Goal: Task Accomplishment & Management: Use online tool/utility

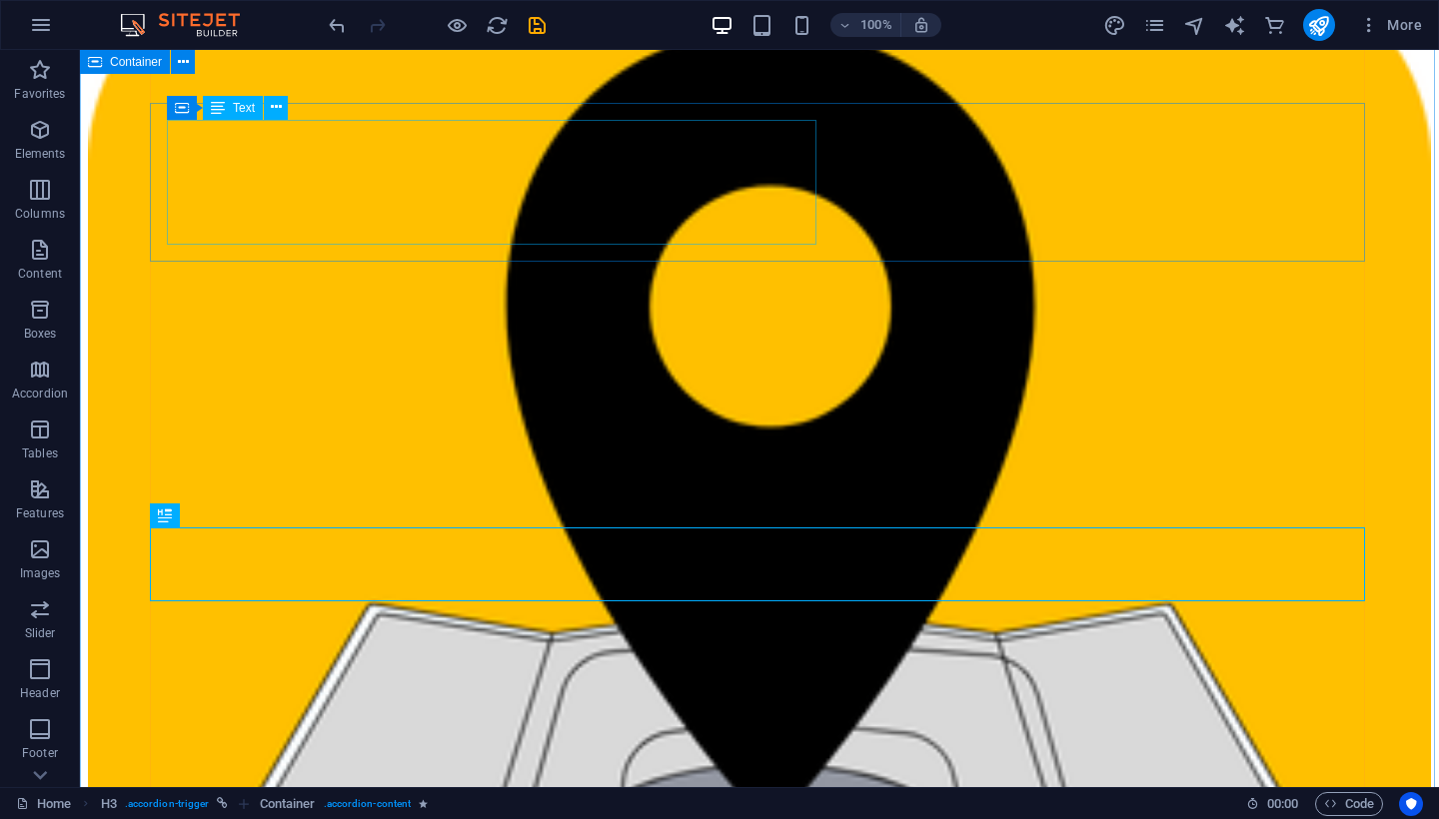
scroll to position [5771, 0]
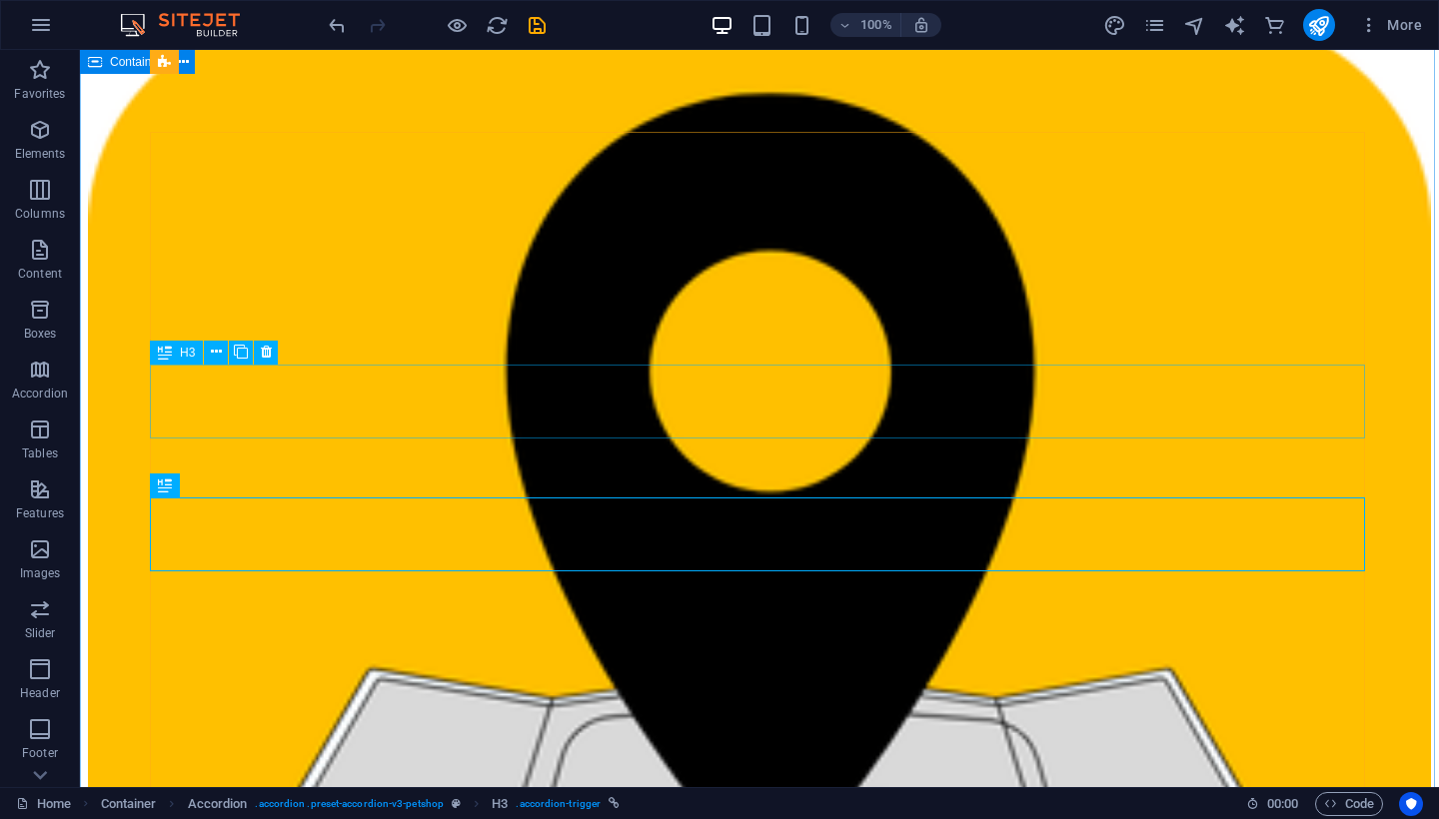
scroll to position [5666, 0]
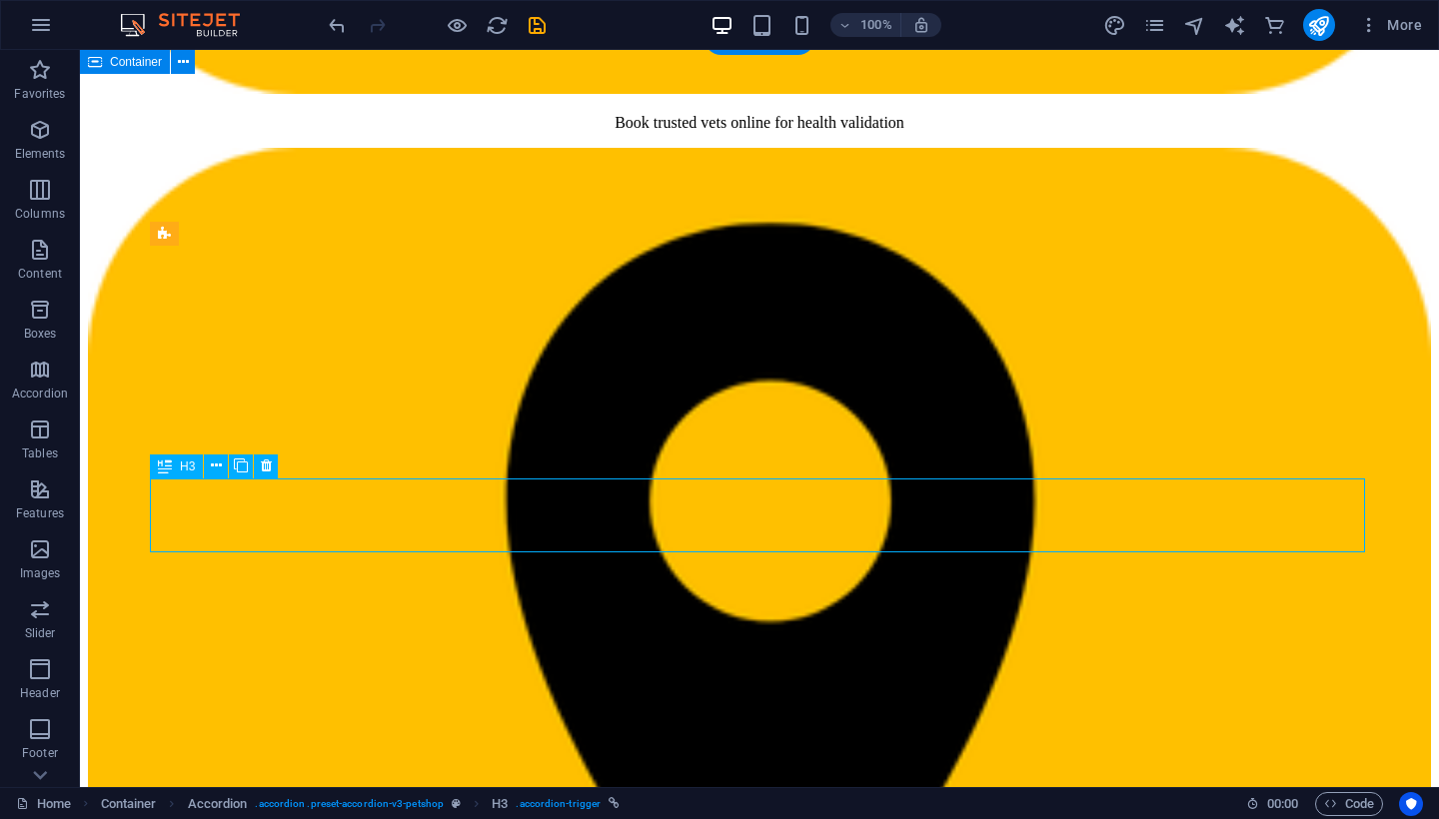
scroll to position [5554, 0]
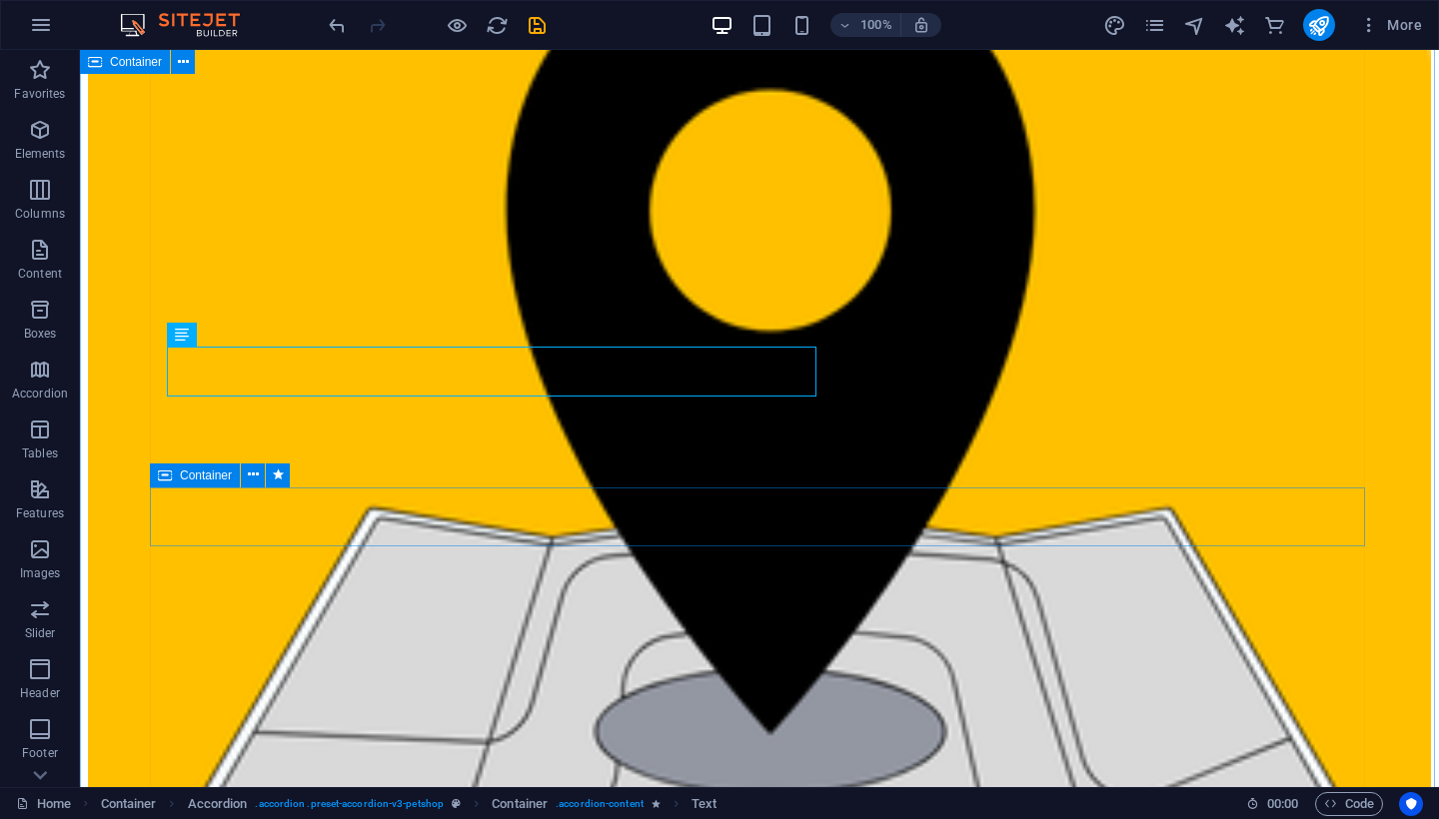
scroll to position [5846, 0]
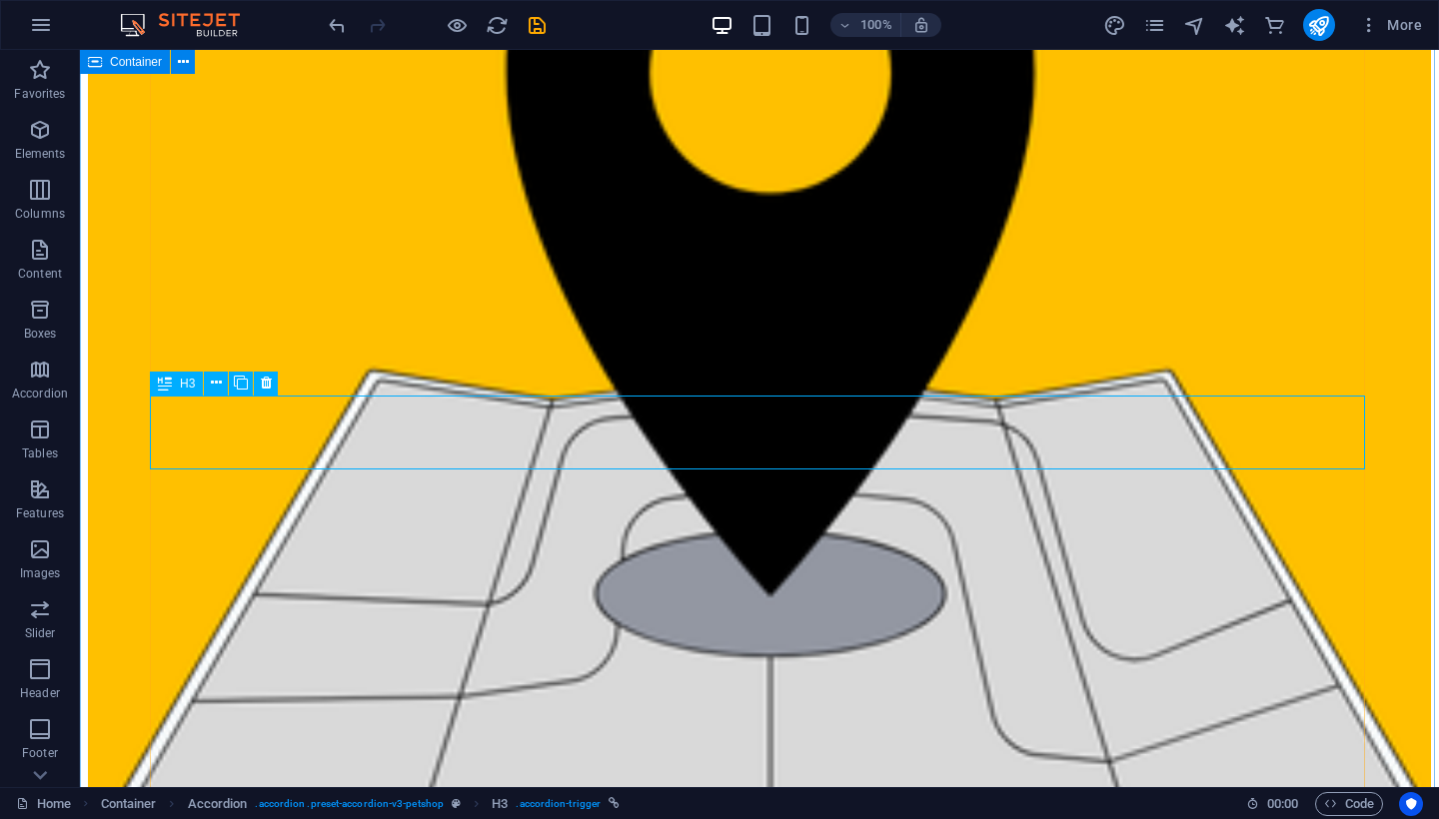
scroll to position [5979, 0]
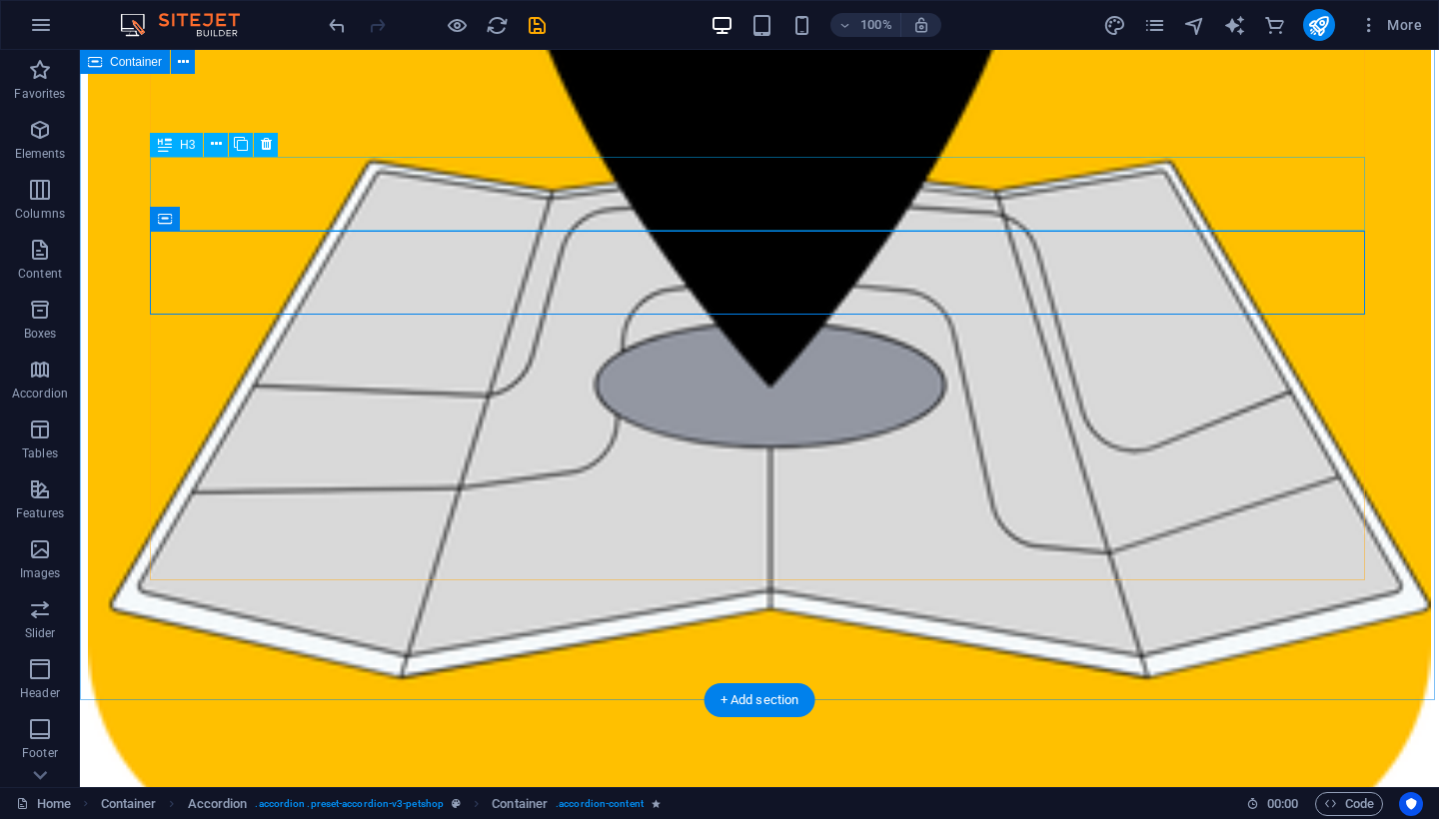
scroll to position [6195, 0]
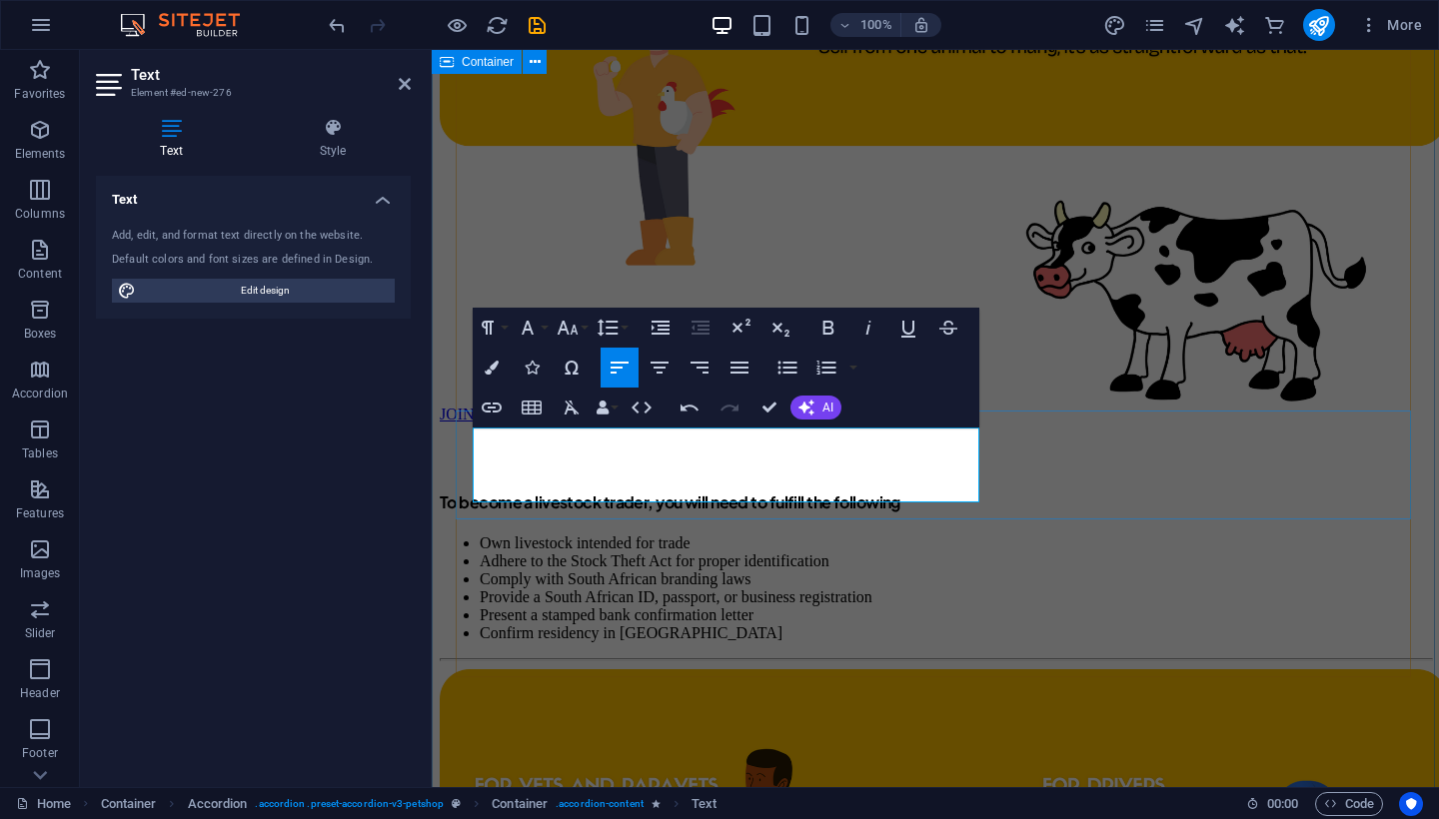
drag, startPoint x: 637, startPoint y: 468, endPoint x: 728, endPoint y: 465, distance: 91.0
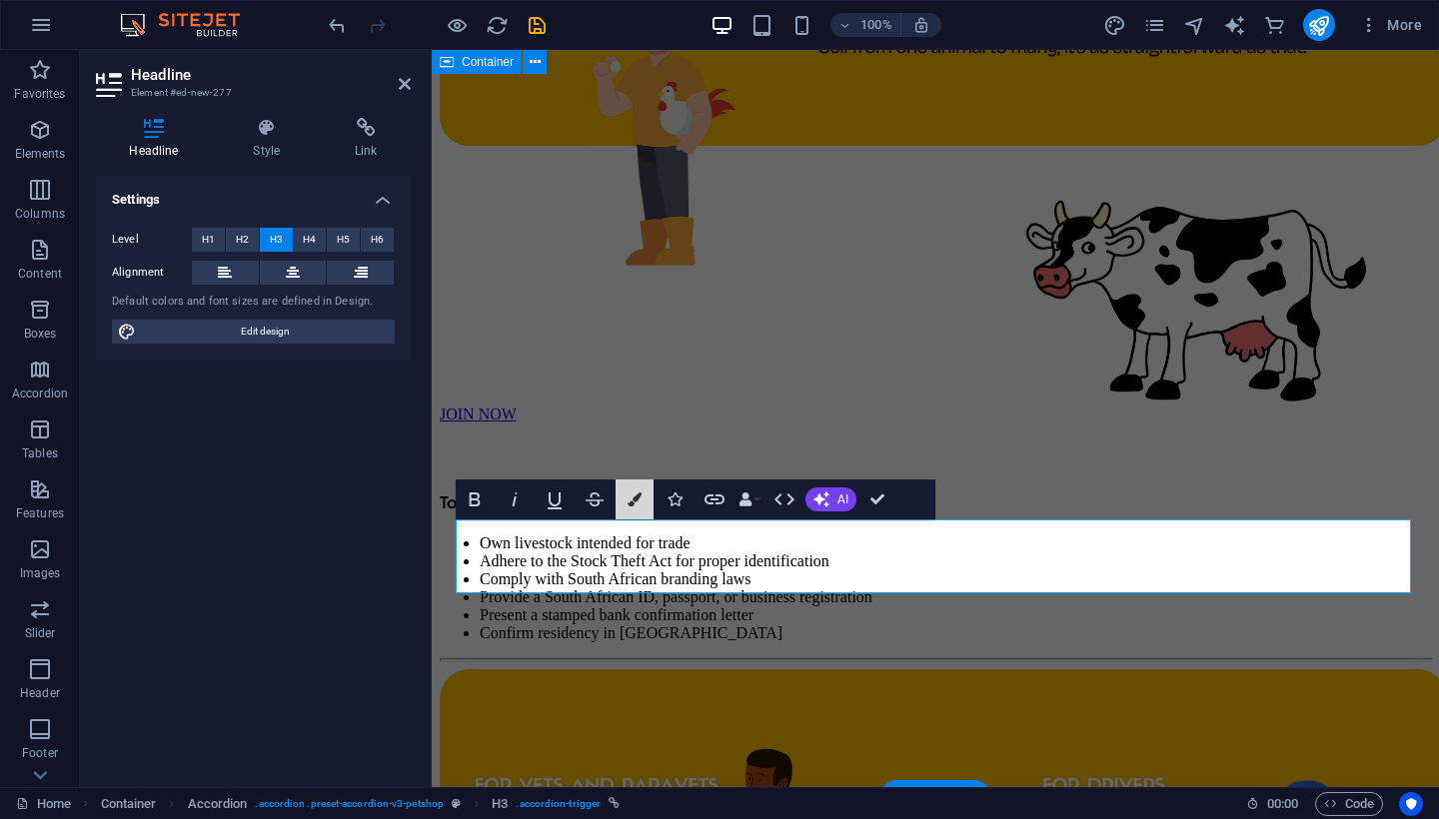
click at [617, 514] on button "Colors" at bounding box center [634, 500] width 38 height 40
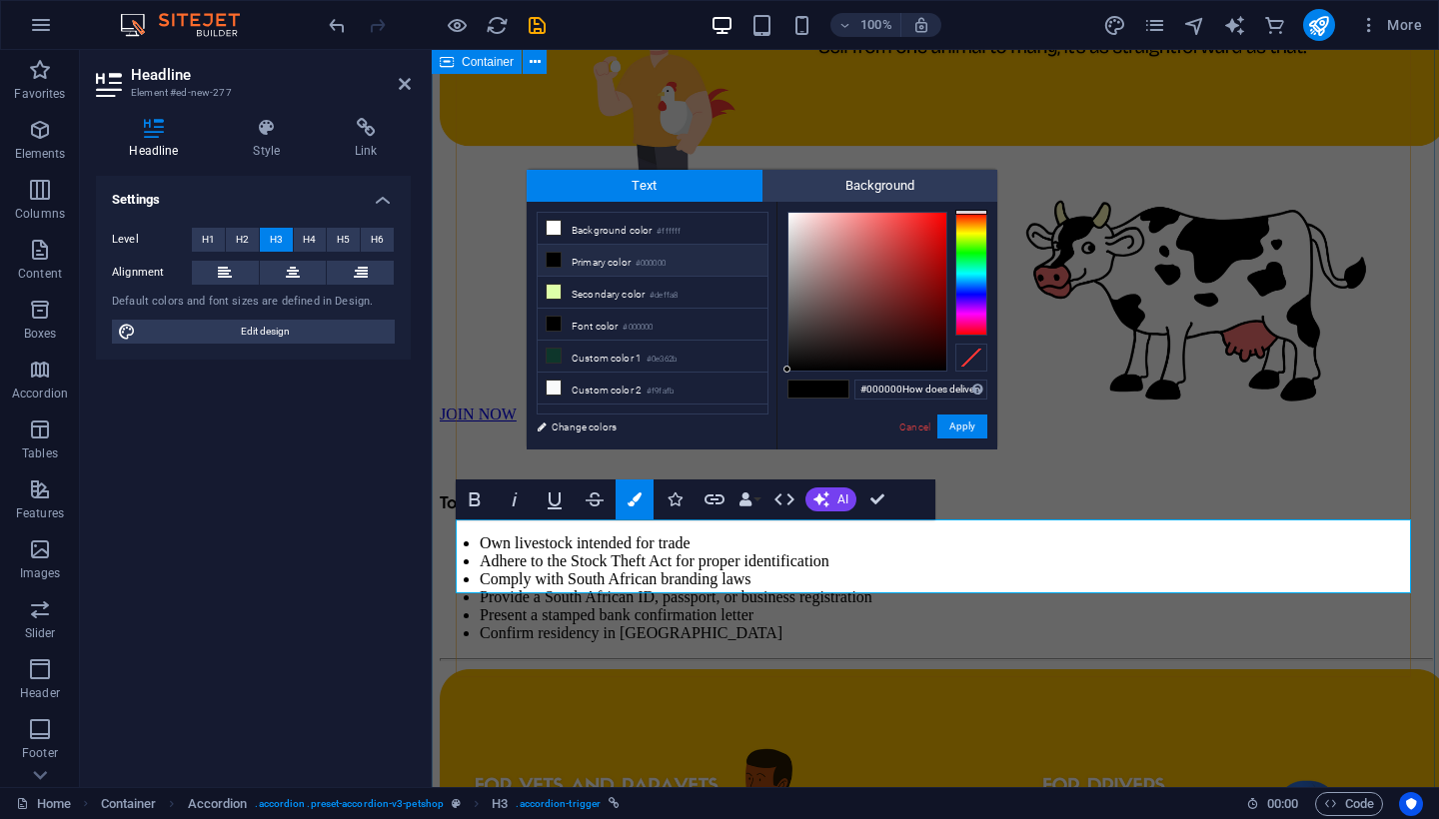
type input "#000000How does delivery or collection work?How does delivery or collection wor…"
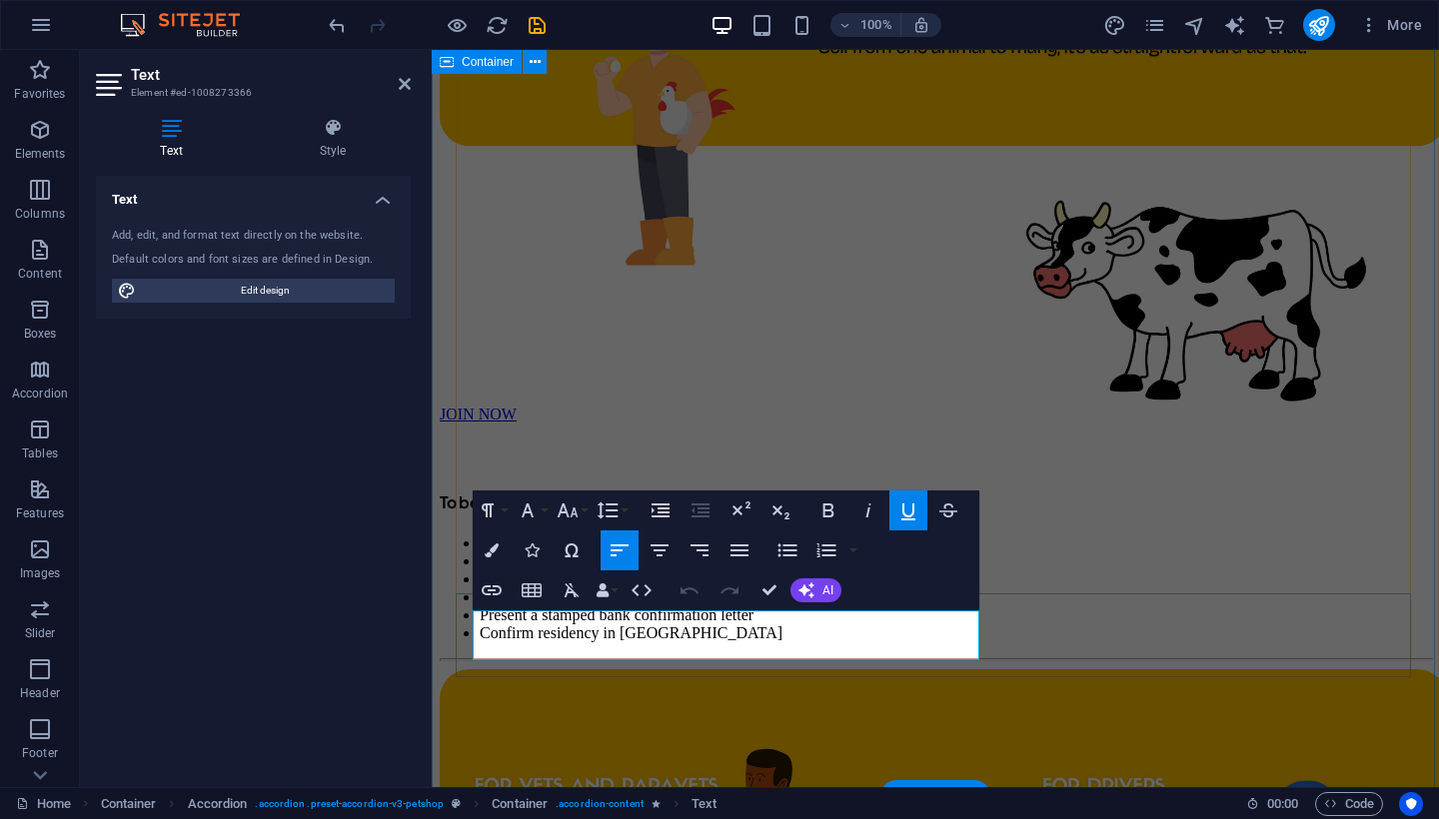
click at [709, 565] on div "Paragraph Format Normal Heading 1 Heading 2 Heading 3 Heading 4 Heading 5 Headi…" at bounding box center [726, 551] width 506 height 120
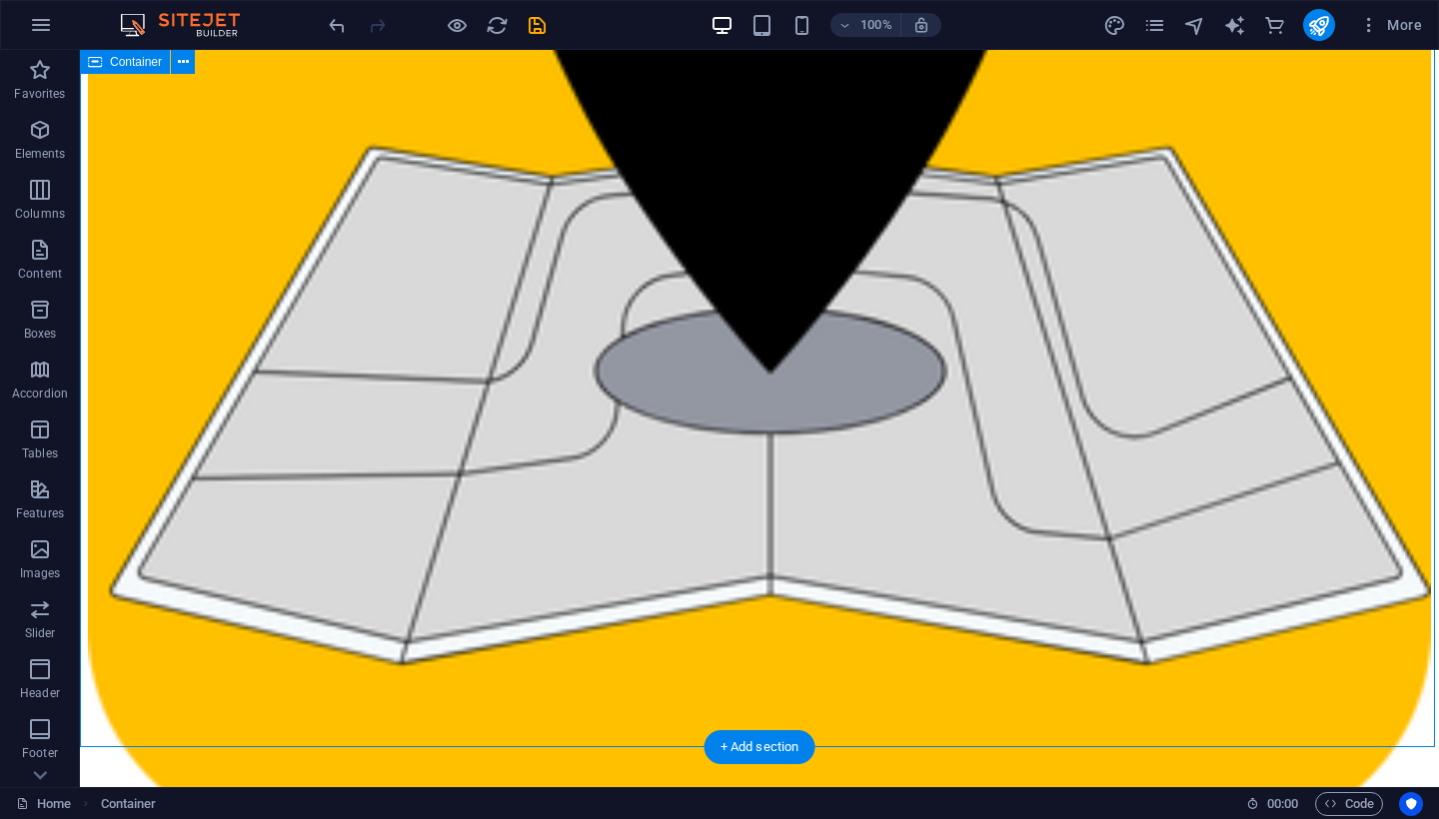
drag, startPoint x: 1055, startPoint y: 679, endPoint x: 969, endPoint y: 523, distance: 178.0
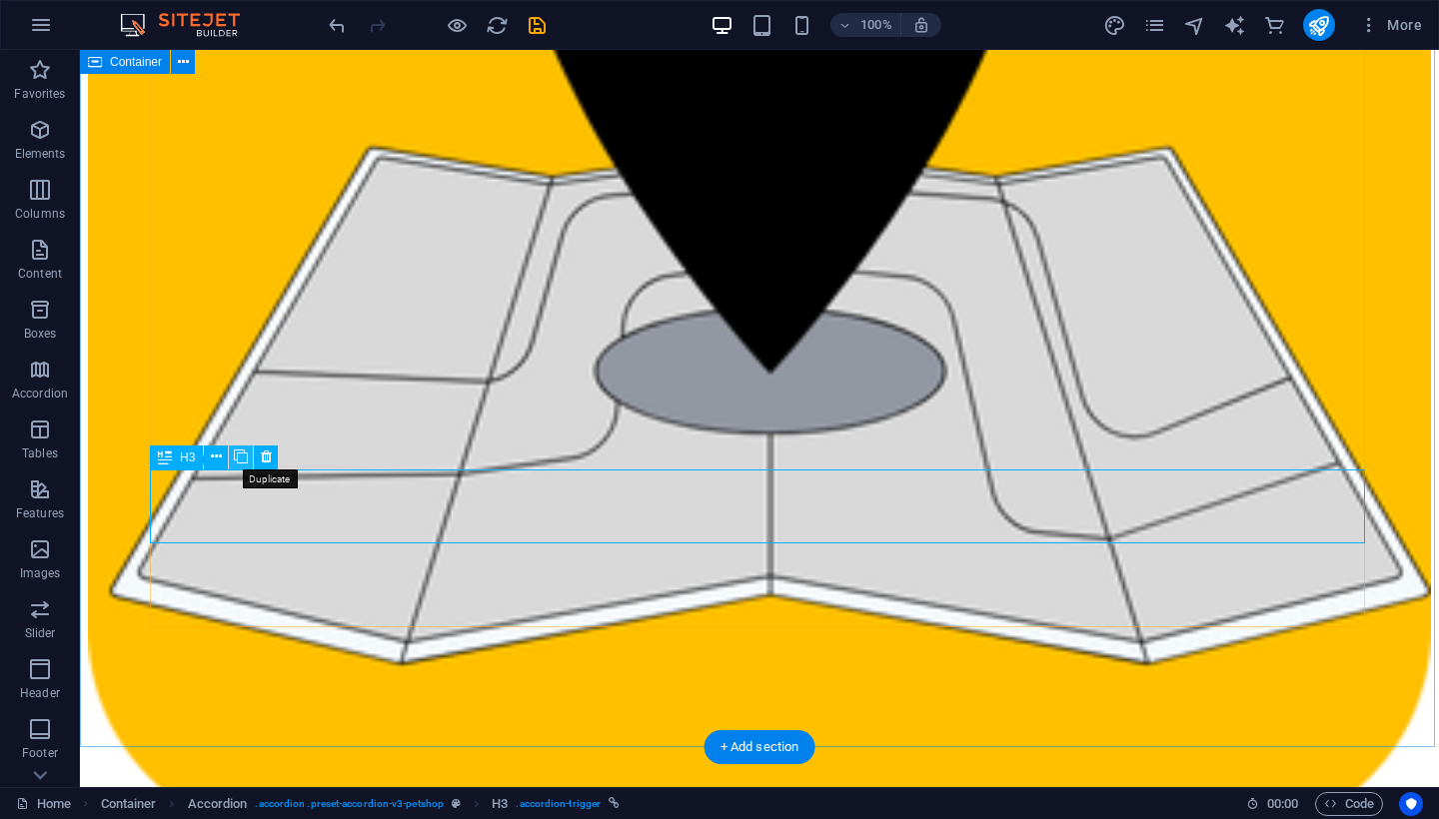
click at [239, 461] on icon at bounding box center [241, 457] width 14 height 21
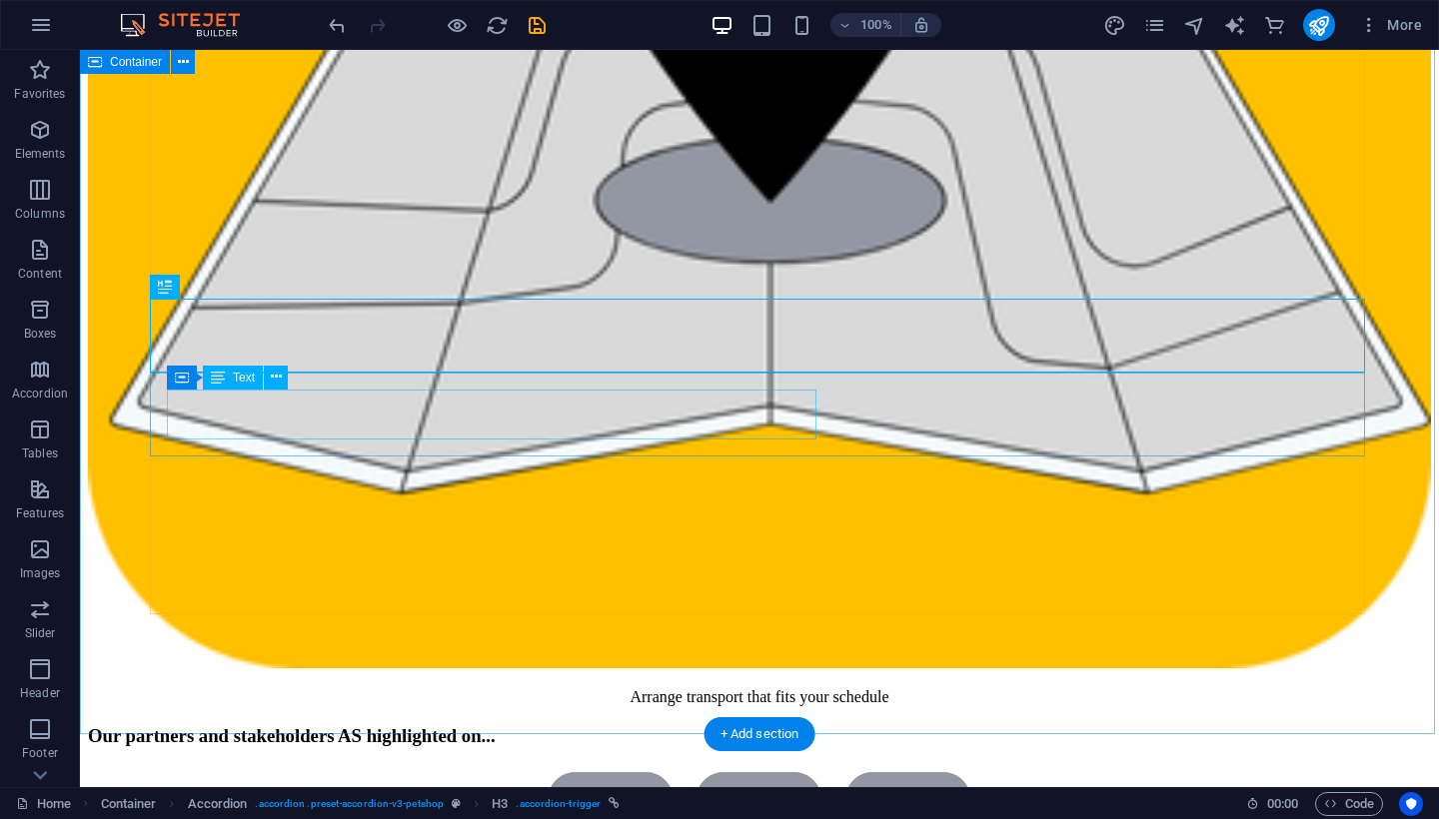
scroll to position [6370, 0]
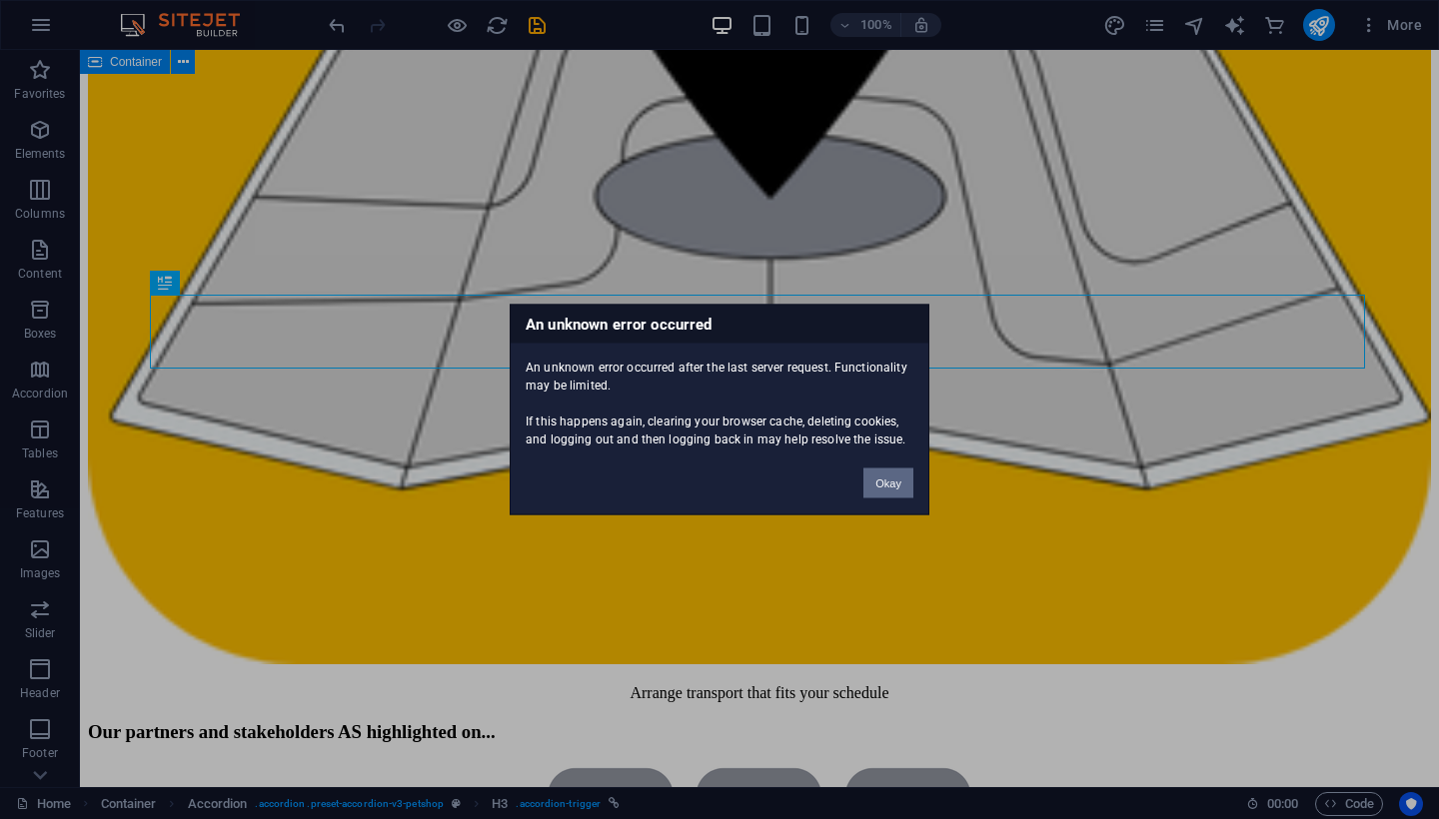
click at [892, 484] on button "Okay" at bounding box center [888, 484] width 50 height 30
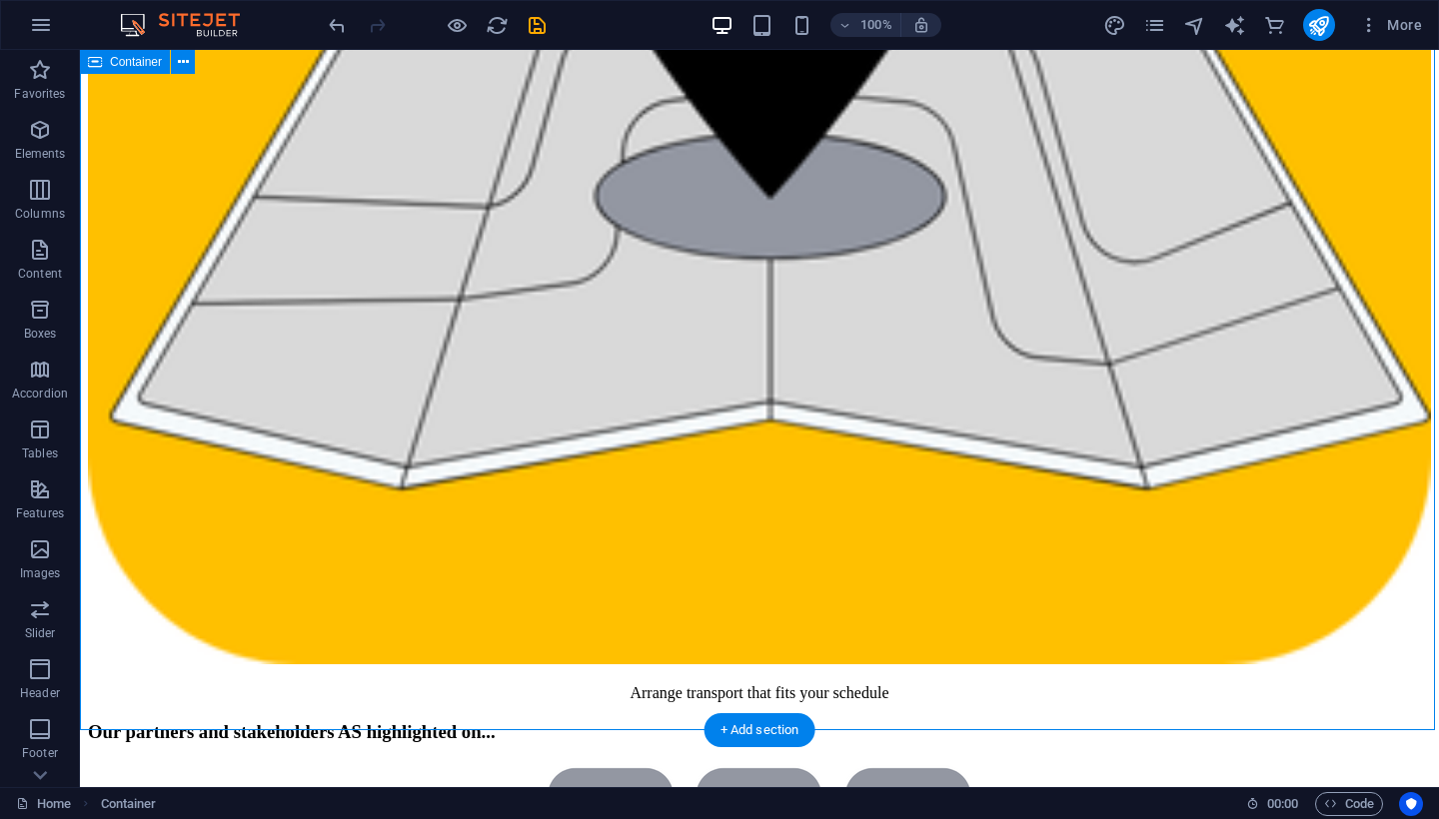
drag, startPoint x: 566, startPoint y: 647, endPoint x: 543, endPoint y: 511, distance: 137.8
click at [238, 446] on icon at bounding box center [241, 440] width 14 height 21
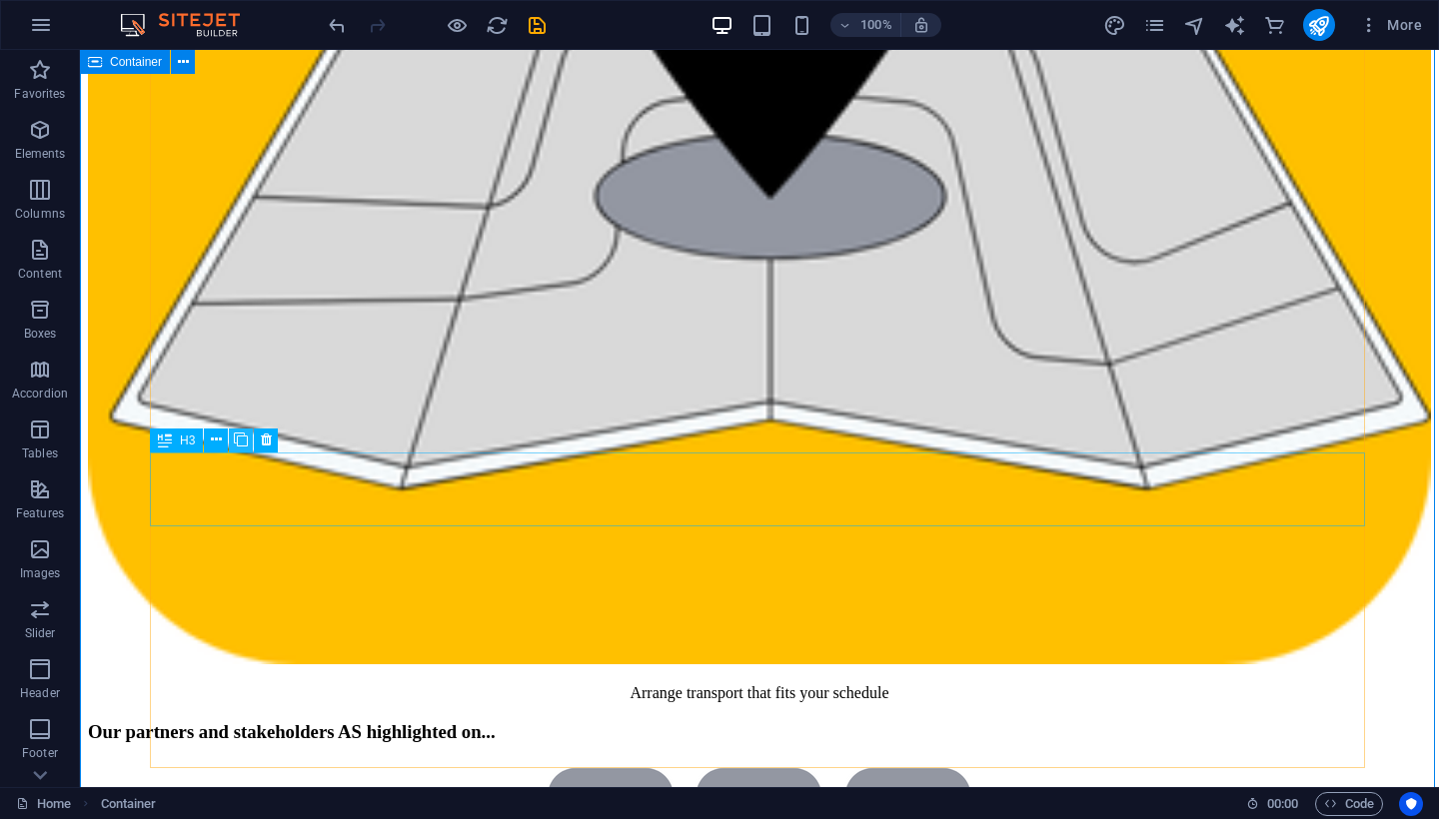
click at [238, 446] on icon at bounding box center [241, 440] width 14 height 21
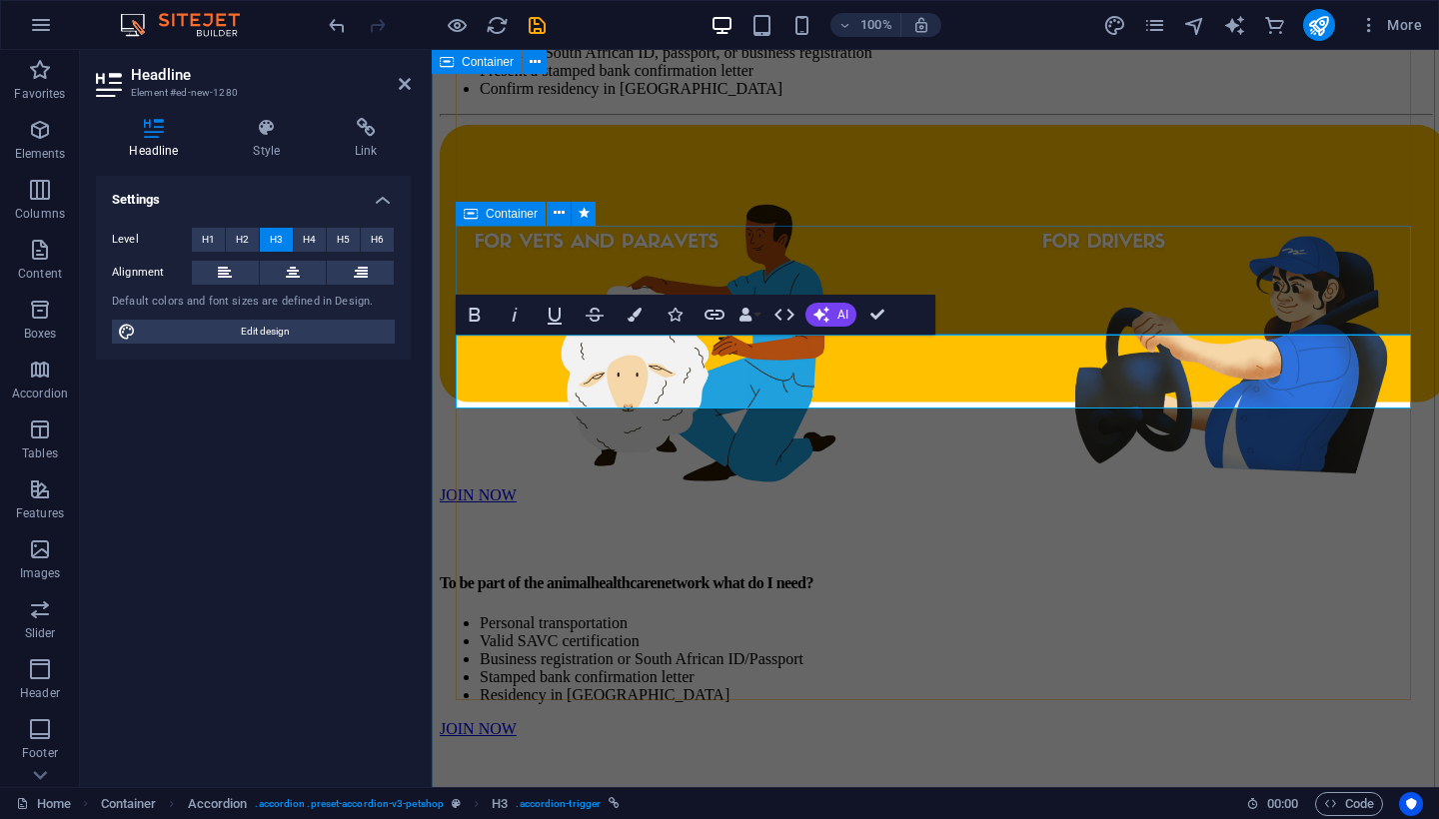
scroll to position [6764, 0]
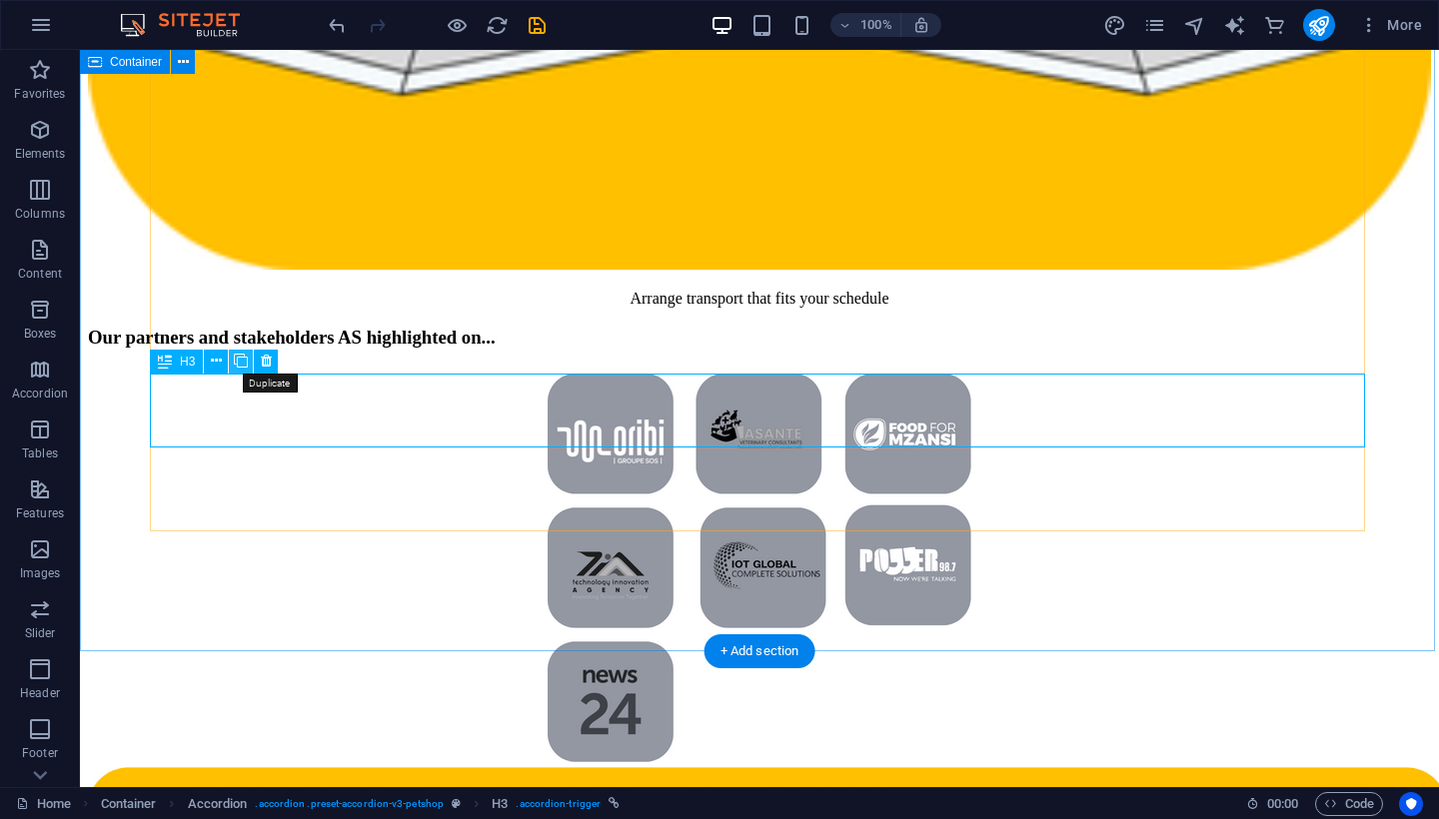
click at [240, 366] on icon at bounding box center [241, 361] width 14 height 21
click at [240, 368] on icon at bounding box center [241, 361] width 14 height 21
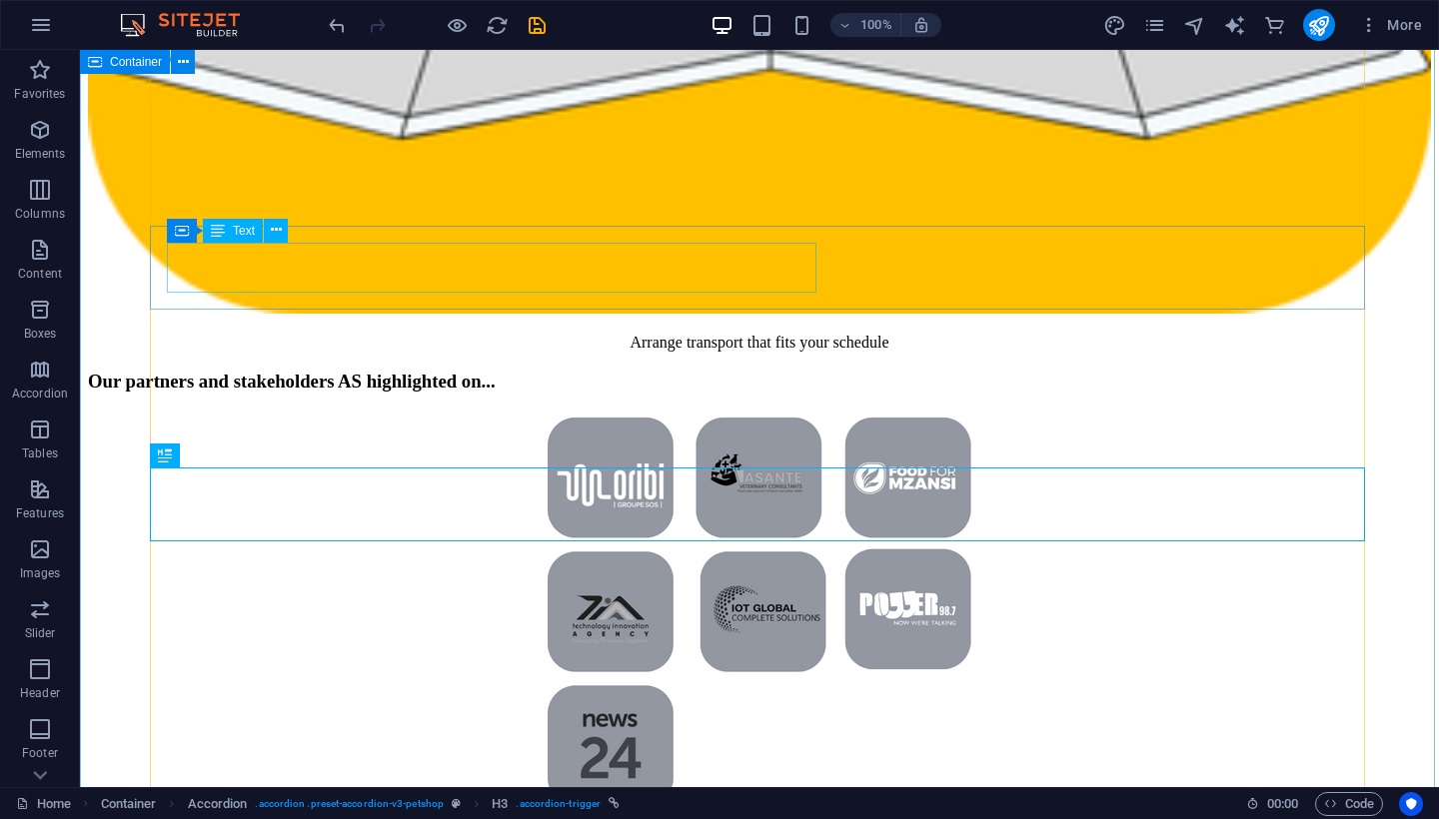
scroll to position [6746, 0]
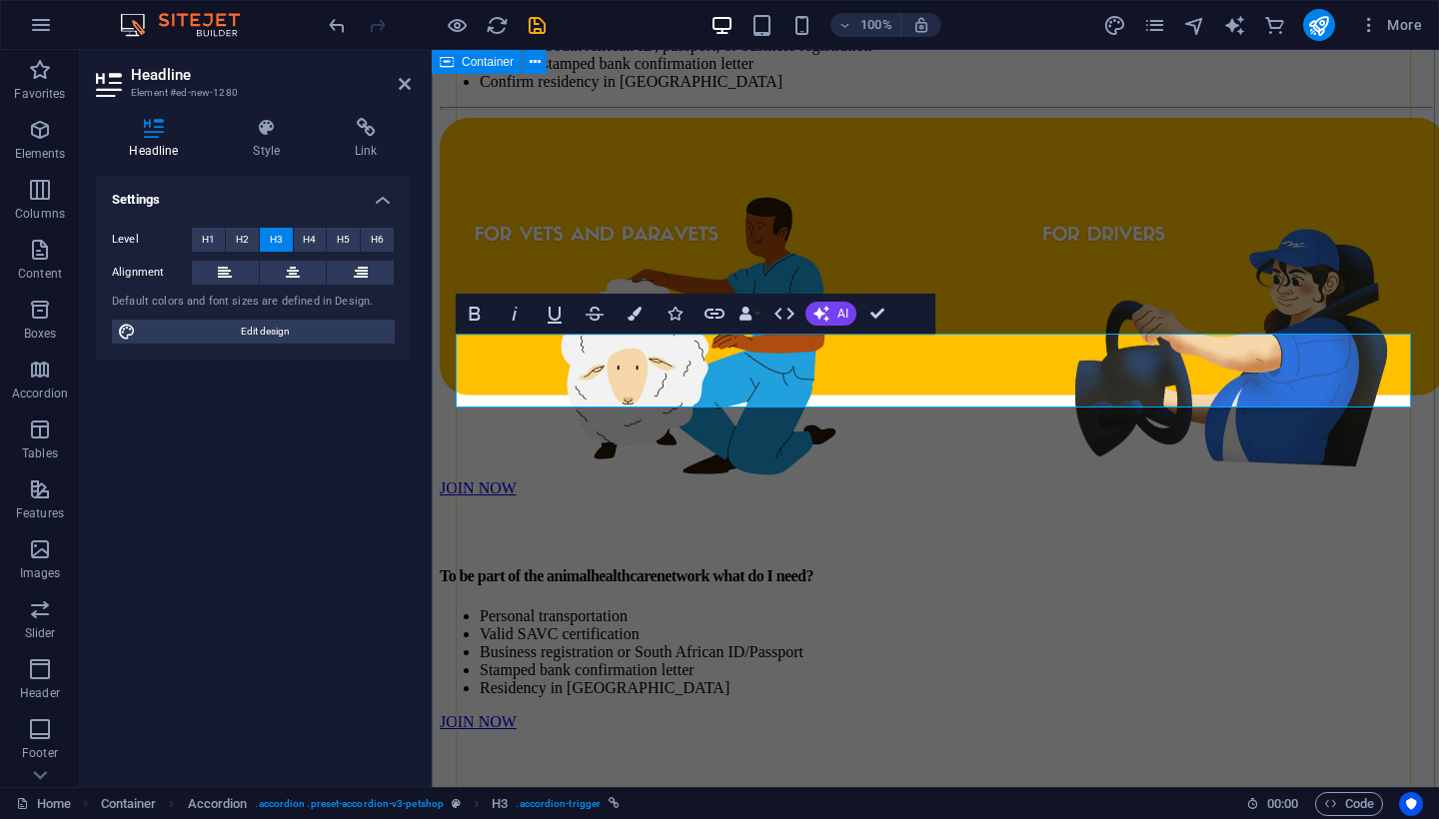
drag, startPoint x: 705, startPoint y: 438, endPoint x: 969, endPoint y: 515, distance: 275.0
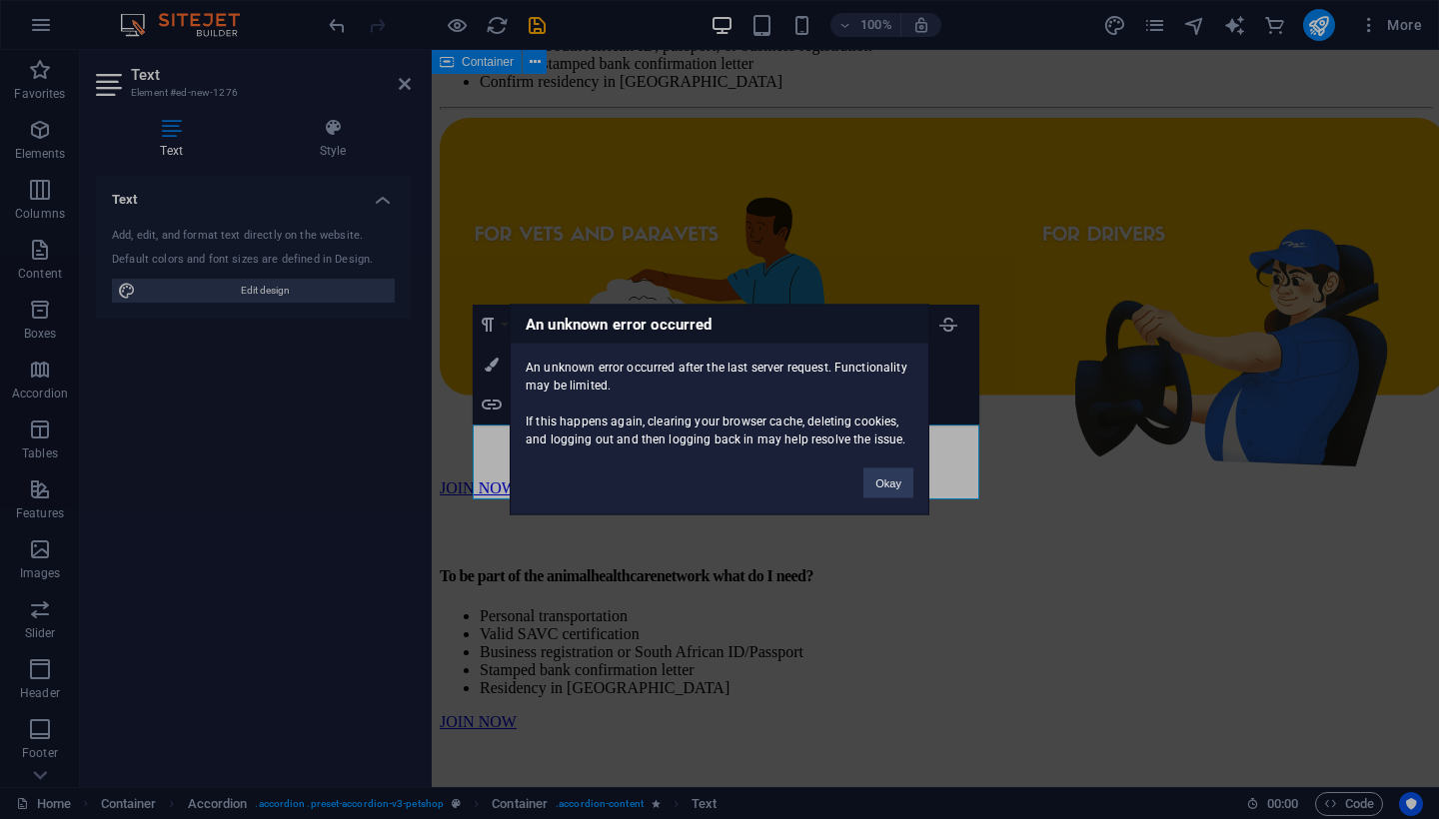
click at [882, 464] on div "Okay" at bounding box center [888, 474] width 80 height 51
click at [885, 486] on button "Okay" at bounding box center [888, 484] width 50 height 30
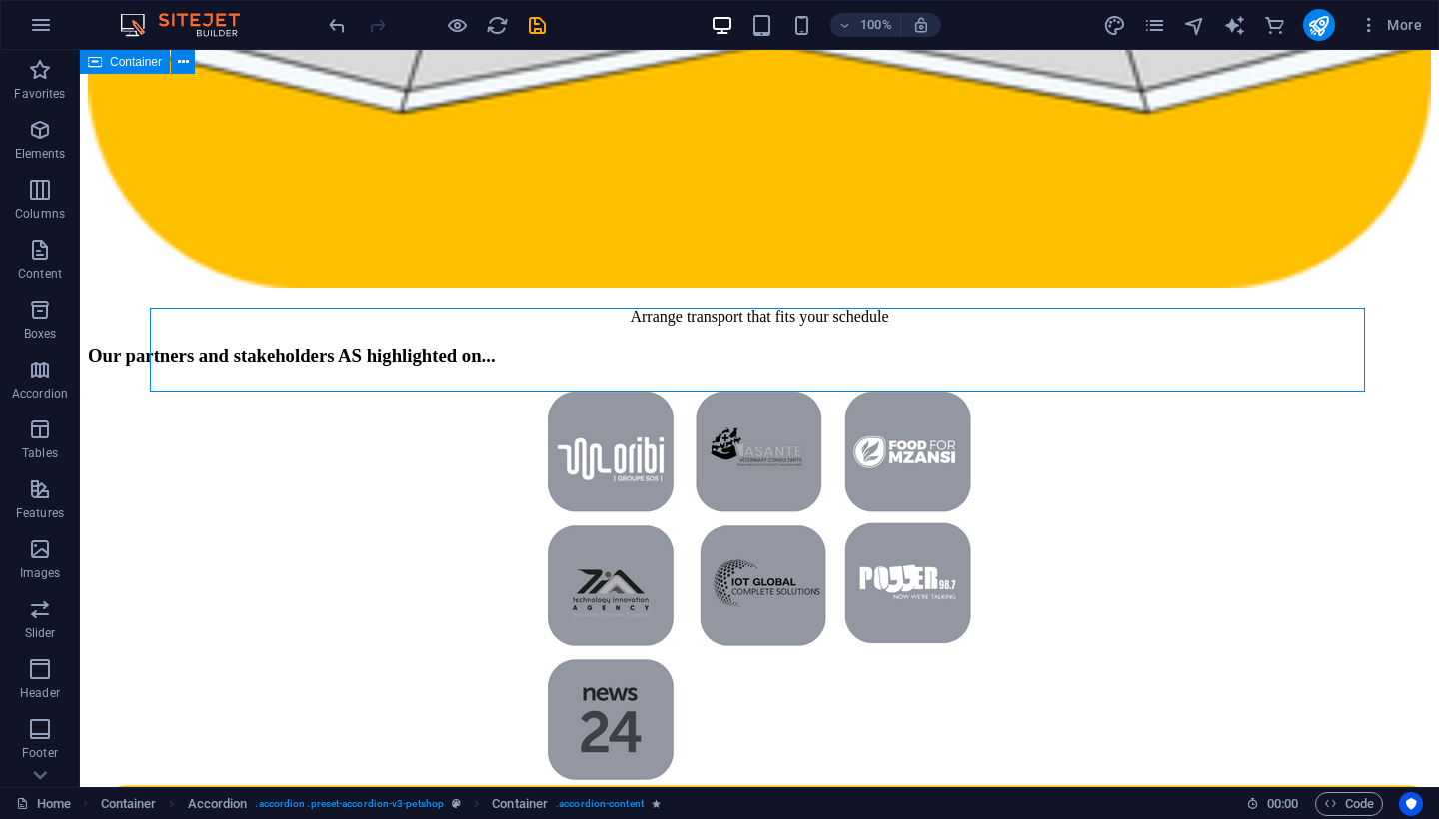
click at [550, 31] on div "100% More" at bounding box center [877, 25] width 1105 height 32
click at [540, 27] on icon "save" at bounding box center [536, 25] width 23 height 23
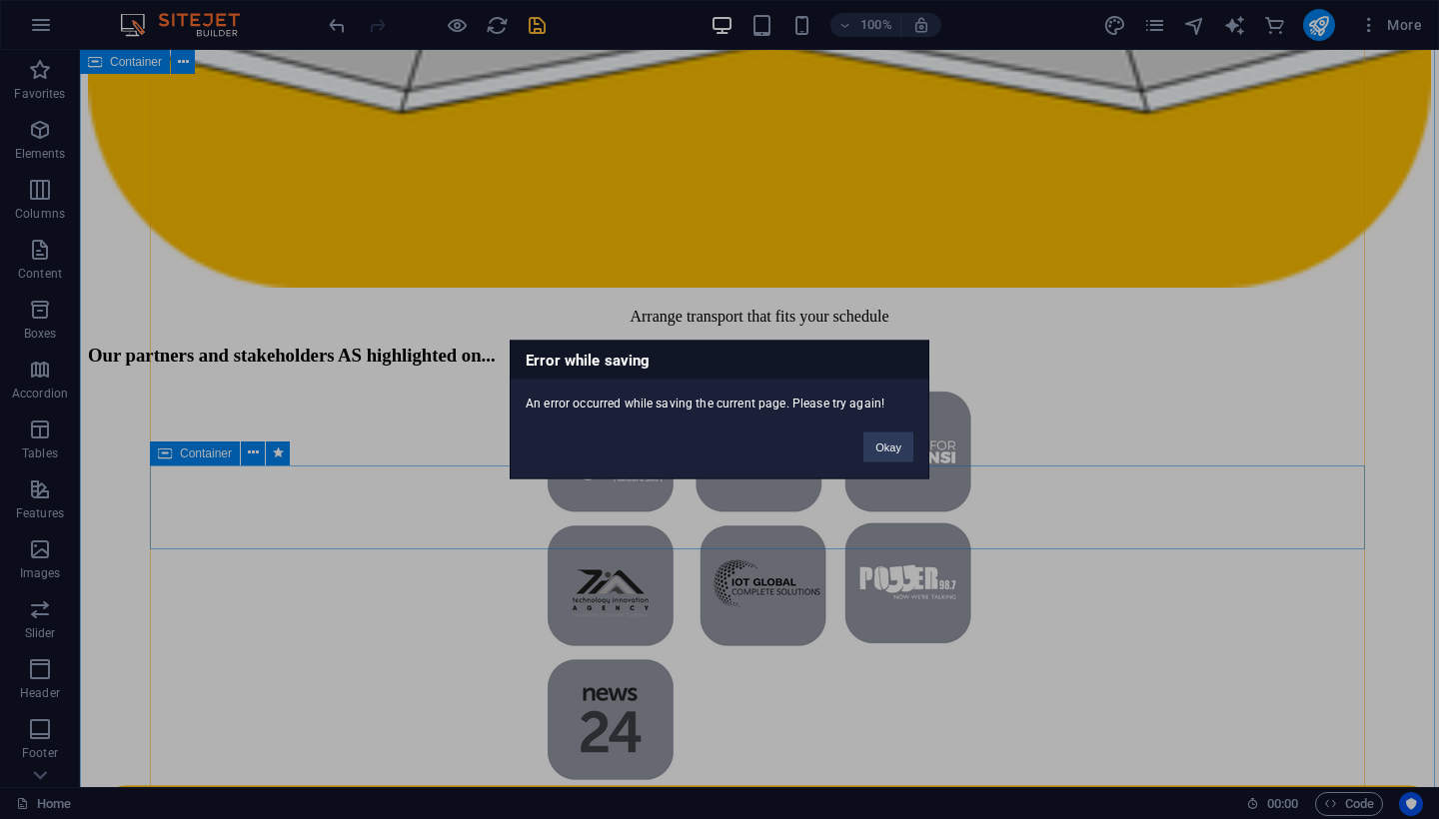
click at [858, 449] on div "Okay" at bounding box center [888, 438] width 80 height 51
click at [894, 456] on button "Okay" at bounding box center [888, 448] width 50 height 30
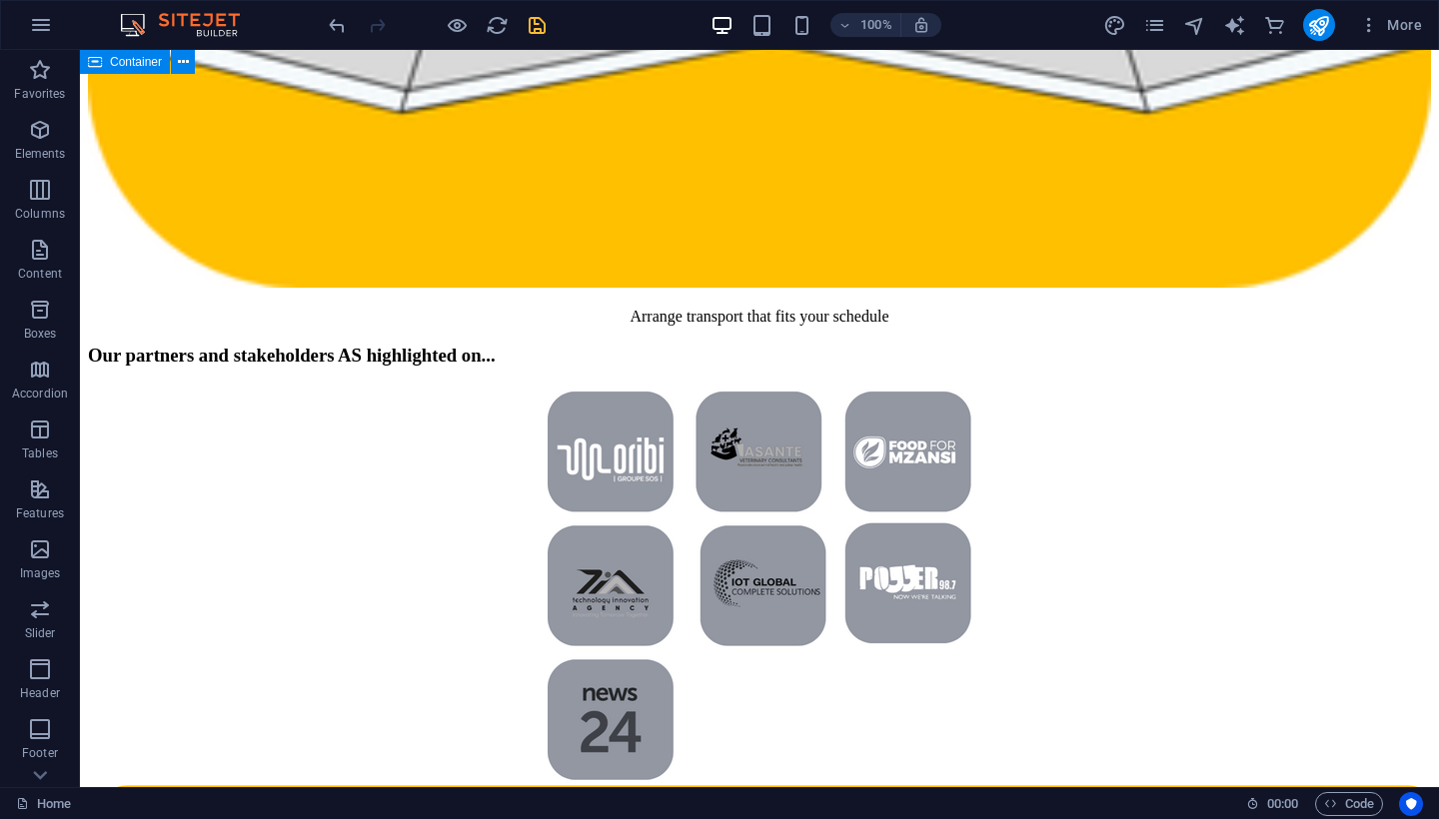
click at [543, 42] on div "100% More" at bounding box center [719, 25] width 1437 height 48
click at [532, 21] on icon "save" at bounding box center [536, 25] width 23 height 23
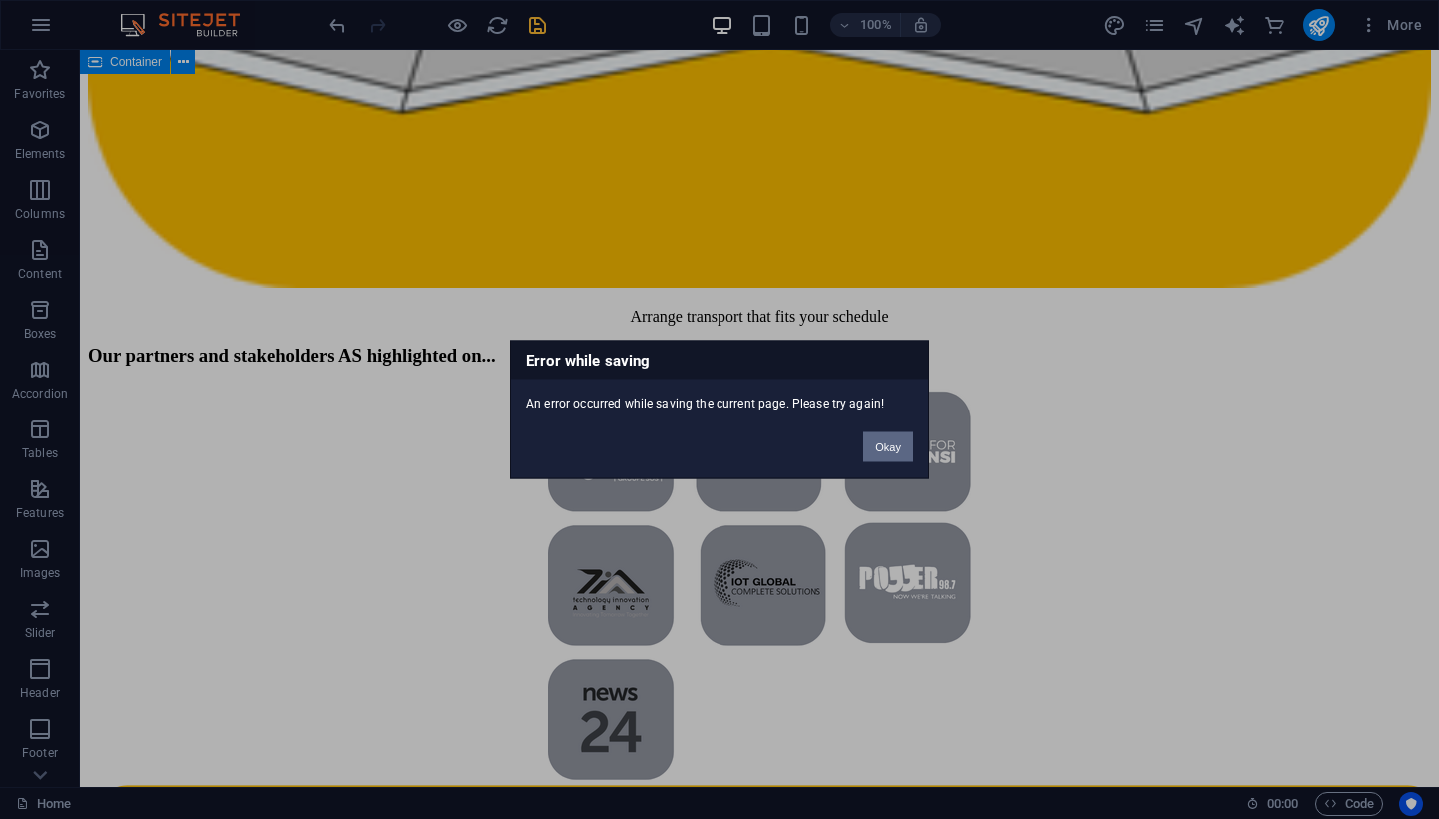
click at [901, 445] on button "Okay" at bounding box center [888, 448] width 50 height 30
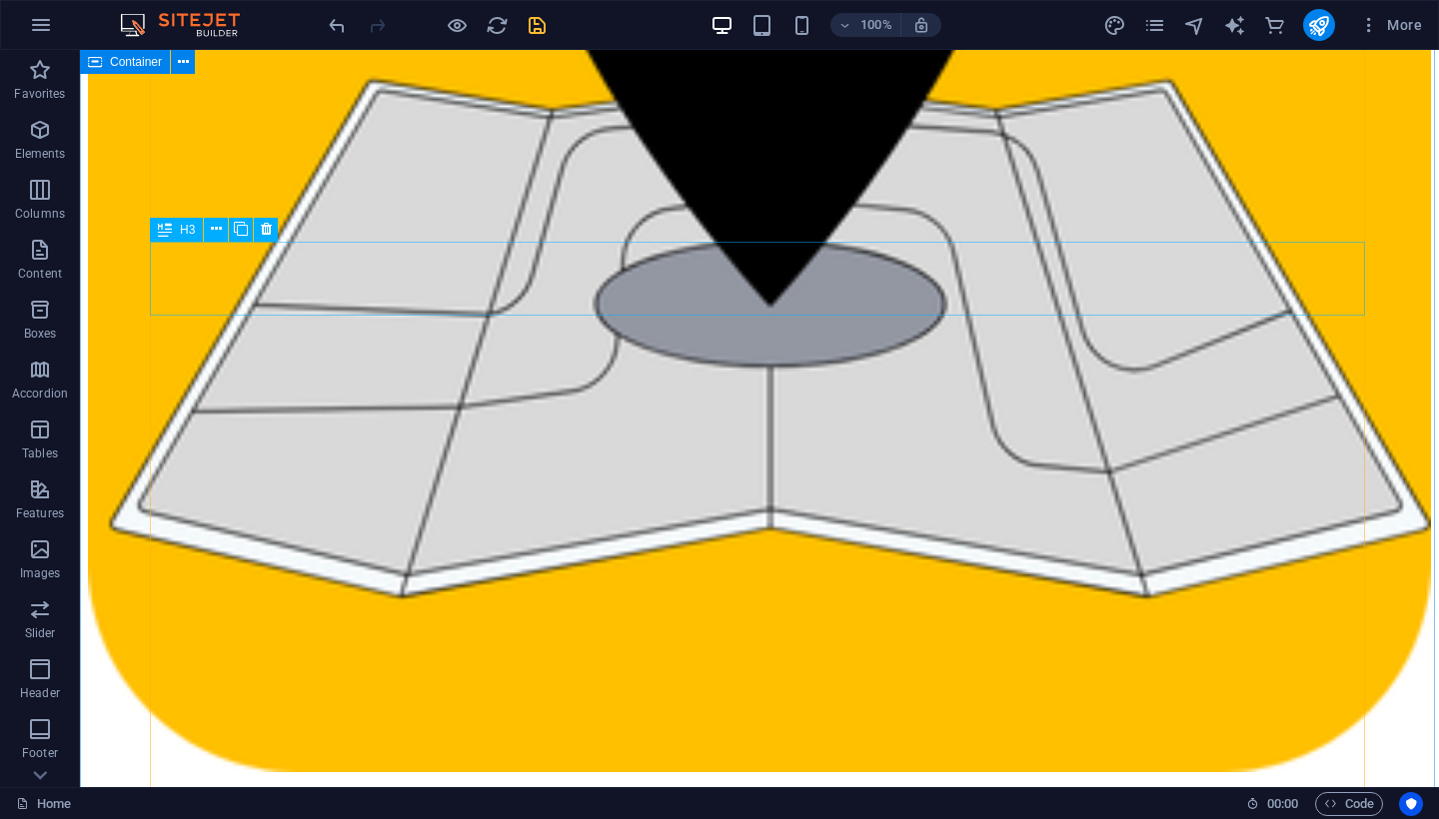
scroll to position [6260, 0]
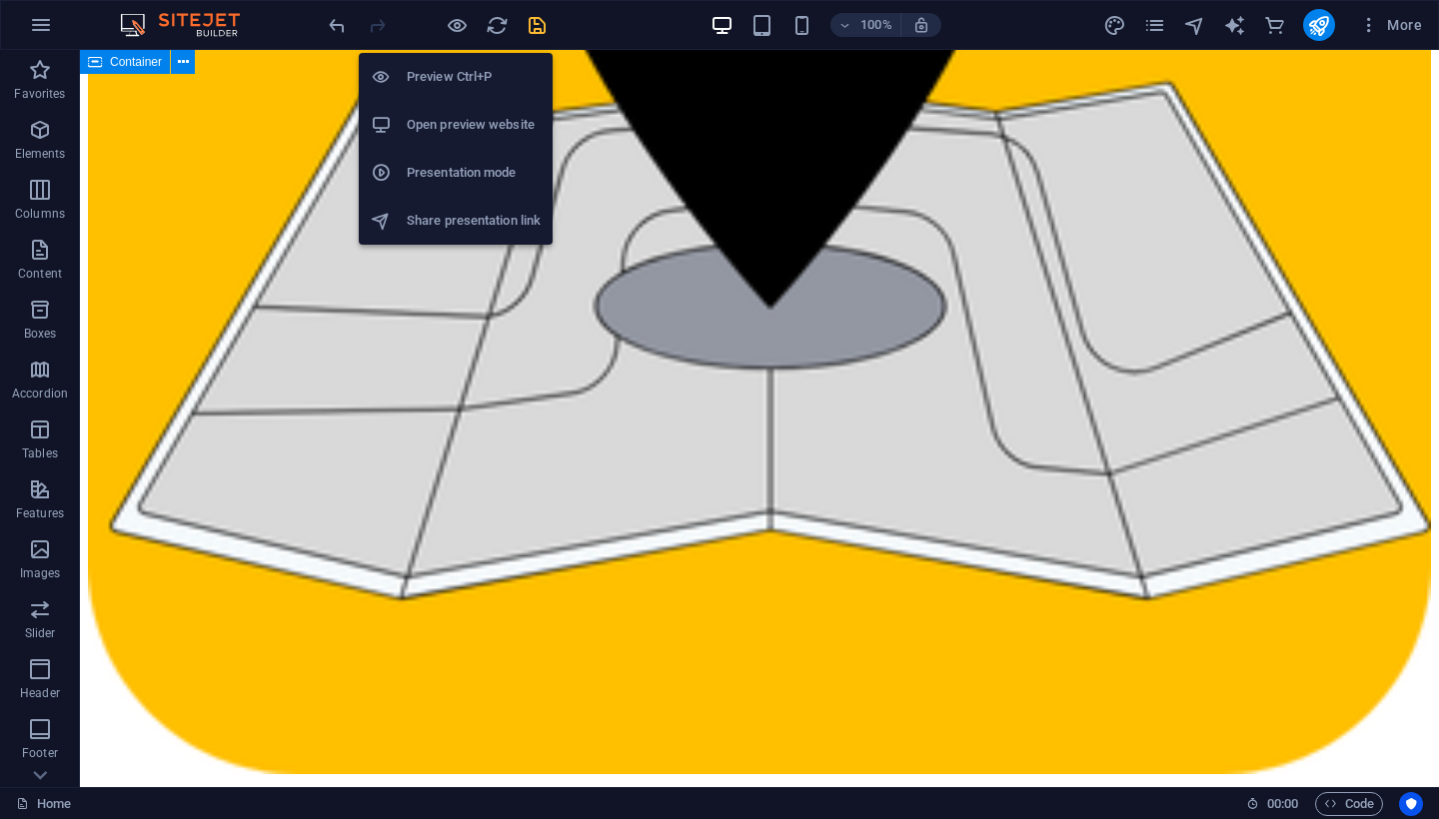
click at [467, 90] on li "Preview Ctrl+P" at bounding box center [456, 77] width 194 height 48
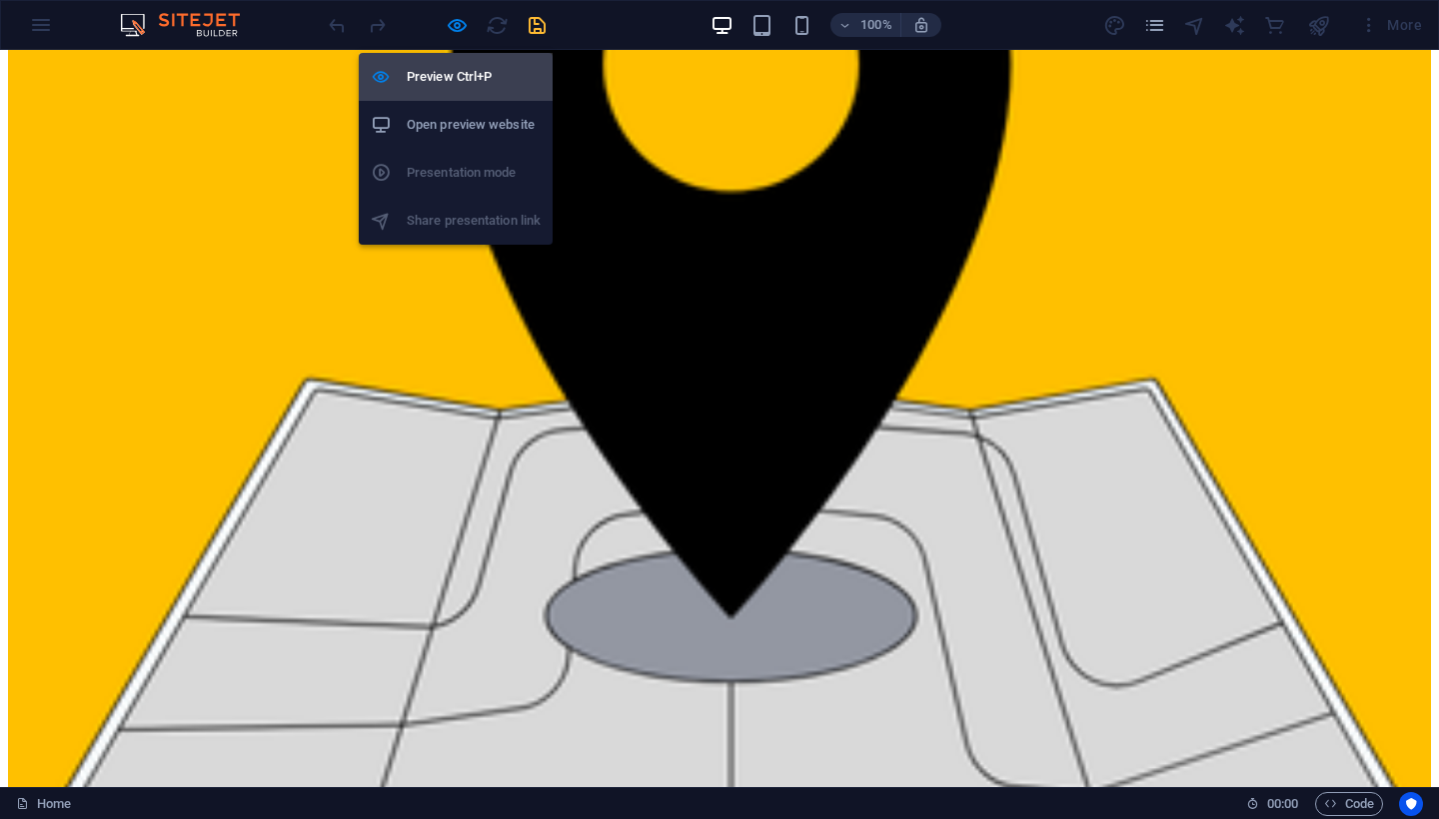
click at [467, 90] on li "Preview Ctrl+P" at bounding box center [456, 77] width 194 height 48
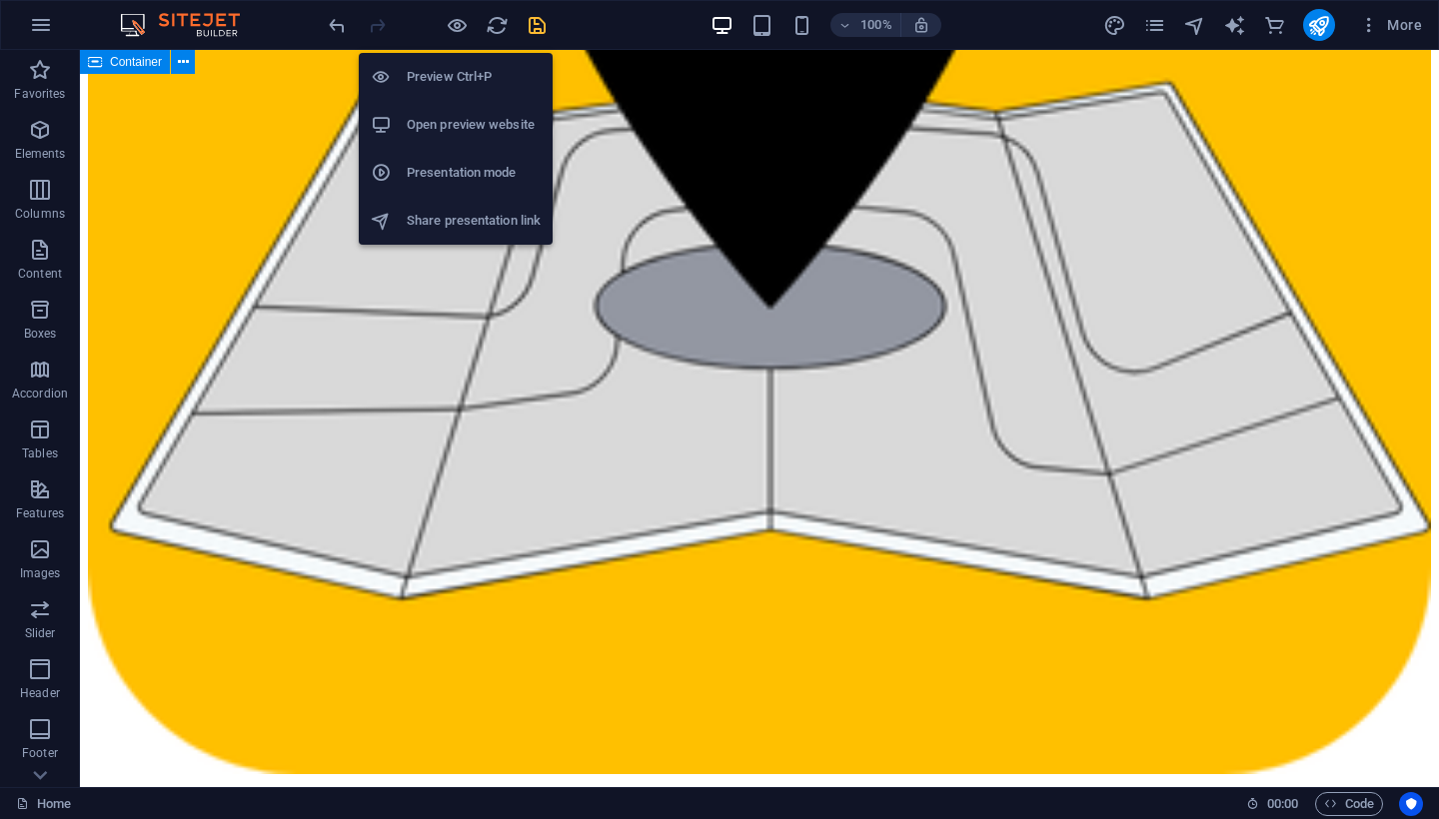
click at [465, 121] on h6 "Open preview website" at bounding box center [474, 125] width 134 height 24
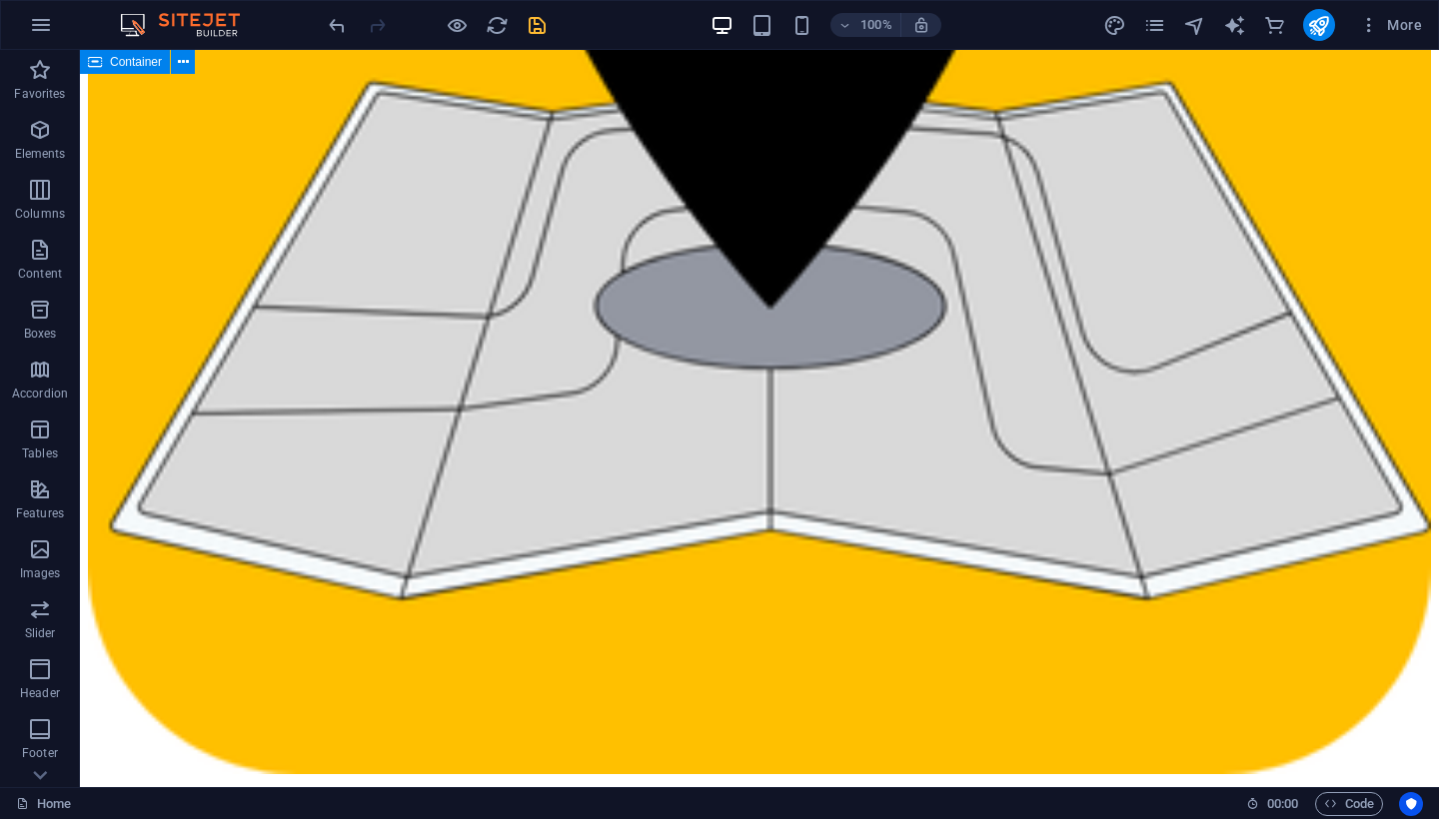
click at [541, 30] on icon "save" at bounding box center [536, 25] width 23 height 23
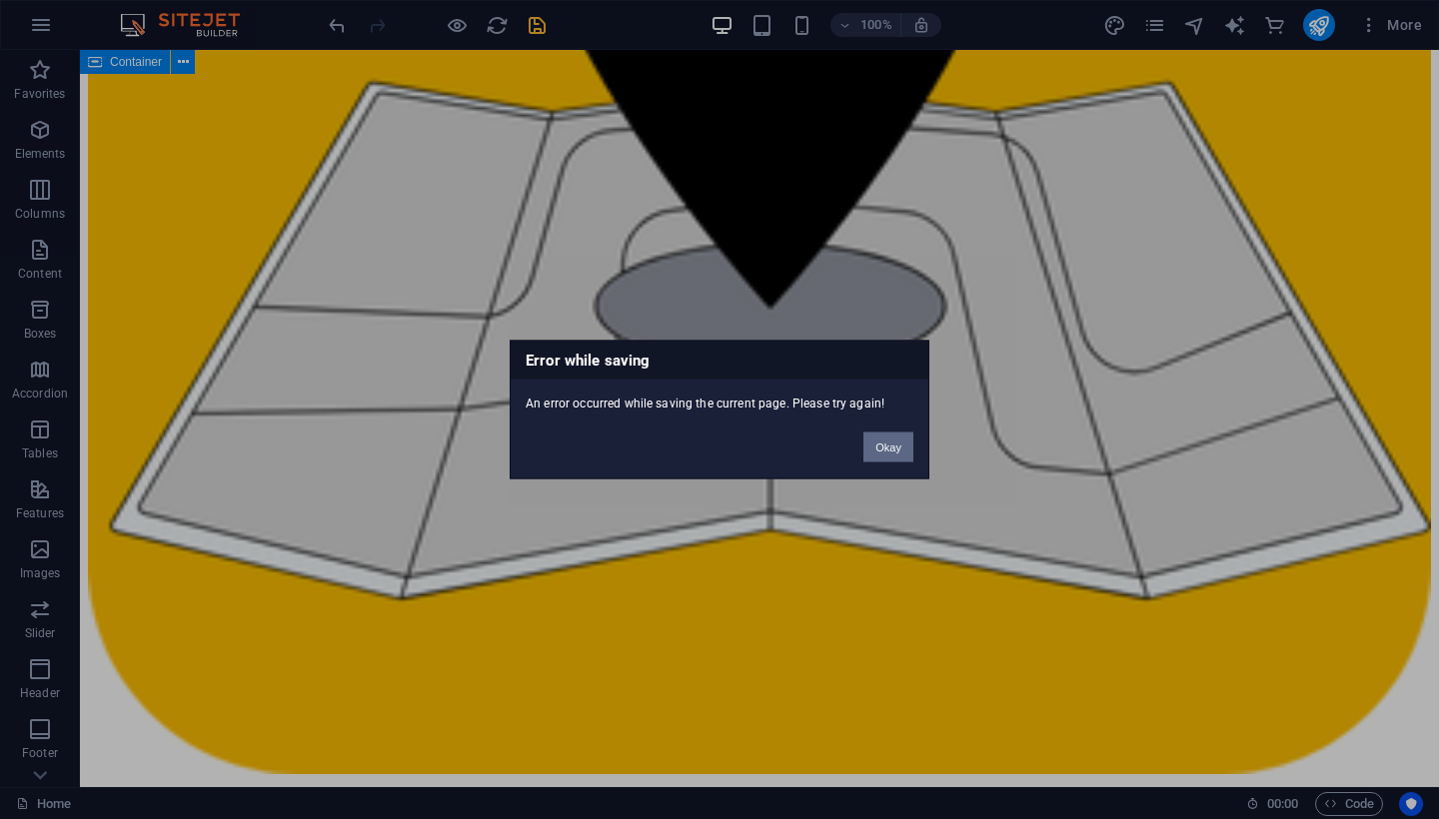
click at [884, 442] on button "Okay" at bounding box center [888, 448] width 50 height 30
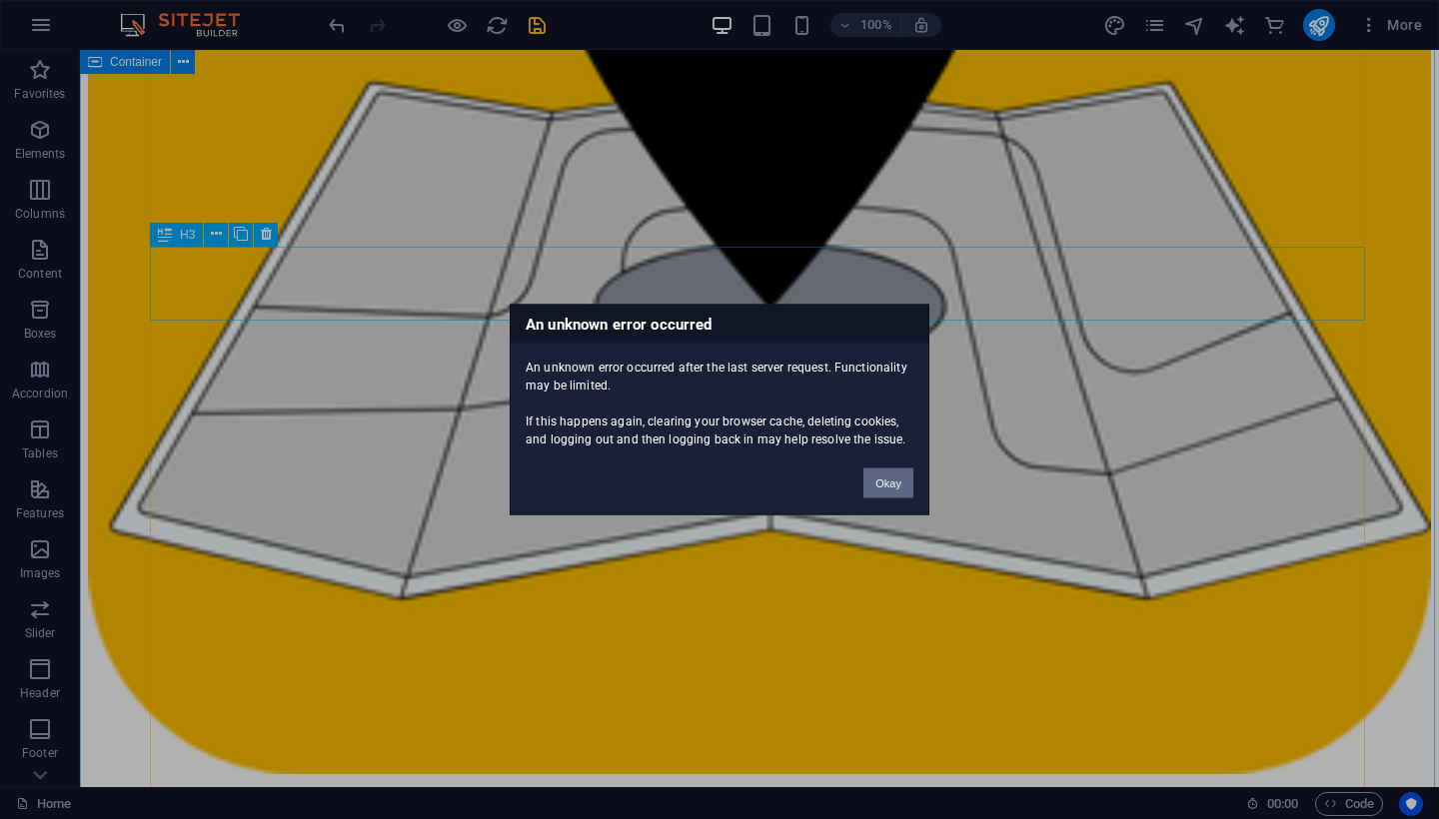
click at [888, 480] on button "Okay" at bounding box center [888, 484] width 50 height 30
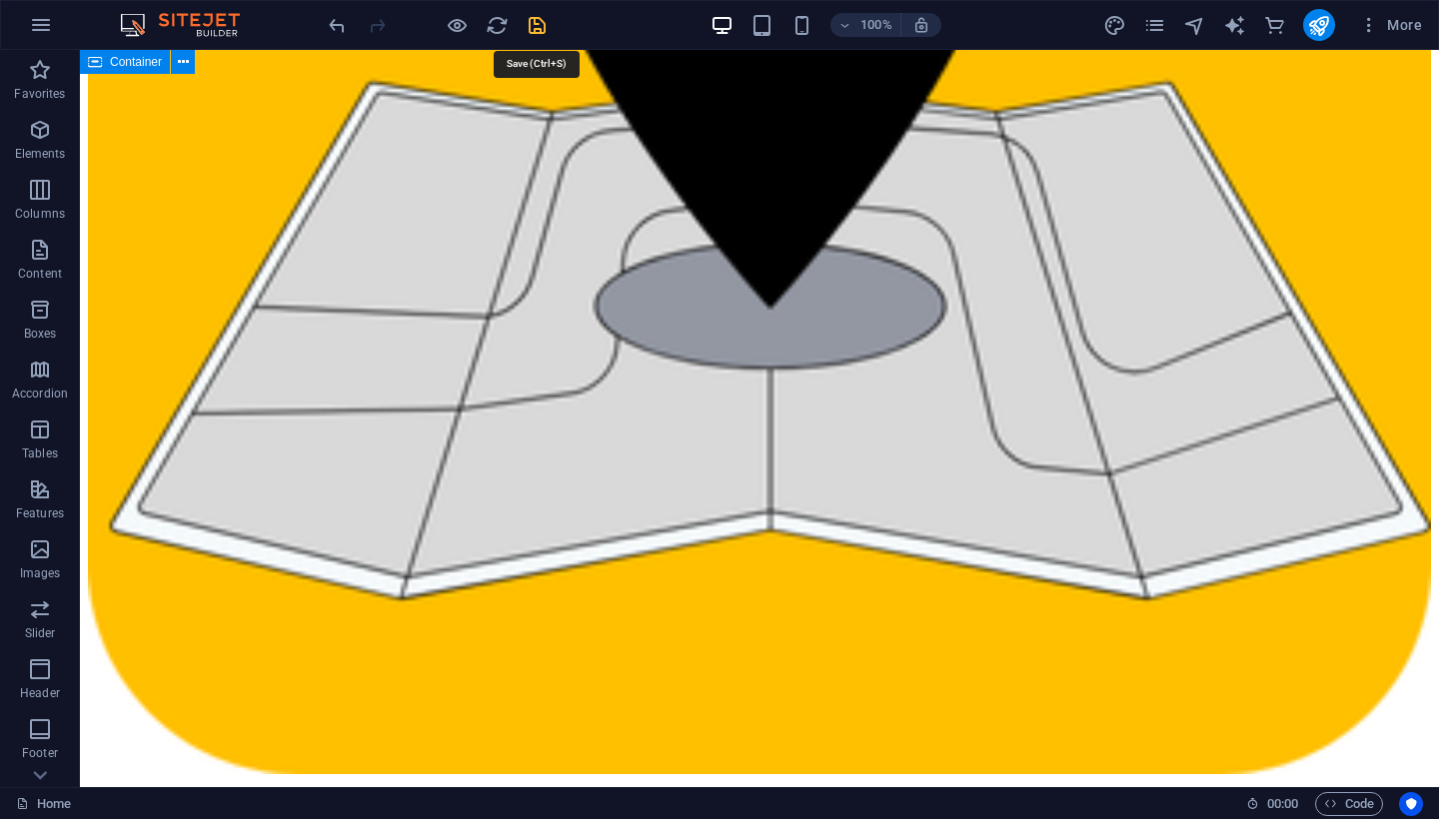
click at [530, 31] on icon "save" at bounding box center [536, 25] width 23 height 23
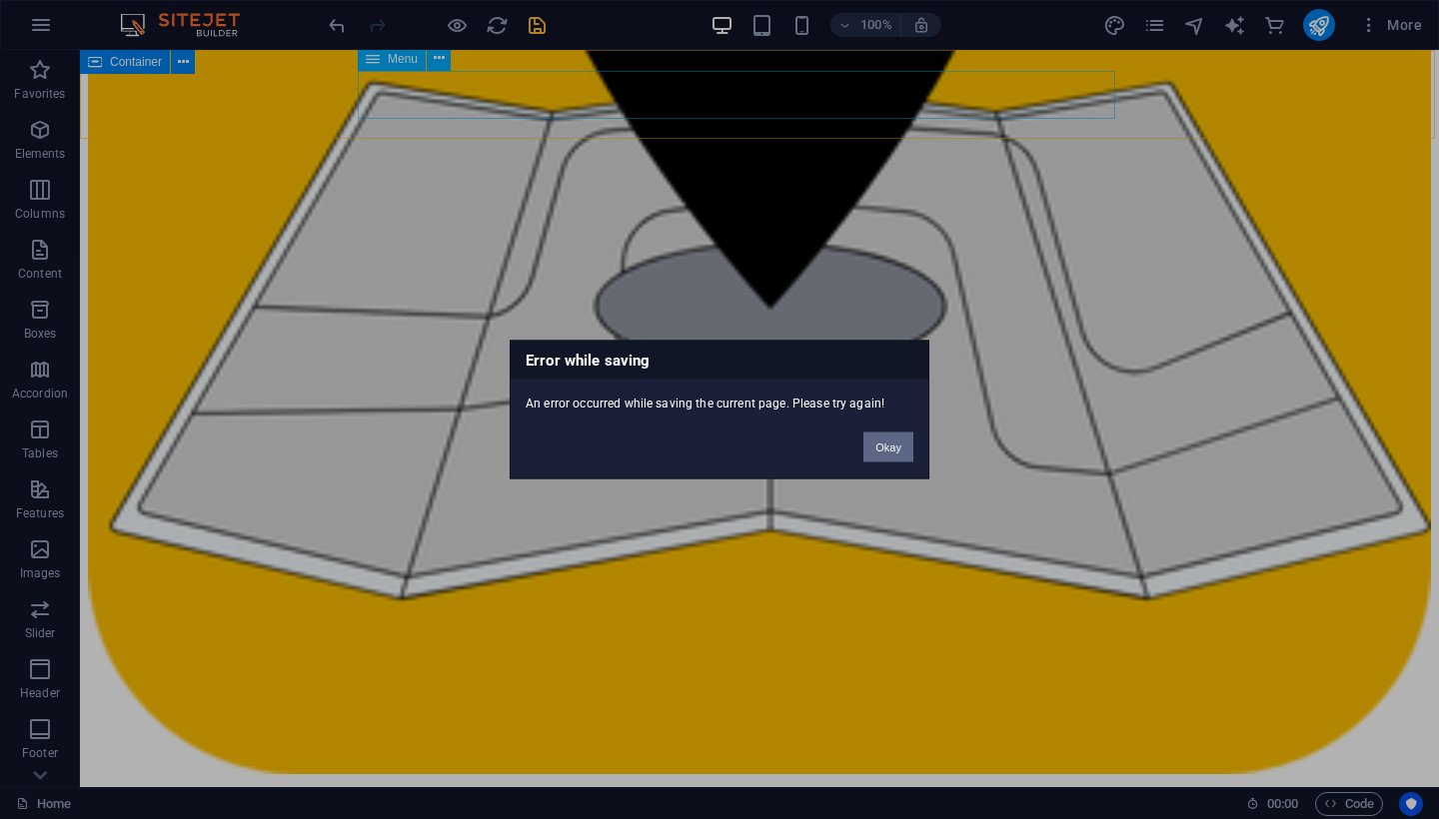
click at [863, 442] on button "Okay" at bounding box center [888, 448] width 50 height 30
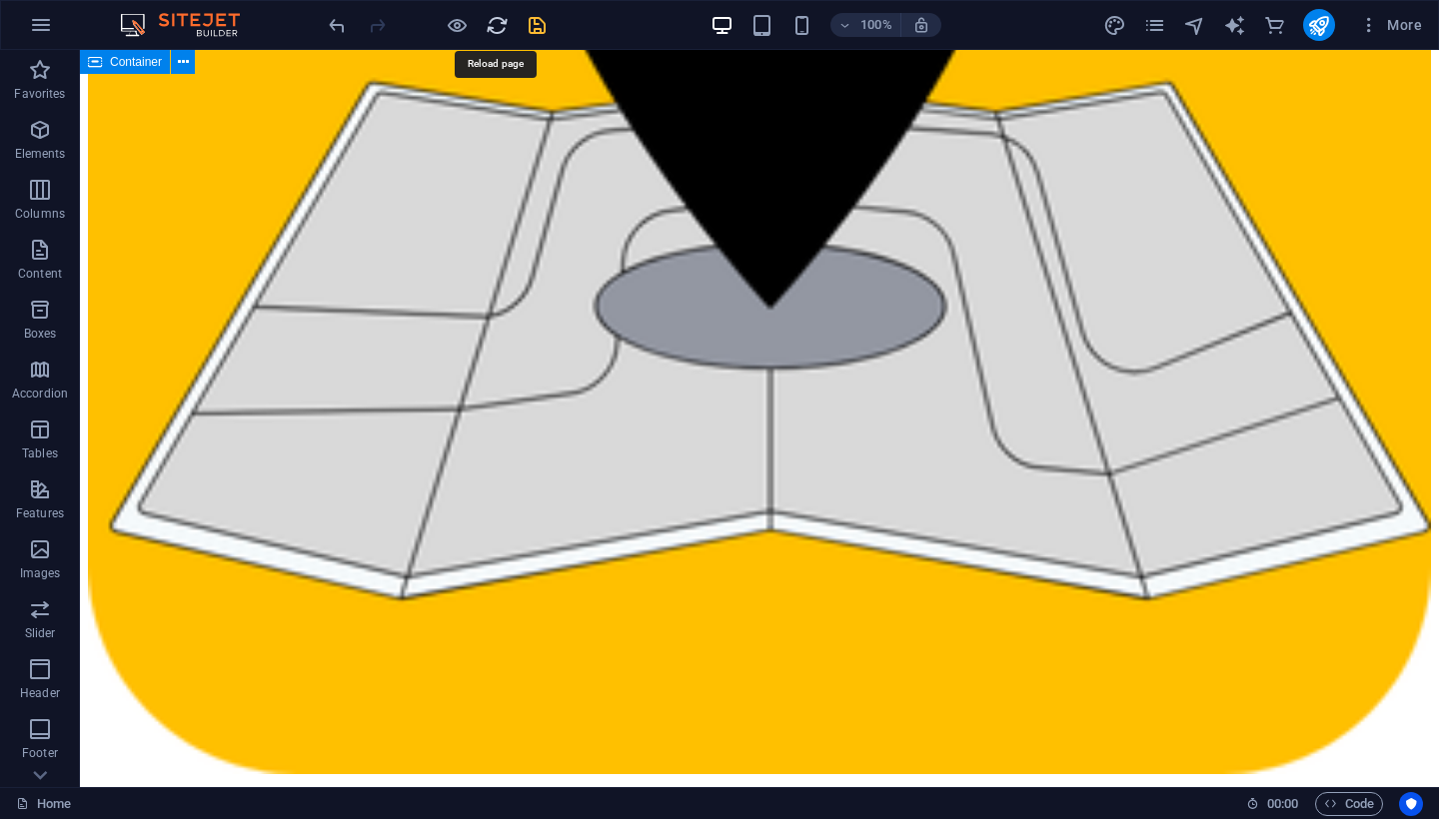
click at [491, 28] on icon "reload" at bounding box center [497, 25] width 23 height 23
click at [533, 24] on icon "save" at bounding box center [536, 25] width 23 height 23
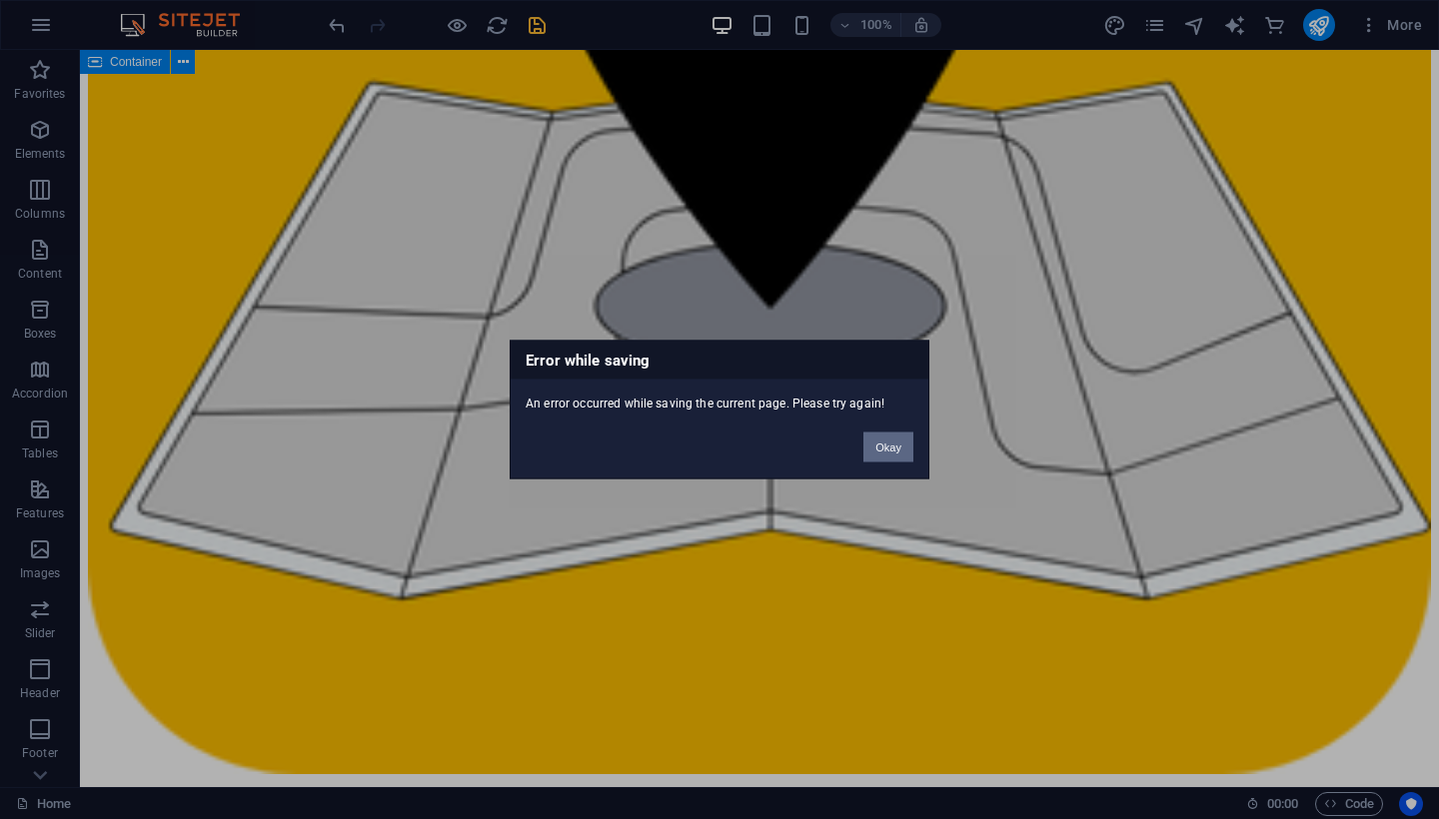
click at [884, 451] on button "Okay" at bounding box center [888, 448] width 50 height 30
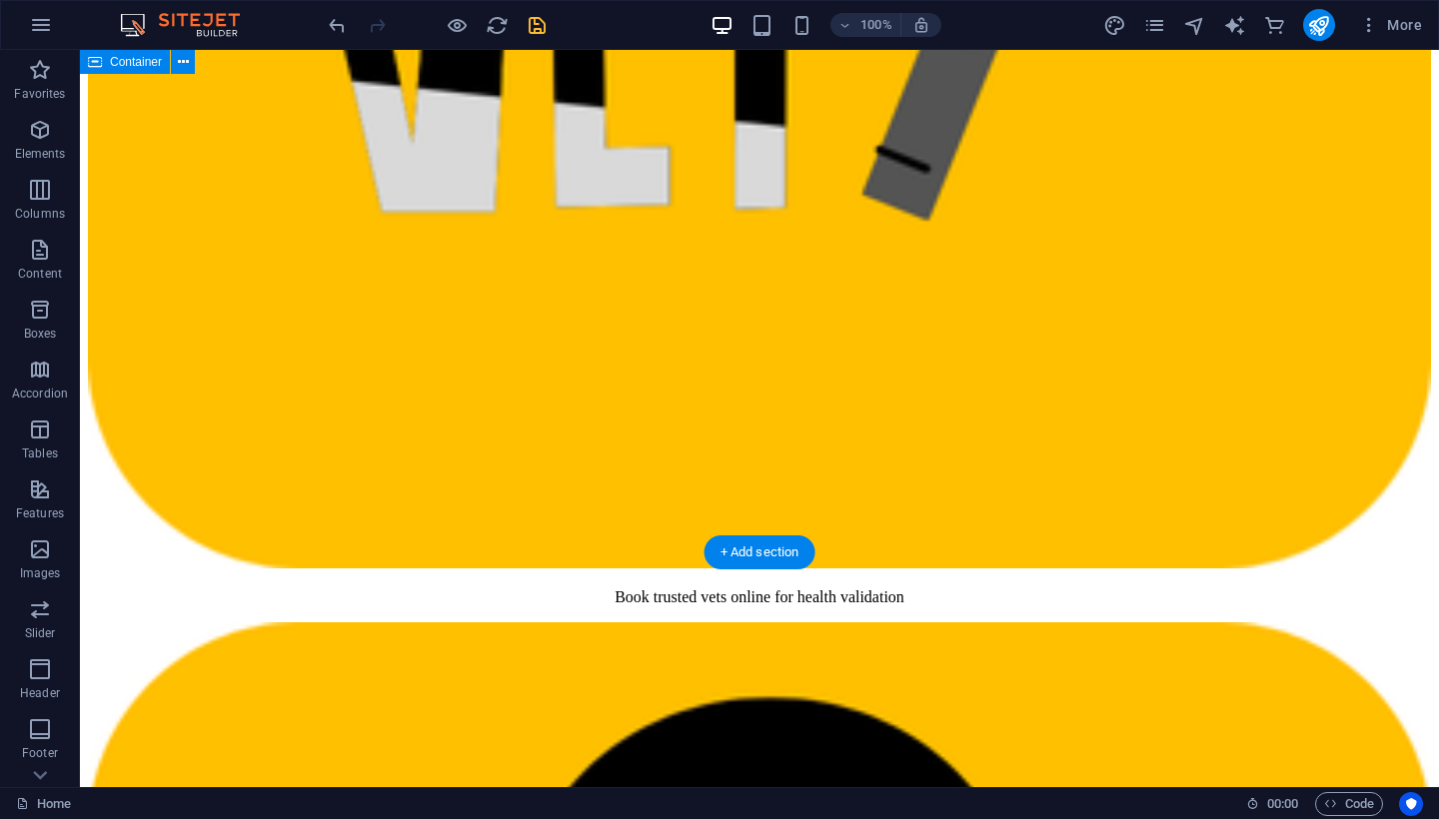
scroll to position [5215, 0]
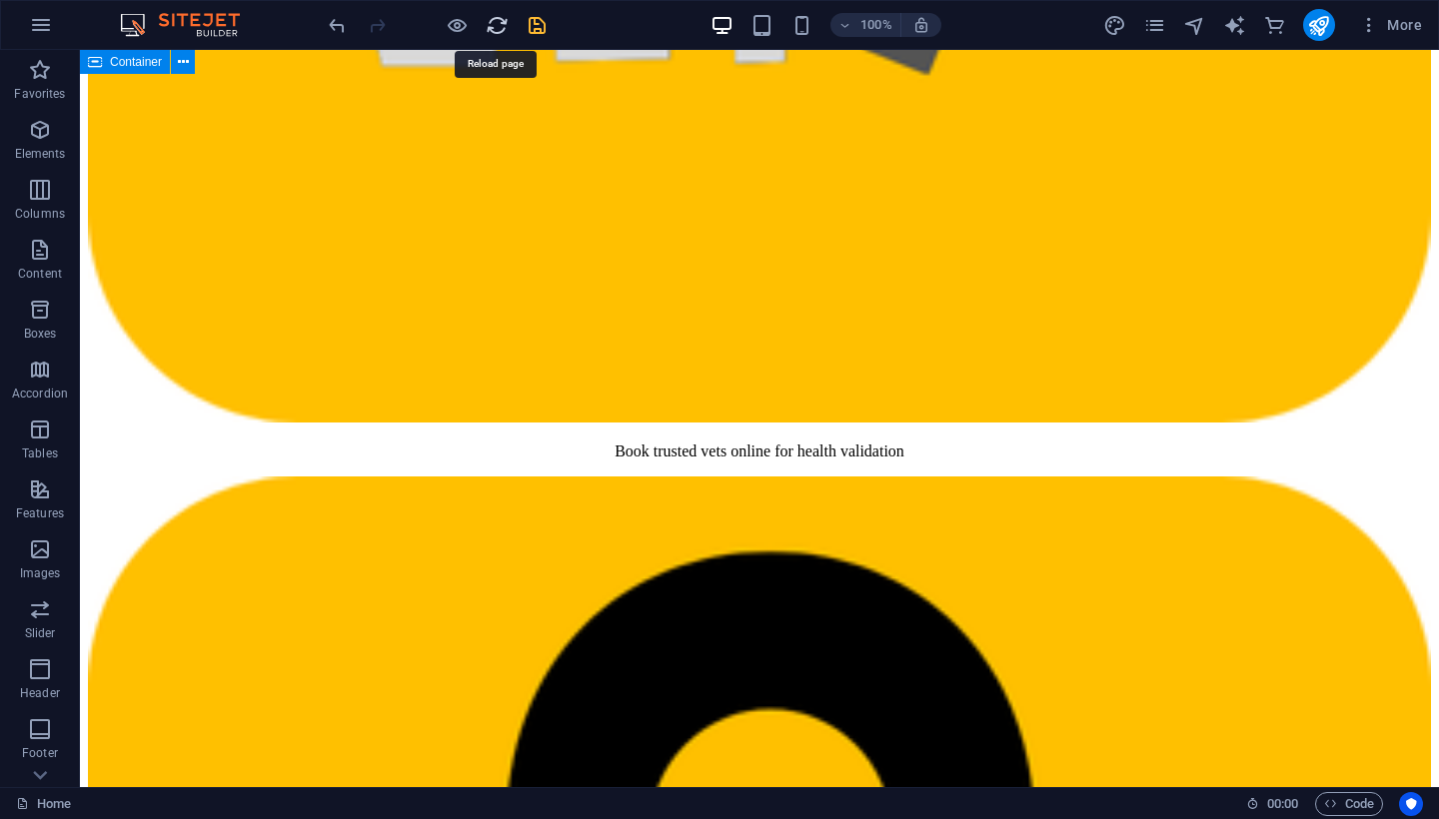
click at [500, 28] on icon "reload" at bounding box center [497, 25] width 23 height 23
click at [528, 23] on icon "save" at bounding box center [536, 25] width 23 height 23
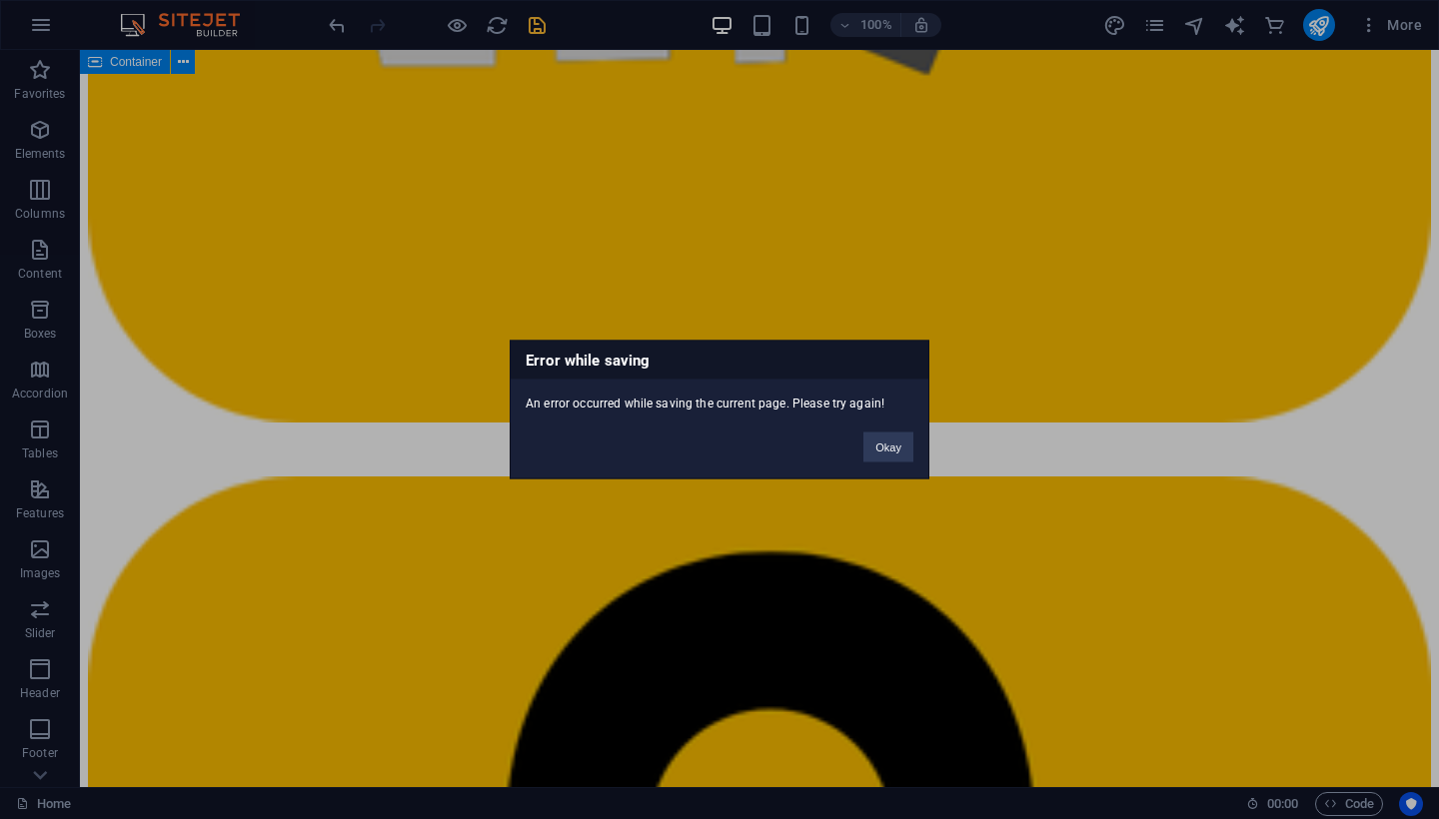
click at [752, 29] on div "Error while saving An error occurred while saving the current page. Please try …" at bounding box center [719, 409] width 1439 height 819
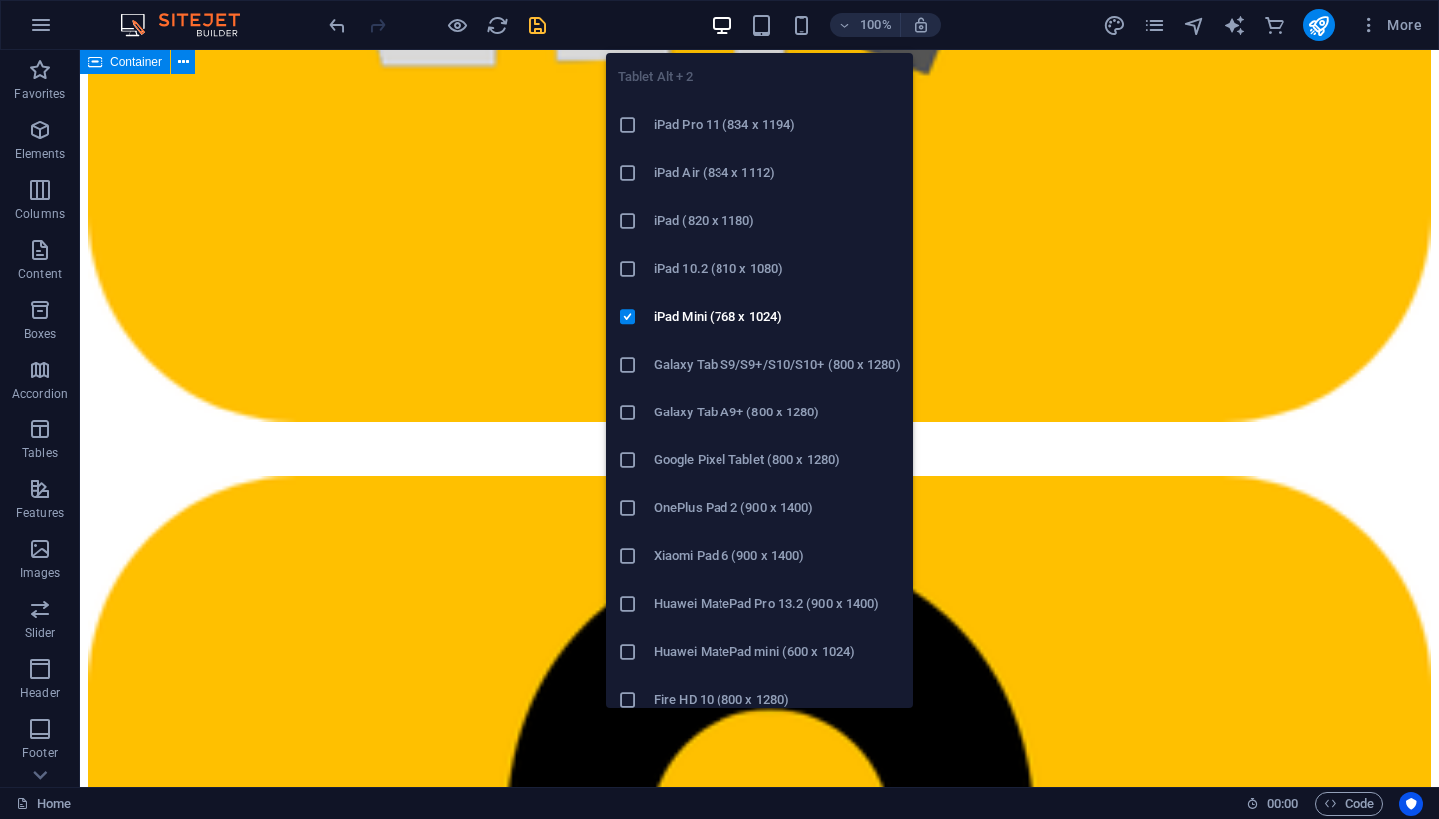
click at [752, 29] on icon "button" at bounding box center [761, 25] width 23 height 23
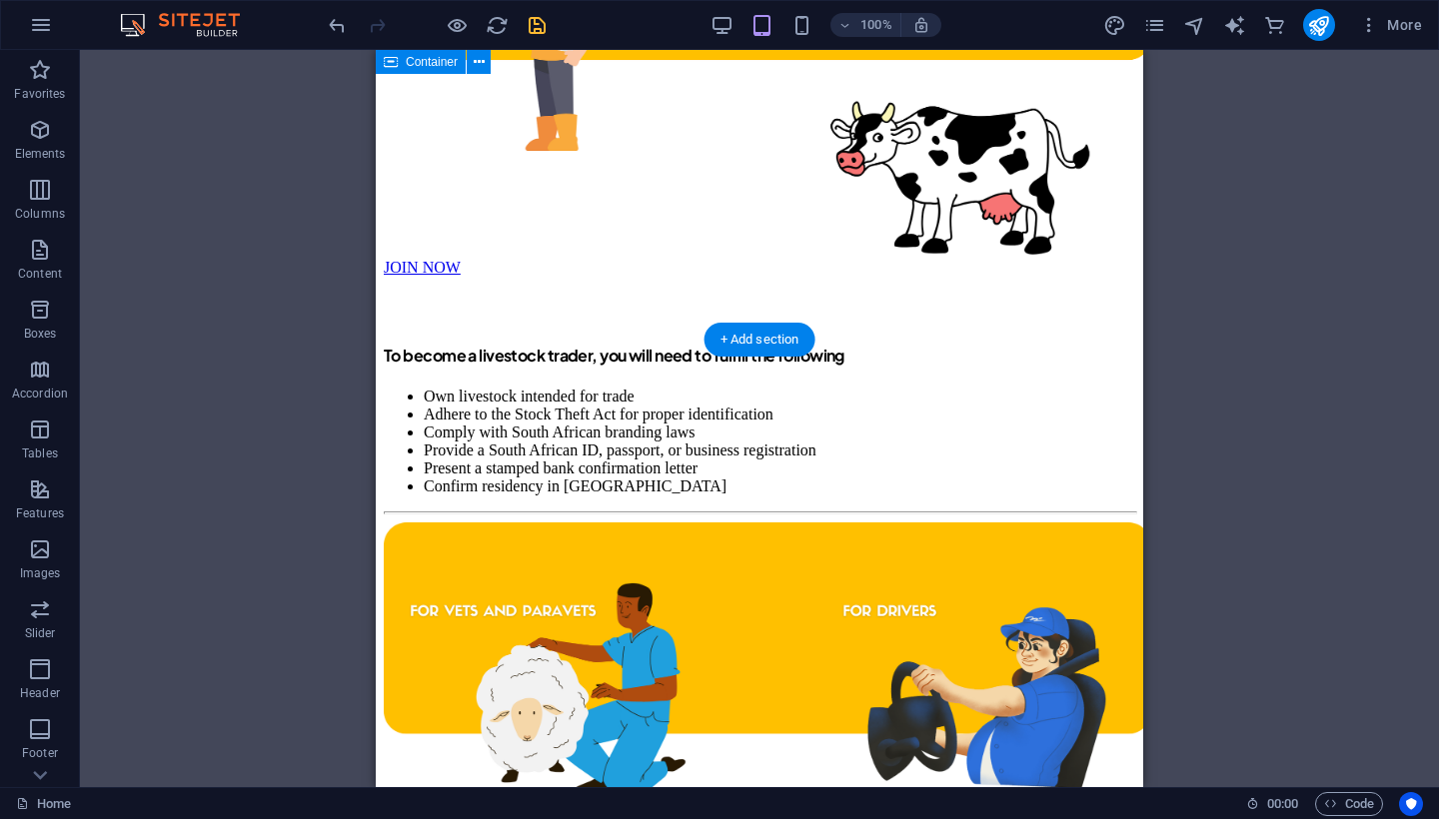
scroll to position [4911, 0]
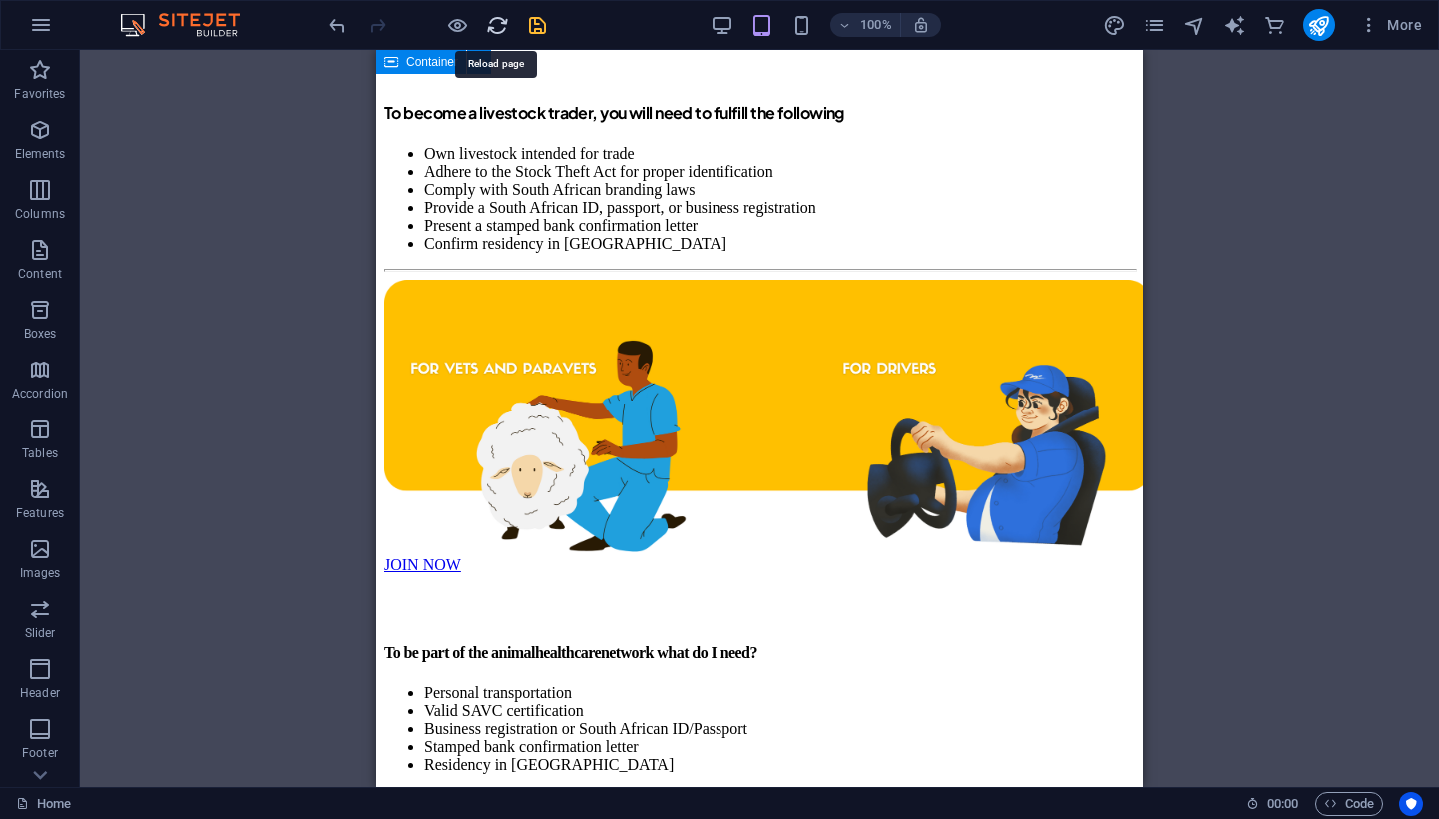
click at [498, 27] on icon "reload" at bounding box center [497, 25] width 23 height 23
click at [498, 23] on icon "reload" at bounding box center [497, 25] width 23 height 23
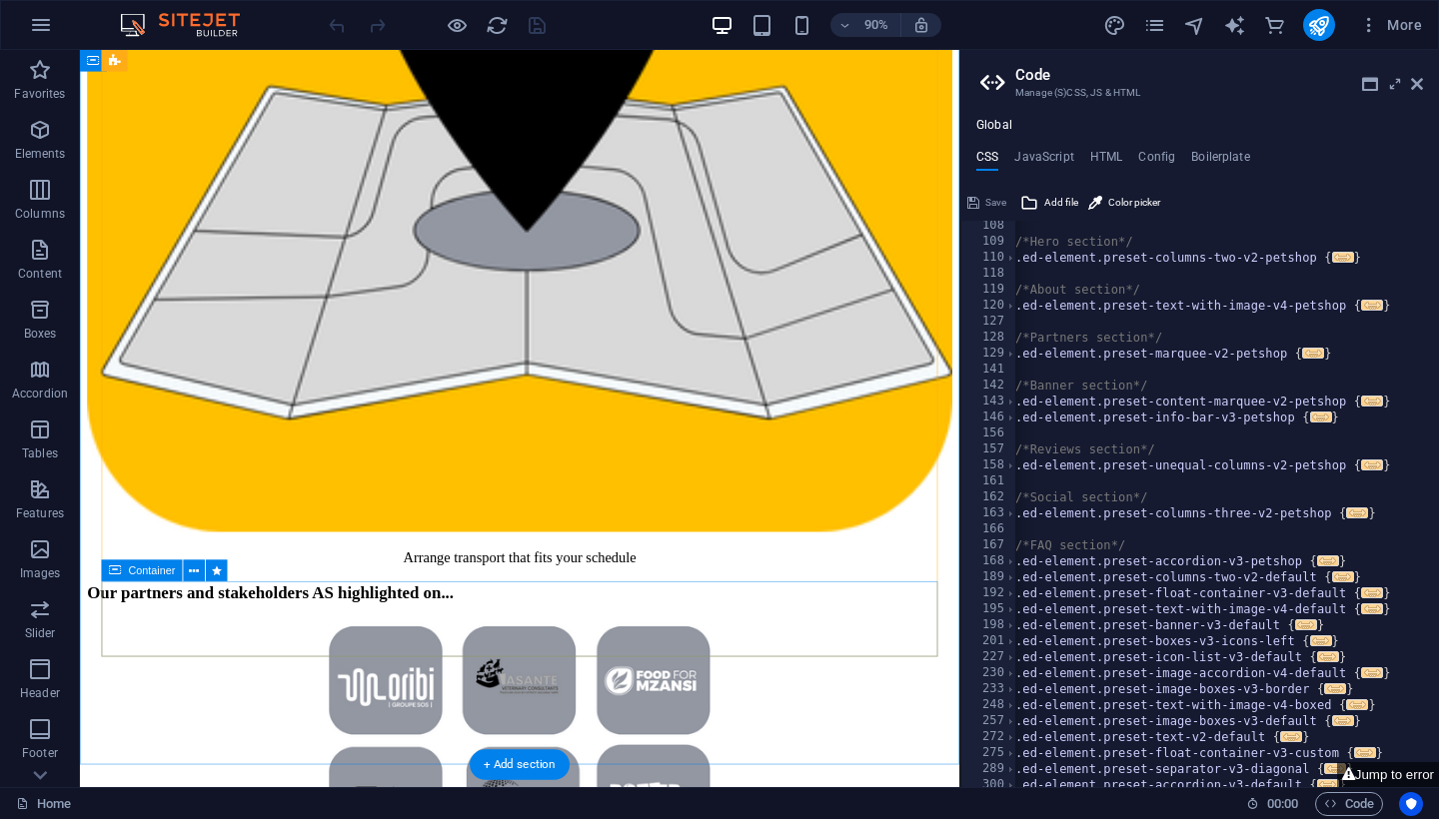
scroll to position [4833, 0]
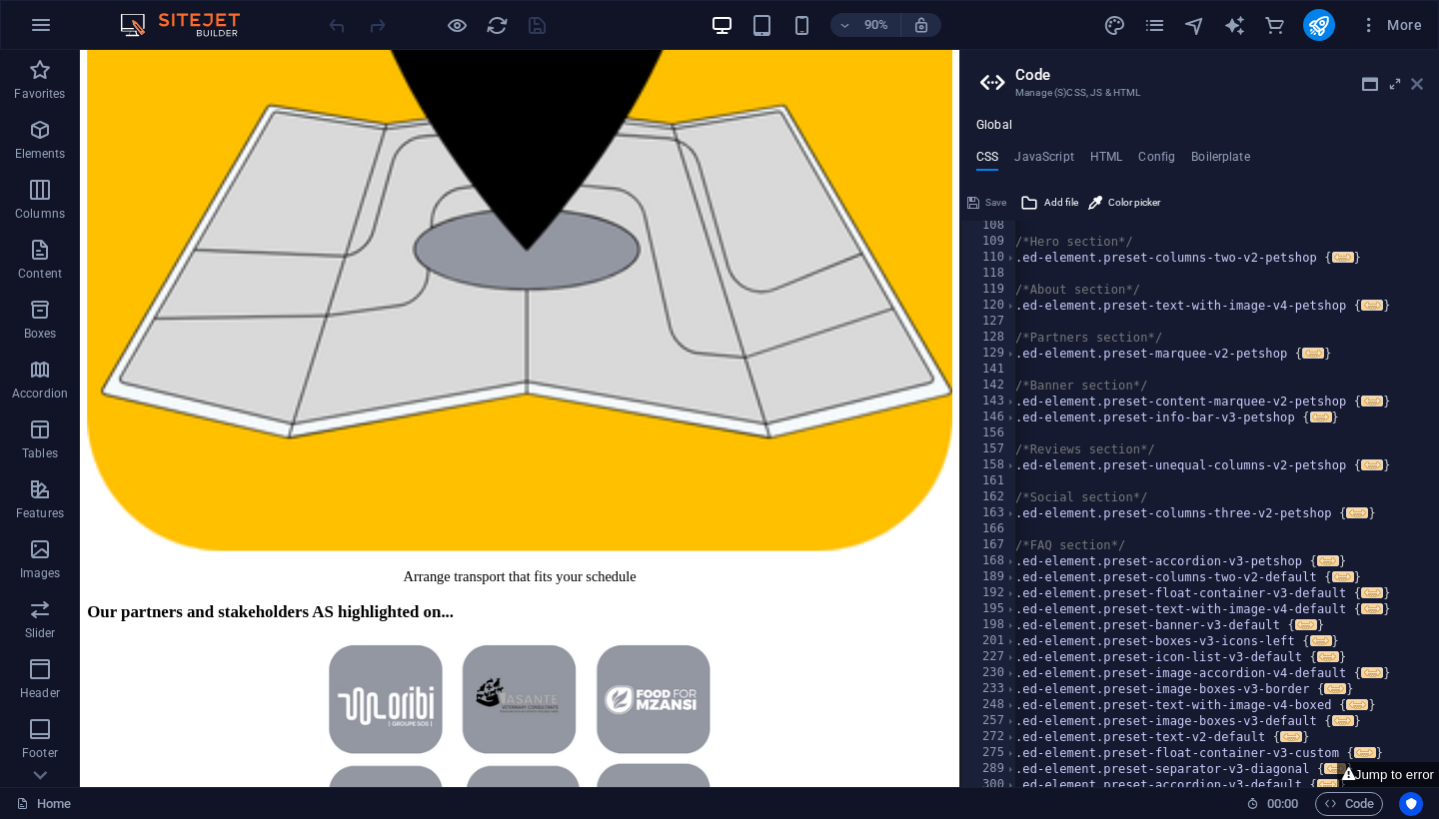
click at [1415, 78] on icon at bounding box center [1417, 84] width 12 height 16
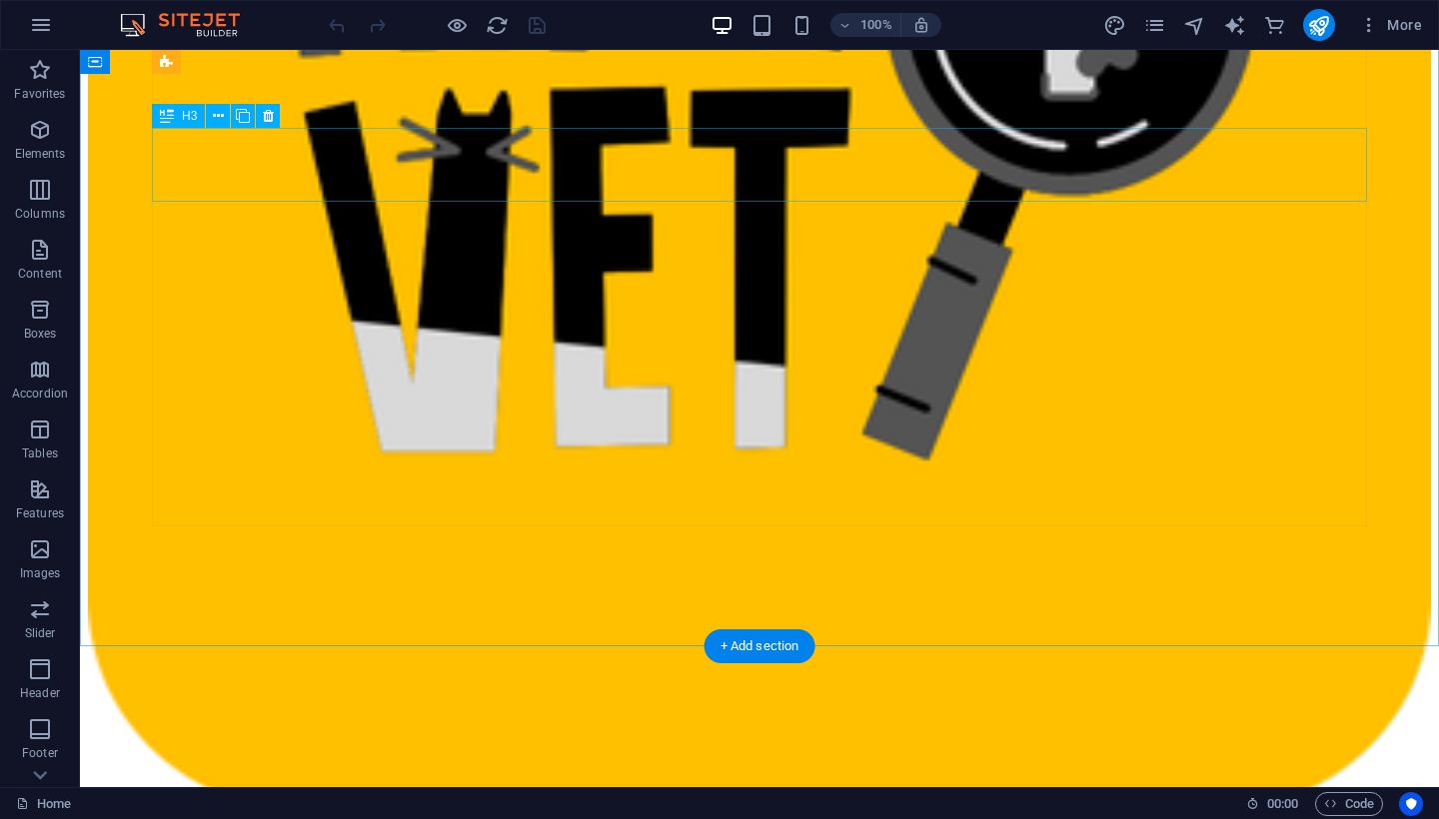
scroll to position [4830, 0]
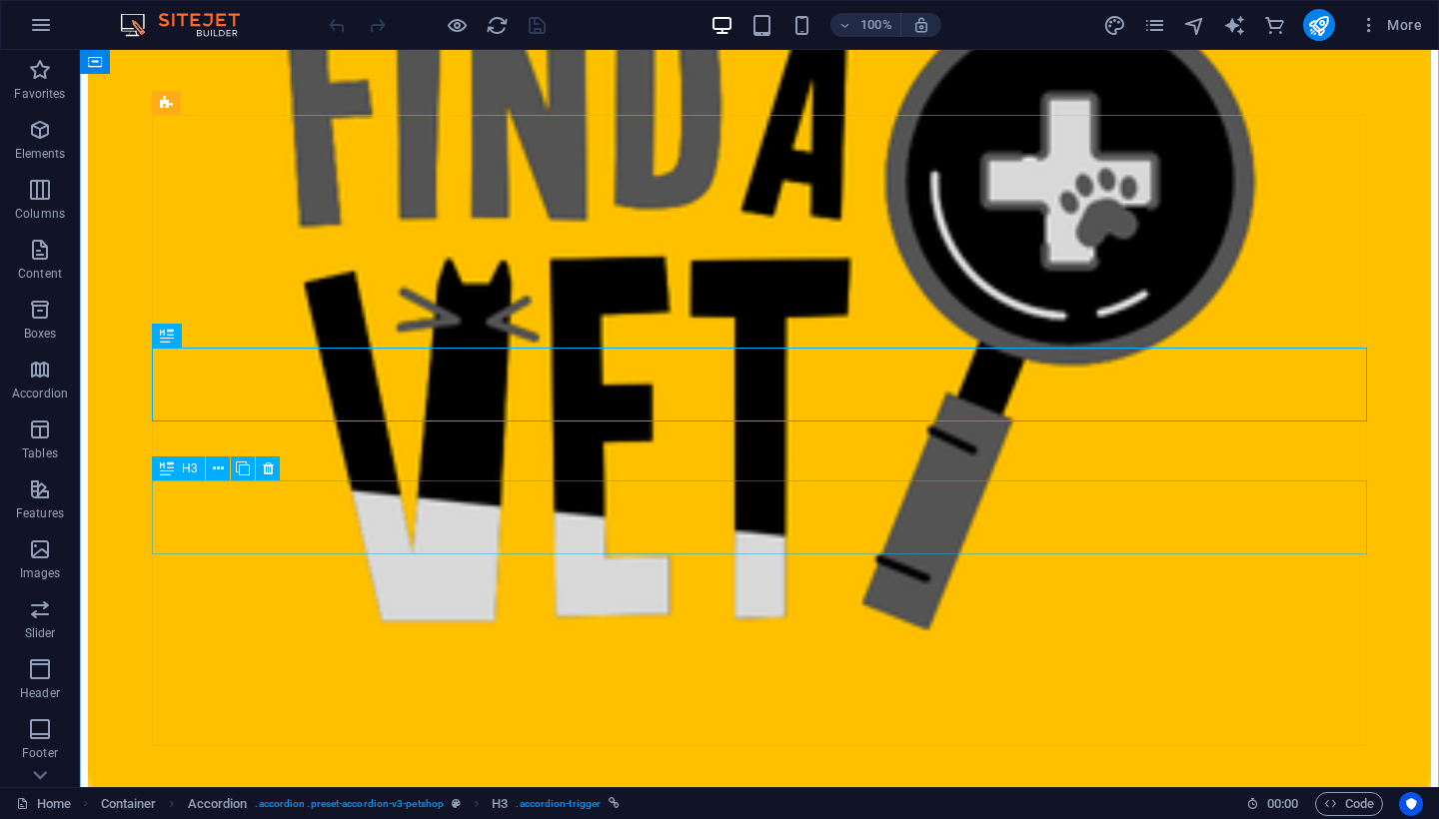
scroll to position [4666, 0]
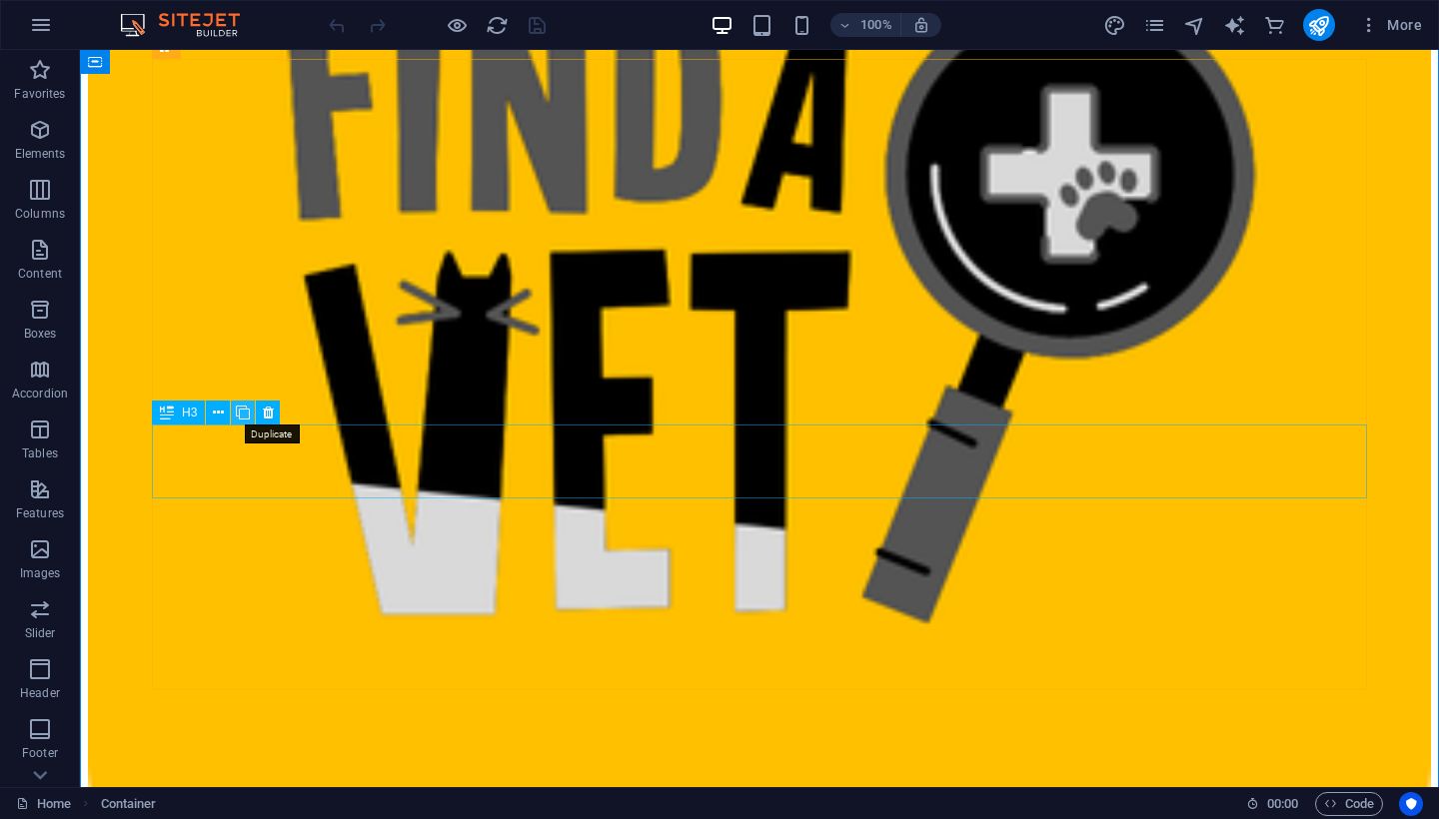
click at [241, 415] on icon at bounding box center [243, 413] width 14 height 21
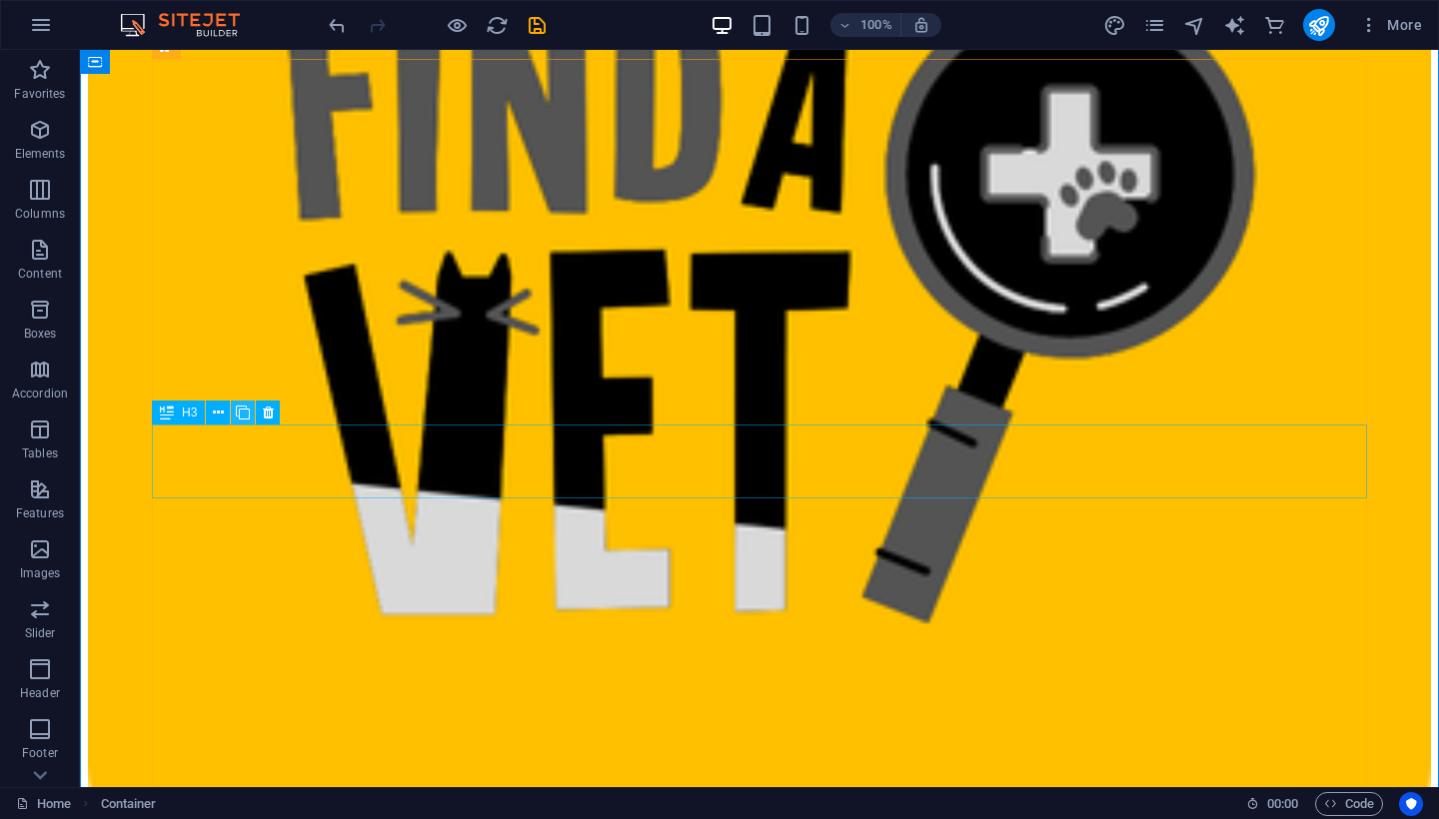
click at [241, 415] on icon at bounding box center [243, 413] width 14 height 21
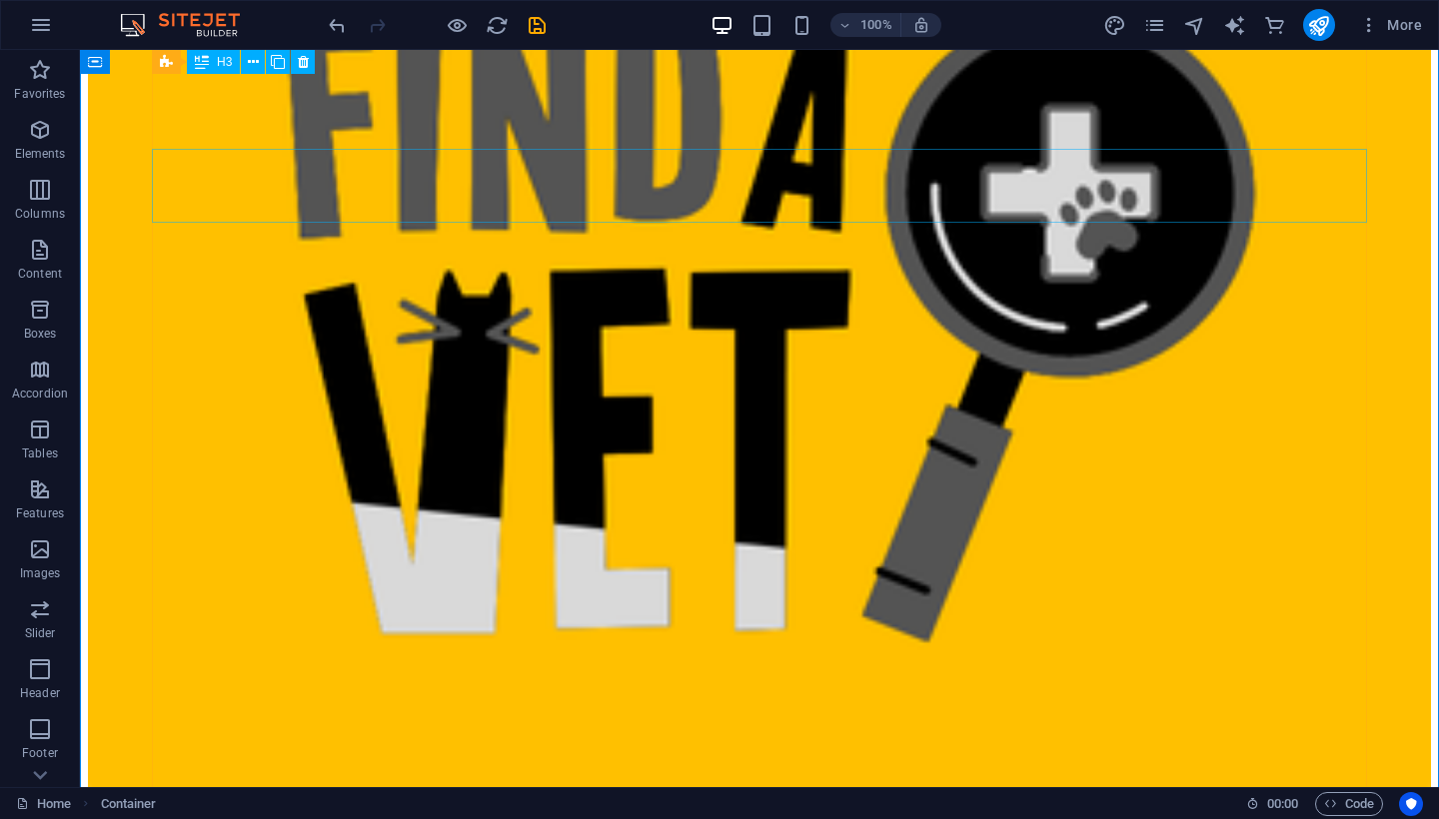
scroll to position [4591, 0]
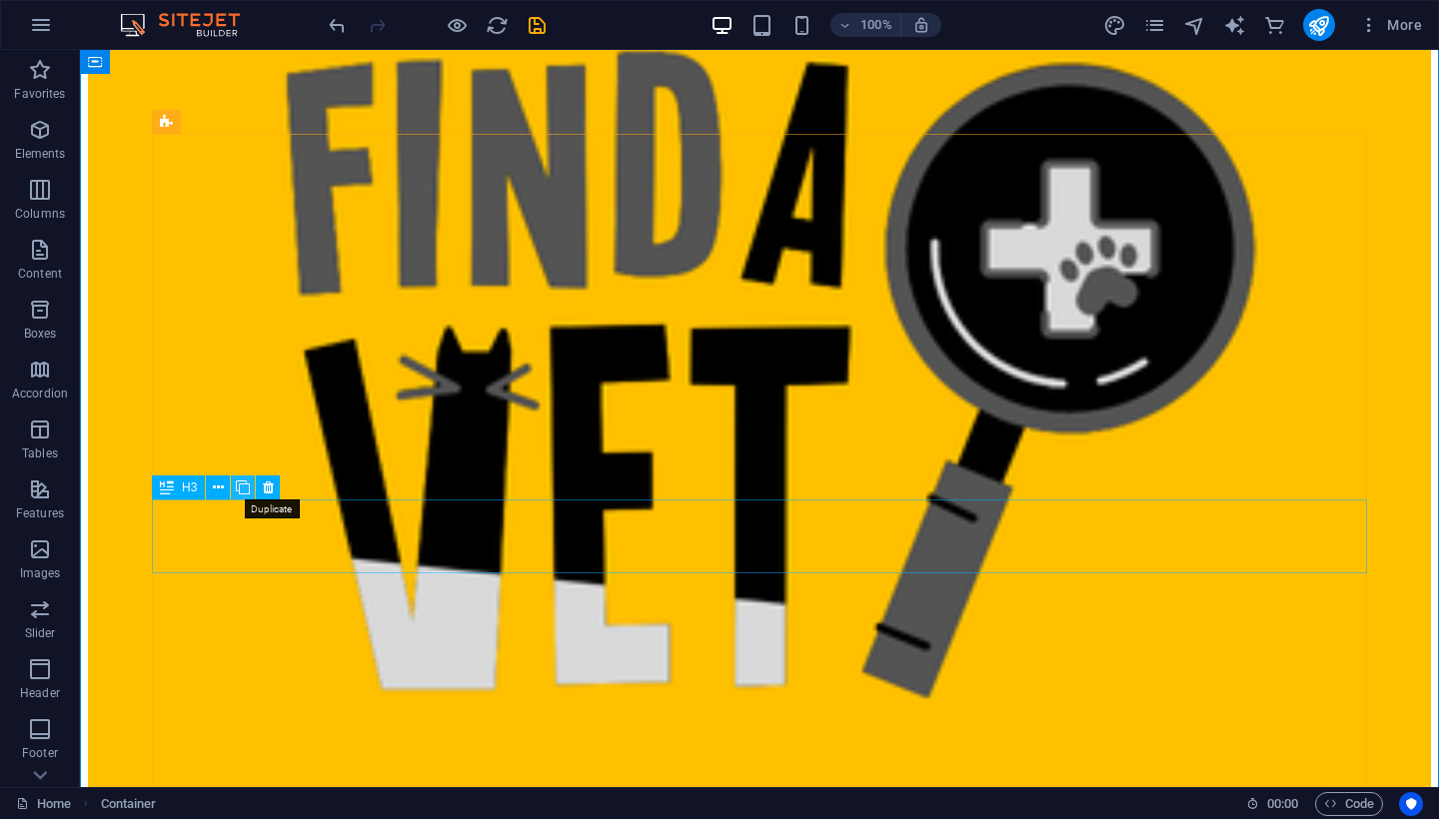
click at [245, 493] on icon at bounding box center [243, 488] width 14 height 21
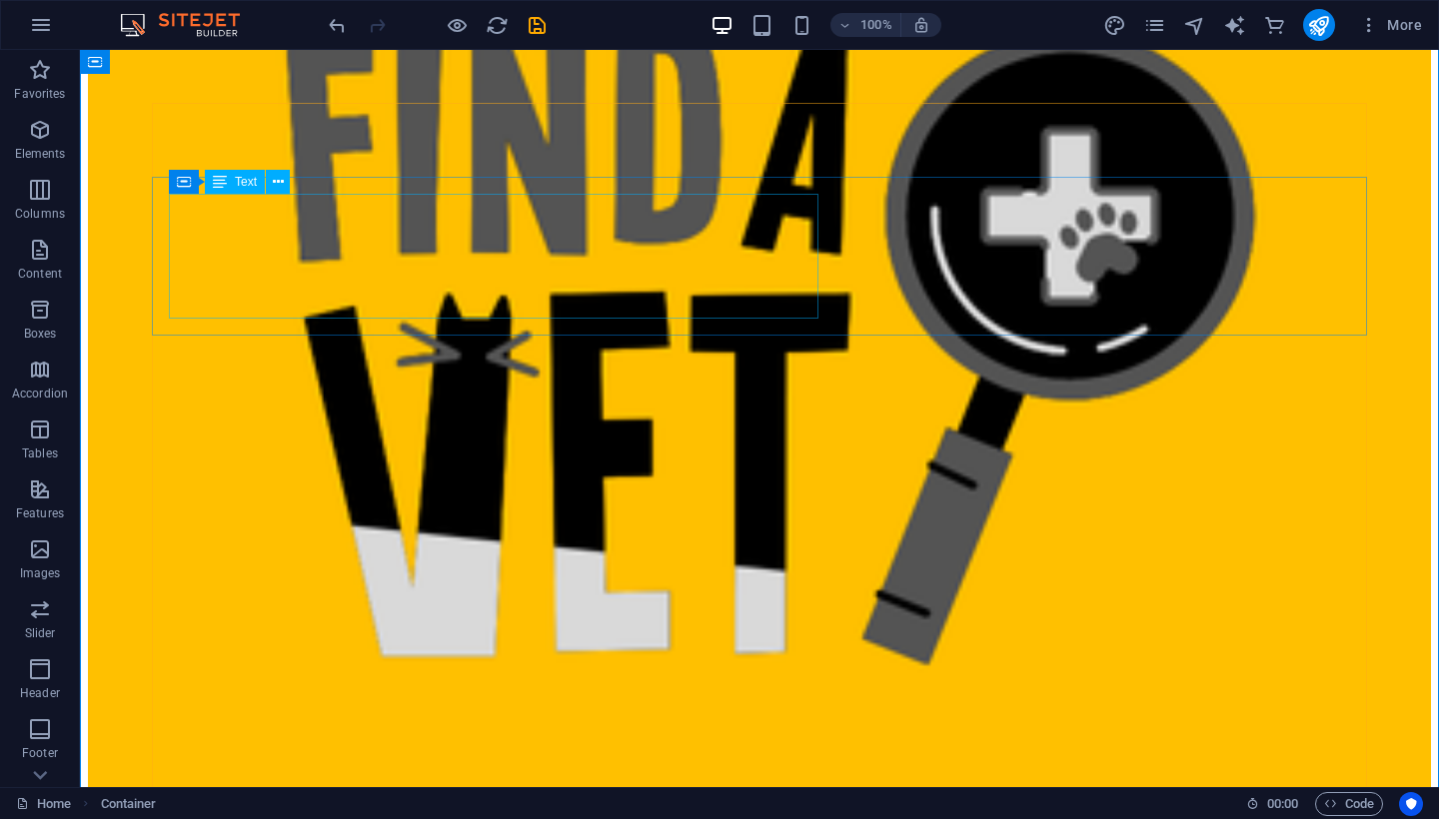
scroll to position [4623, 0]
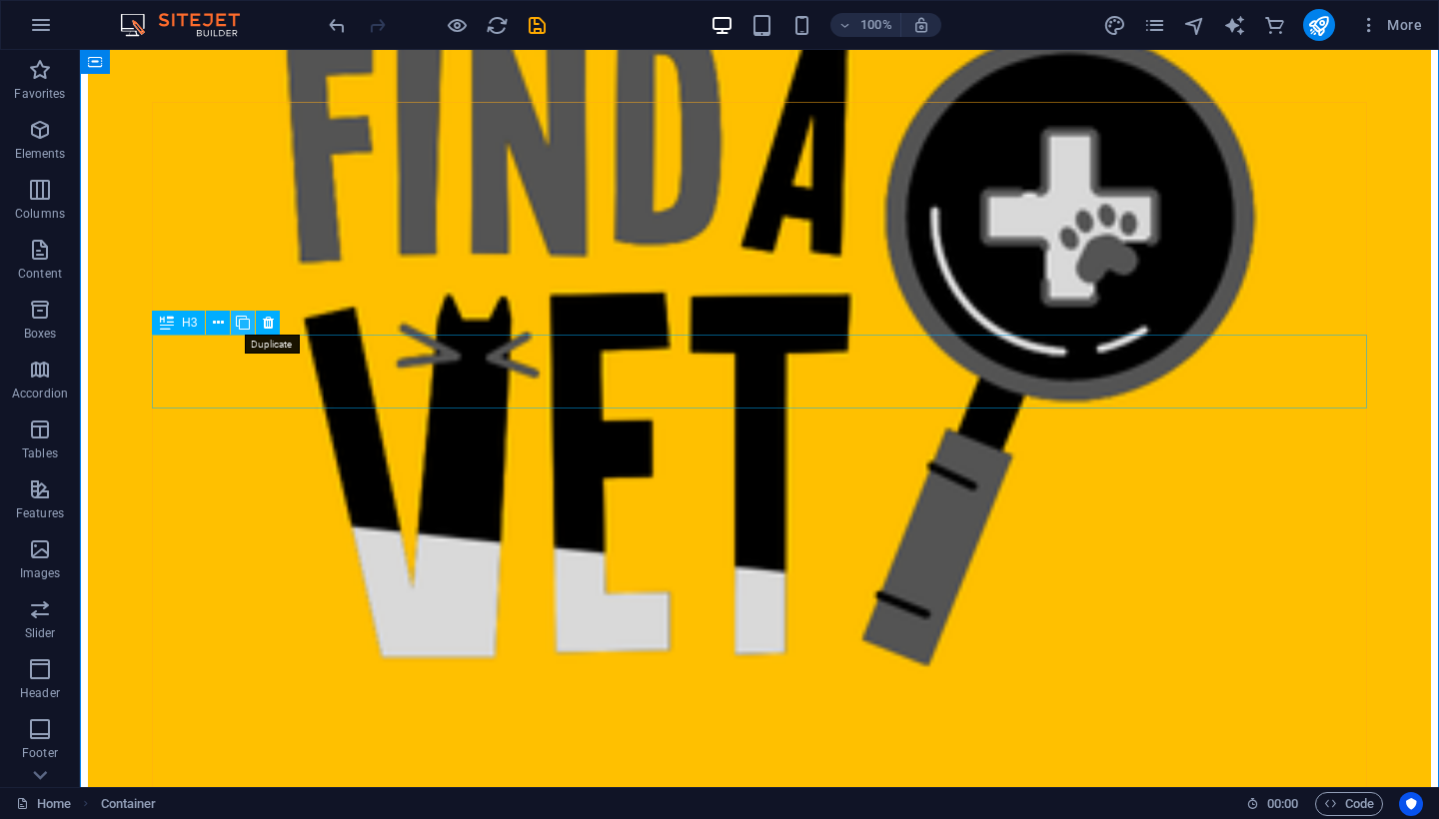
click at [243, 328] on icon at bounding box center [243, 323] width 14 height 21
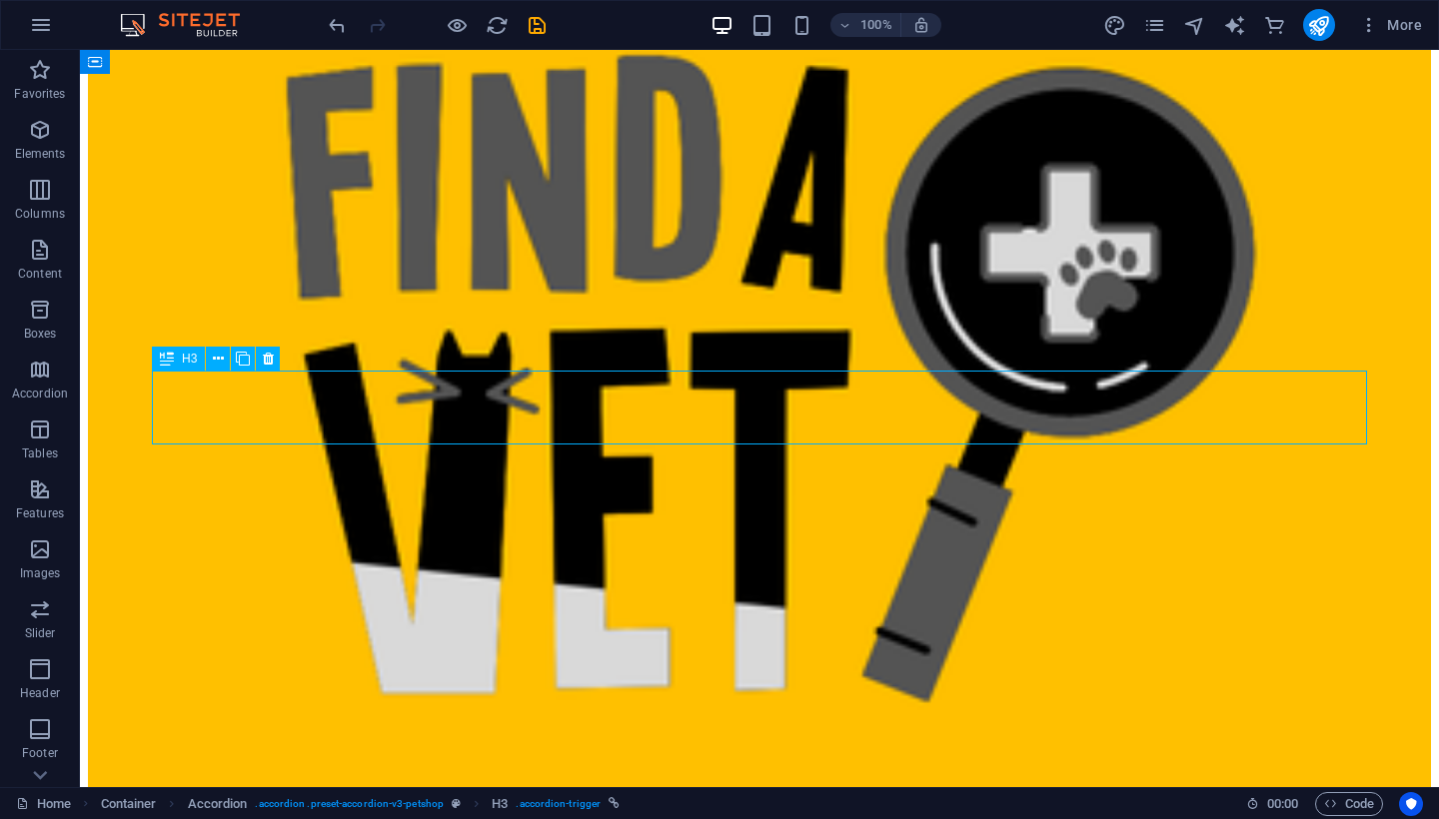
scroll to position [4585, 0]
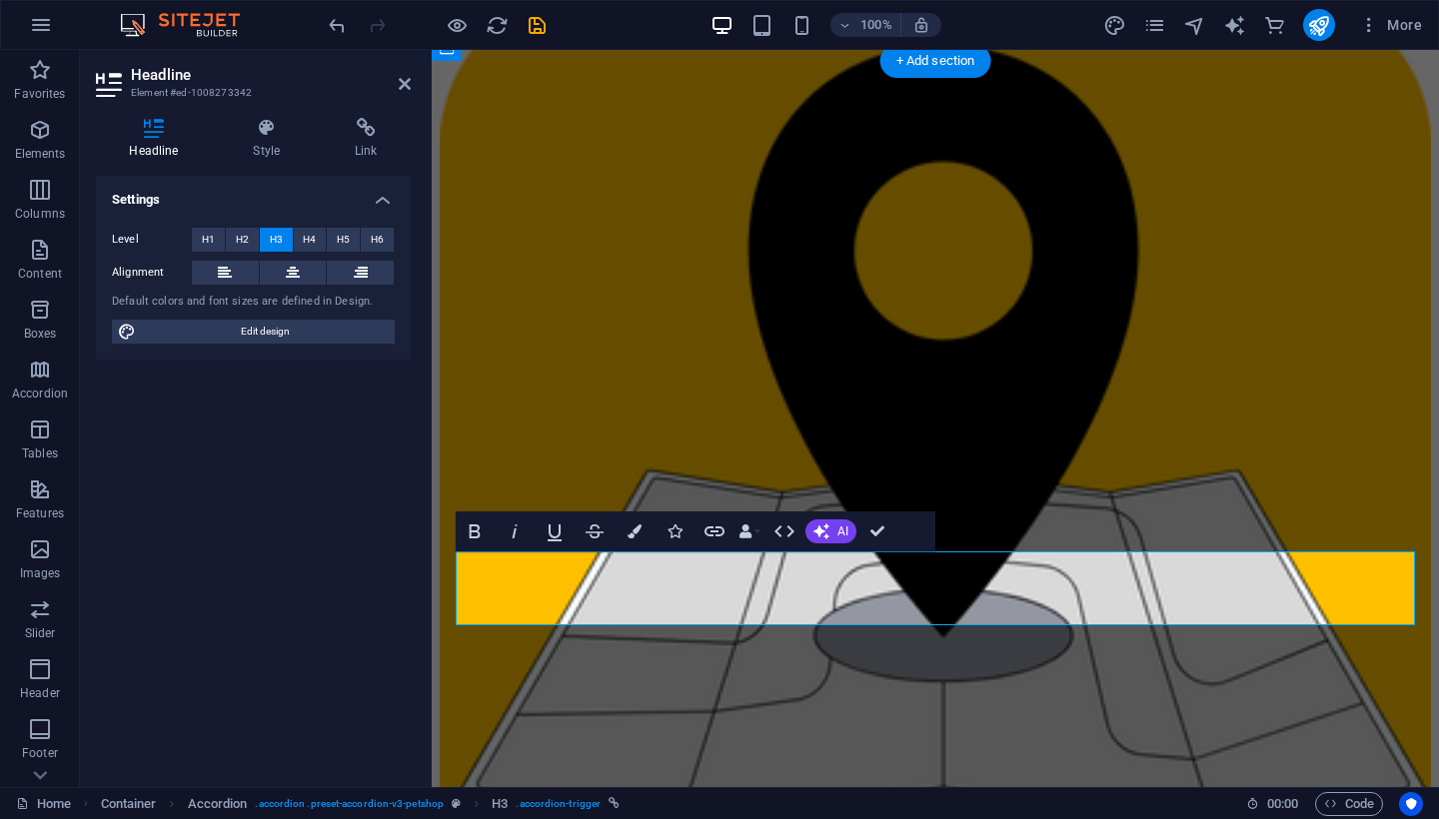
click at [380, 421] on div "Settings Level H1 H2 H3 H4 H5 H6 Alignment Default colors and font sizes are de…" at bounding box center [253, 473] width 315 height 595
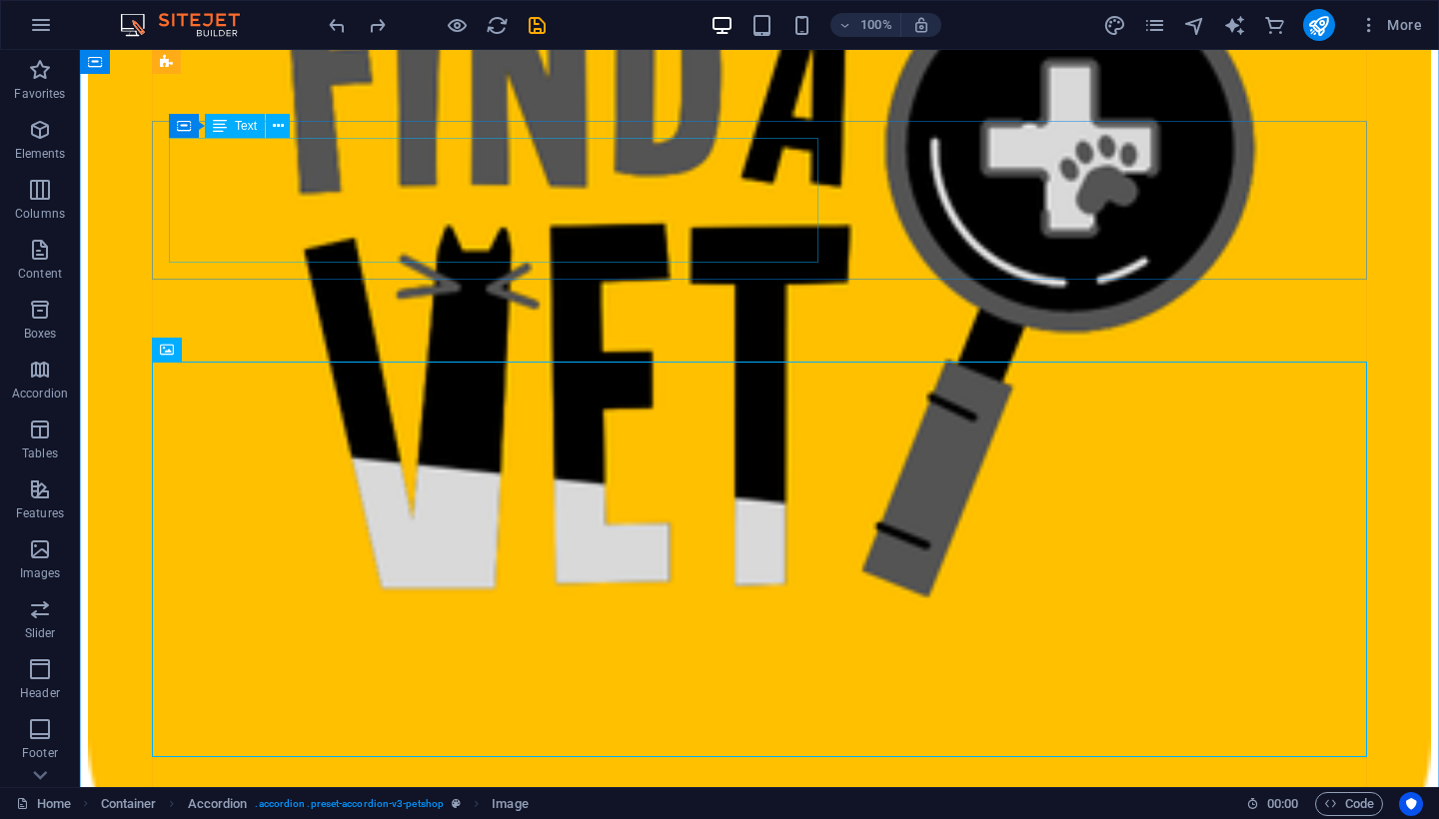
scroll to position [4674, 0]
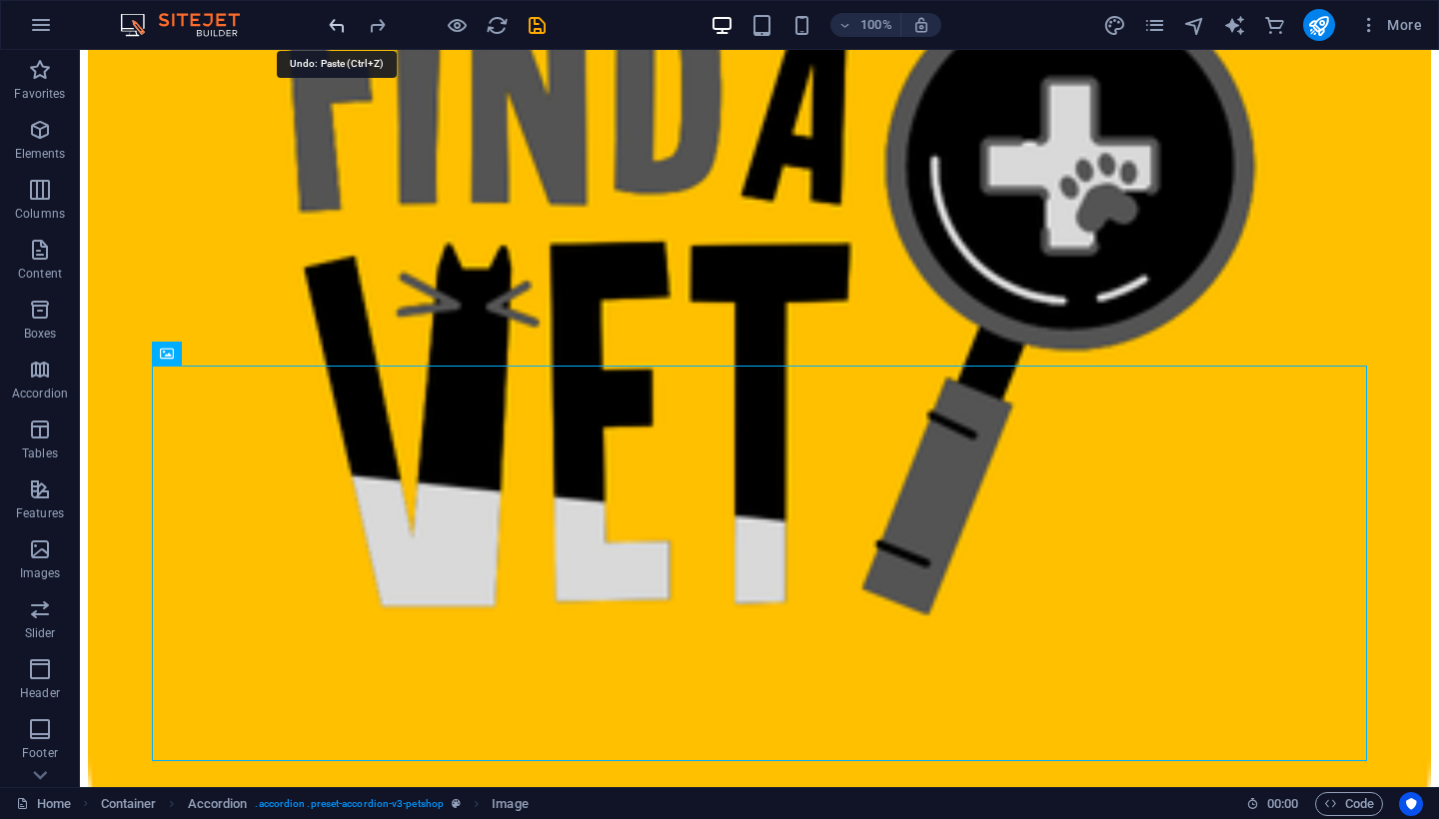
click at [328, 22] on icon "undo" at bounding box center [337, 25] width 23 height 23
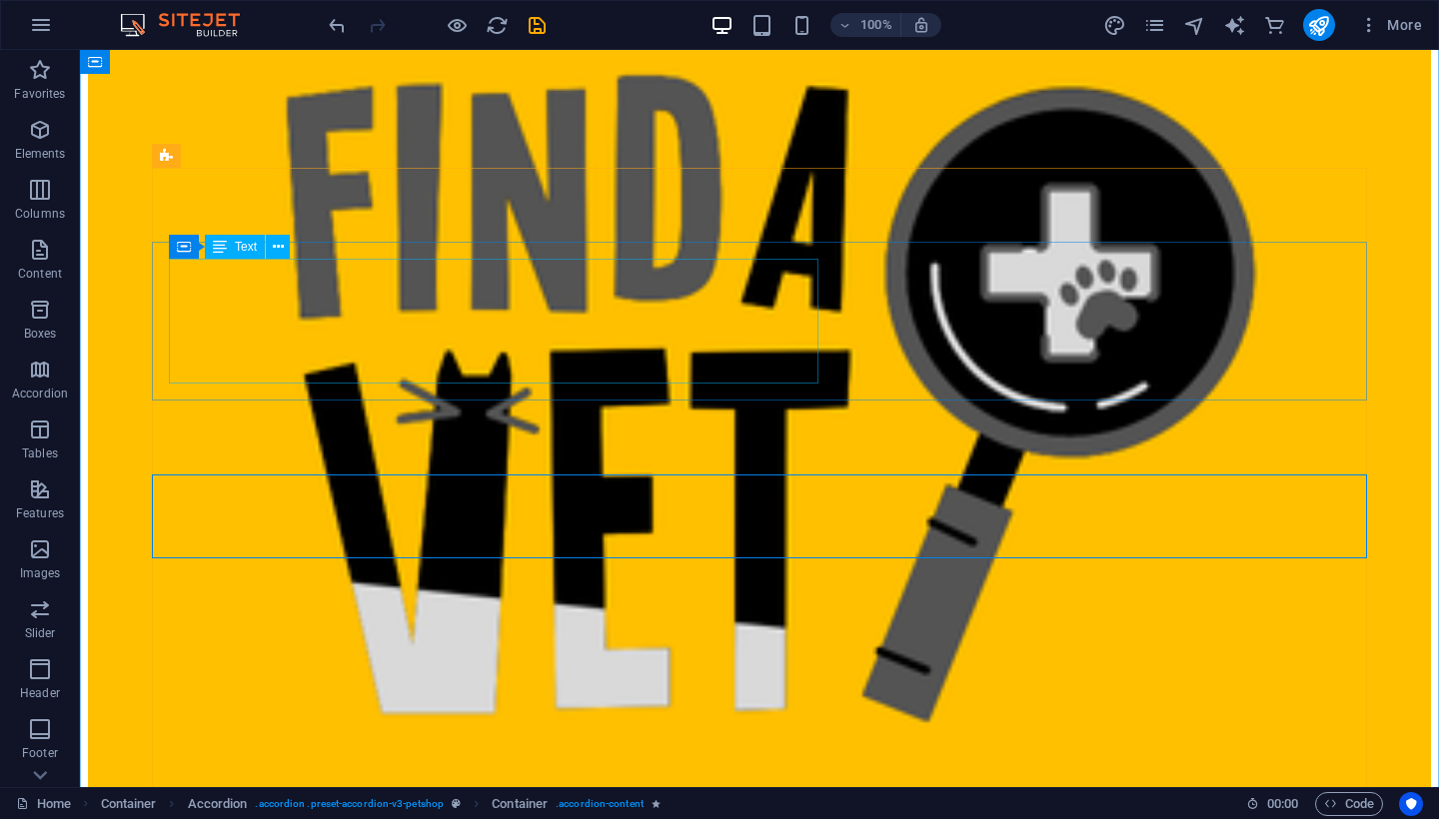
scroll to position [4570, 0]
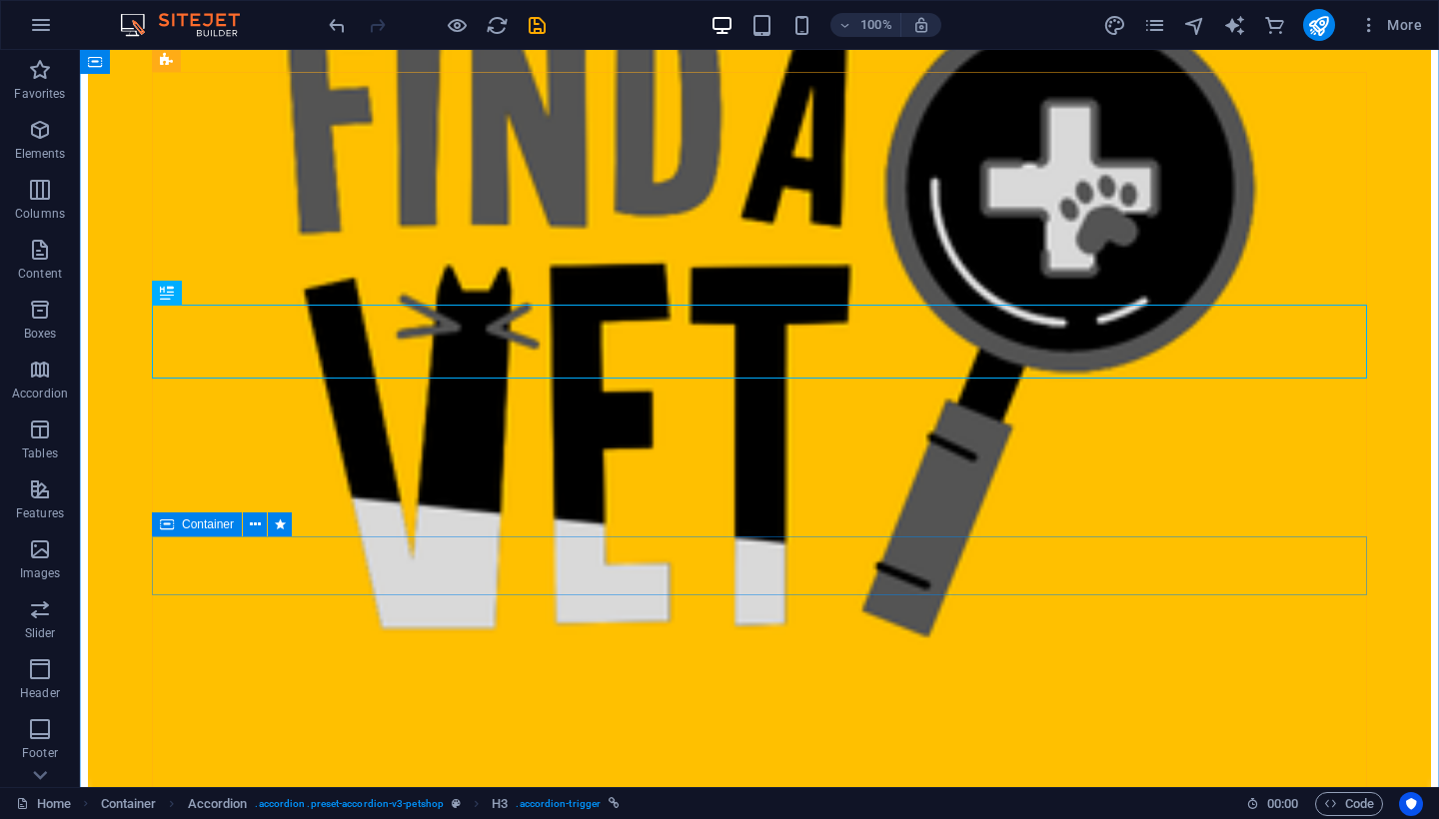
scroll to position [4655, 0]
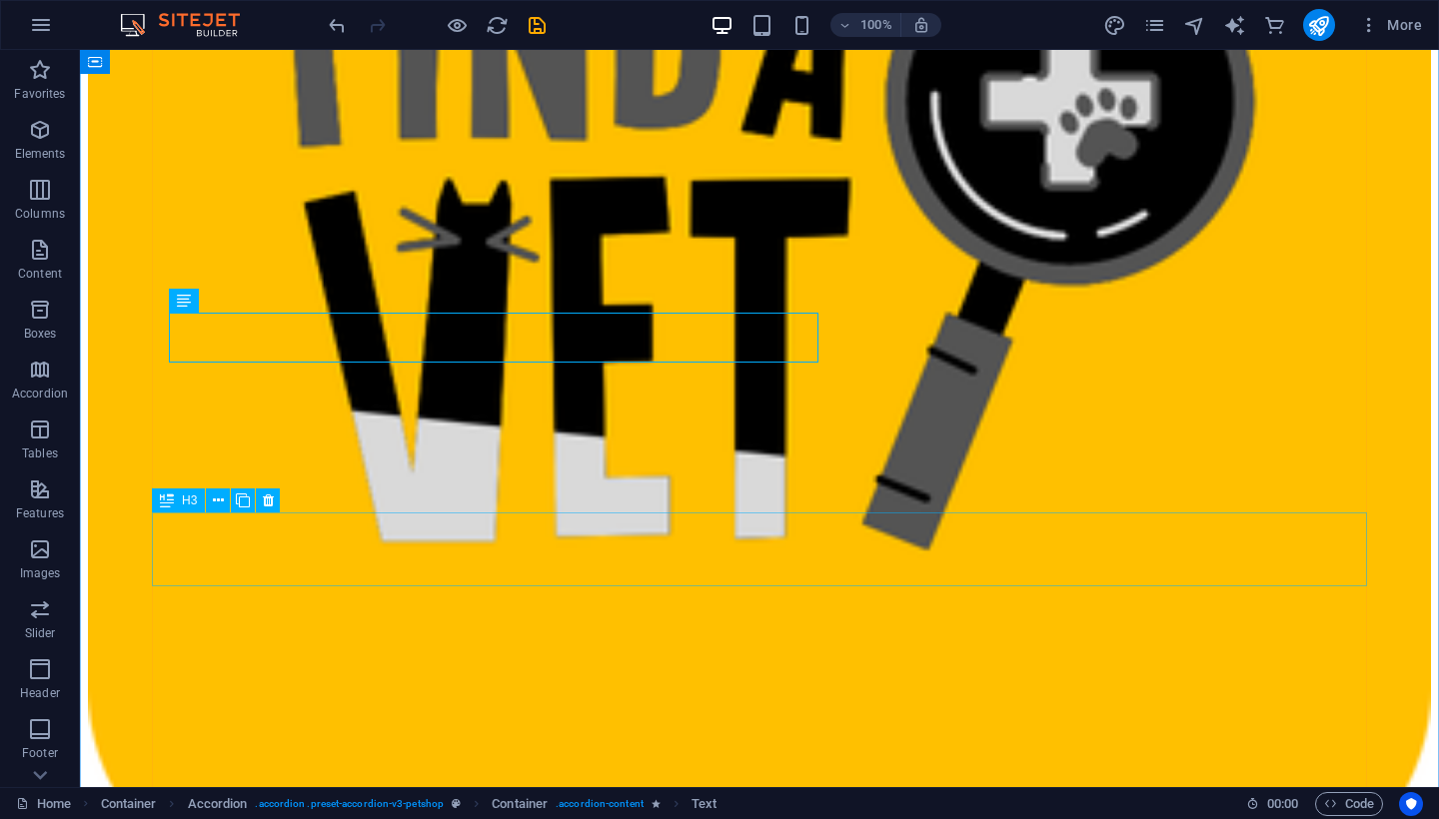
scroll to position [4741, 0]
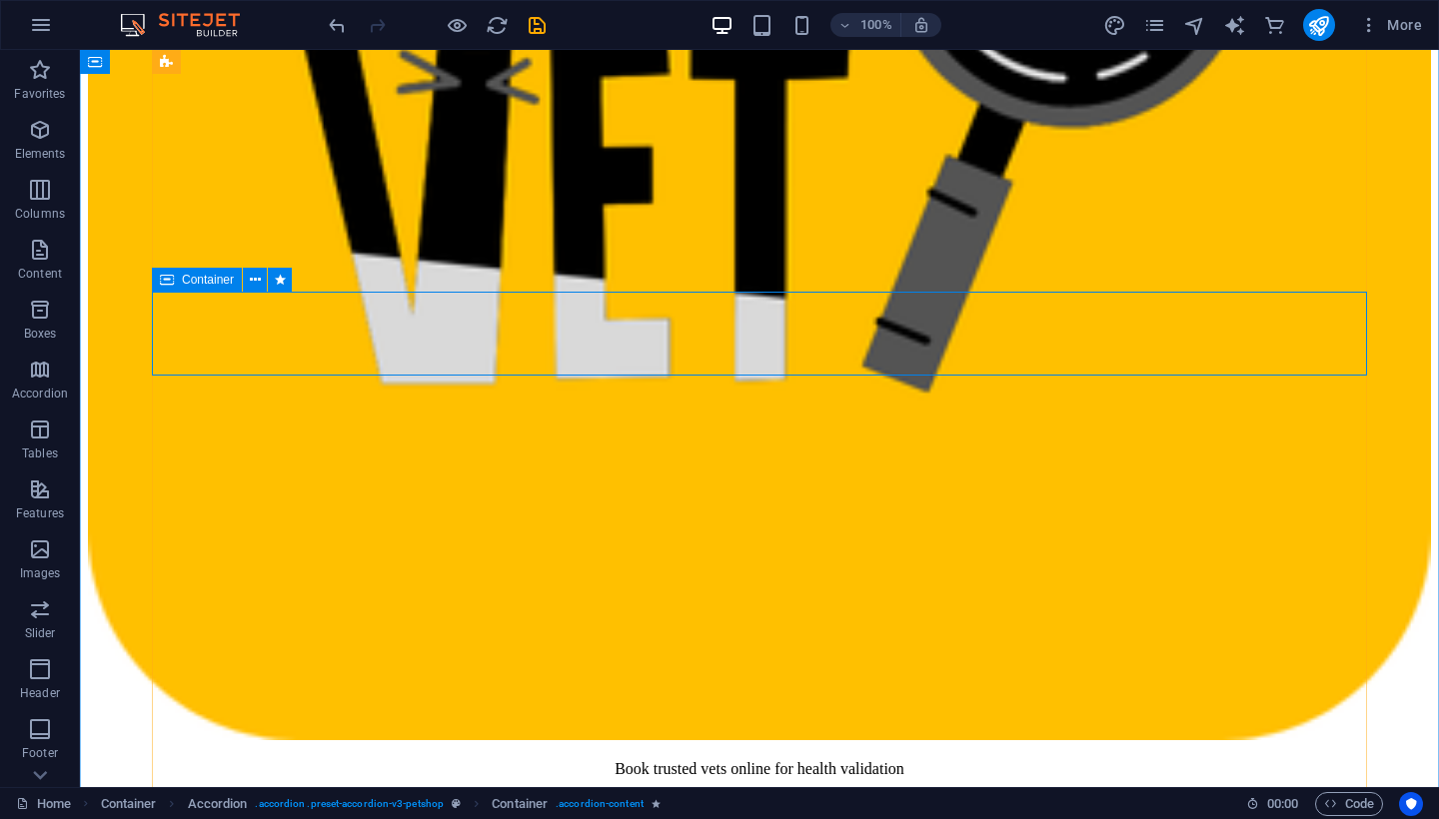
scroll to position [4898, 0]
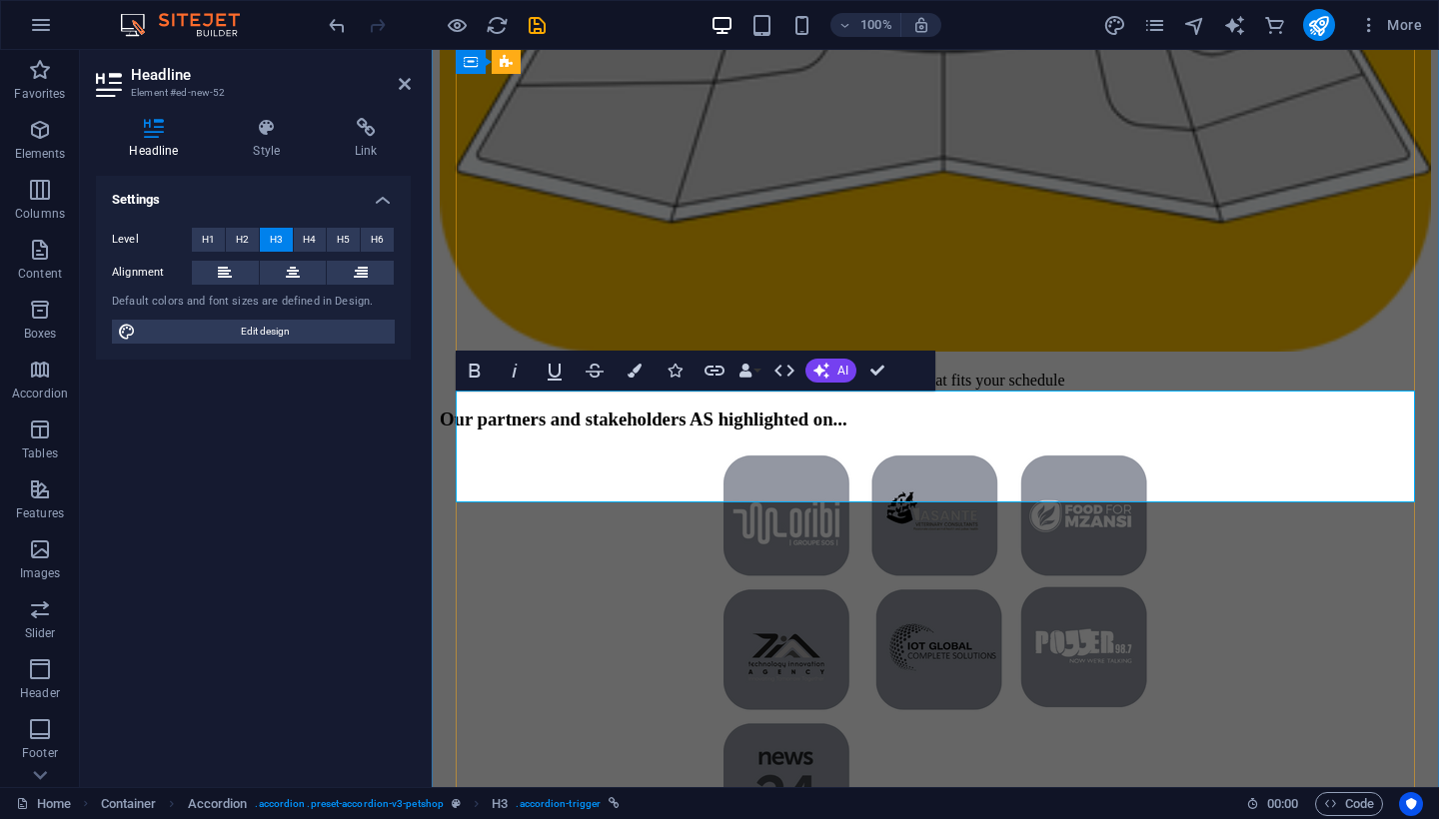
scroll to position [5259, 0]
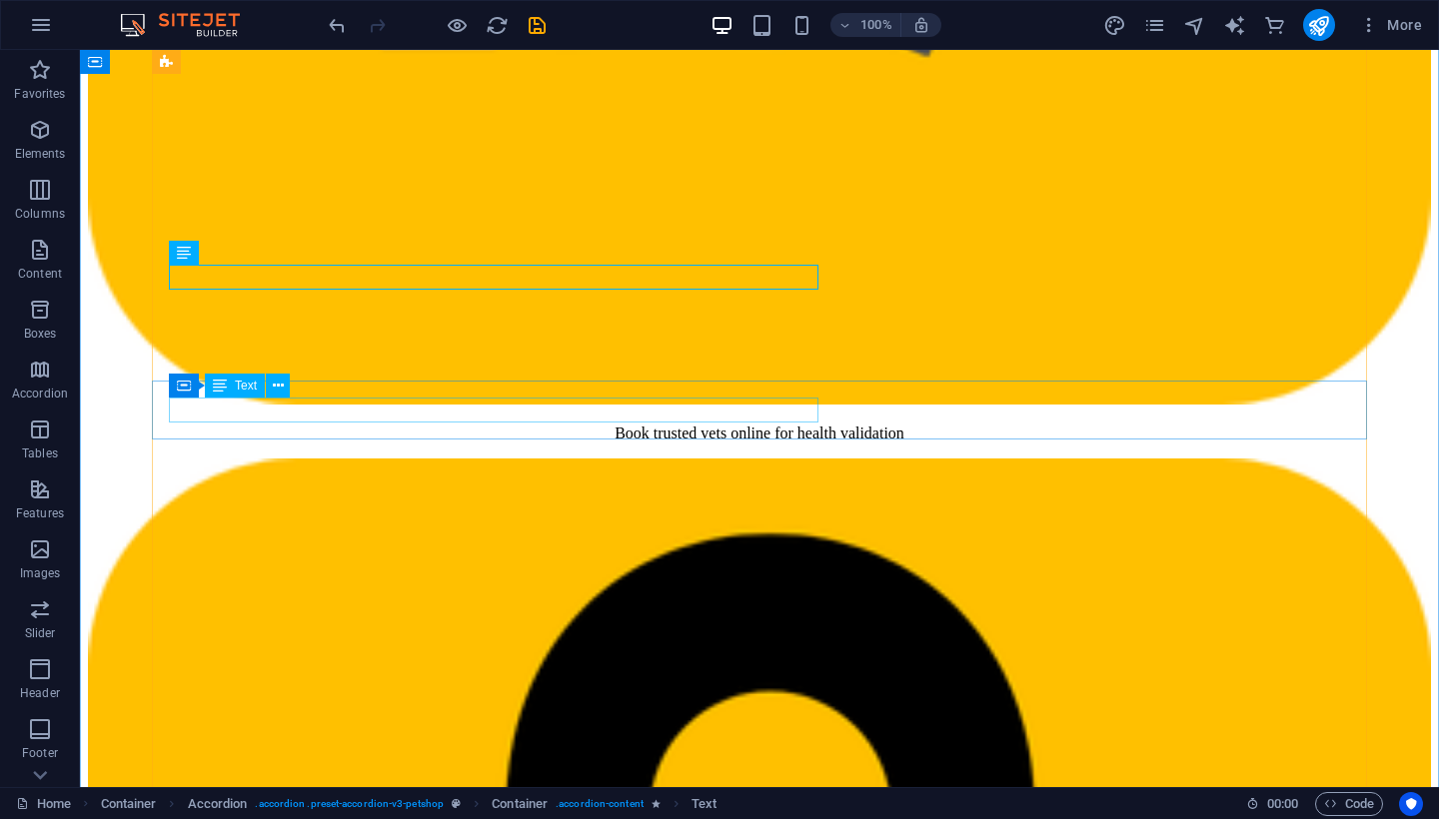
scroll to position [5207, 0]
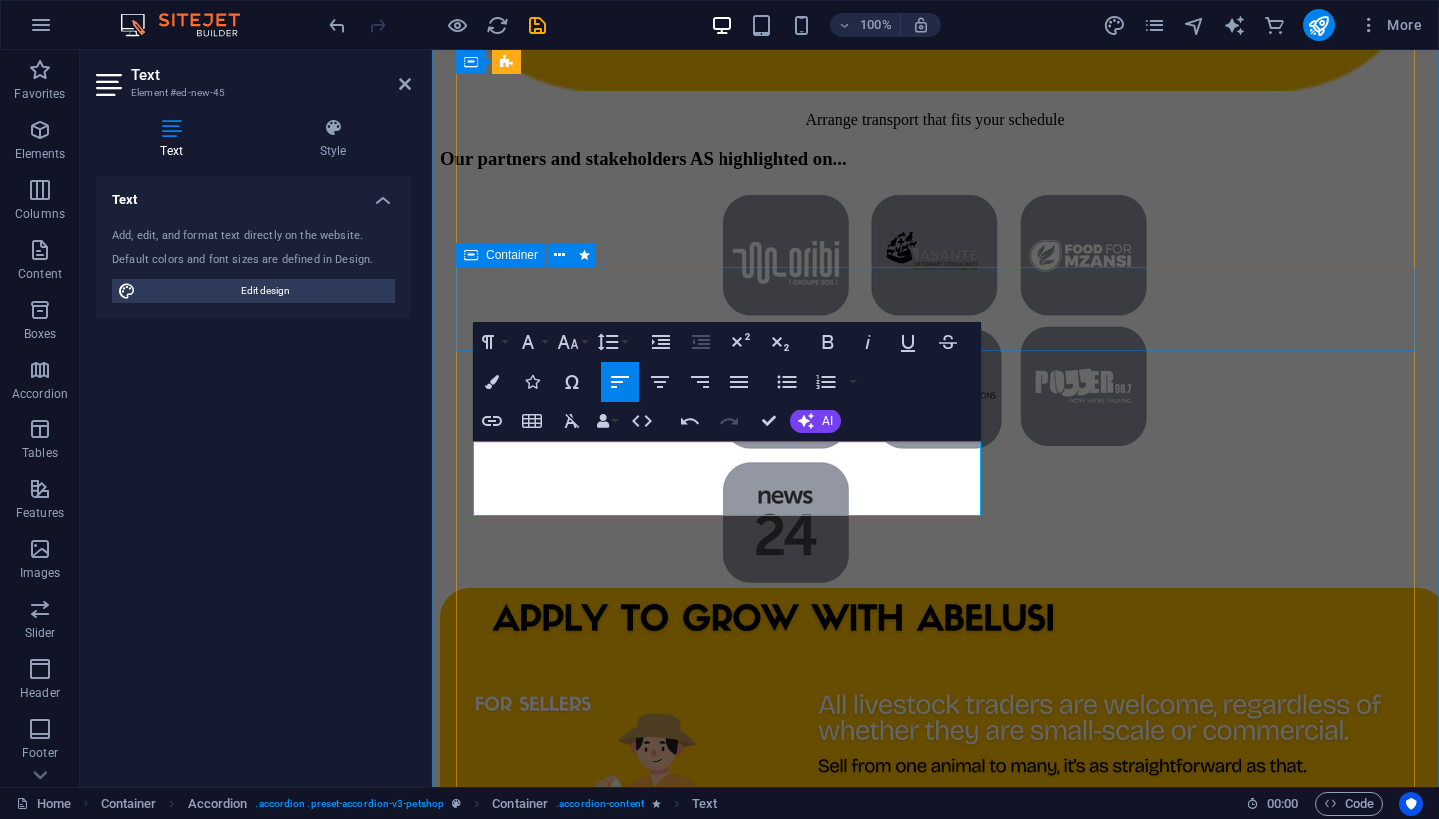
scroll to position [5481, 0]
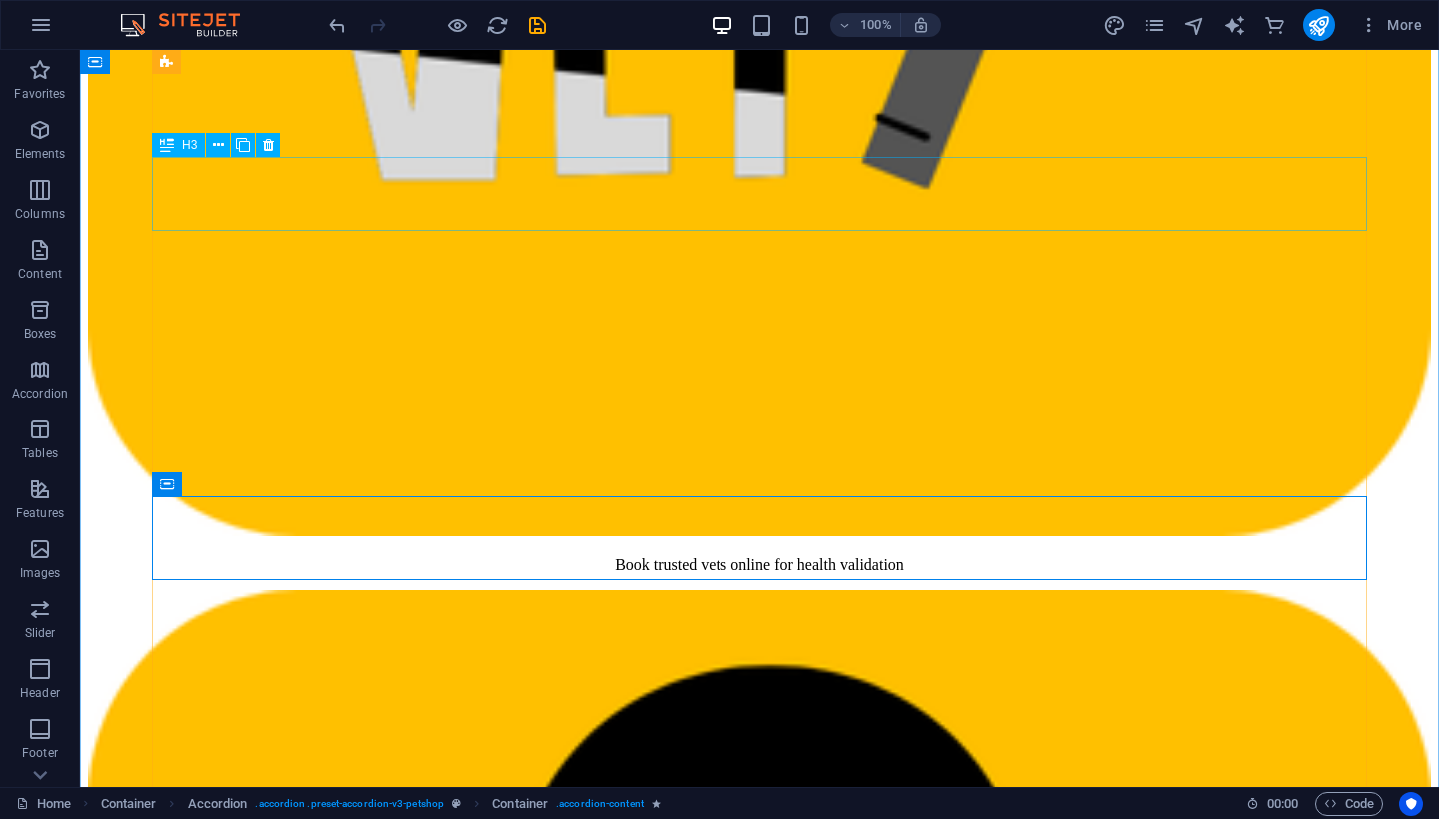
scroll to position [5117, 0]
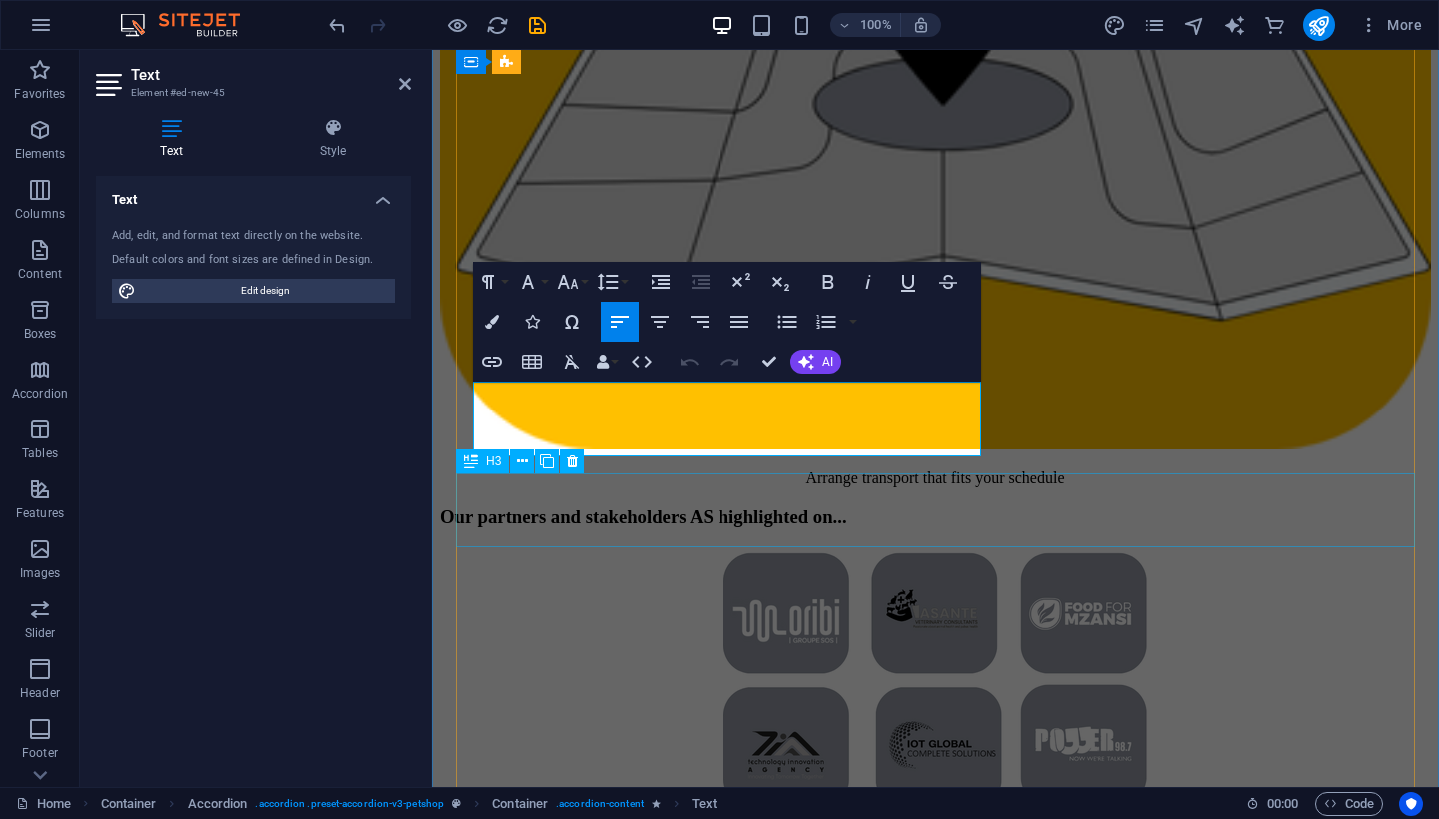
scroll to position [5540, 0]
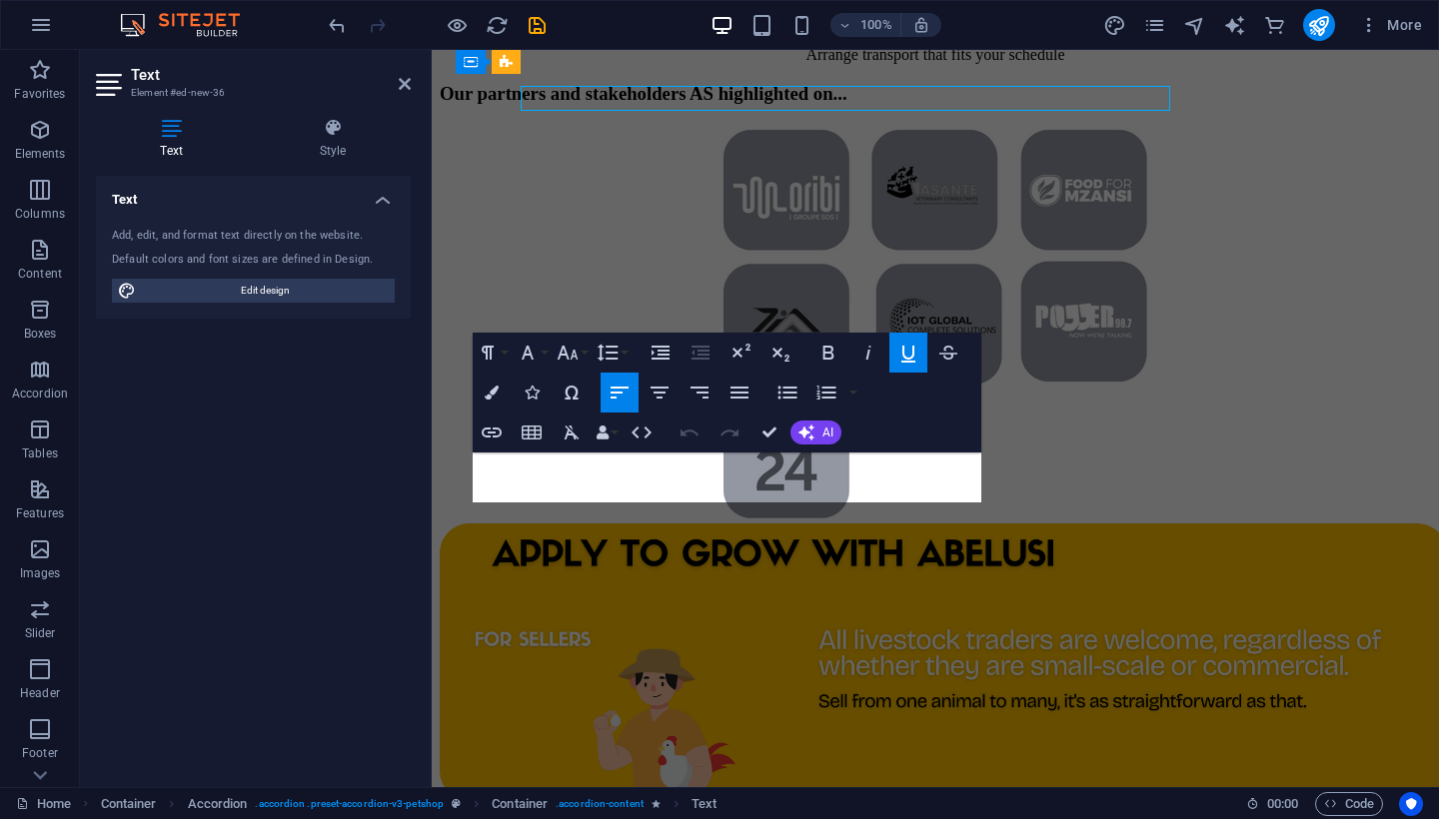
scroll to position [5968, 0]
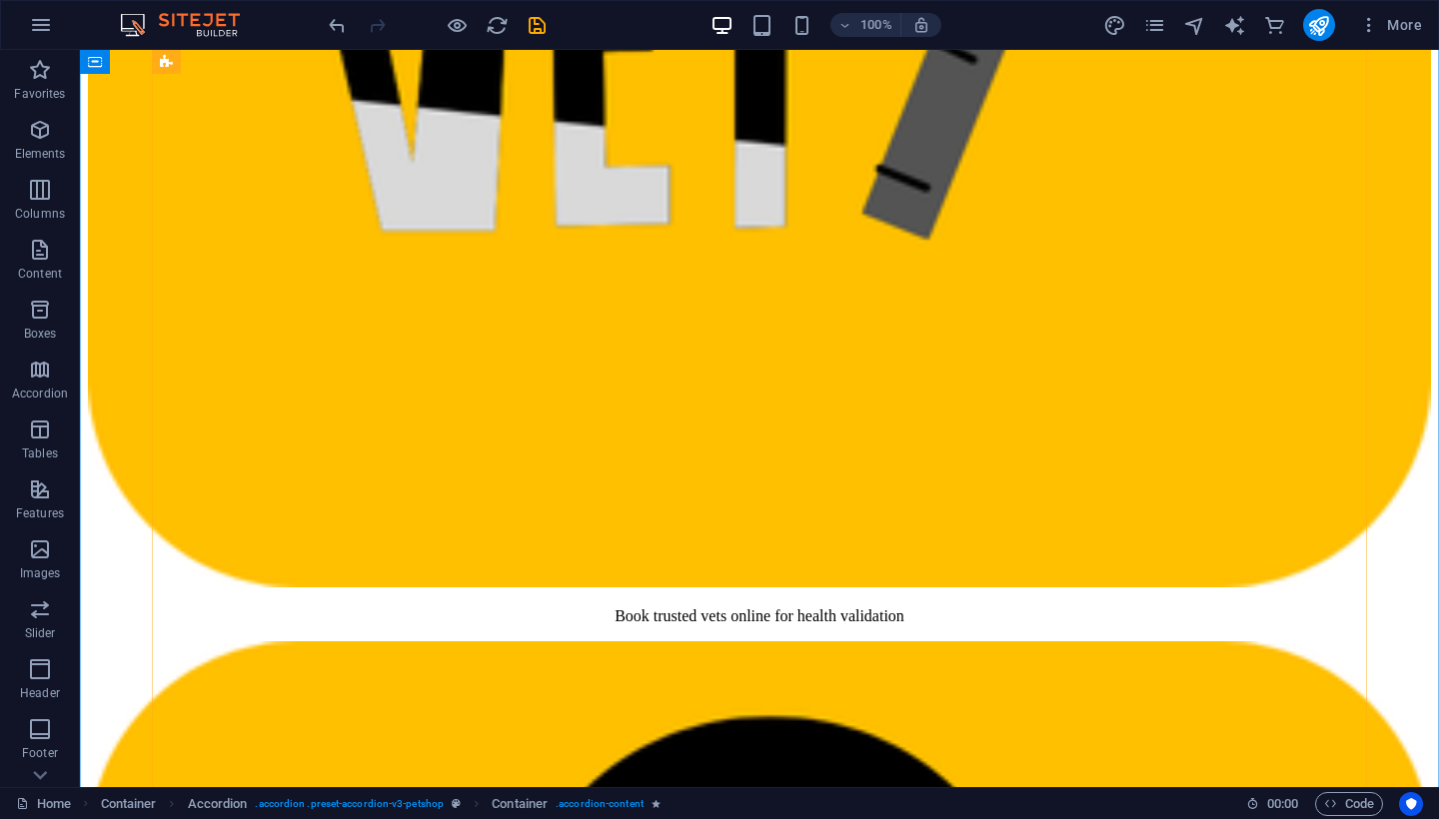
scroll to position [5038, 0]
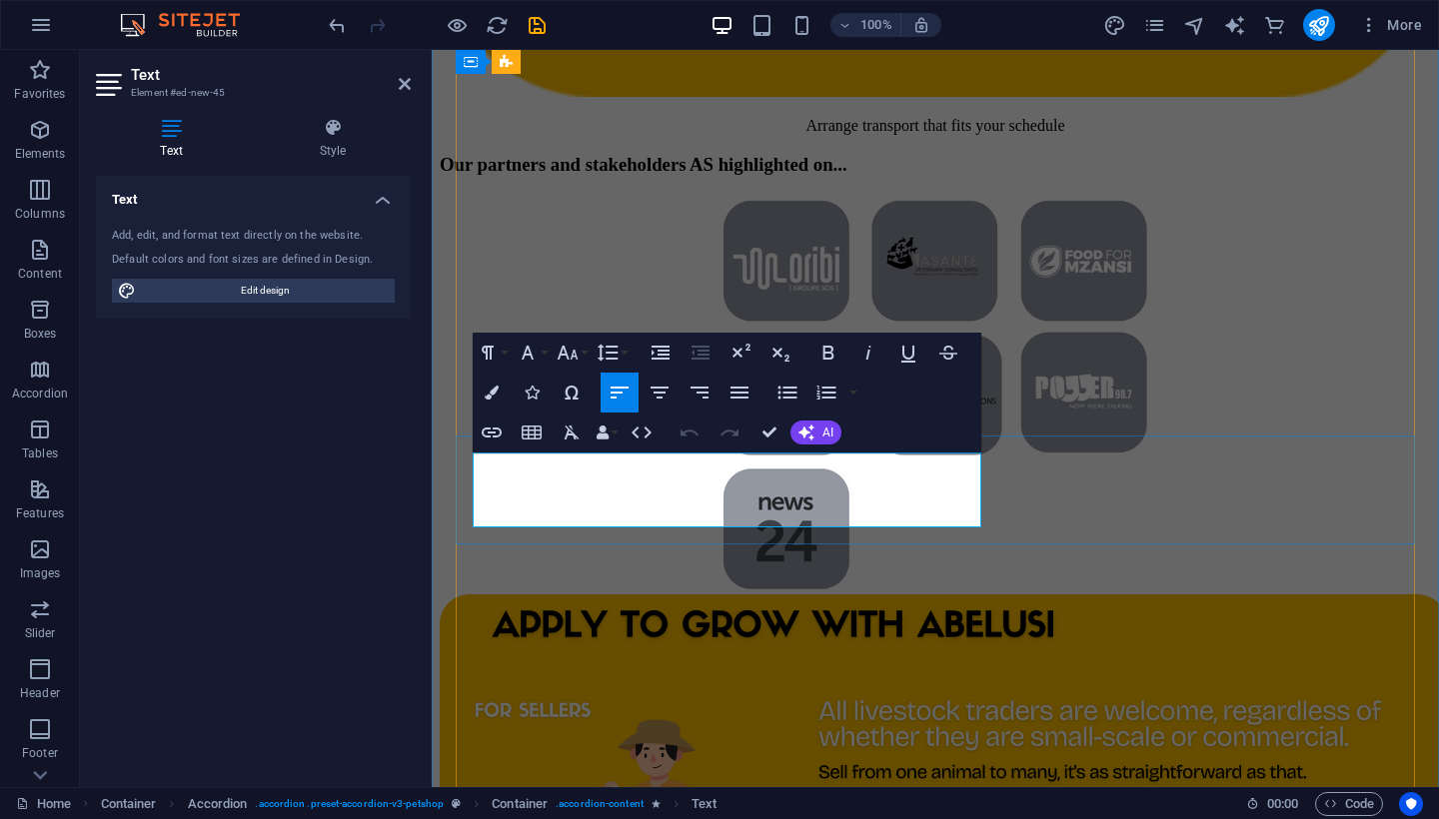
copy p "We use transparent pricing based on market trends and allow suppliers to set th…"
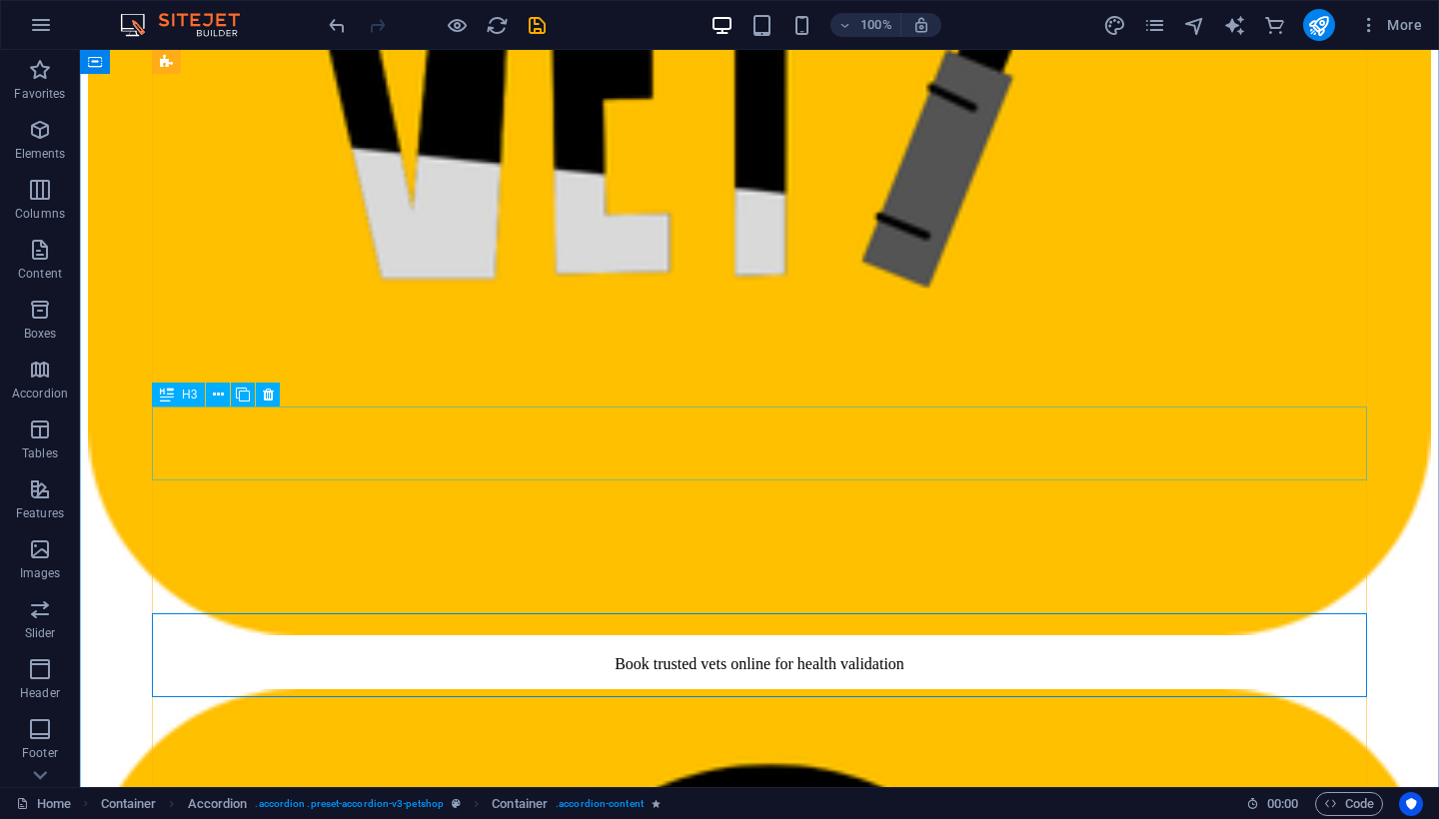
scroll to position [5000, 0]
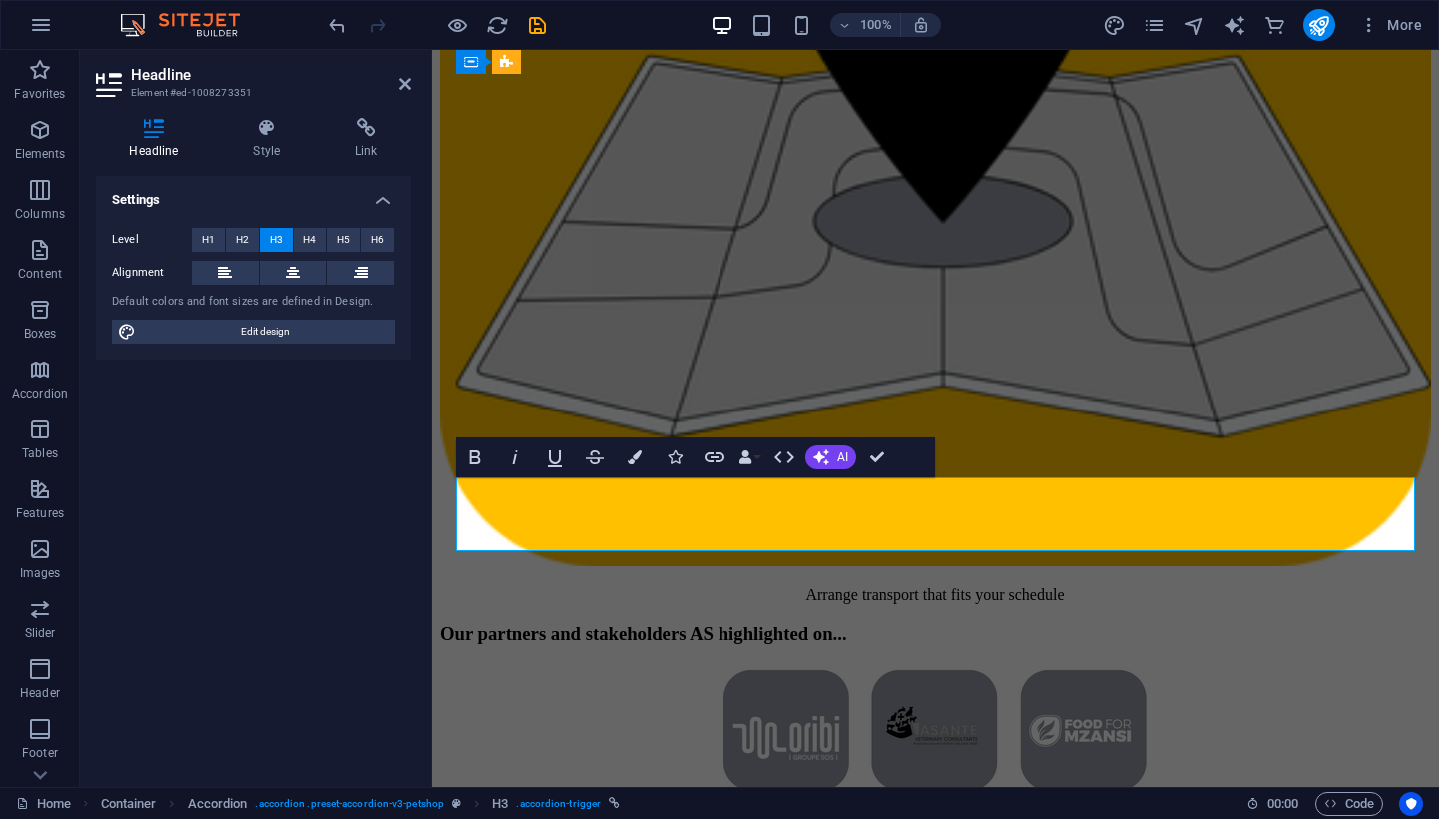
click at [431, 319] on aside "Headline Element #ed-1008273351 Headline Style Link Settings Level H1 H2 H3 H4 …" at bounding box center [256, 418] width 352 height 737
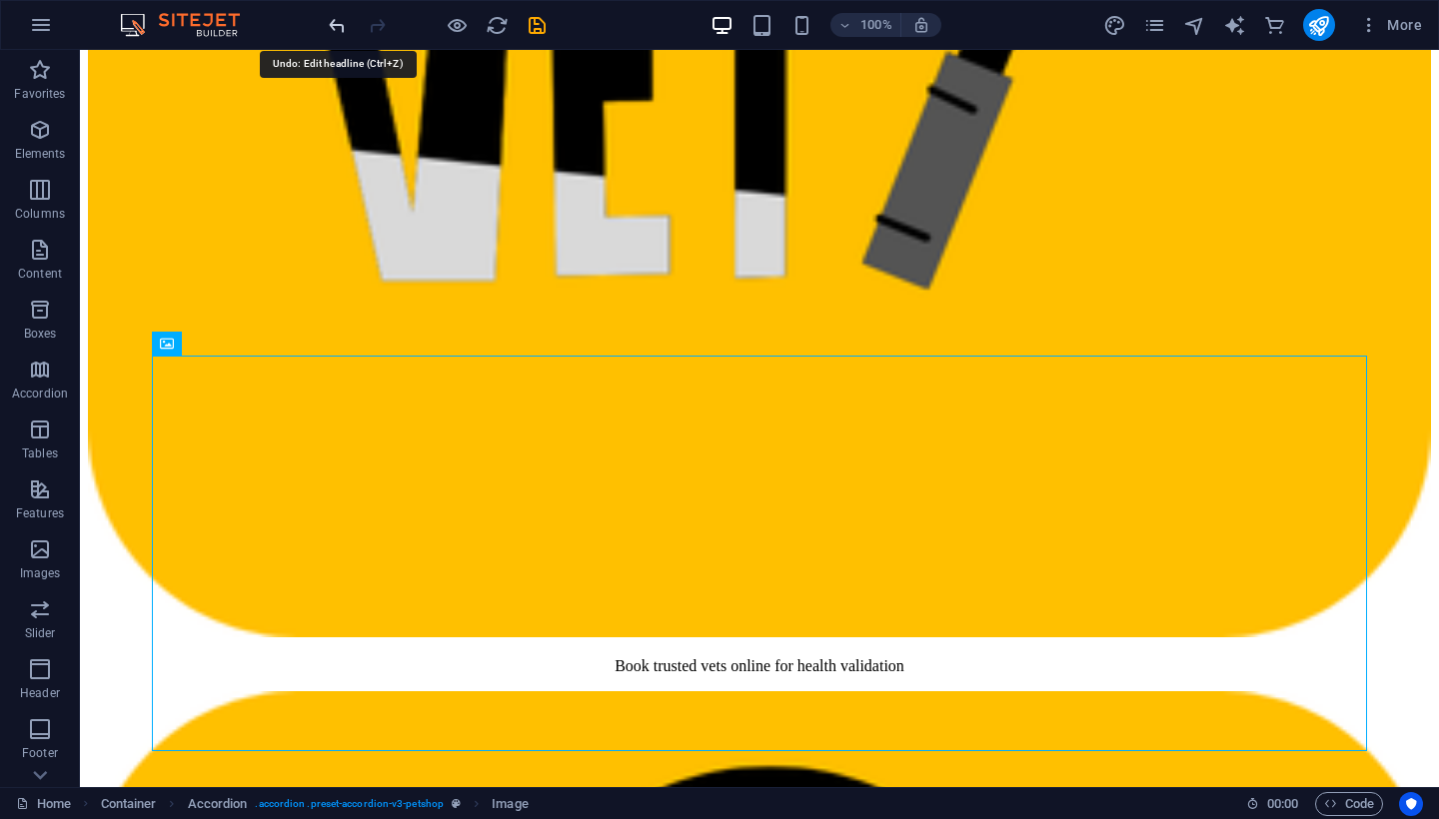
click at [331, 26] on icon "undo" at bounding box center [337, 25] width 23 height 23
click at [340, 24] on icon "undo" at bounding box center [337, 25] width 23 height 23
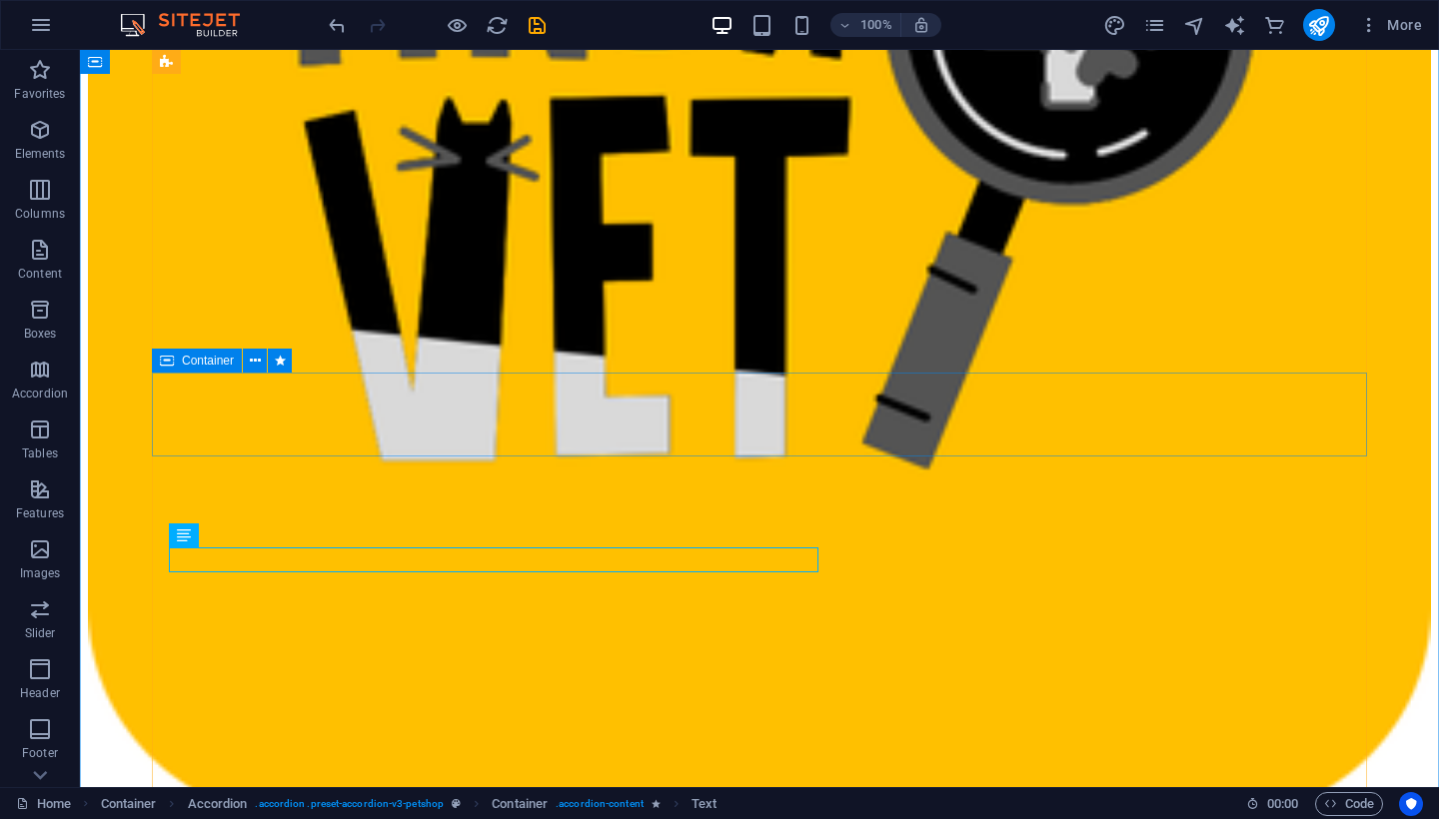
scroll to position [4817, 0]
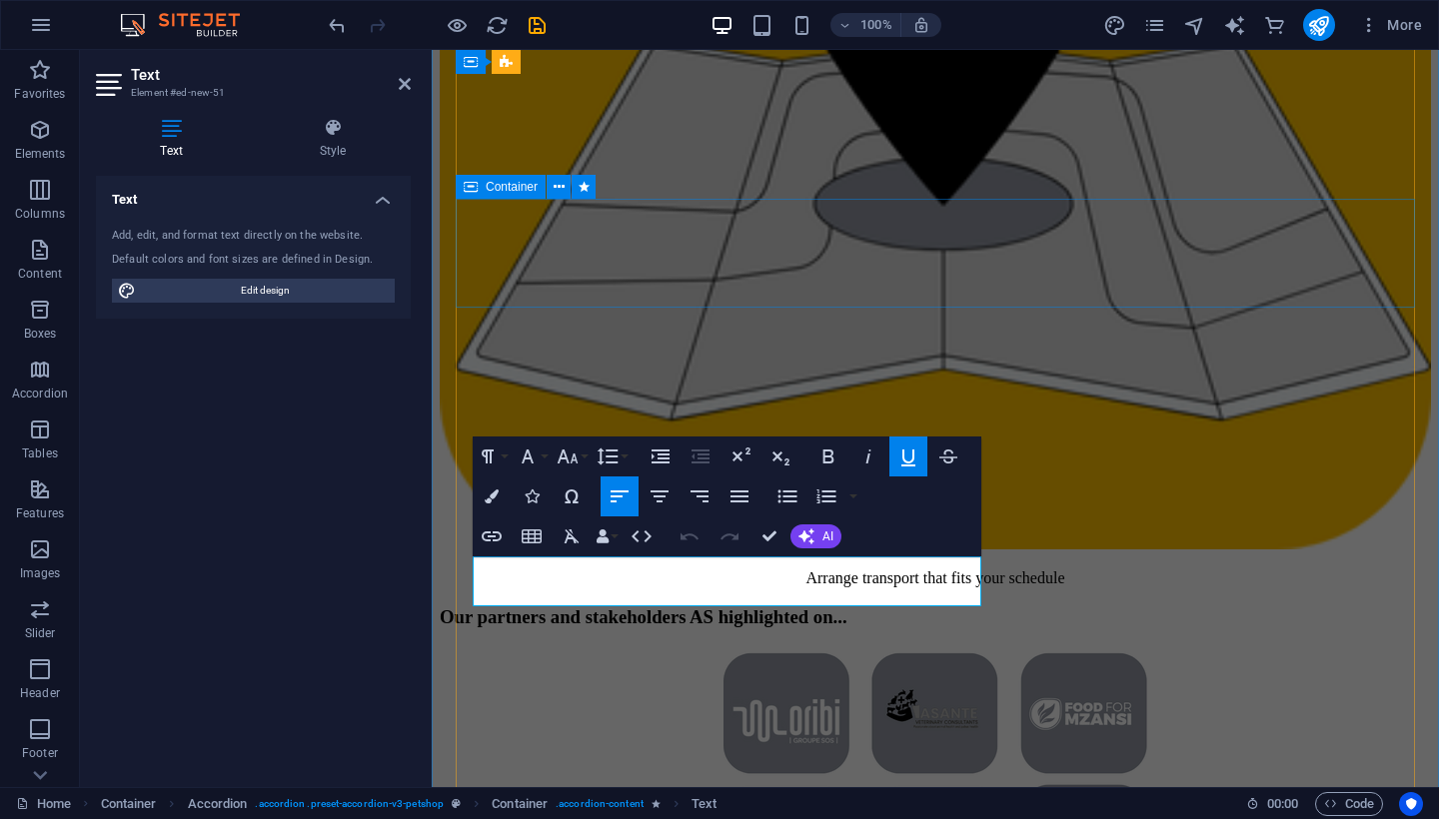
scroll to position [5018, 0]
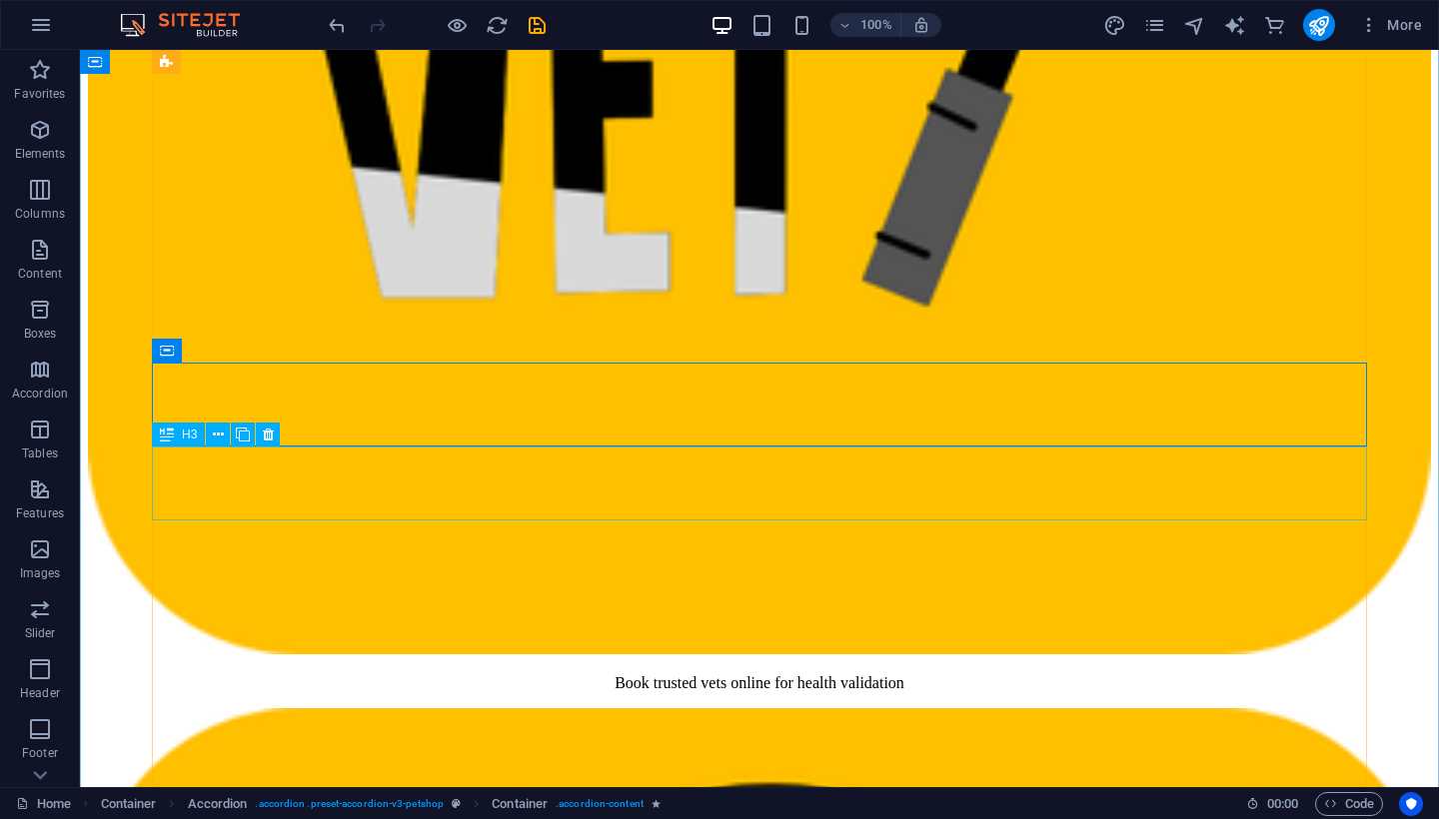
scroll to position [4985, 0]
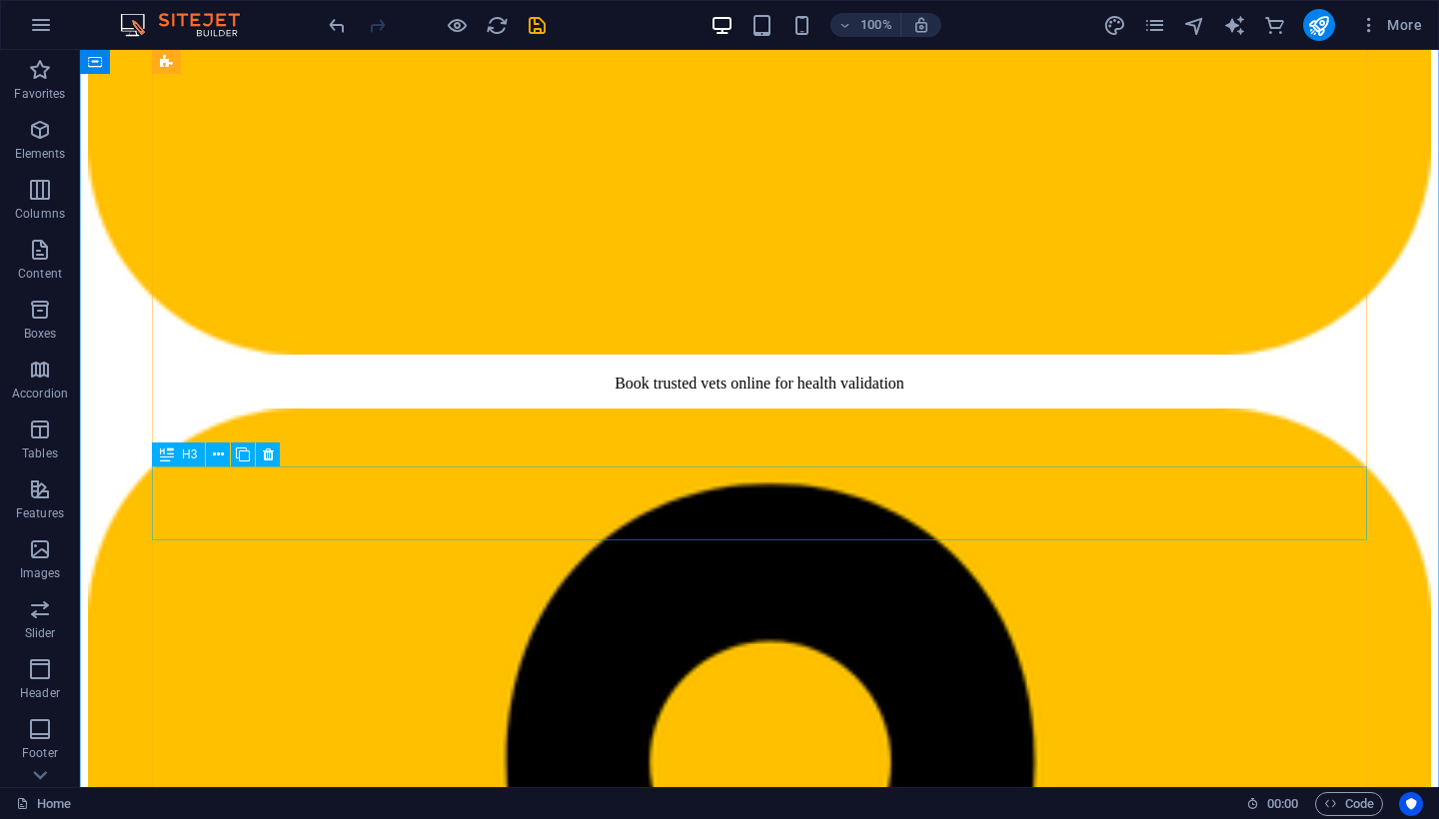
scroll to position [5285, 0]
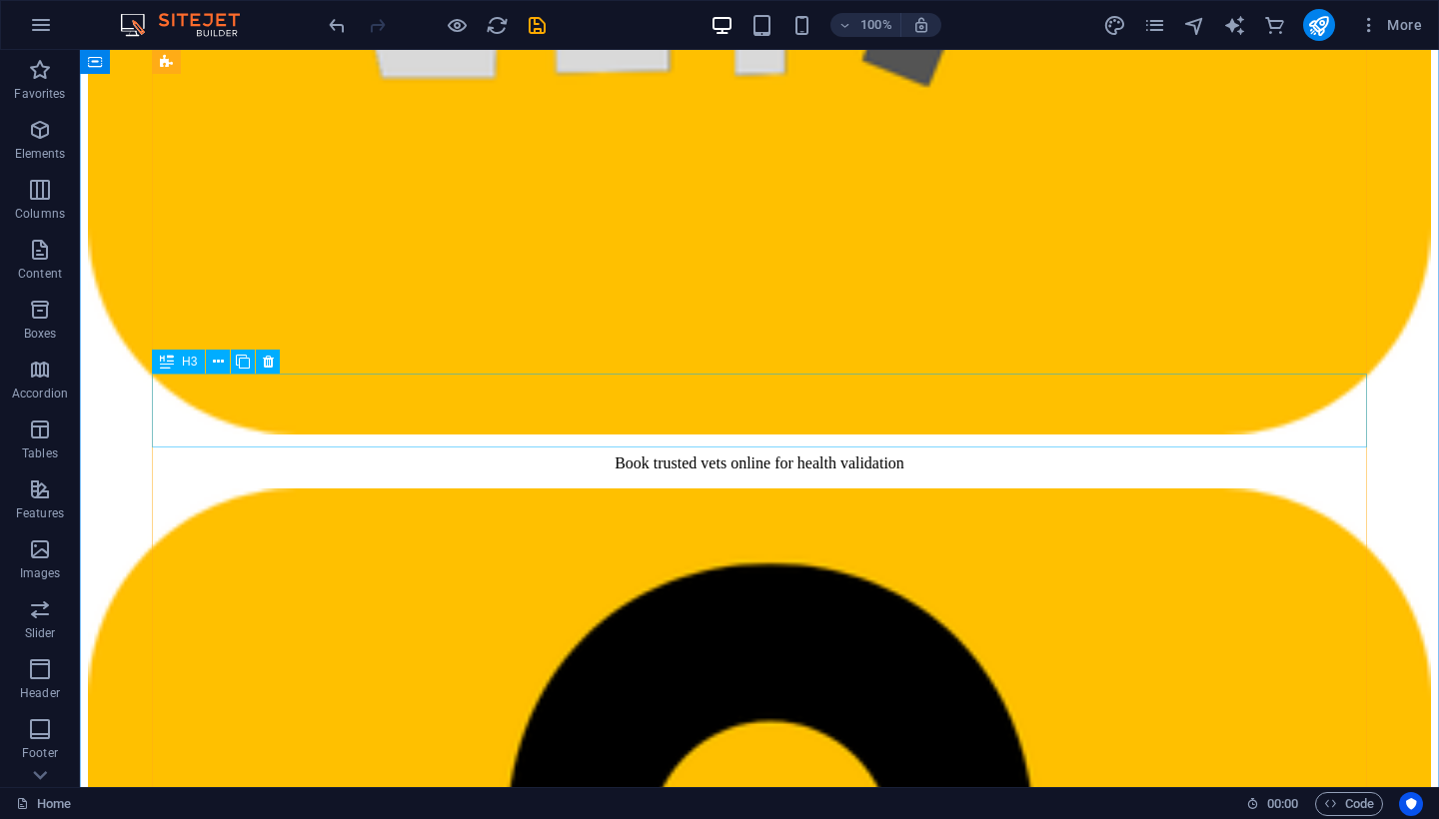
scroll to position [5219, 0]
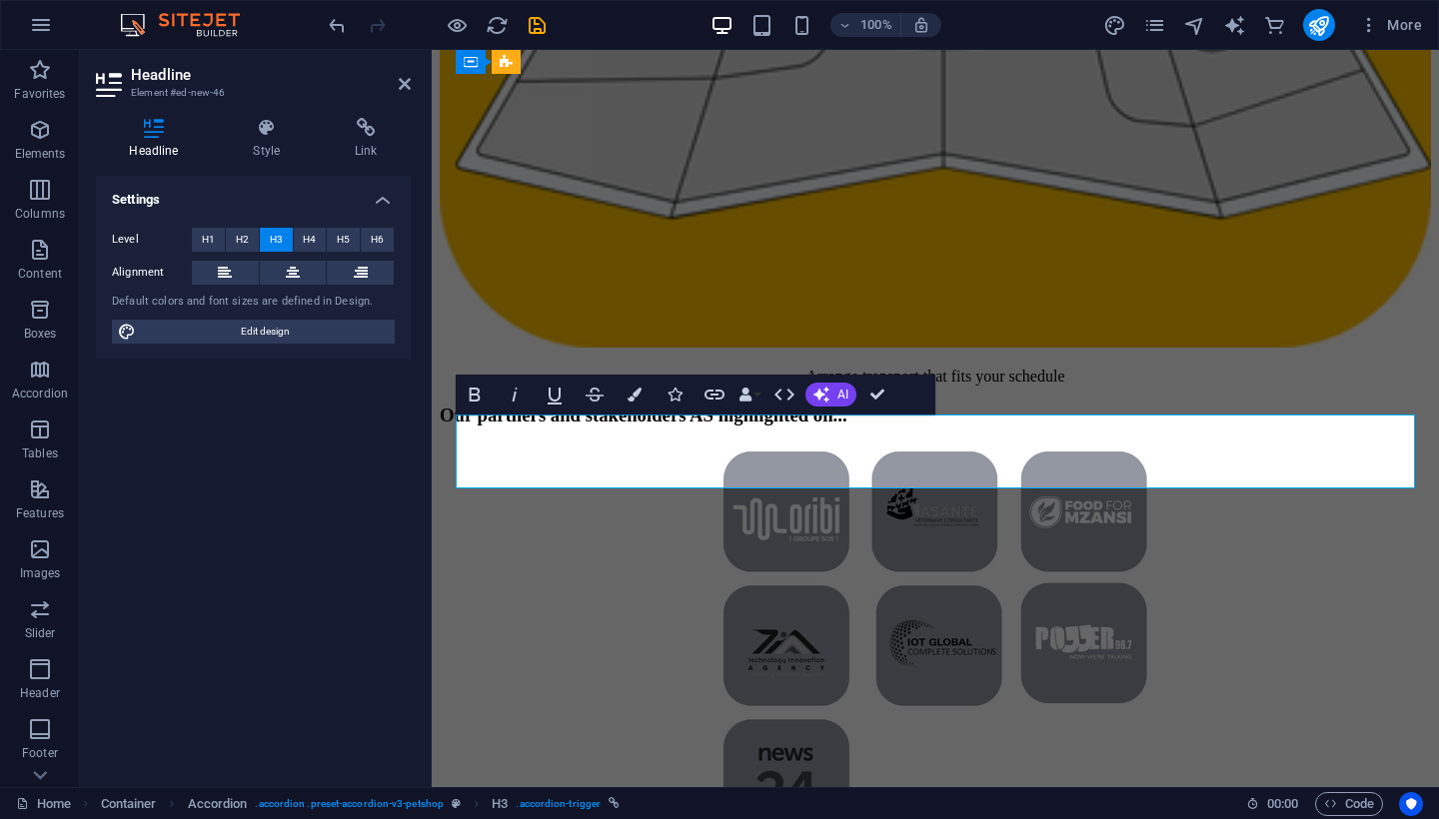
scroll to position [5624, 0]
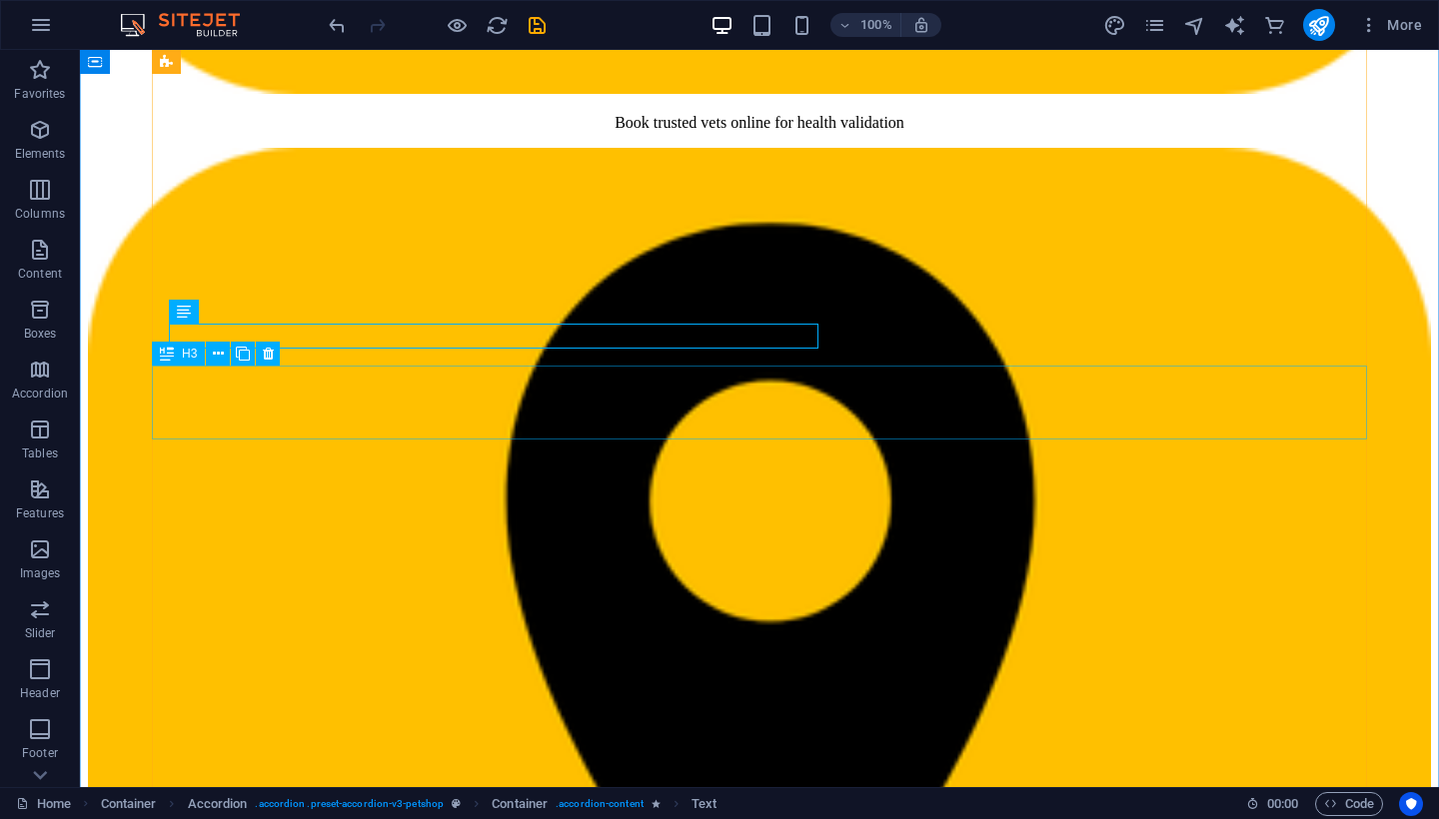
scroll to position [5499, 0]
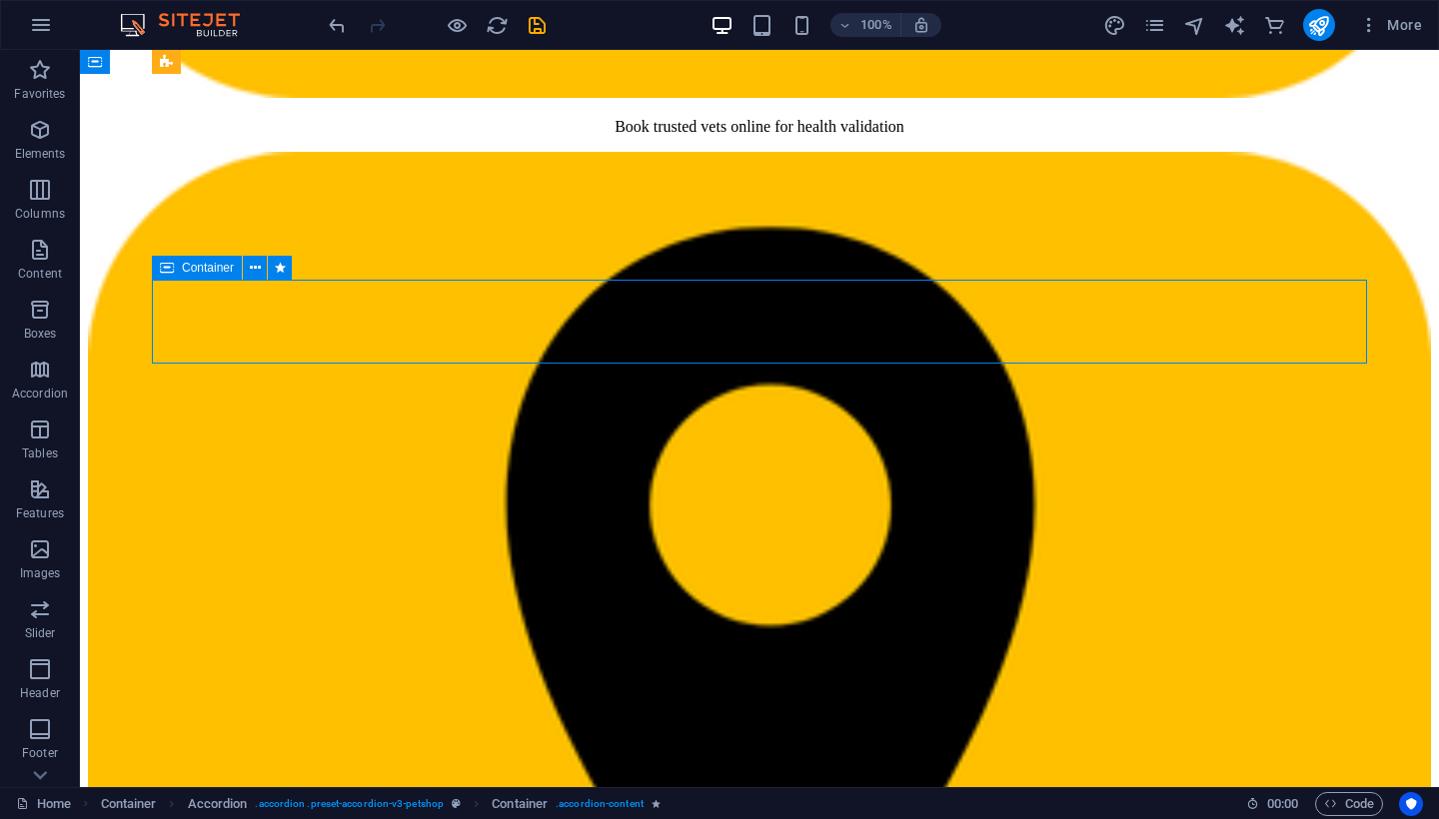
scroll to position [5541, 0]
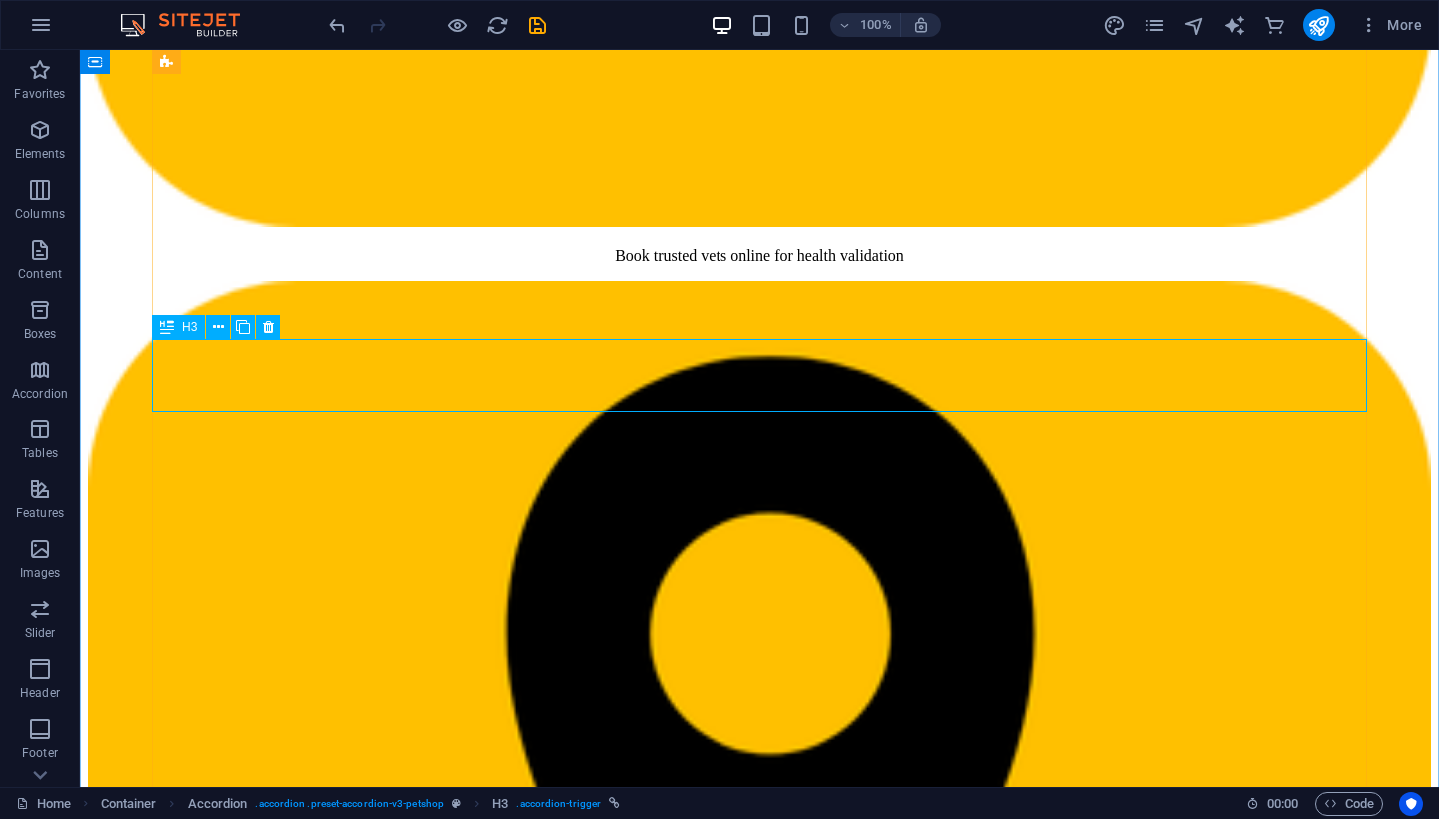
scroll to position [5409, 0]
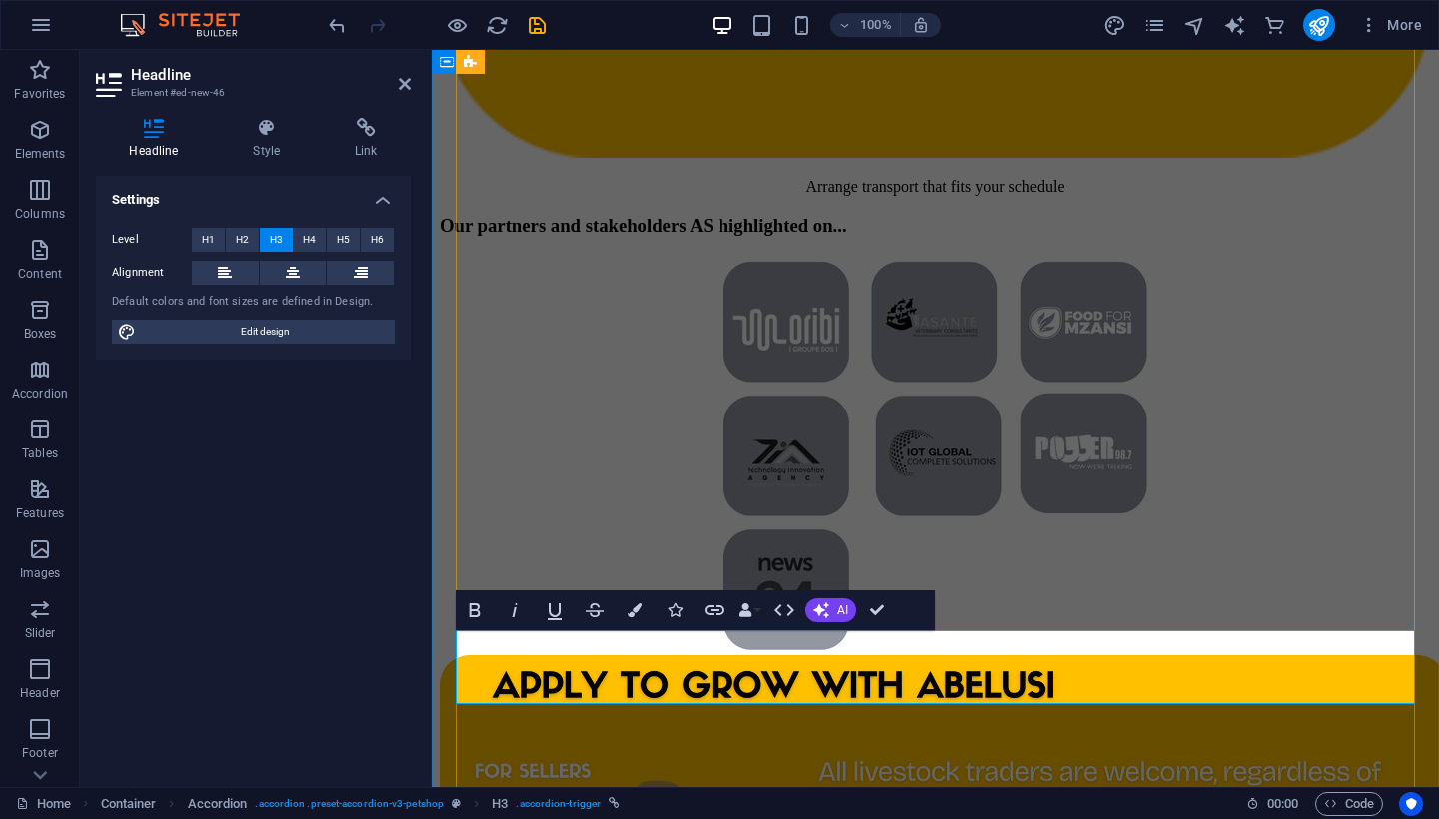
drag, startPoint x: 769, startPoint y: 685, endPoint x: 975, endPoint y: 737, distance: 212.2
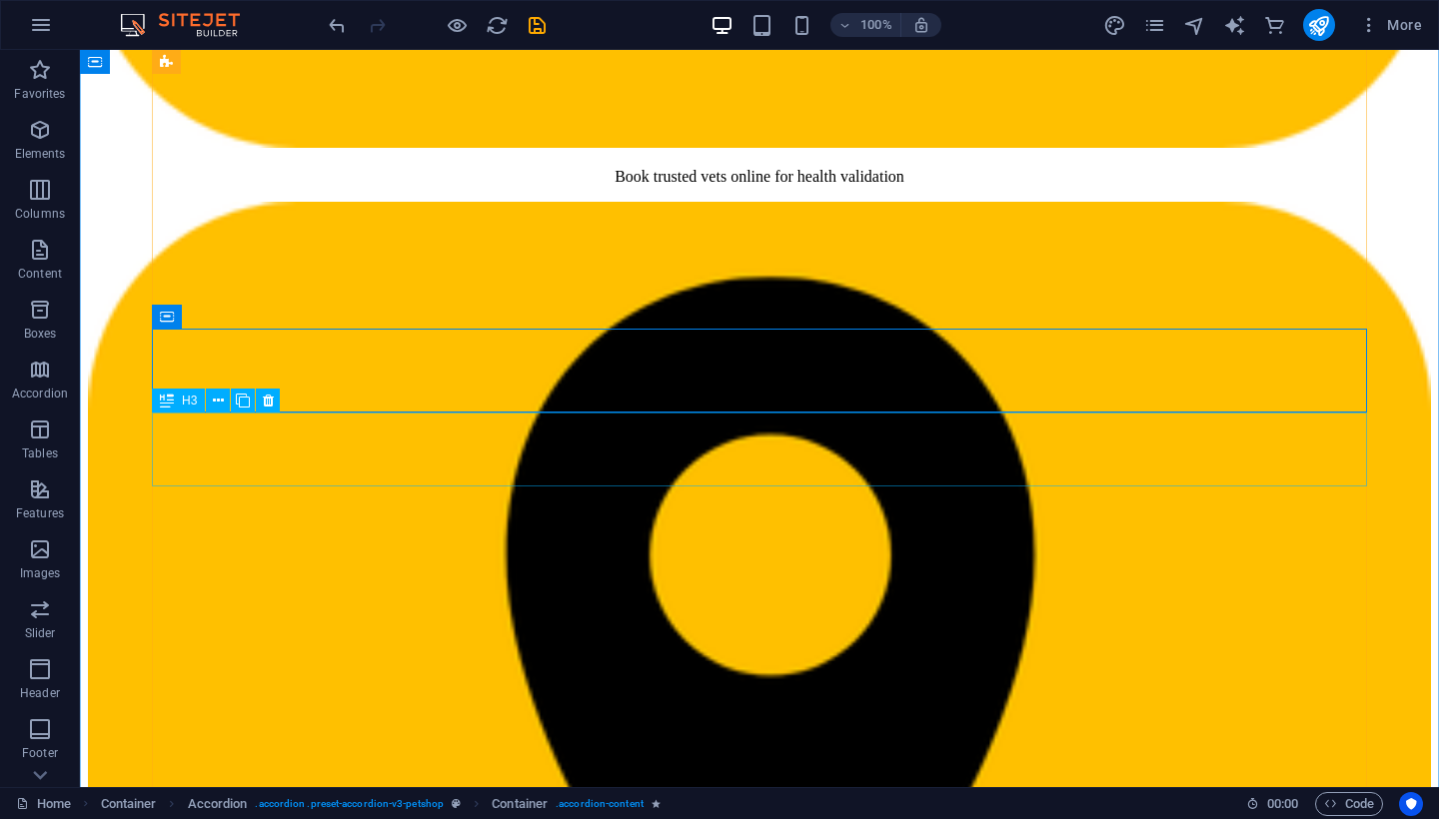
scroll to position [5493, 0]
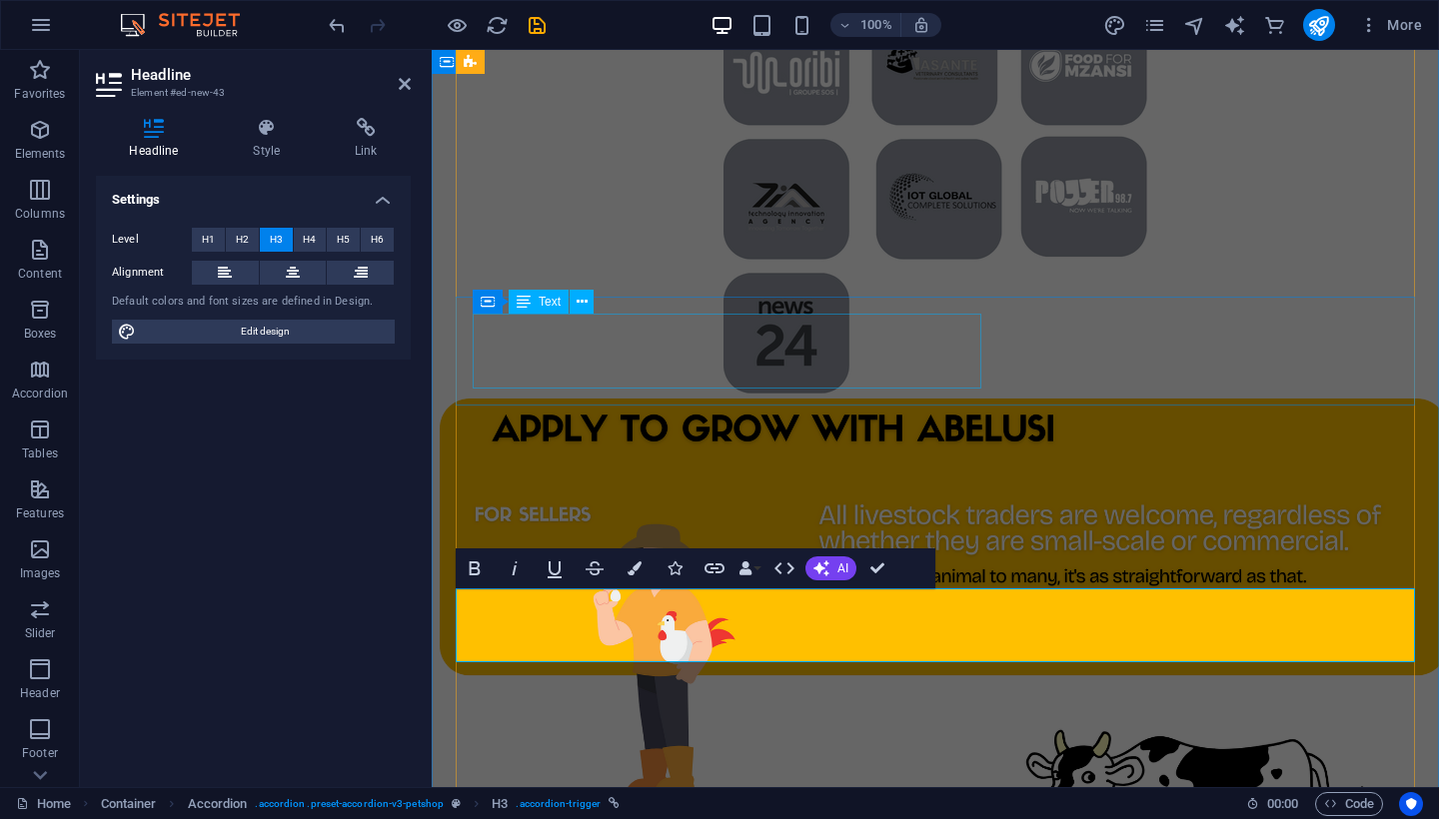
scroll to position [5686, 0]
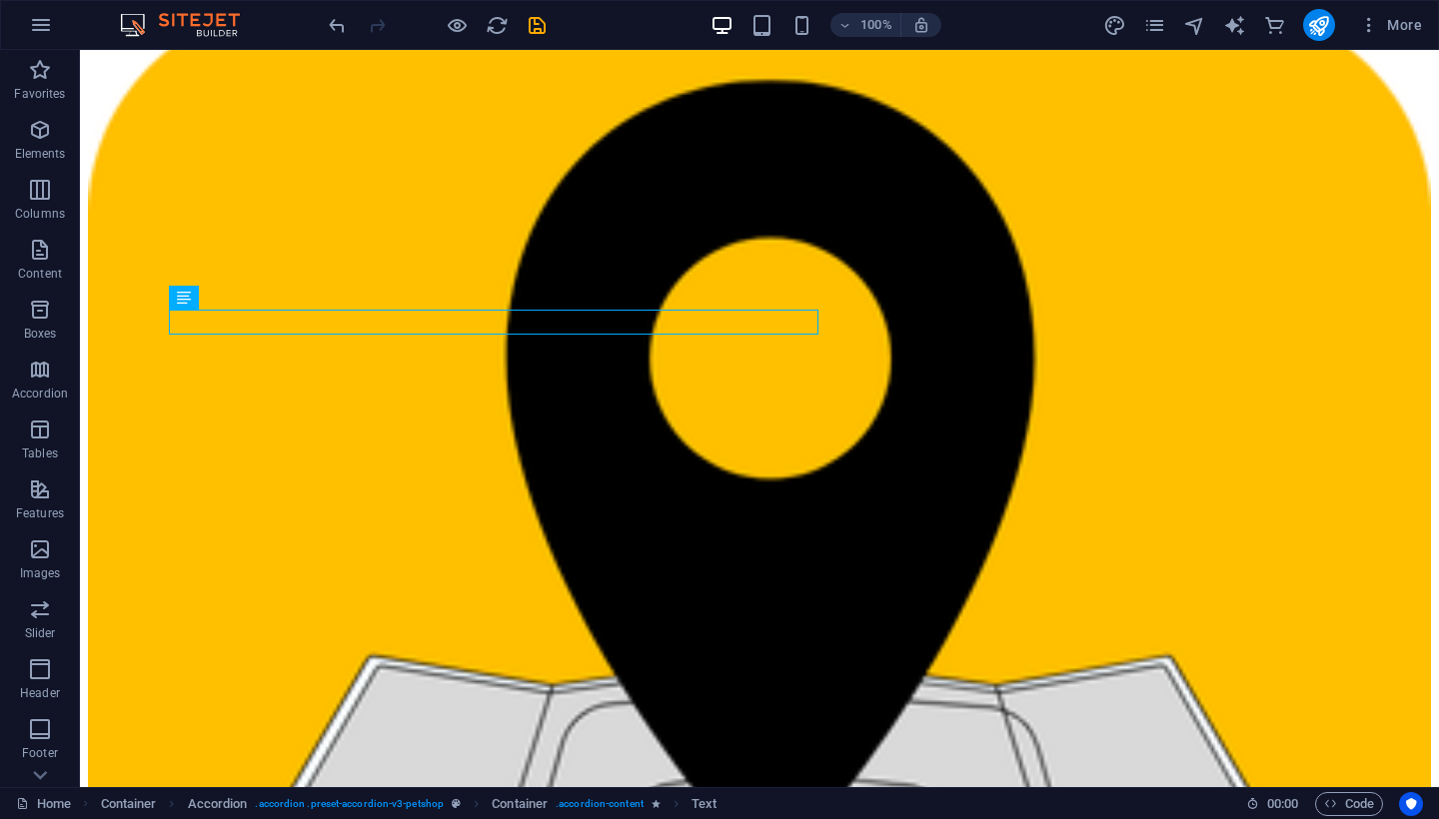
click at [418, 2] on div "100% More" at bounding box center [719, 25] width 1437 height 48
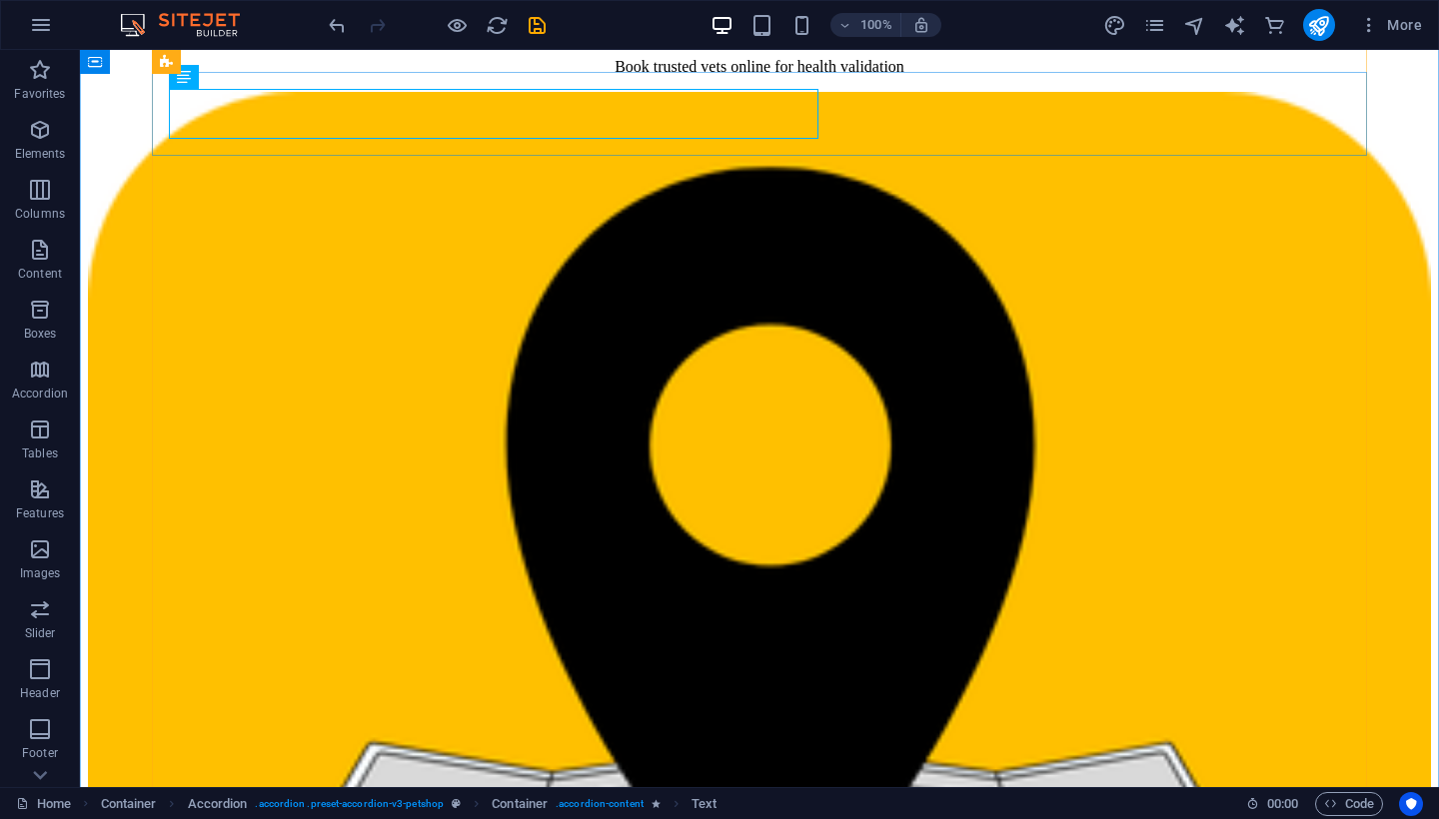
scroll to position [5613, 0]
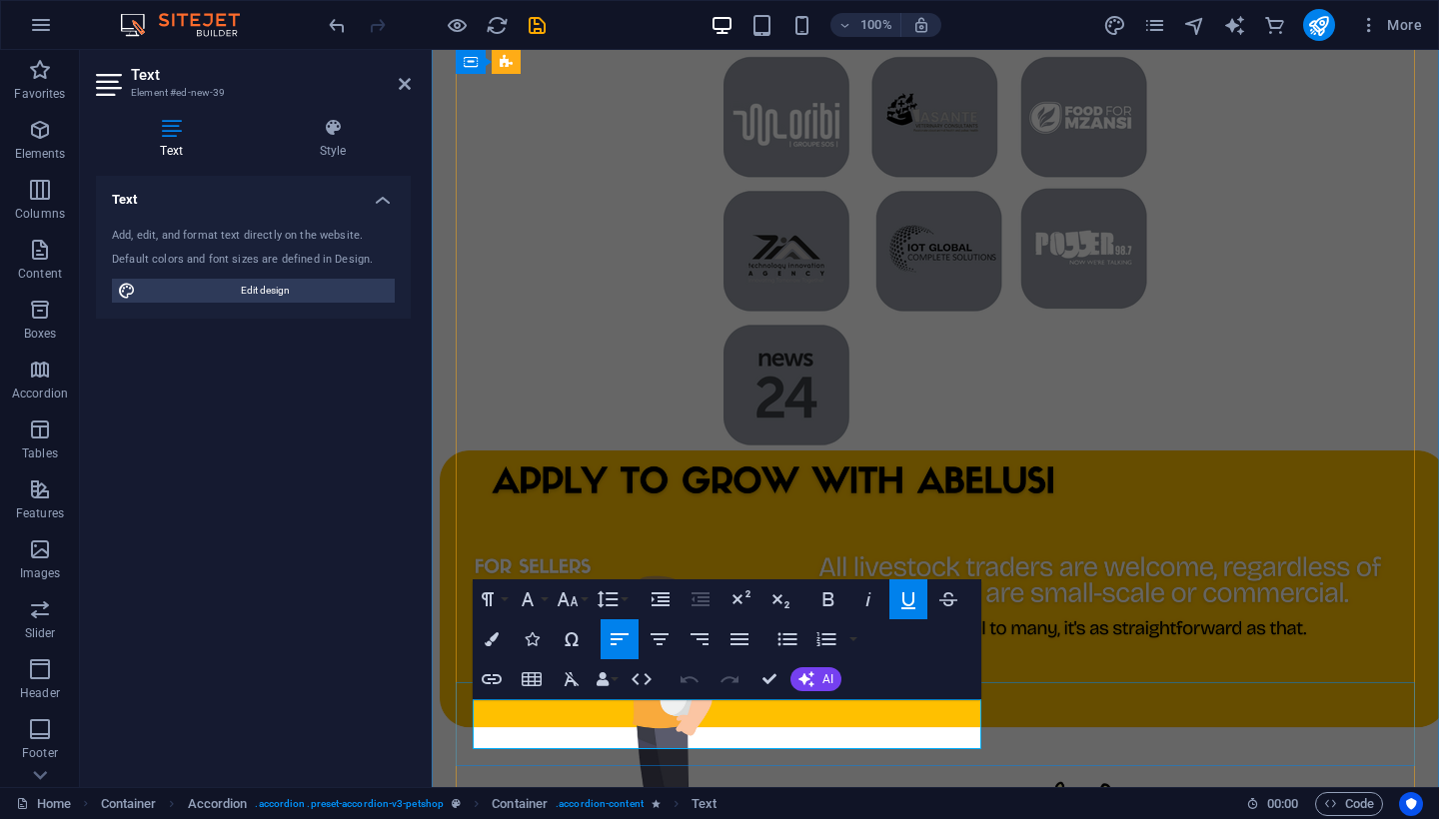
drag, startPoint x: 768, startPoint y: 736, endPoint x: 772, endPoint y: 723, distance: 13.6
drag, startPoint x: 729, startPoint y: 735, endPoint x: 771, endPoint y: 718, distance: 45.3
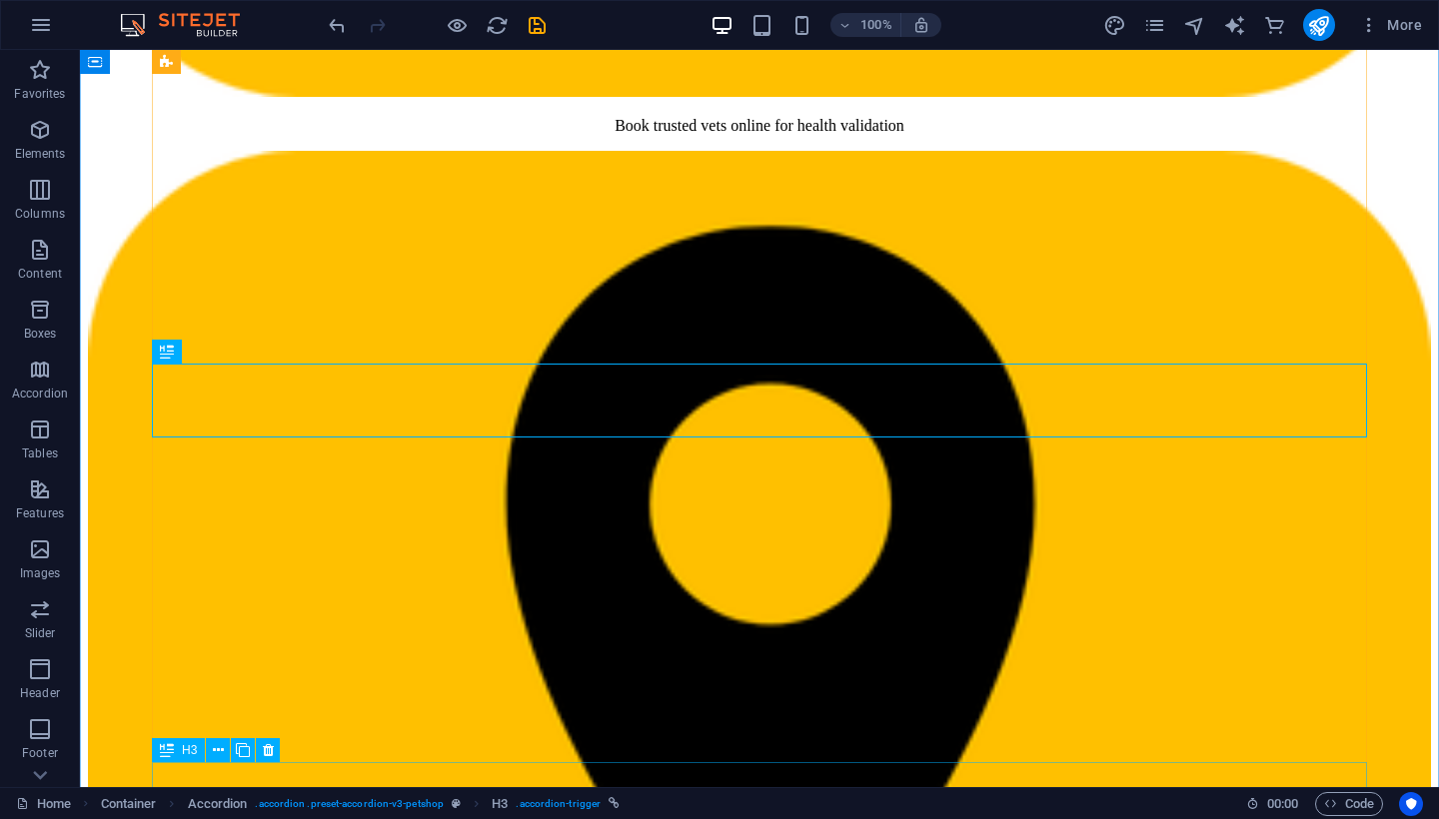
scroll to position [5541, 0]
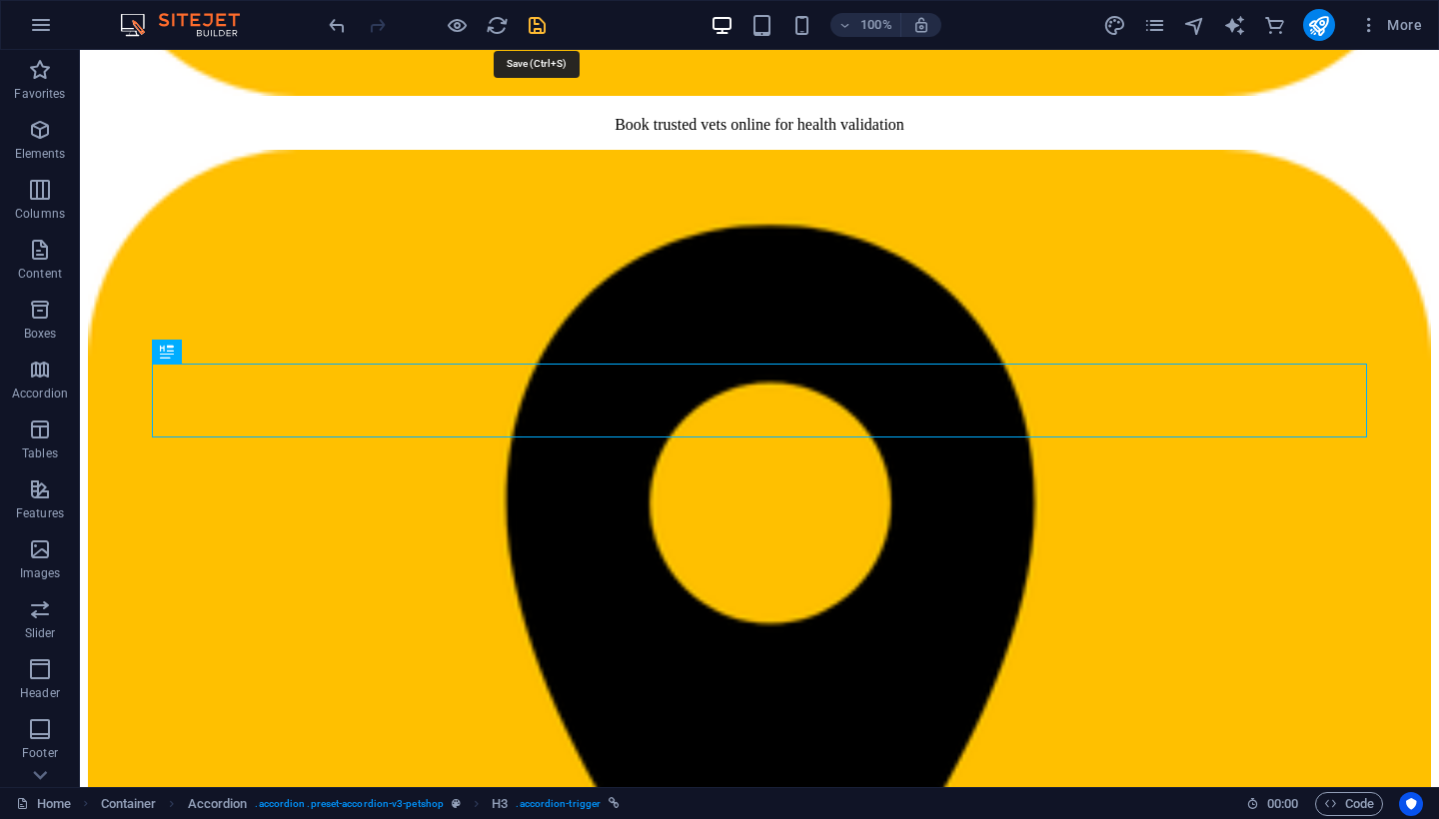
click at [526, 14] on icon "save" at bounding box center [536, 25] width 23 height 23
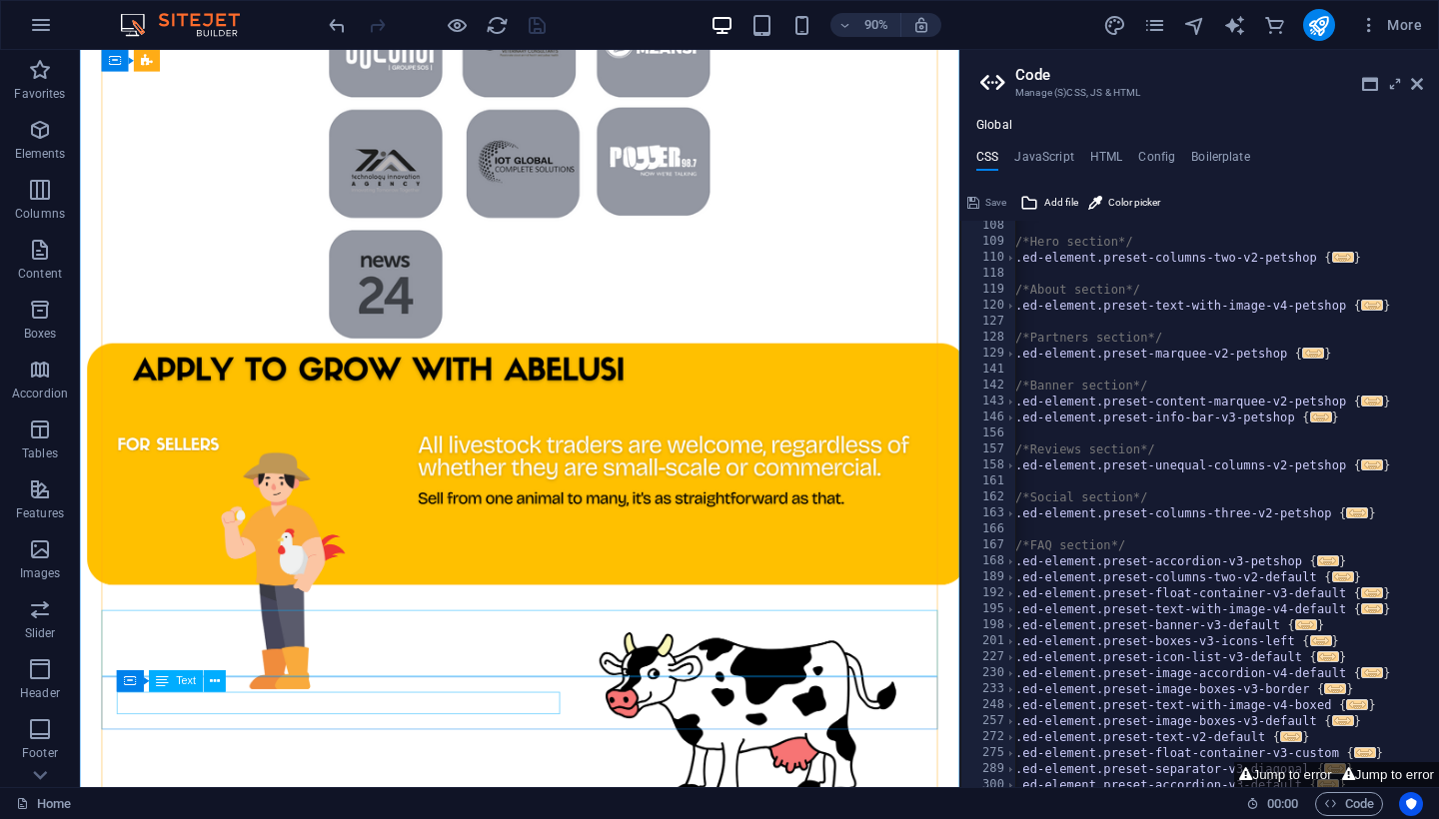
scroll to position [5530, 0]
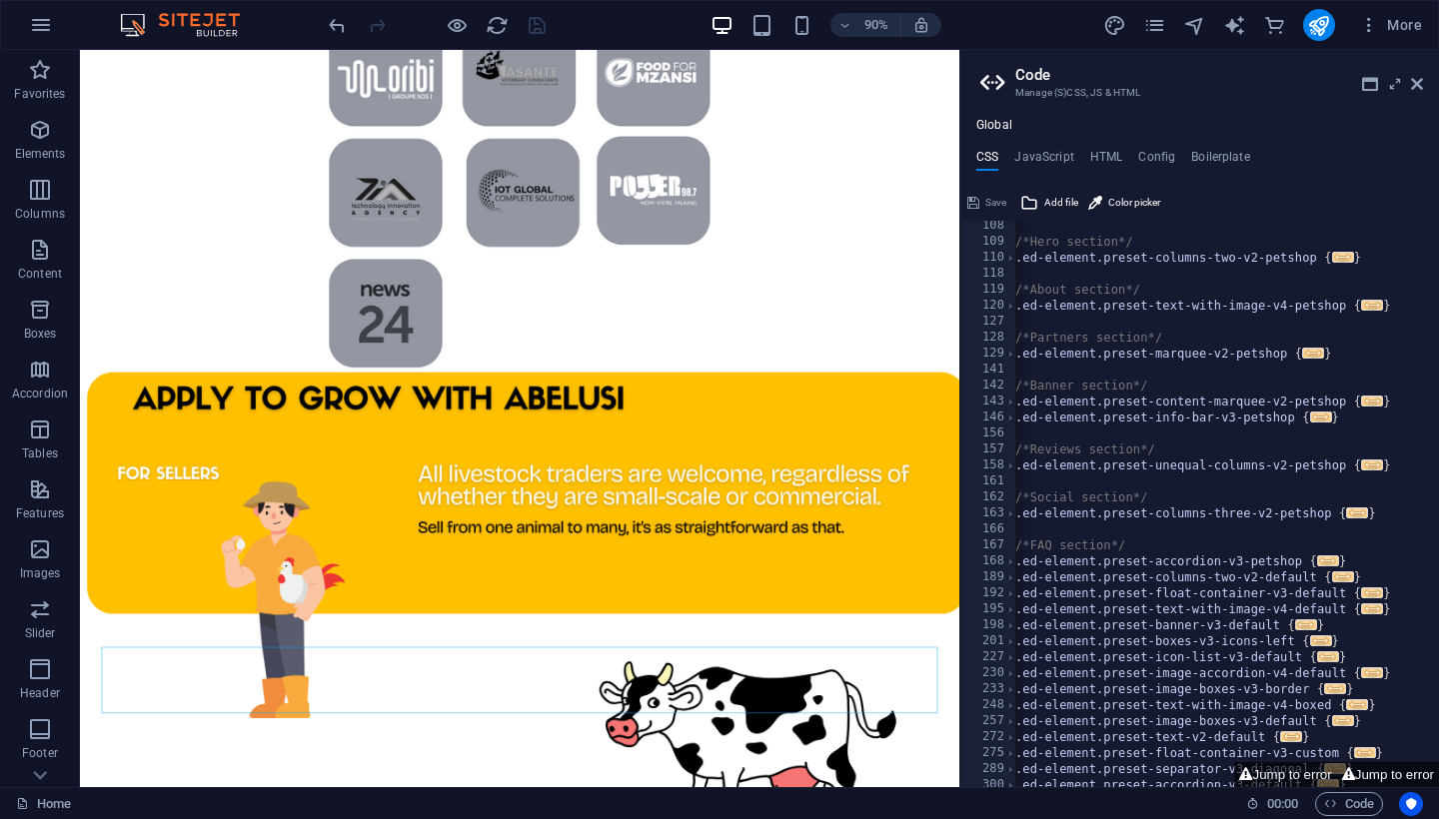
click at [1429, 83] on aside "Code Manage (S)CSS, JS & HTML Global CSS JavaScript HTML Config Boilerplate /*C…" at bounding box center [1199, 418] width 480 height 737
click at [1419, 87] on icon at bounding box center [1417, 84] width 12 height 16
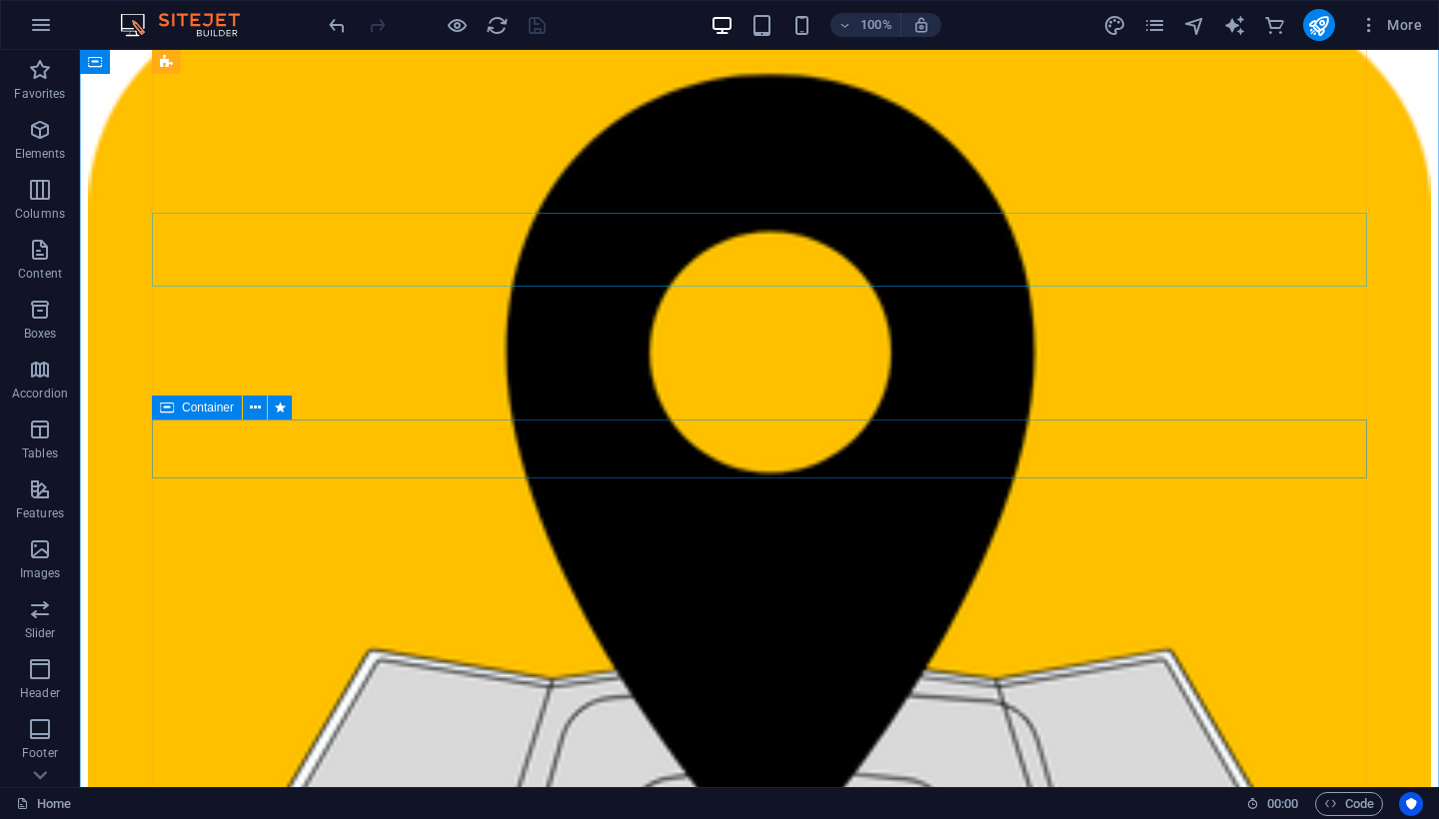
scroll to position [5696, 0]
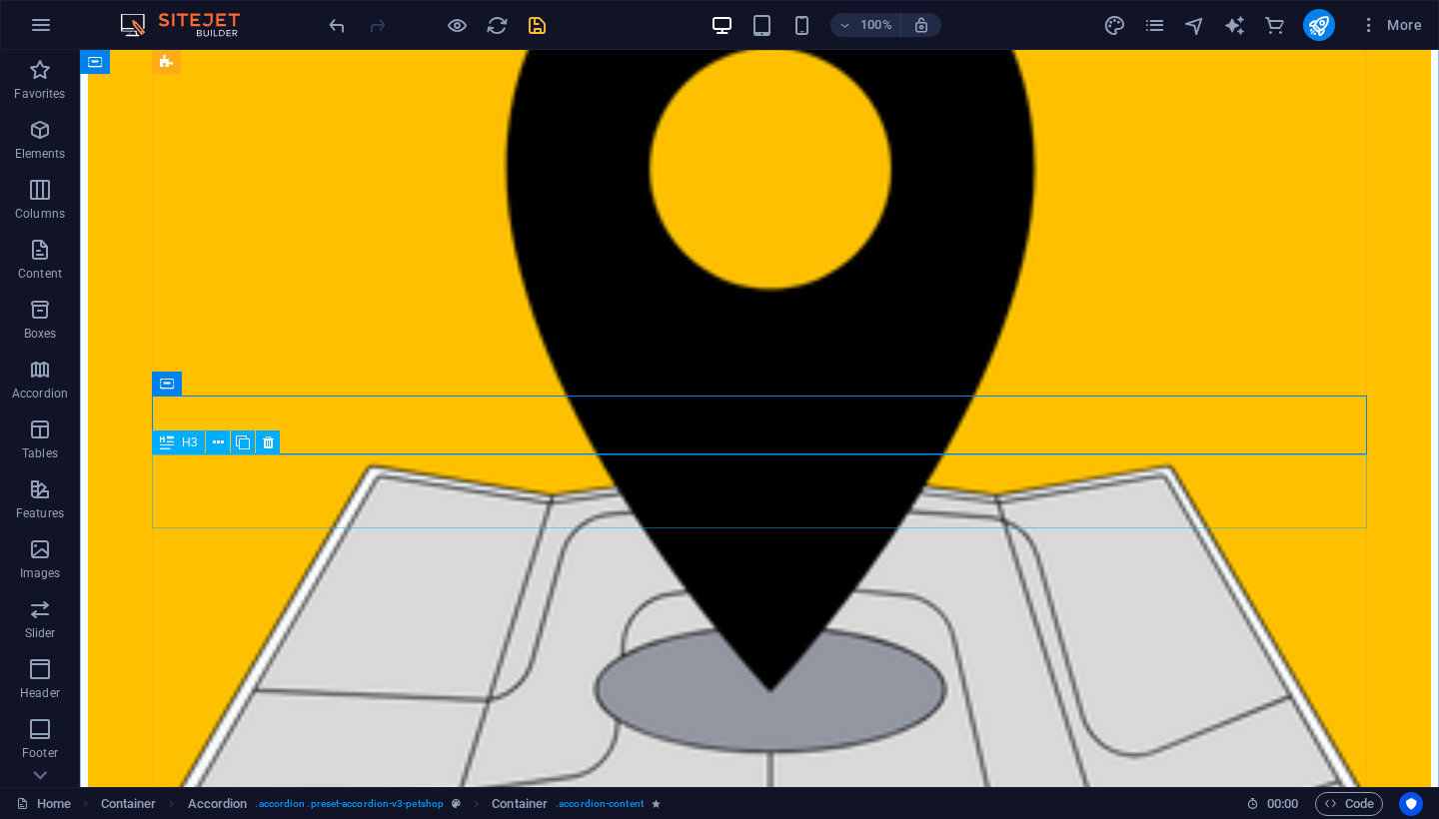
scroll to position [5883, 0]
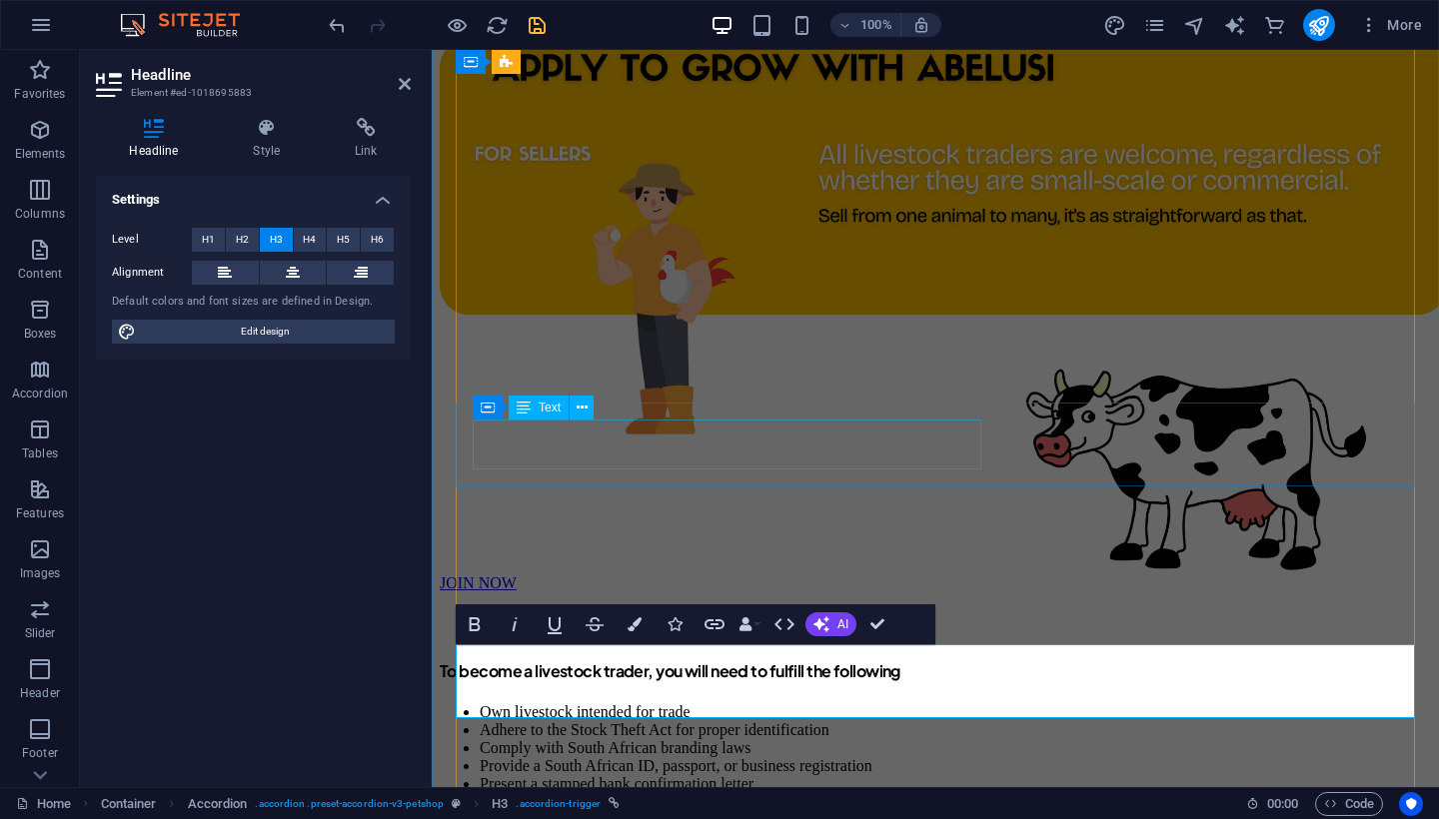
scroll to position [6029, 0]
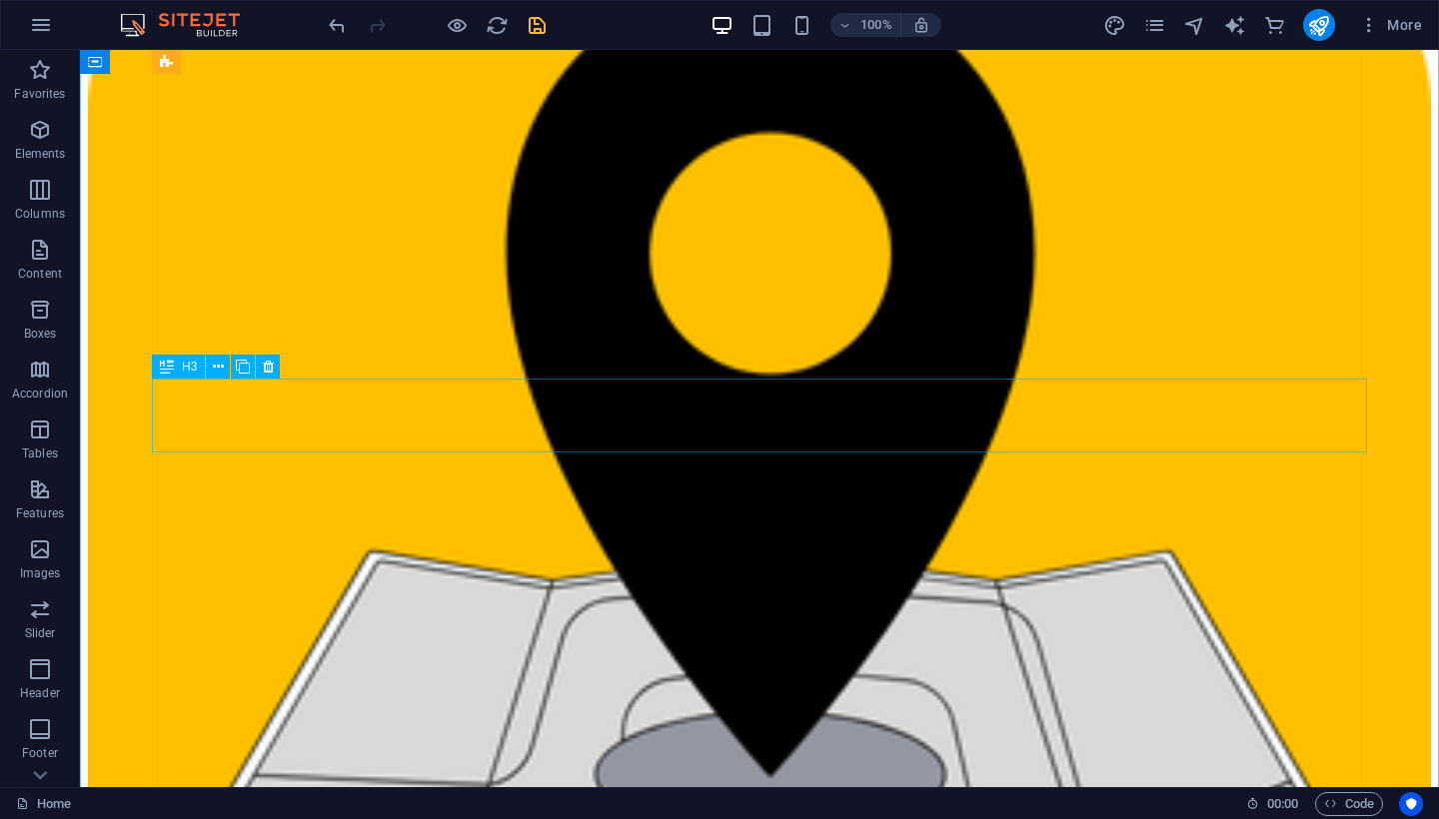
scroll to position [5792, 0]
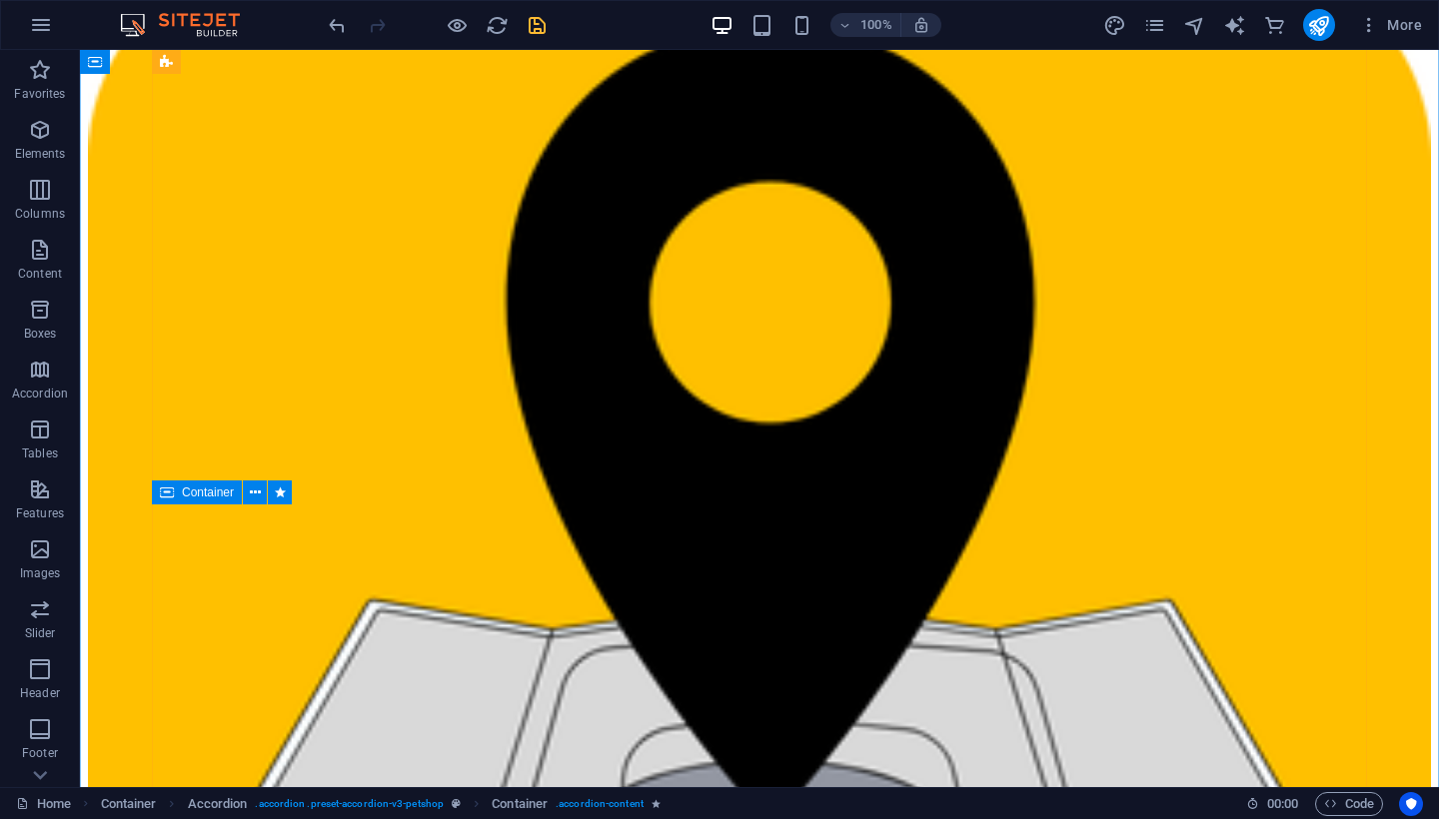
scroll to position [5739, 0]
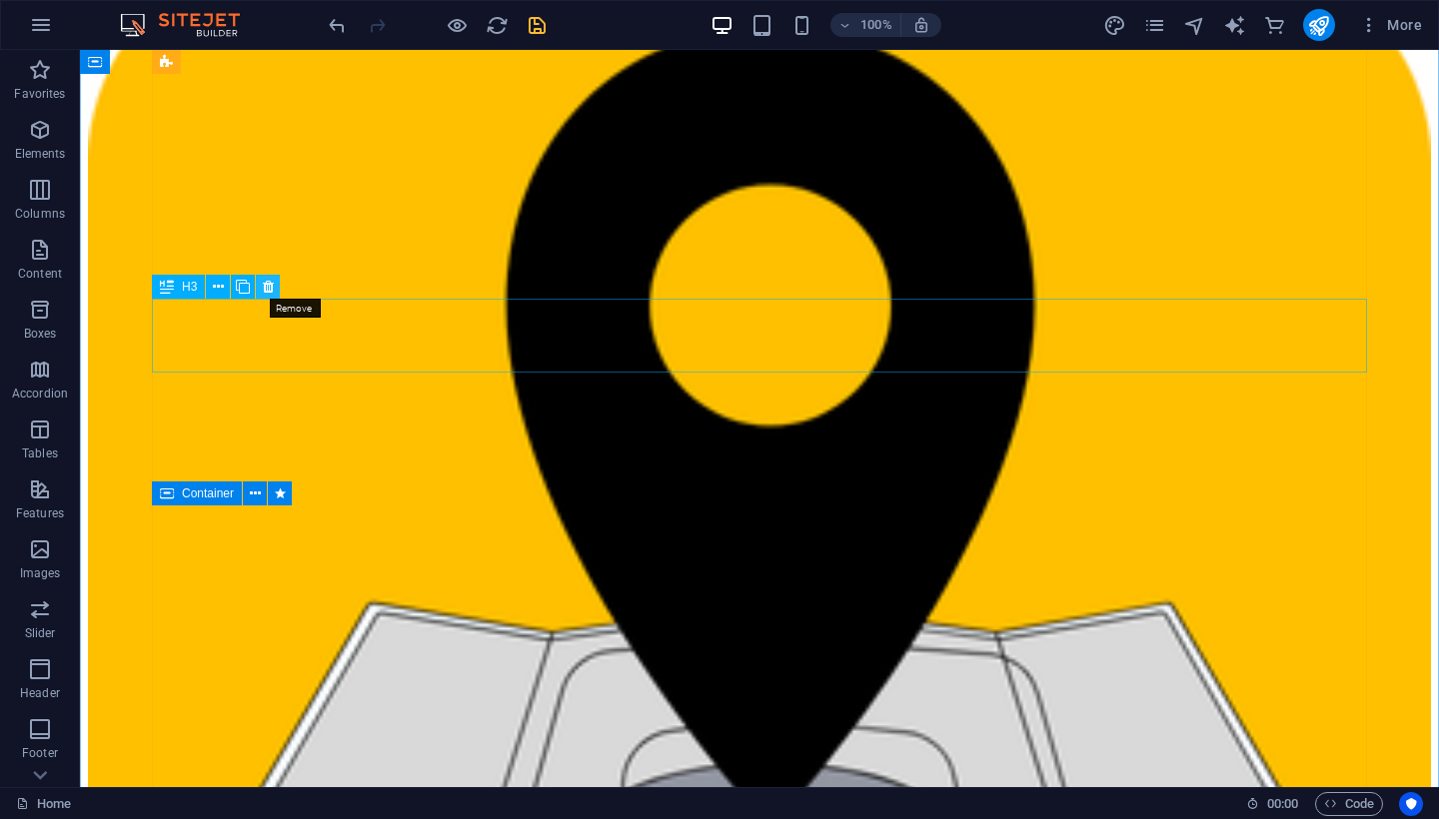
click at [271, 294] on icon at bounding box center [268, 287] width 11 height 21
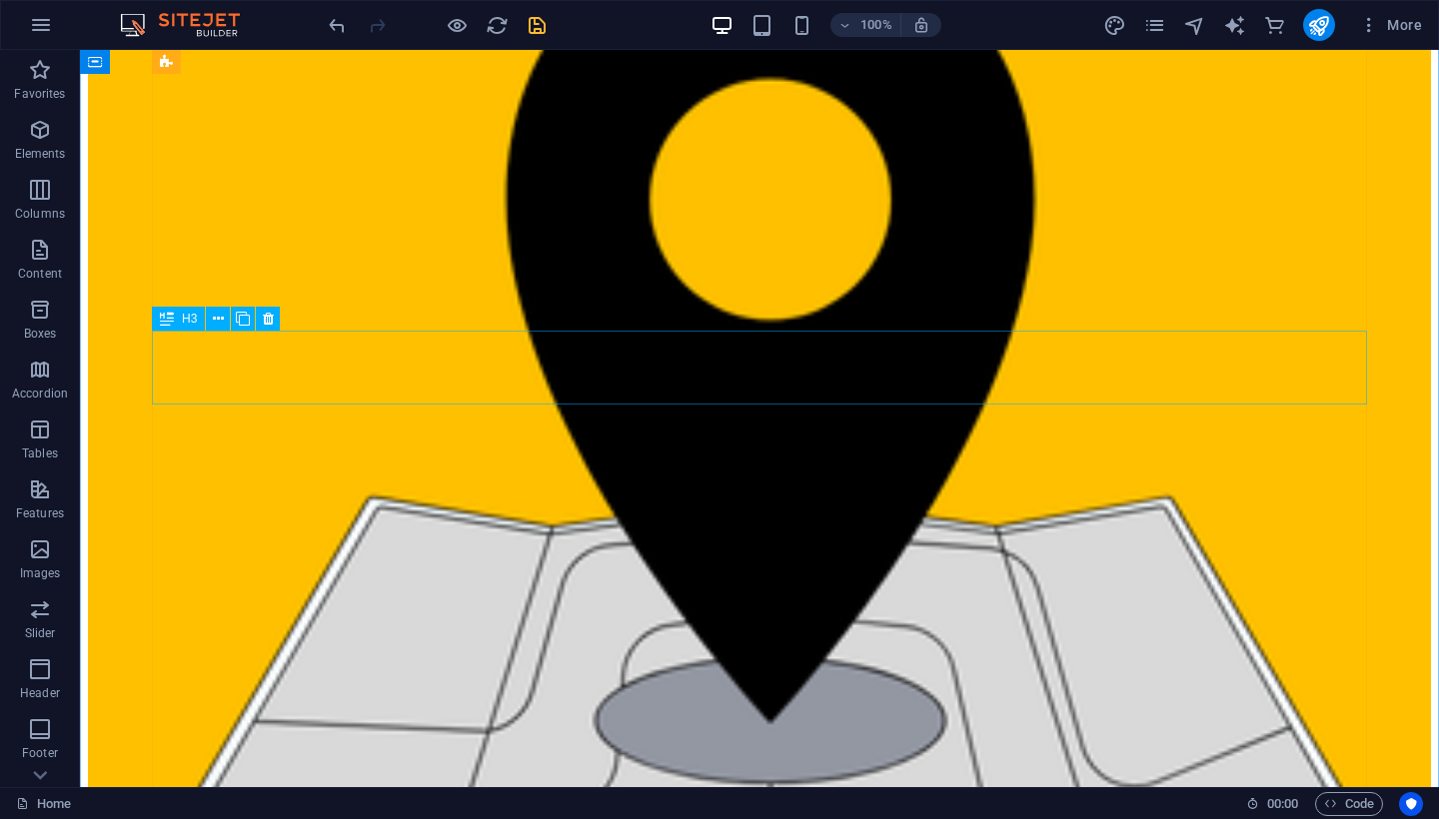
scroll to position [5849, 0]
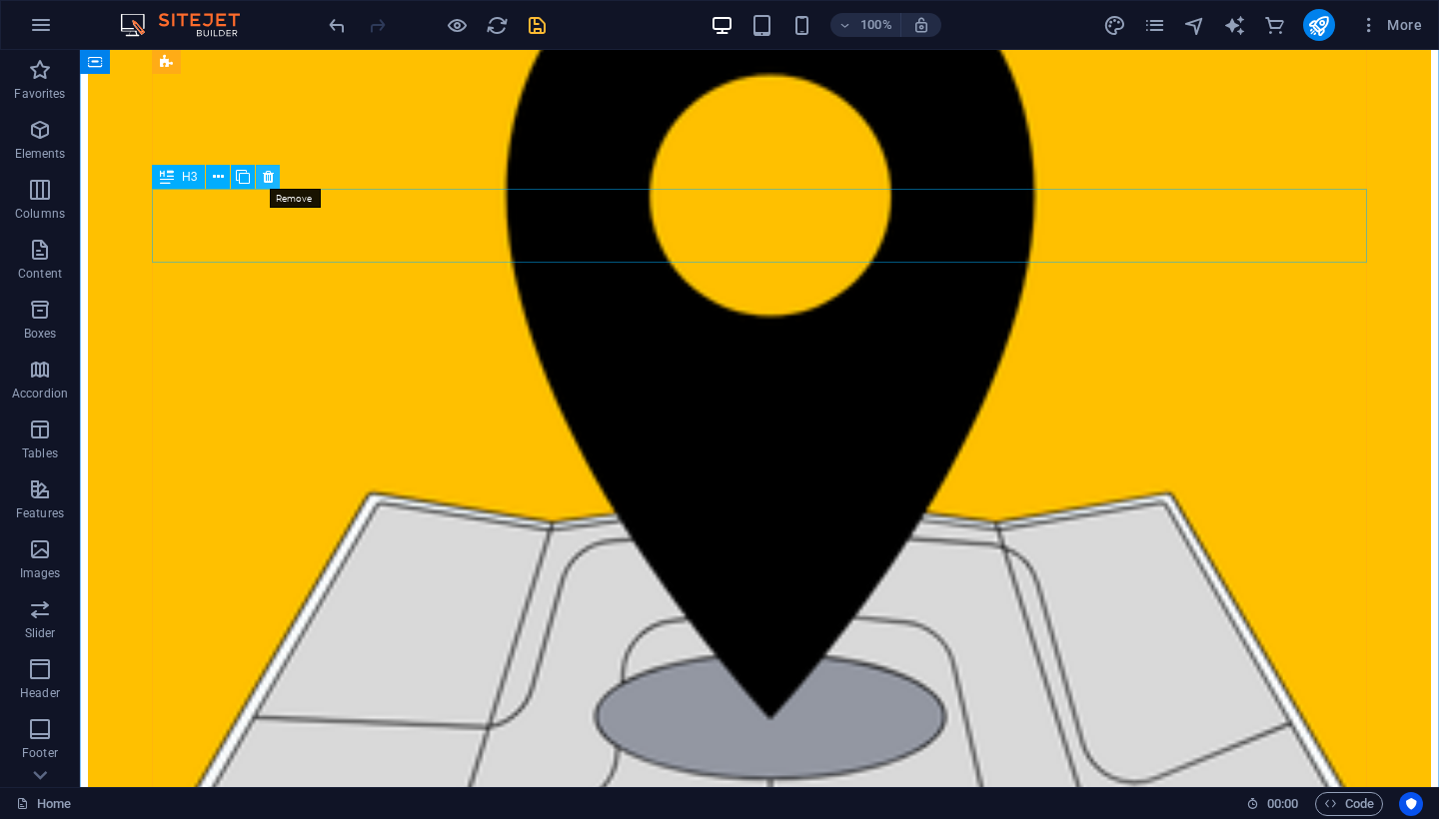
click at [263, 180] on icon at bounding box center [268, 177] width 11 height 21
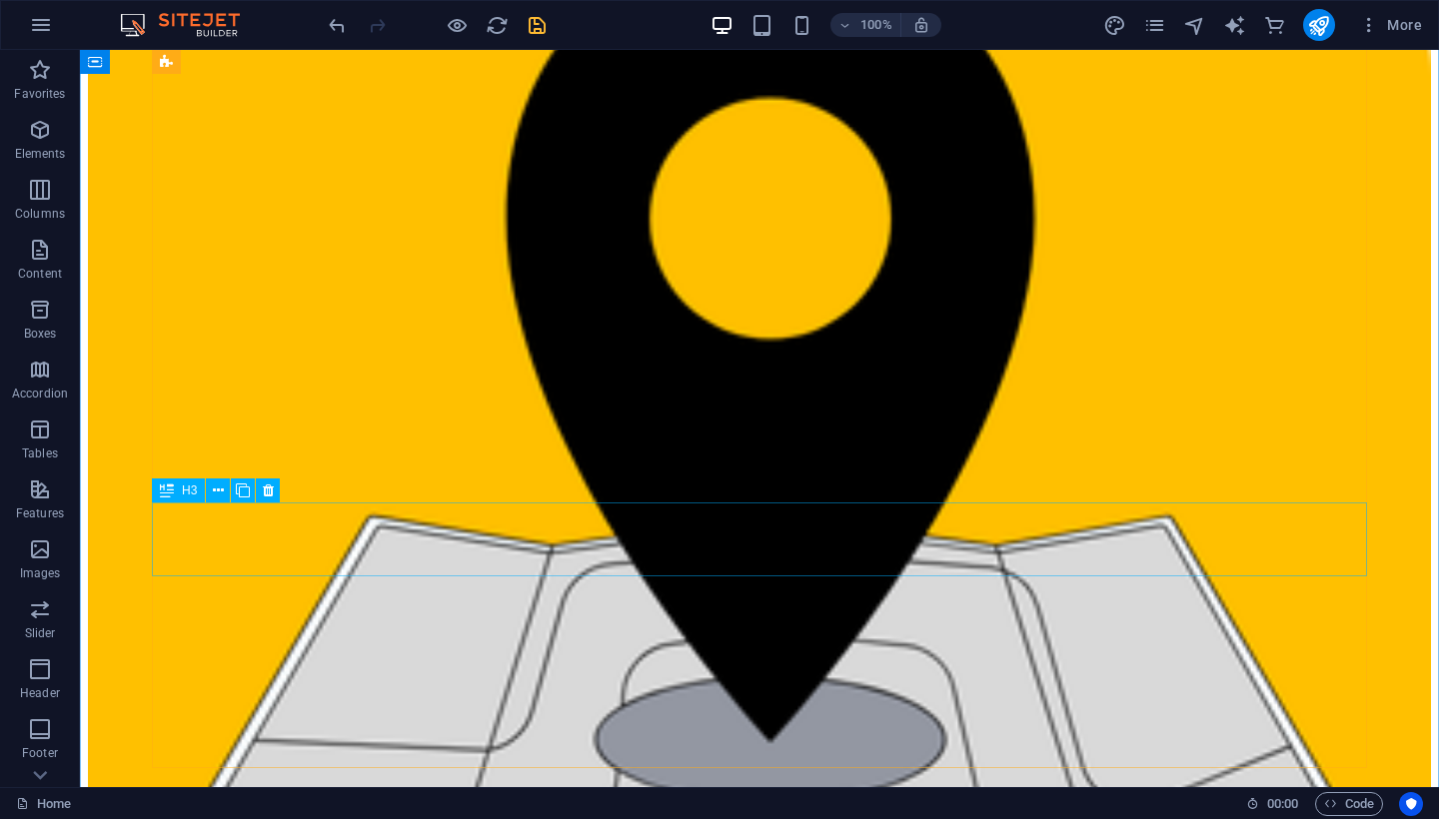
scroll to position [5833, 0]
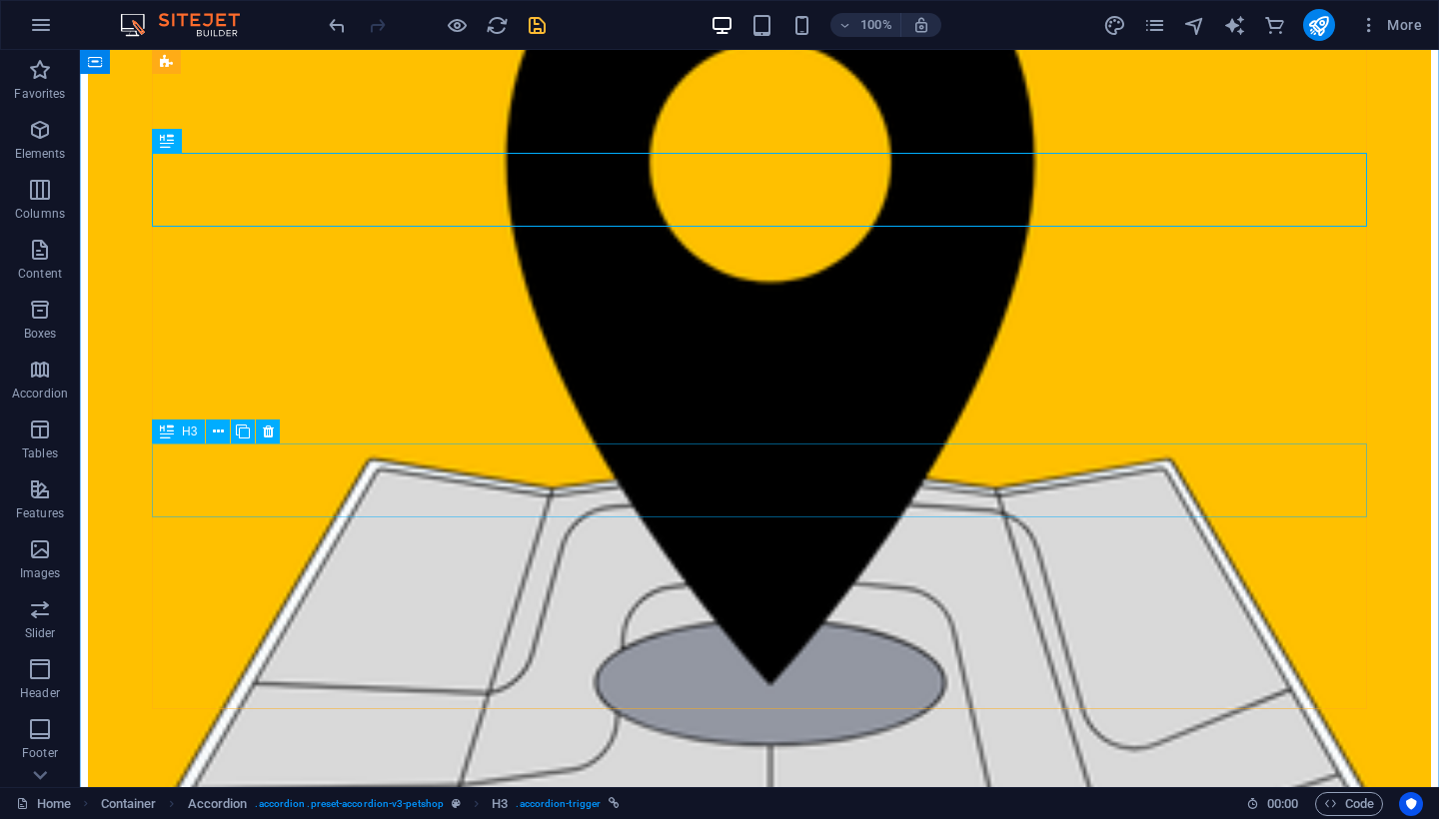
scroll to position [5889, 0]
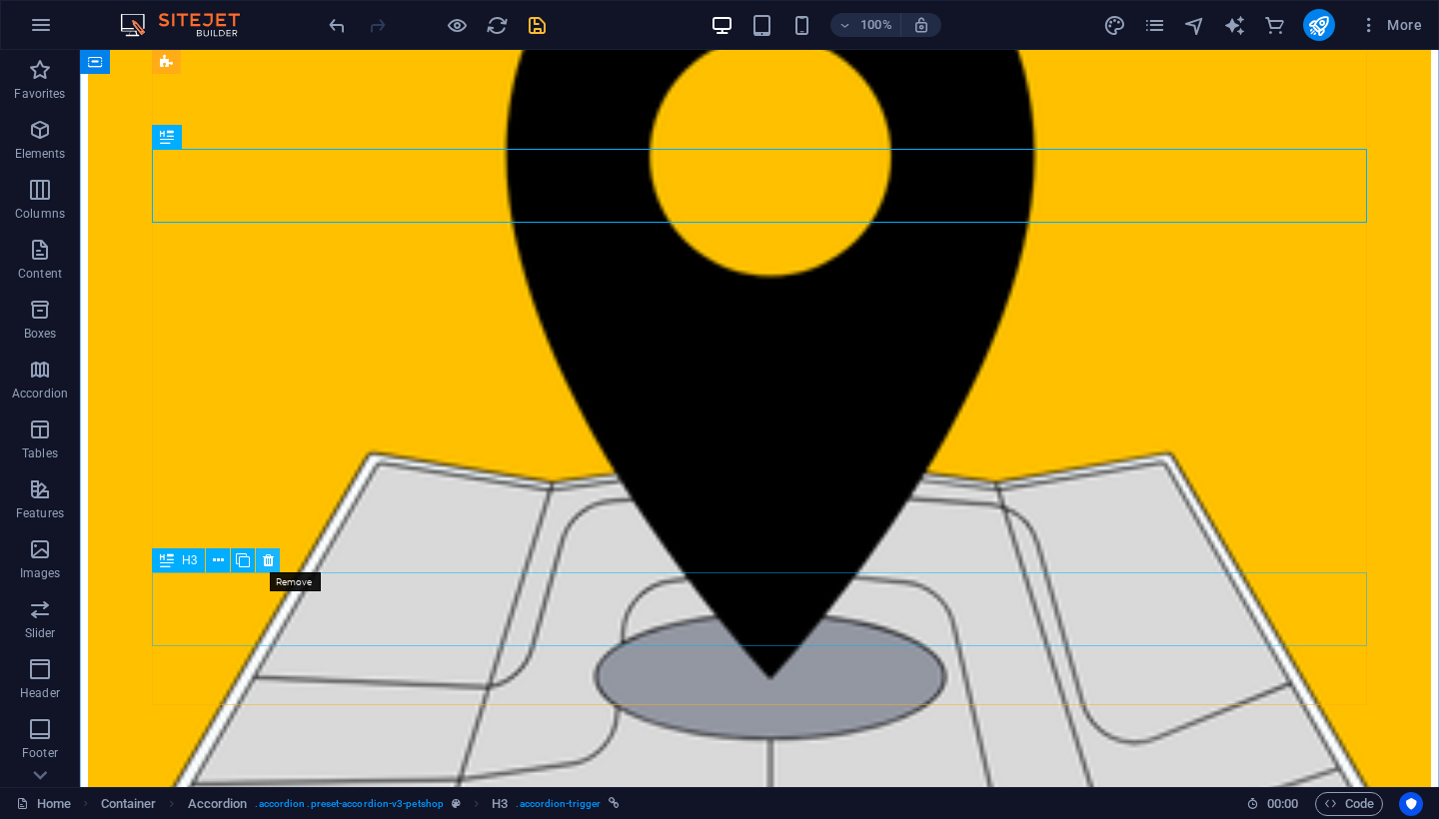
click at [265, 565] on icon at bounding box center [268, 560] width 11 height 21
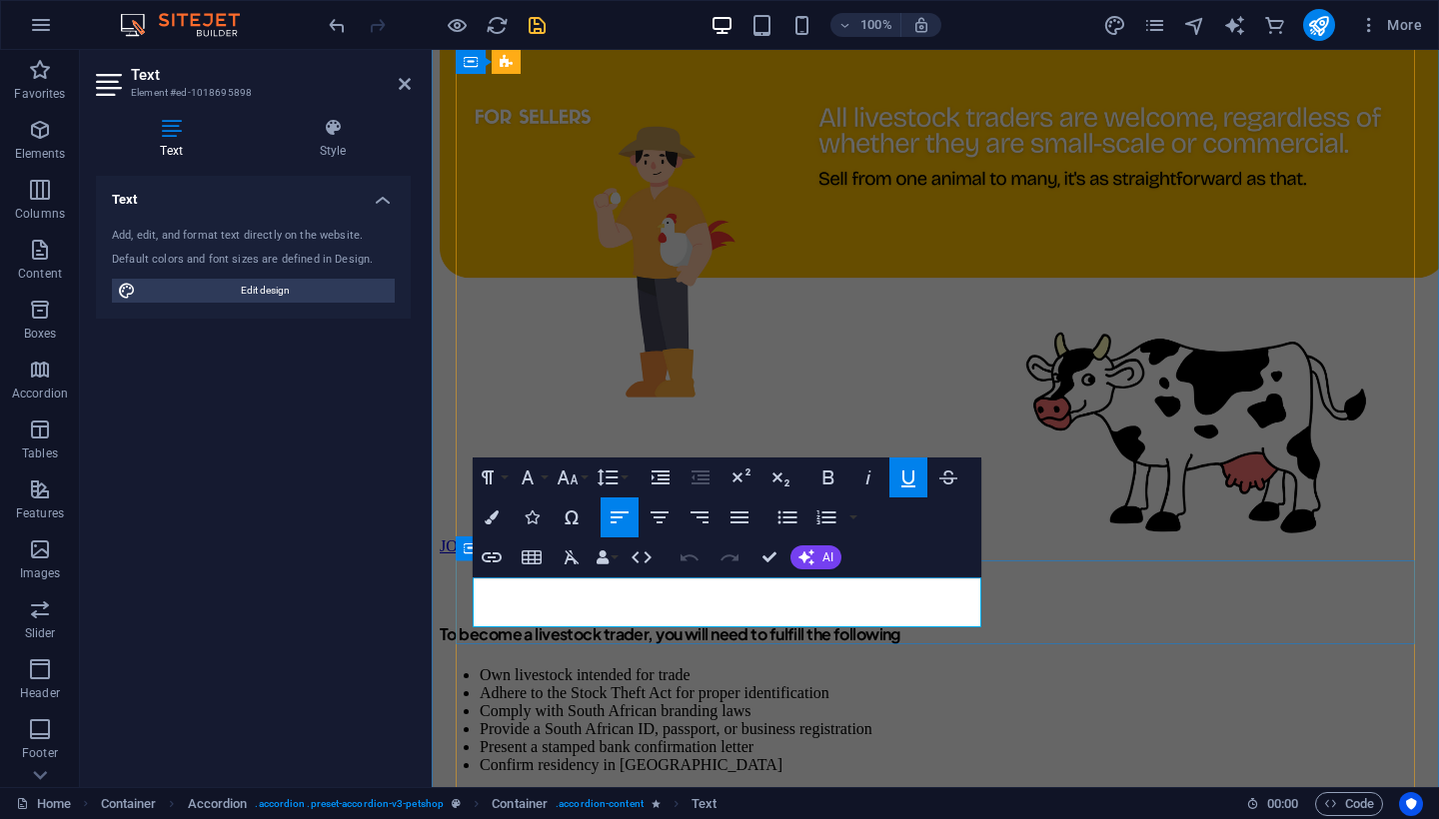
scroll to position [6064, 0]
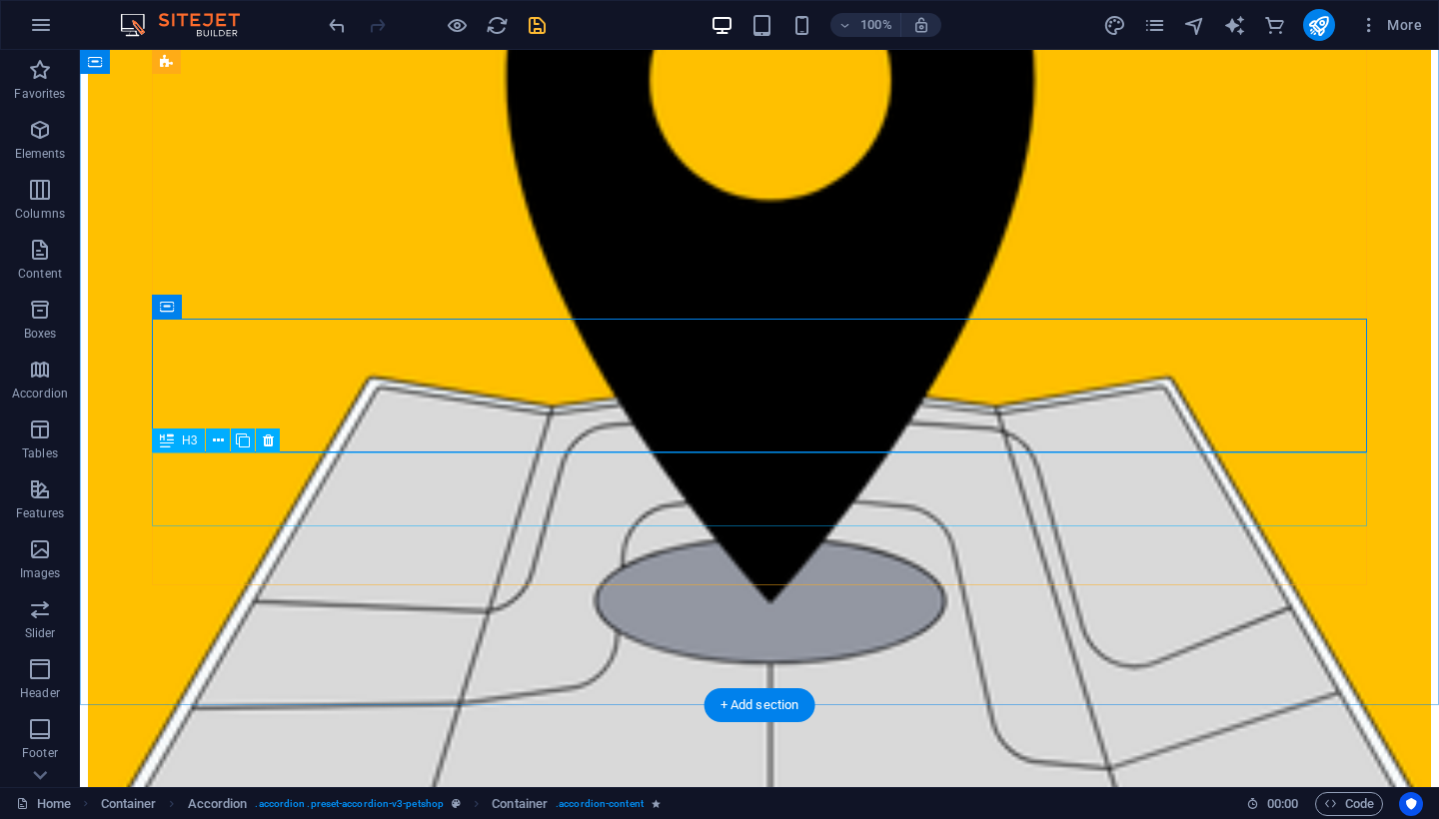
scroll to position [5951, 0]
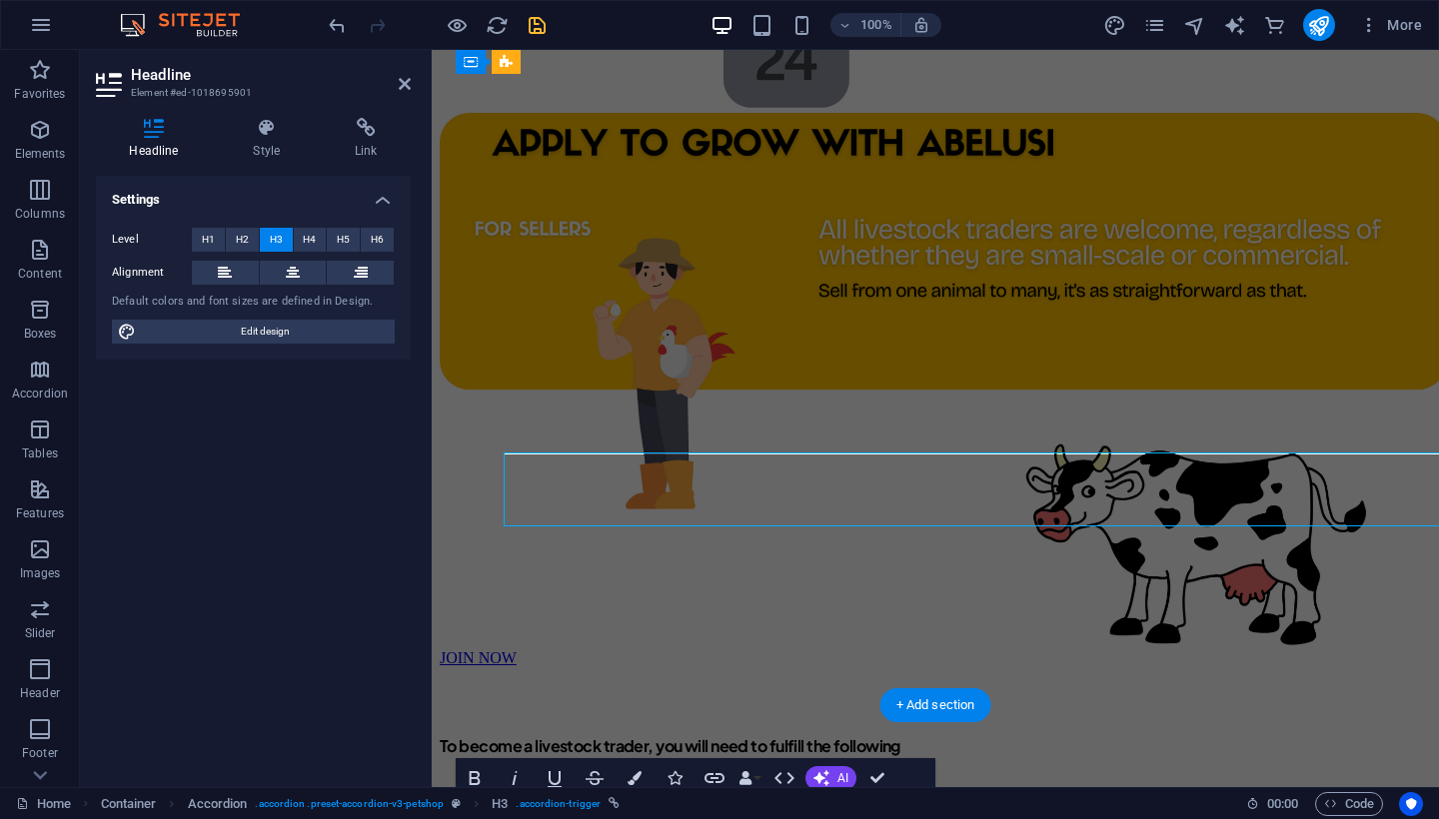
scroll to position [6369, 0]
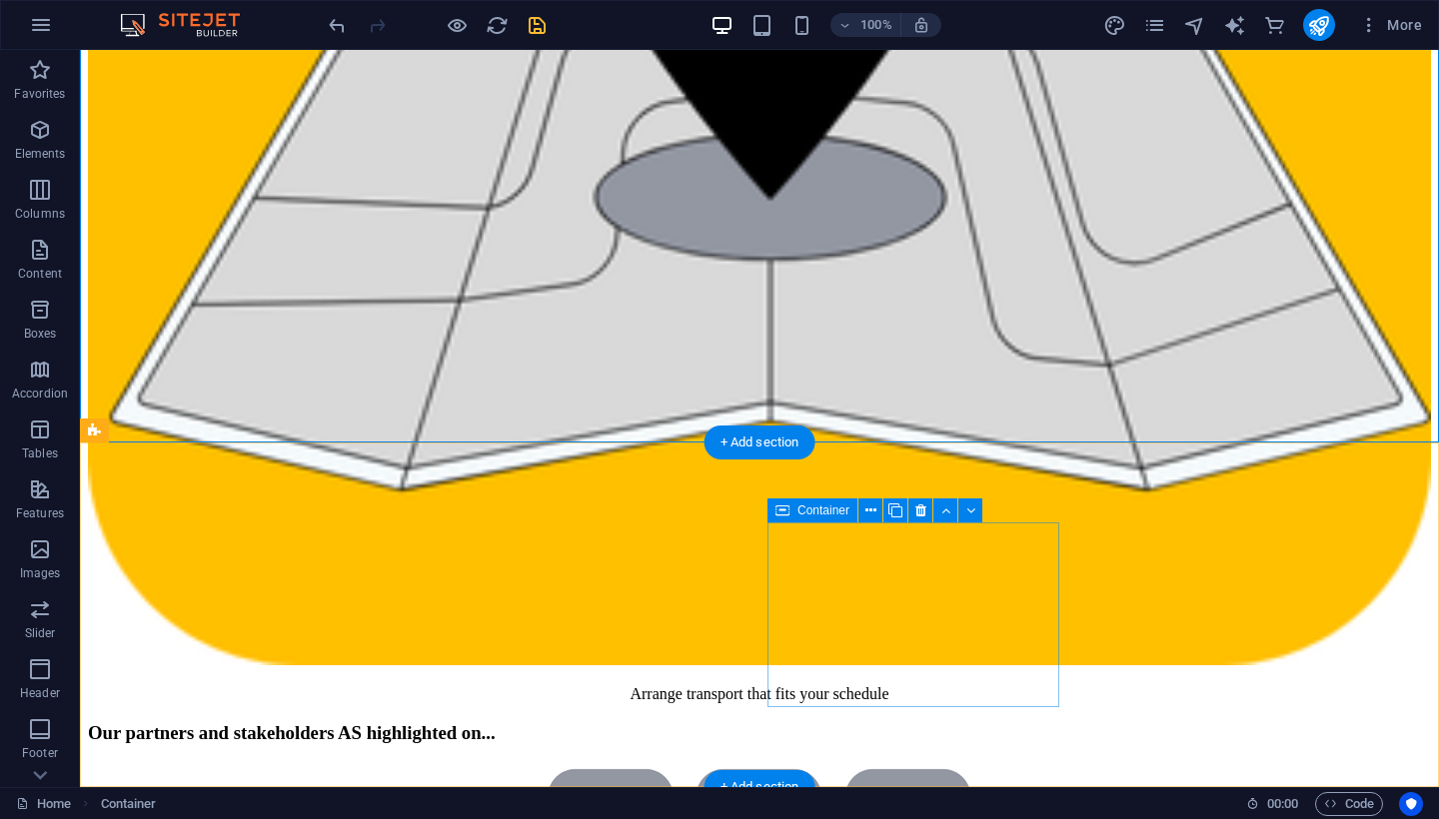
scroll to position [6214, 0]
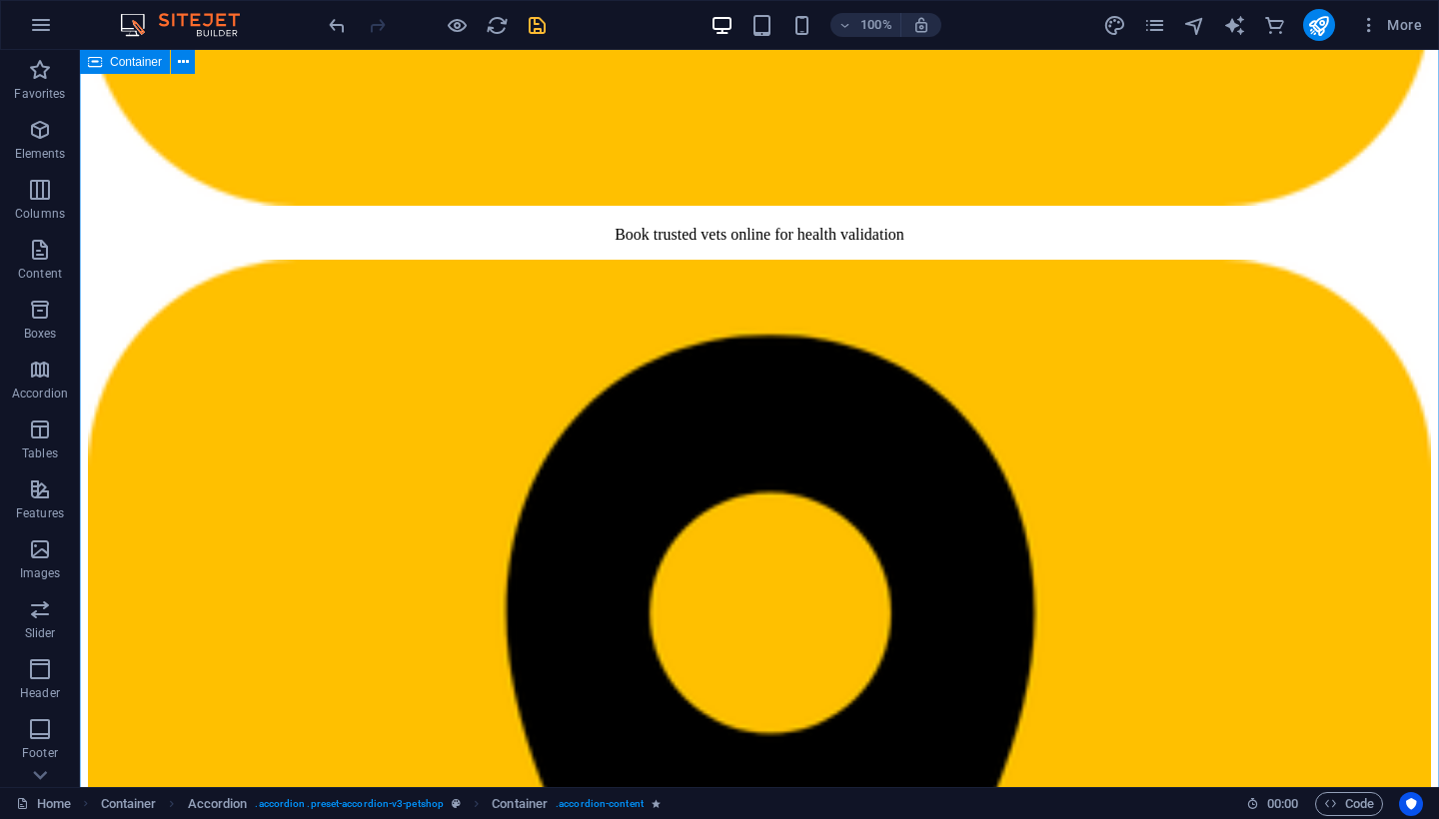
scroll to position [5371, 0]
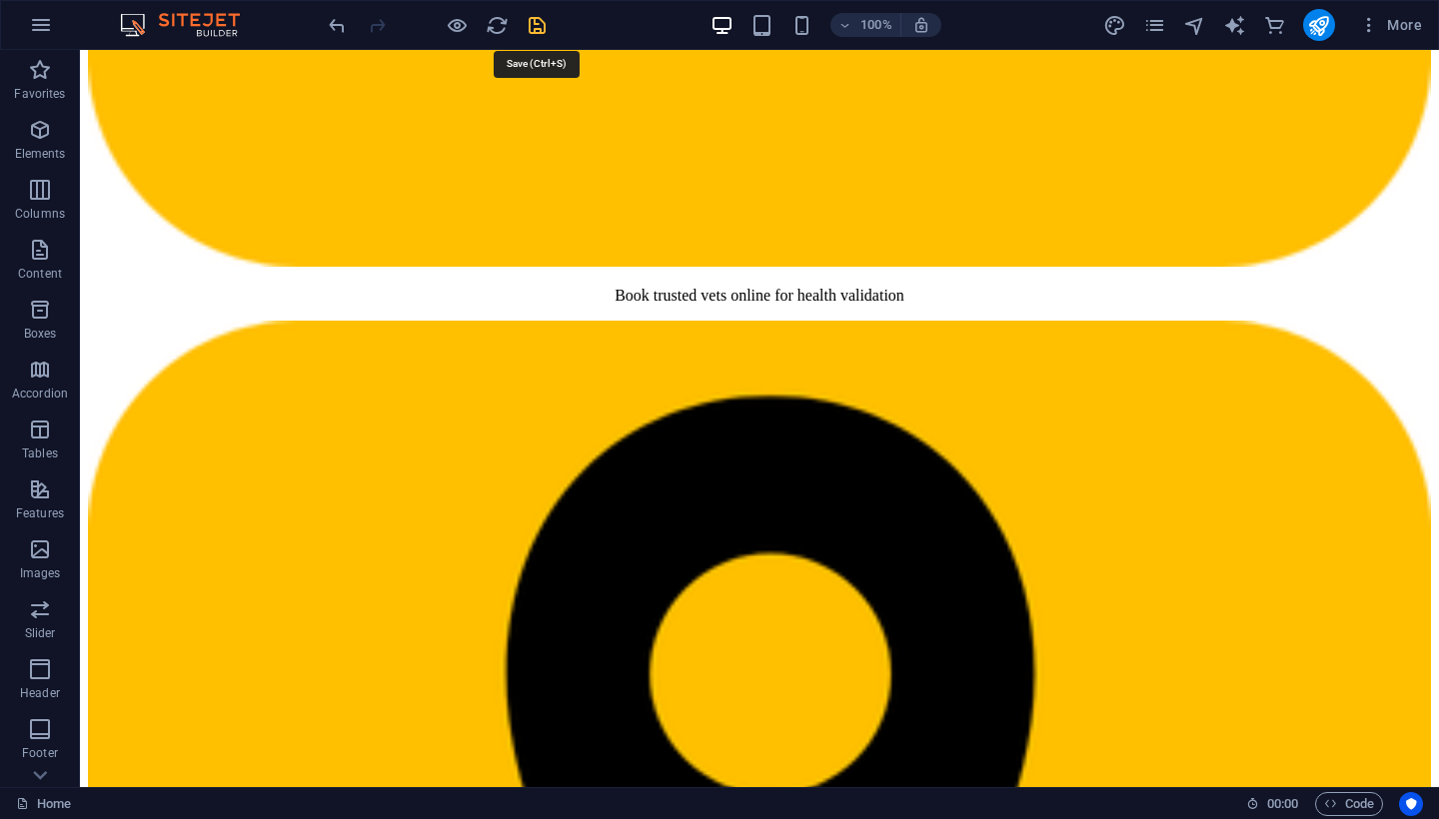
click at [545, 29] on icon "save" at bounding box center [536, 25] width 23 height 23
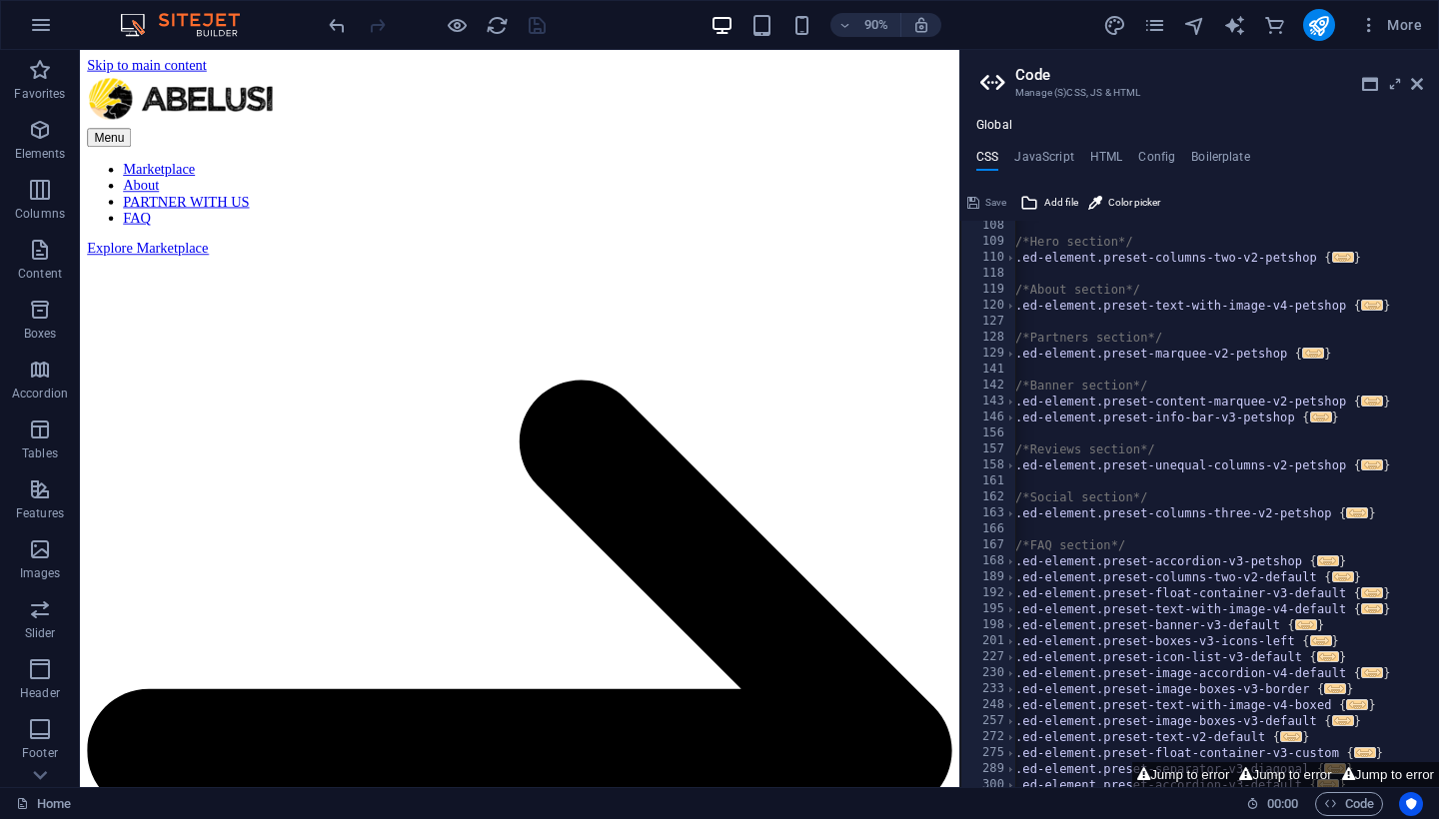
scroll to position [0, 0]
click at [1421, 80] on icon at bounding box center [1417, 84] width 12 height 16
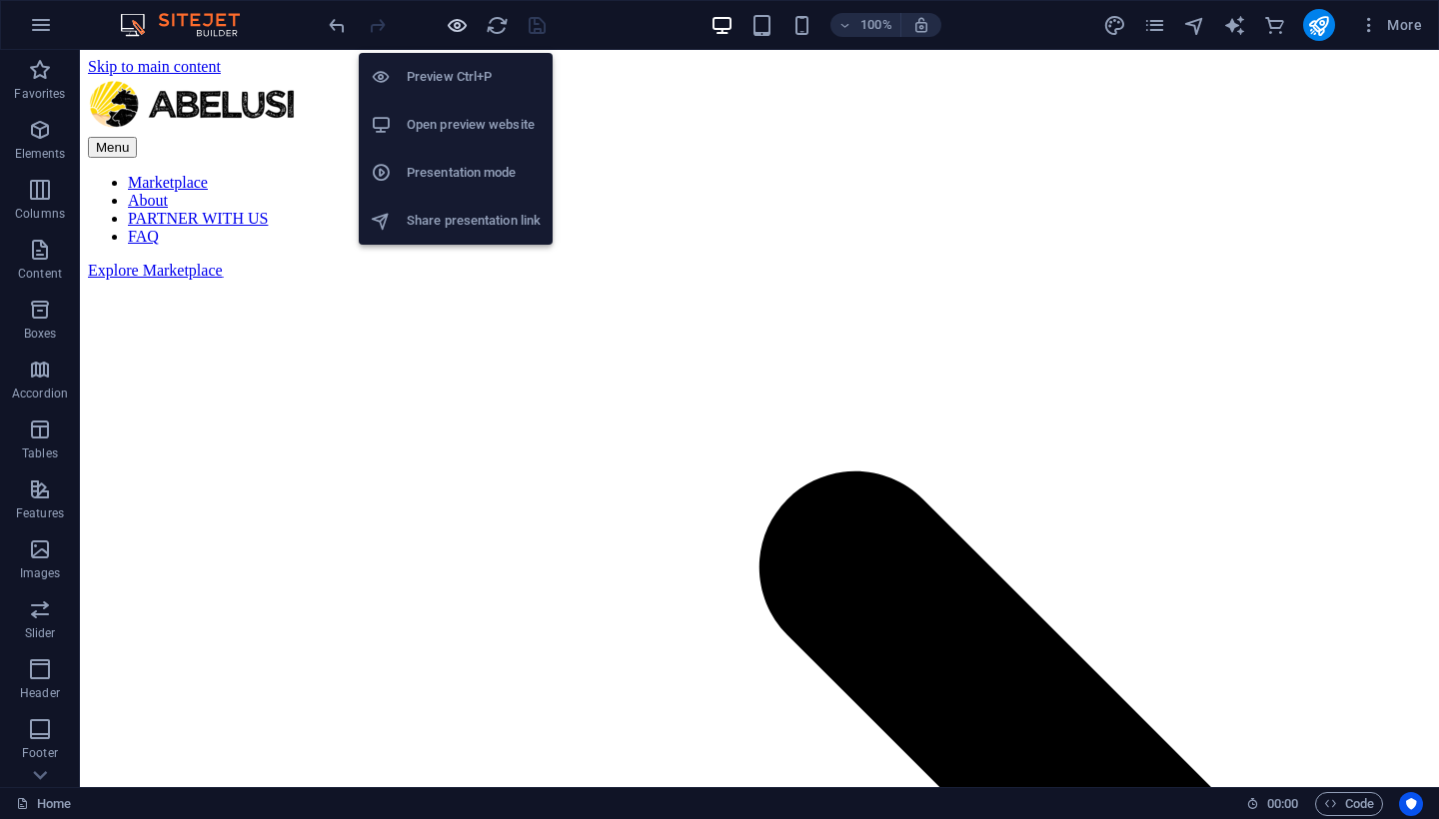
click at [459, 31] on icon "button" at bounding box center [457, 25] width 23 height 23
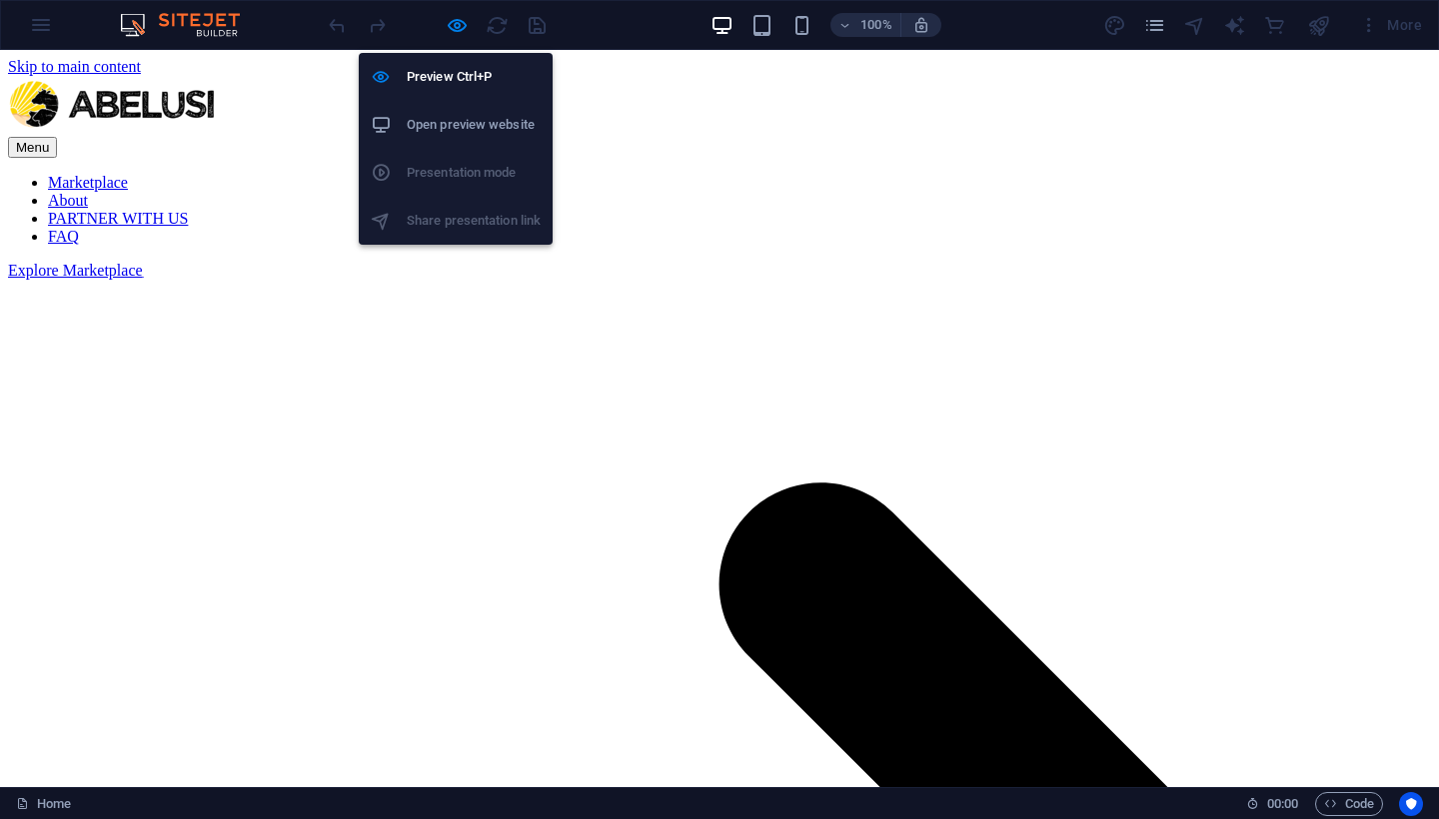
click at [450, 121] on h6 "Open preview website" at bounding box center [474, 125] width 134 height 24
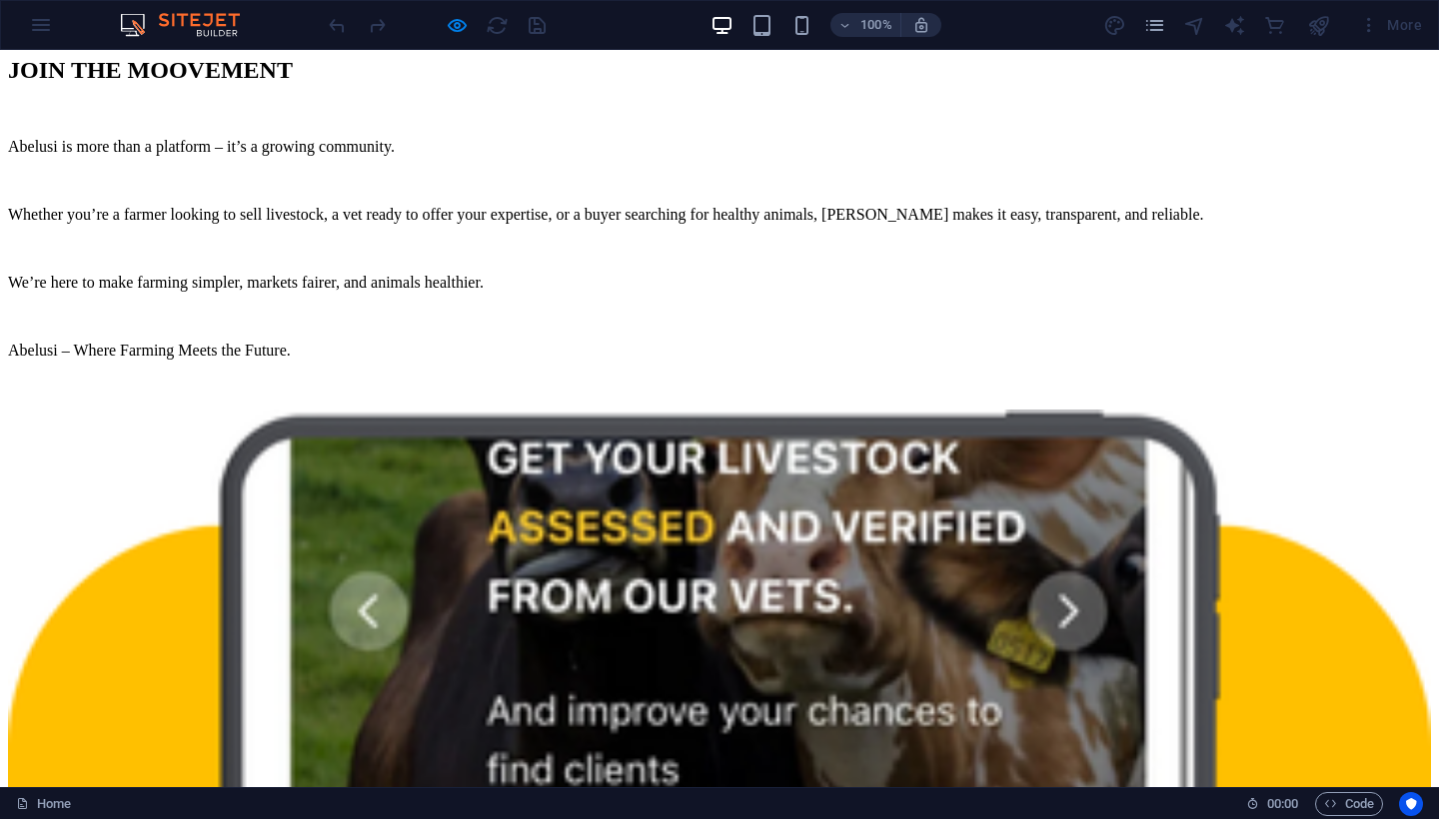
scroll to position [2082, 0]
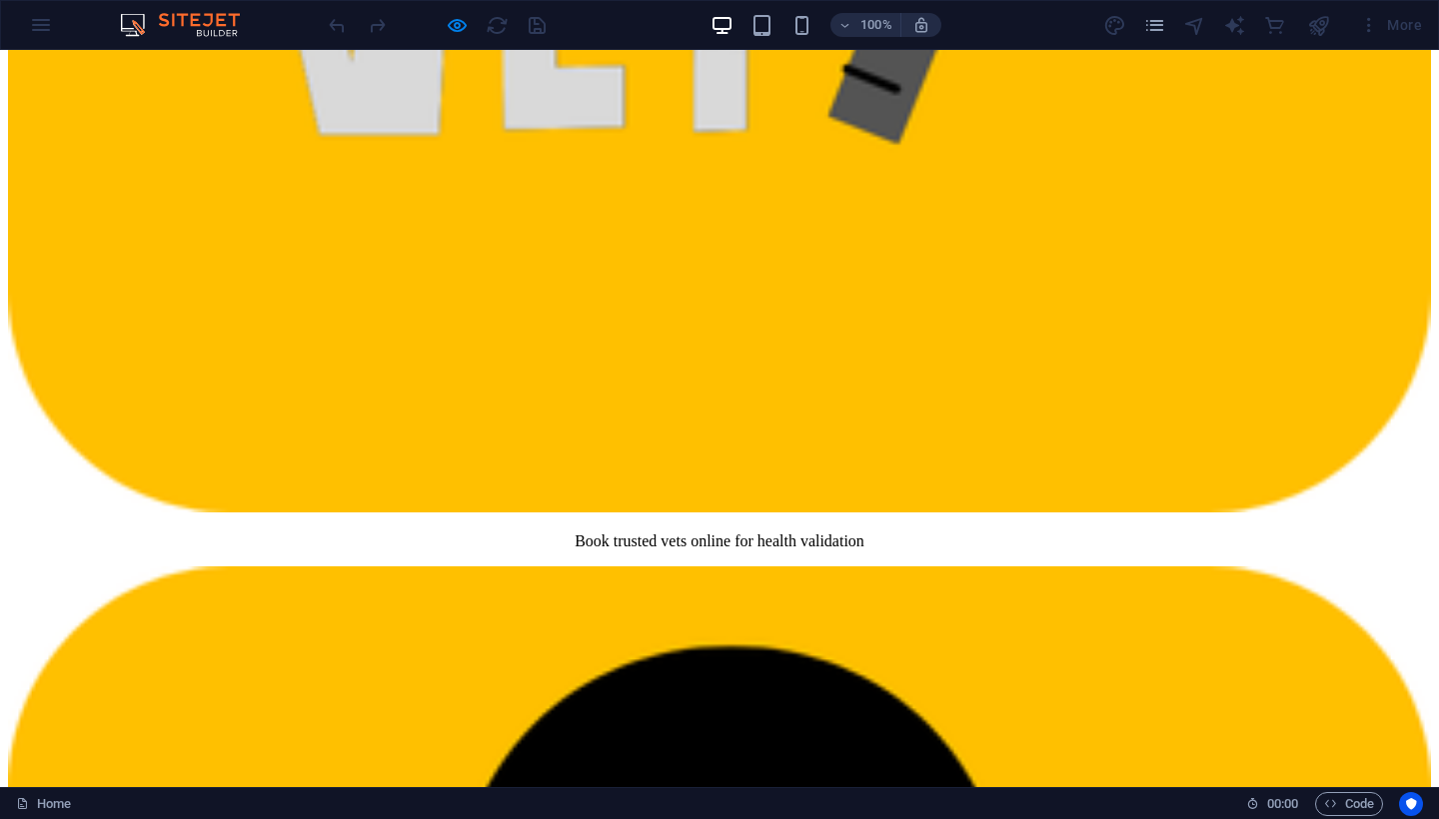
scroll to position [5385, 0]
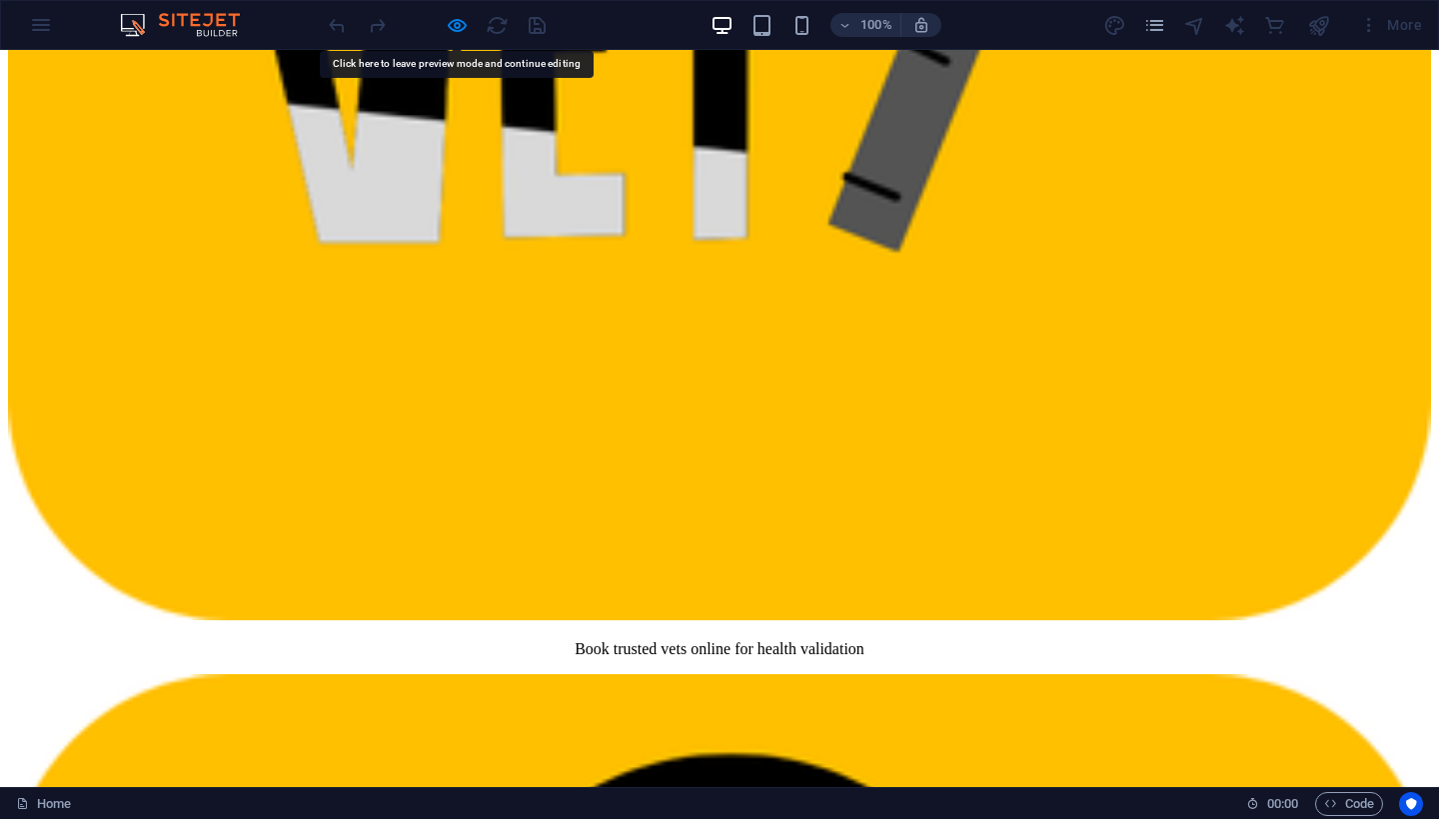
scroll to position [5274, 0]
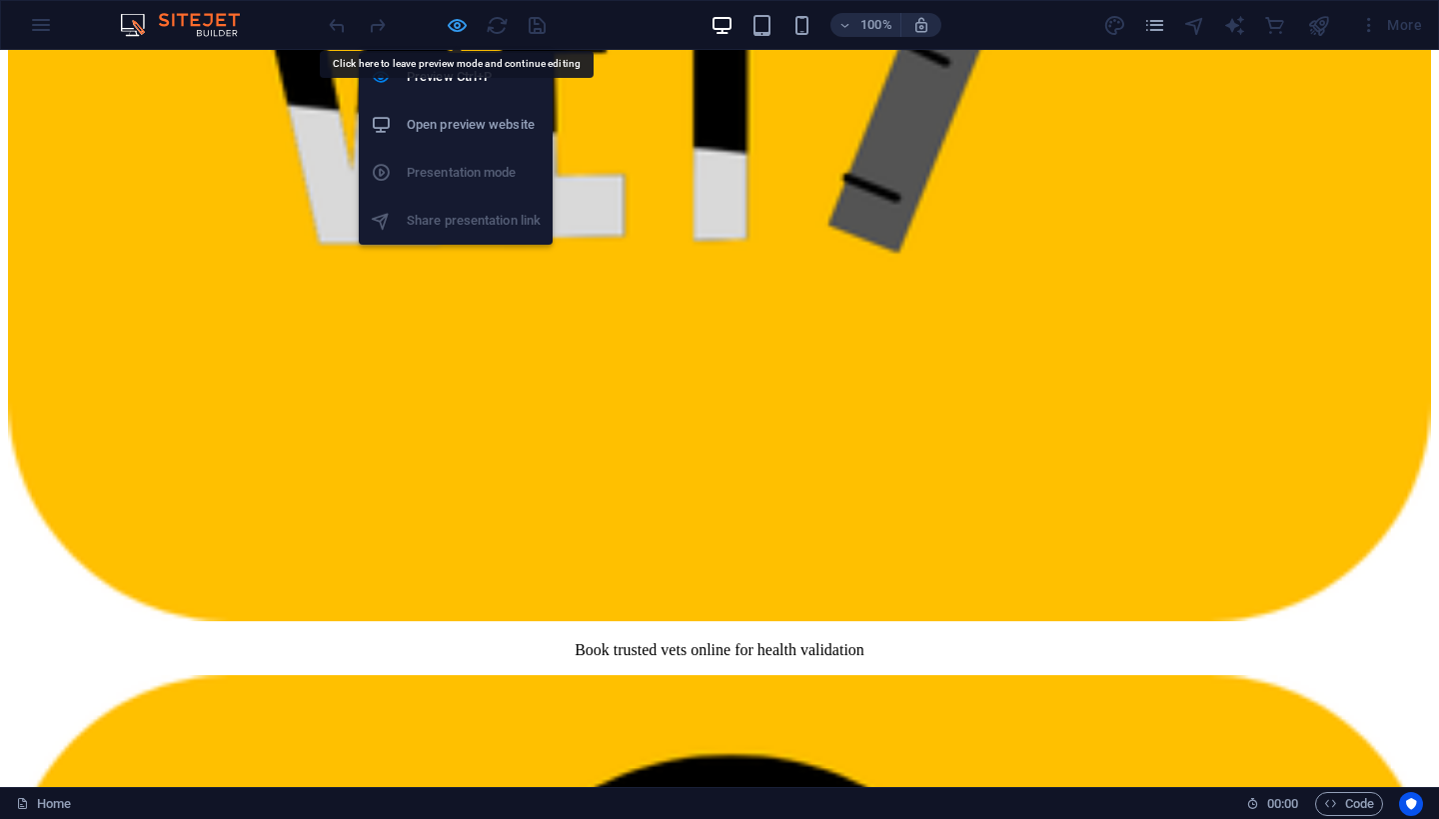
click at [449, 28] on icon "button" at bounding box center [457, 25] width 23 height 23
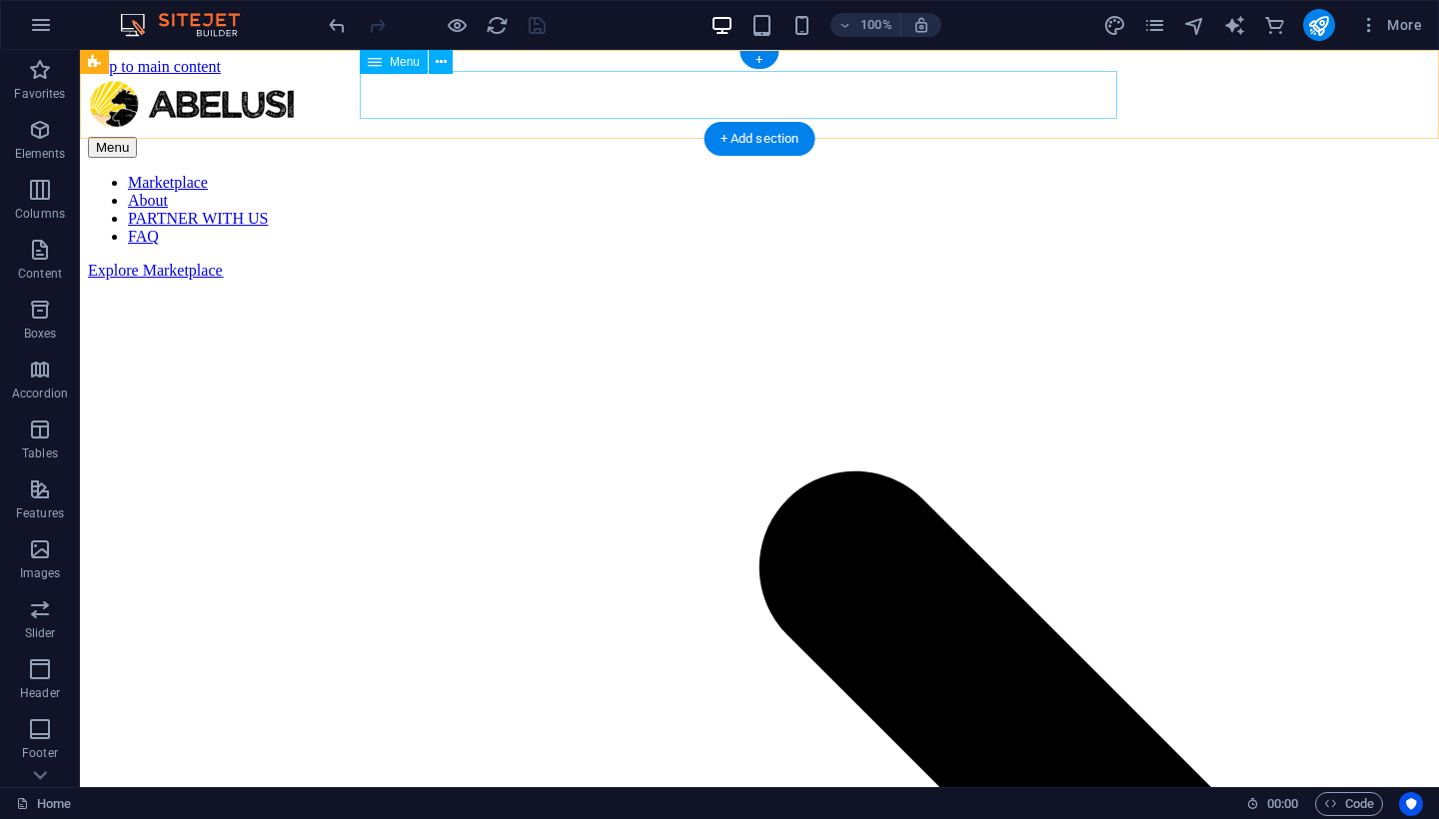
scroll to position [0, 0]
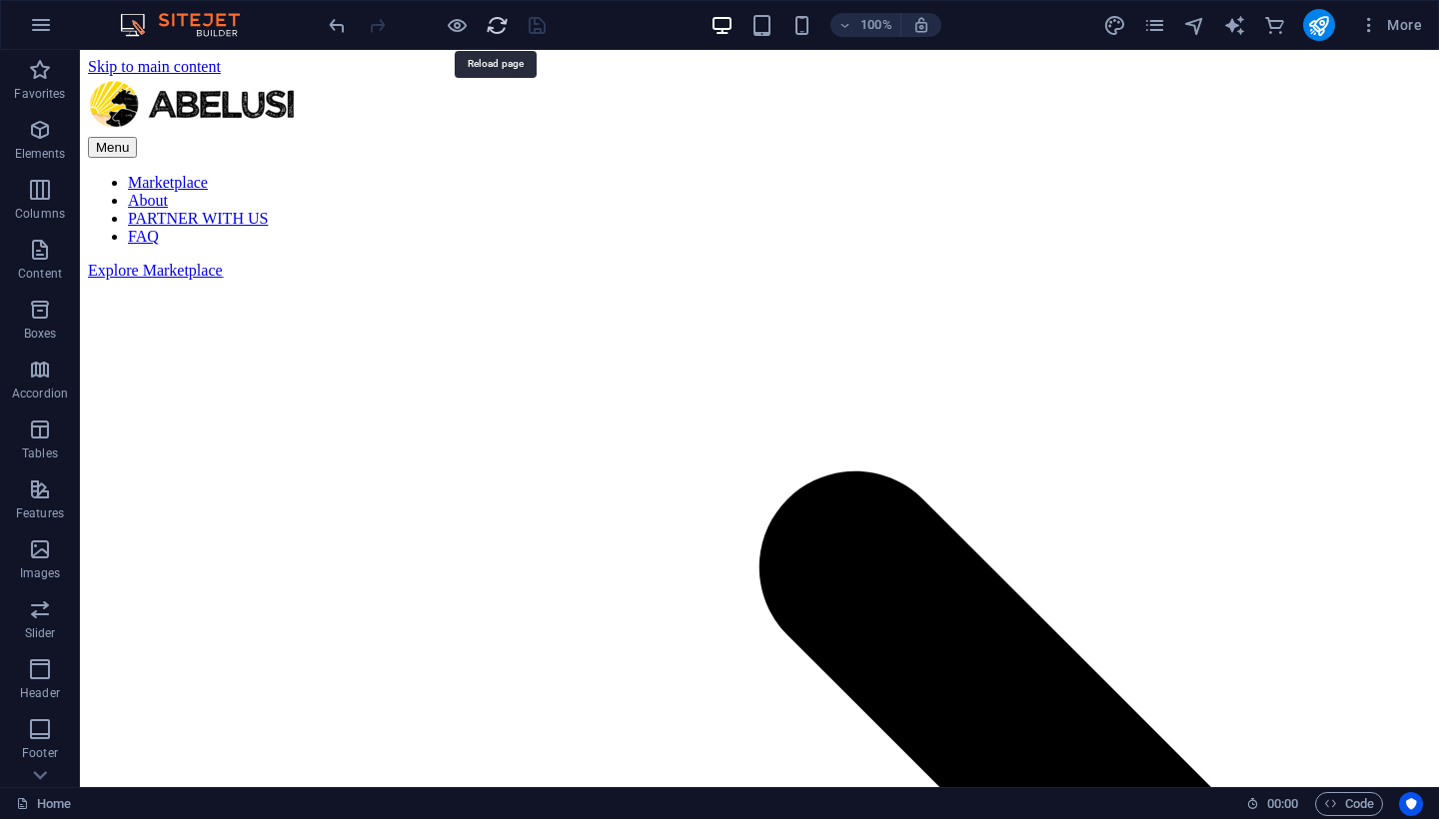
click at [492, 29] on icon "reload" at bounding box center [497, 25] width 23 height 23
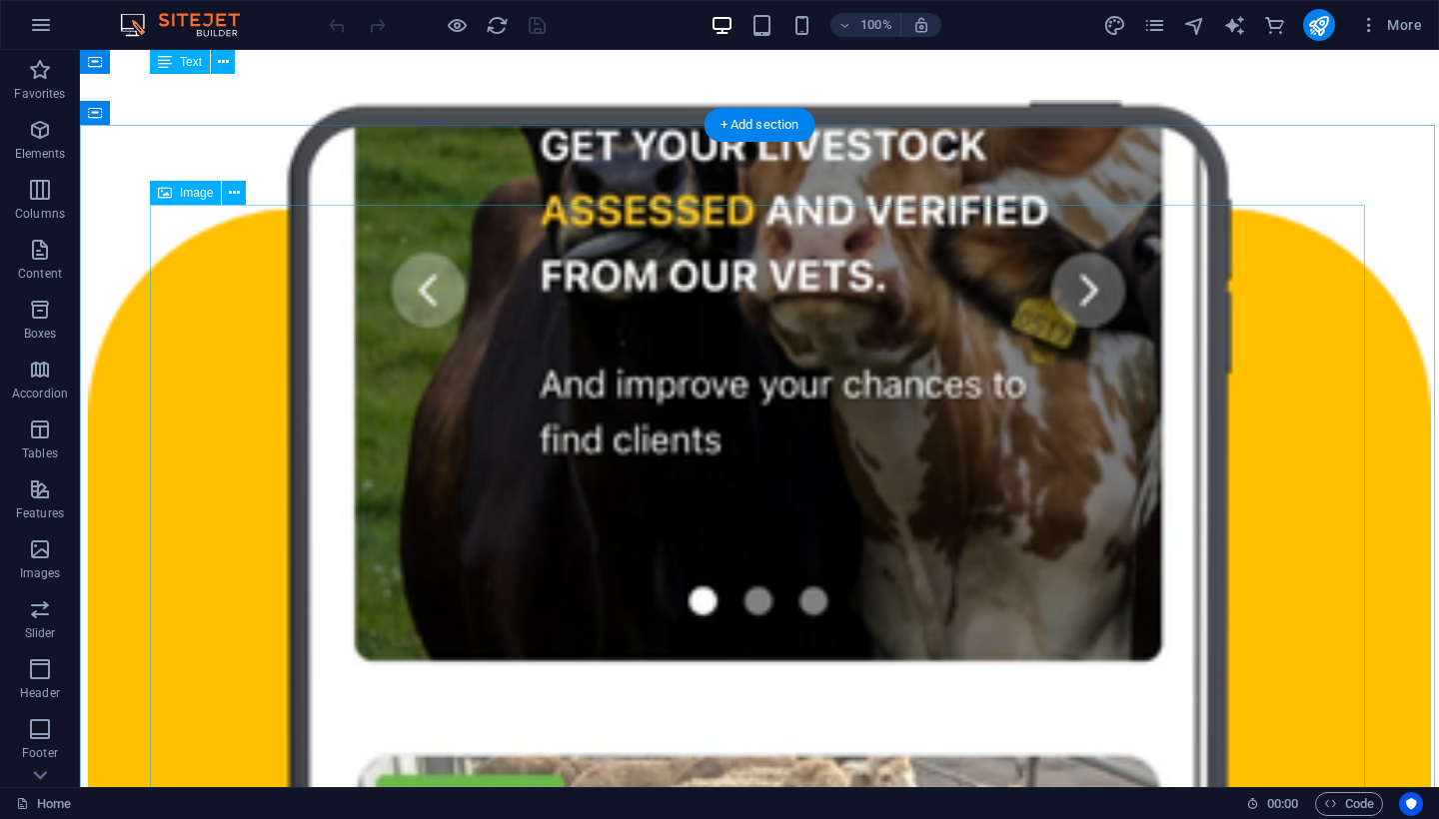
scroll to position [2788, 0]
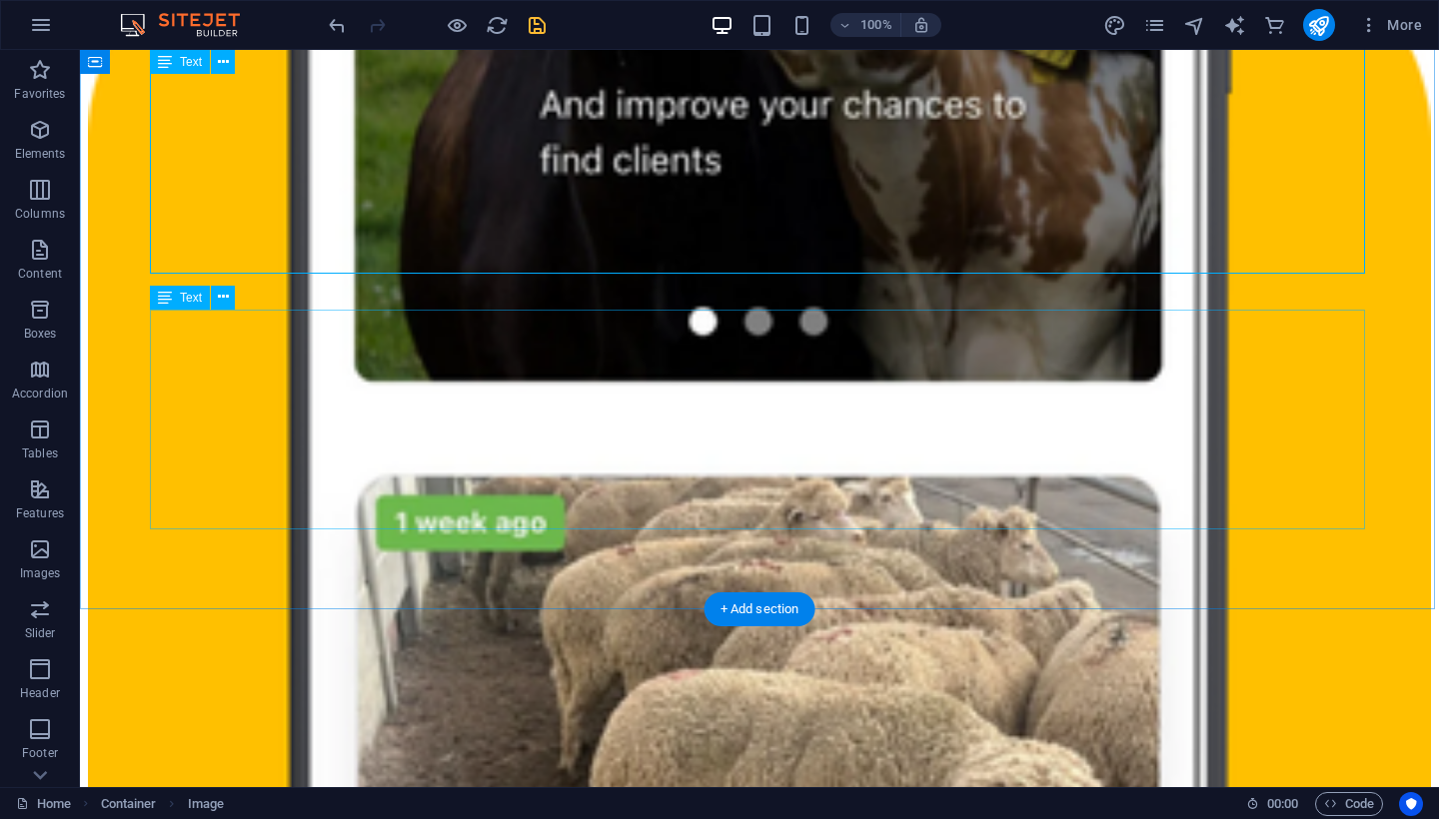
scroll to position [2969, 0]
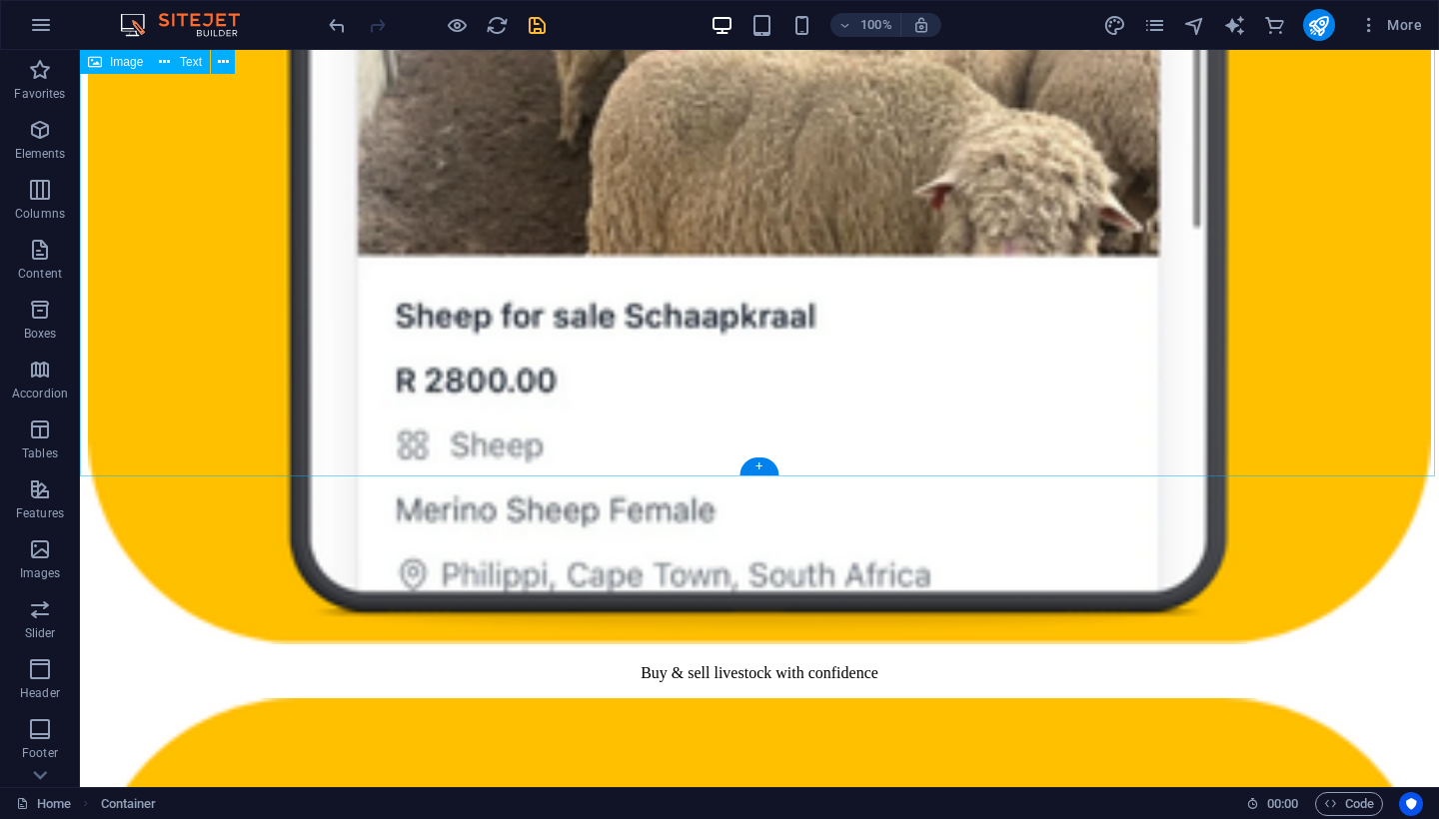
scroll to position [3595, 0]
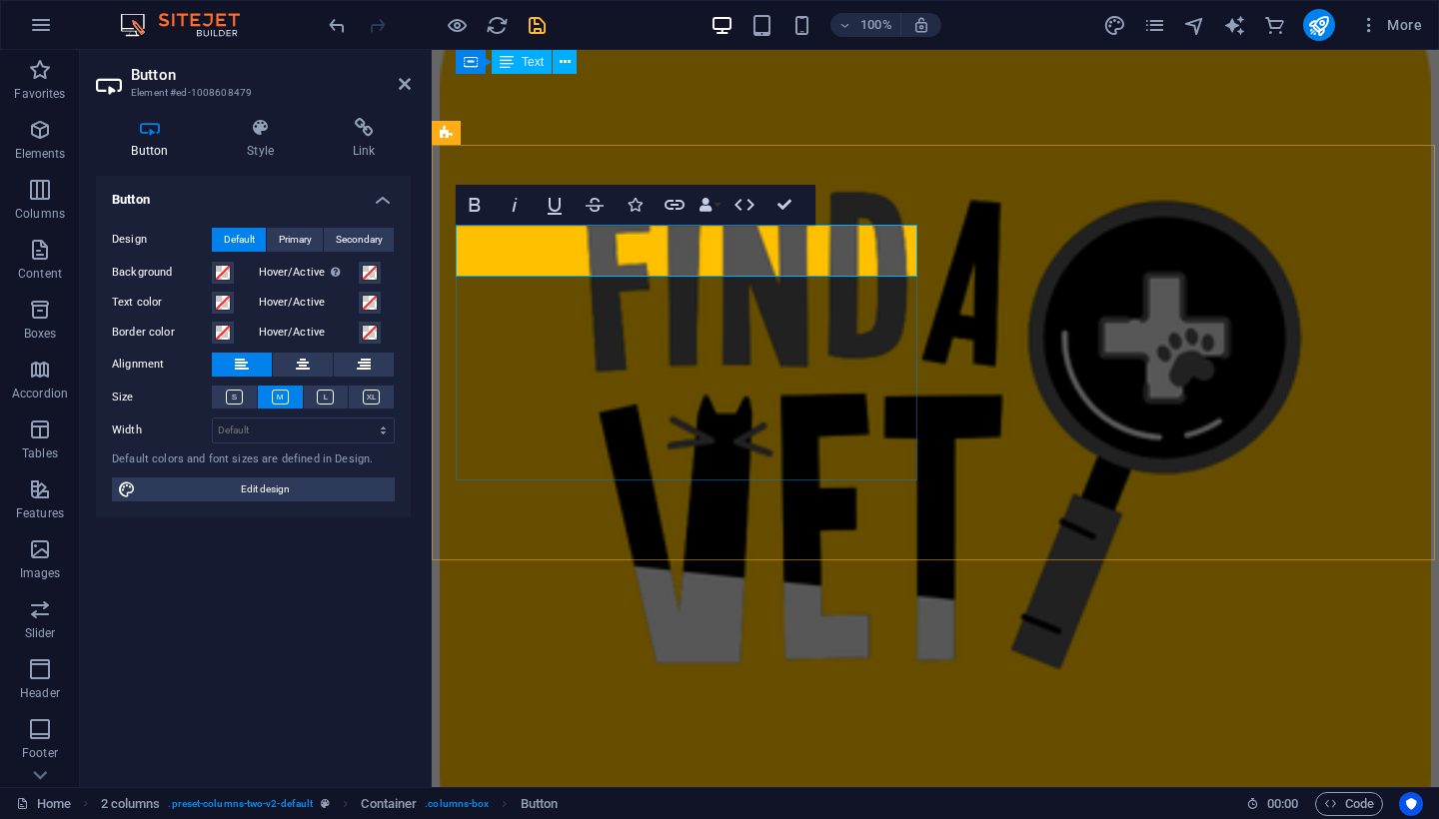
click at [1233, 23] on icon "text_generator" at bounding box center [1234, 25] width 23 height 23
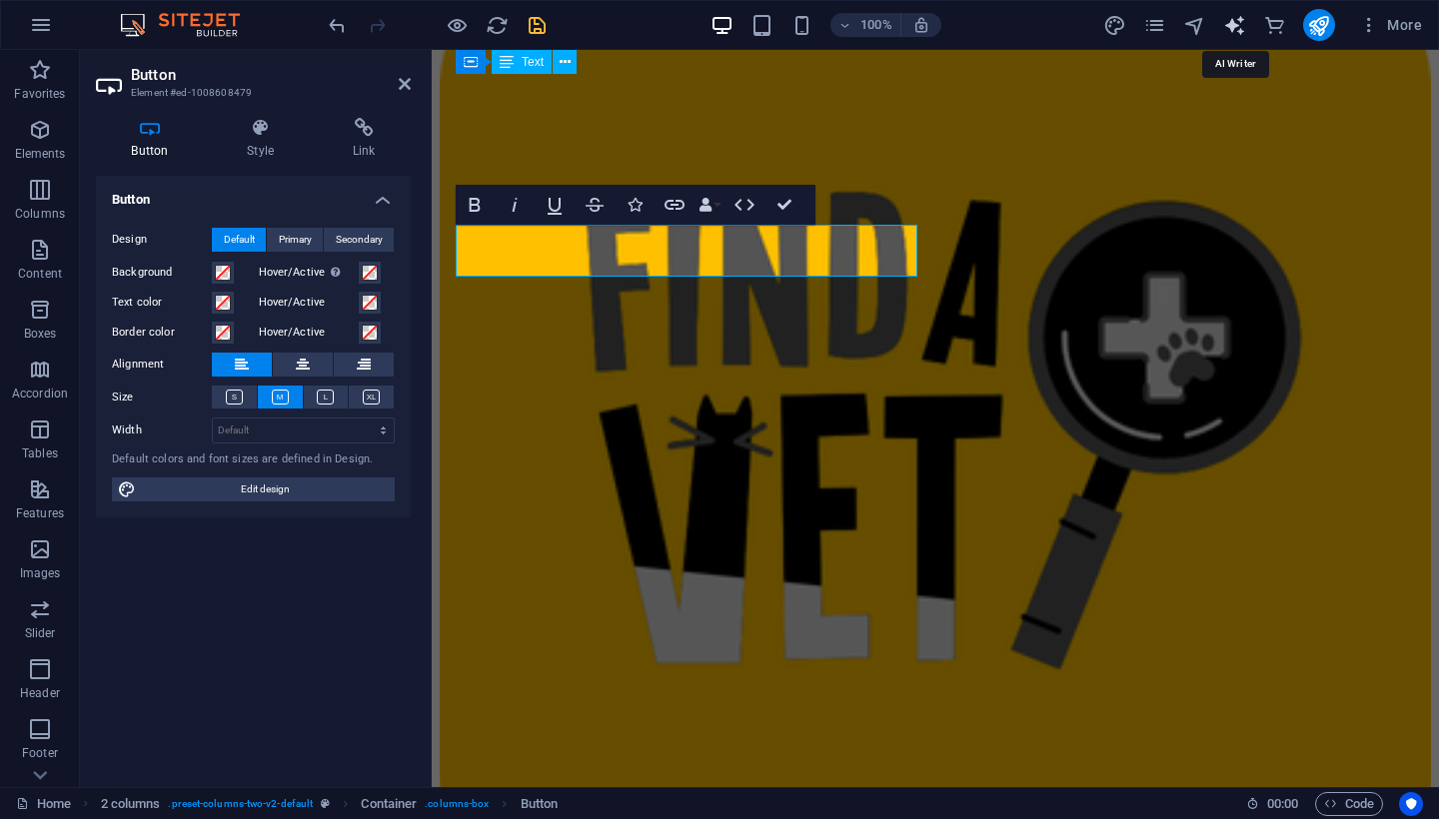
select select "English"
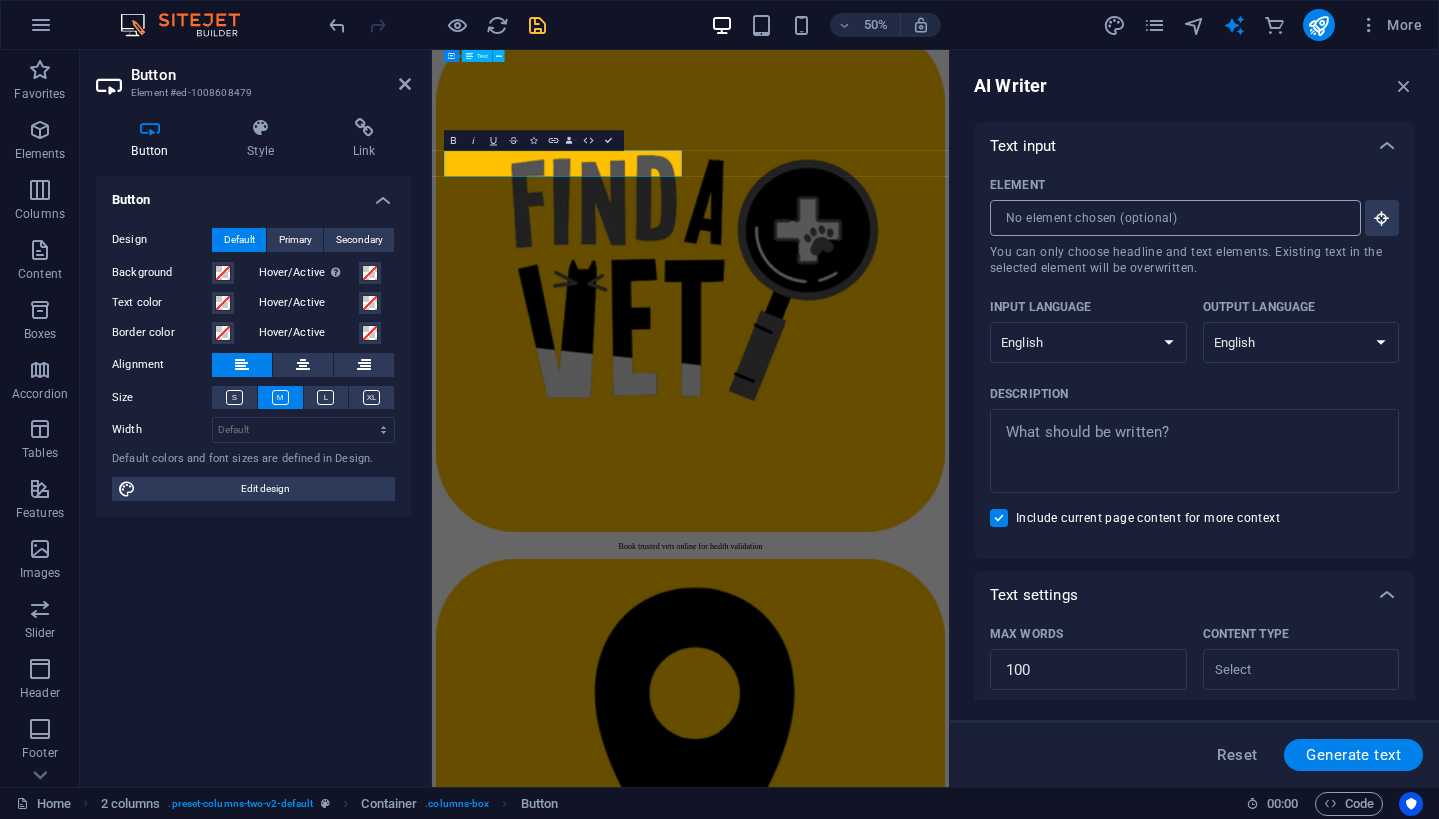
scroll to position [0, 0]
type textarea "x"
click at [1059, 432] on textarea "Description x ​" at bounding box center [1194, 451] width 389 height 65
paste textarea "Our support team is always available via phone, WhatsApp, or email to assist wi…"
type textarea "Our support team is always available via phone, WhatsApp, or email to assist wi…"
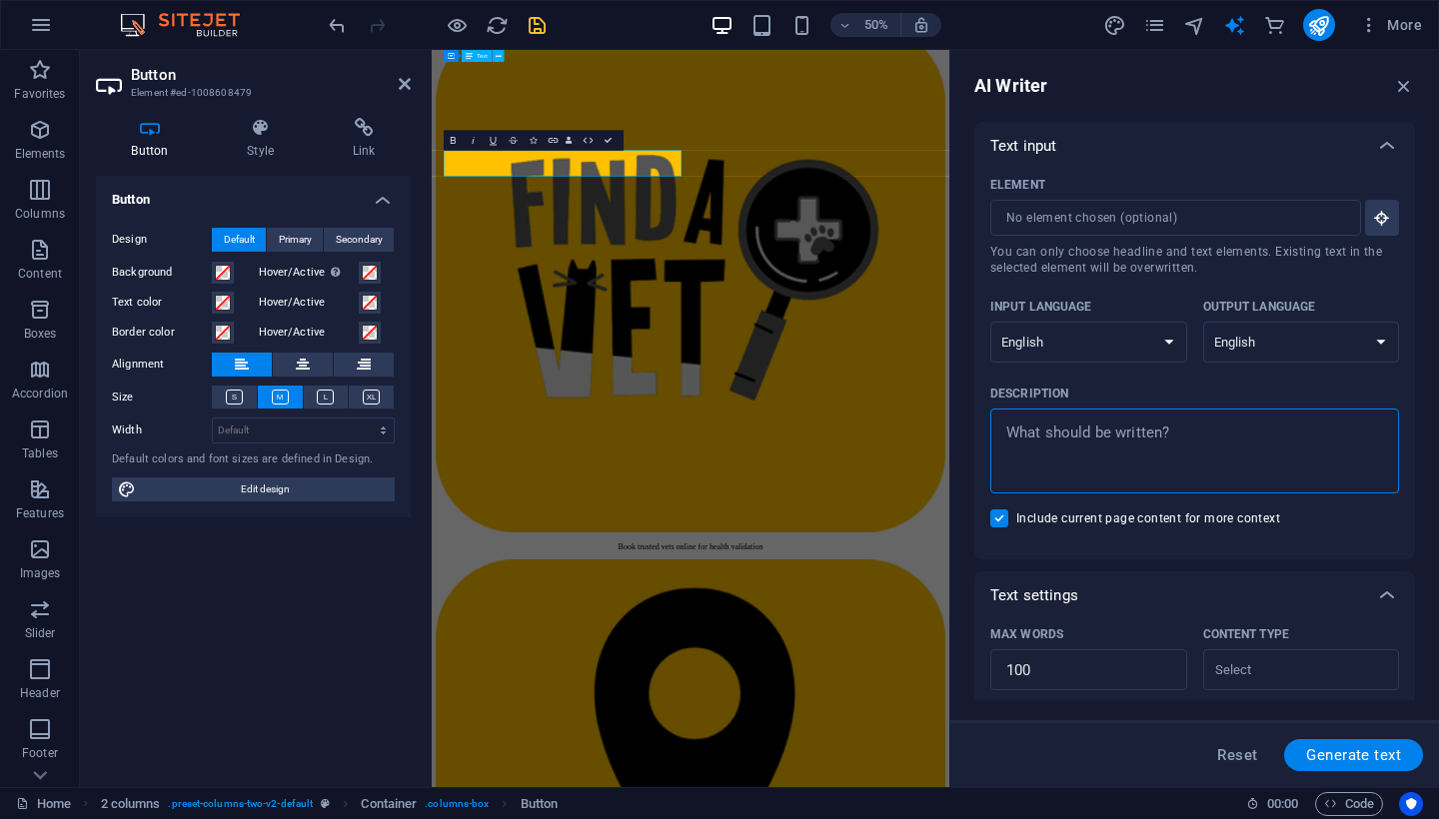
type textarea "x"
click at [1062, 439] on textarea "Our support team is always available via phone, WhatsApp, or email to assist wi…" at bounding box center [1194, 451] width 389 height 65
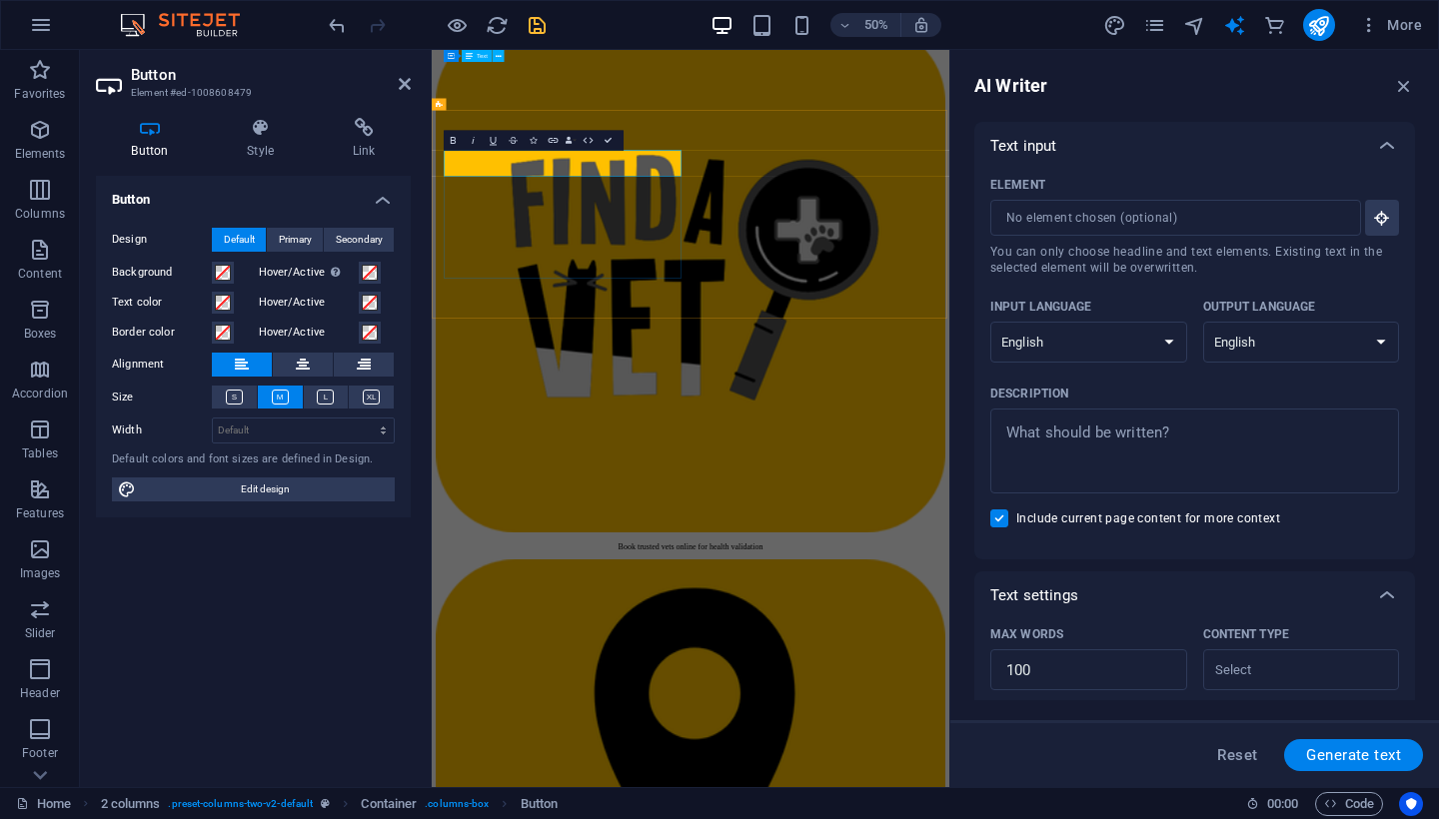
copy link "JOIN AS A ANIMAL HeALTHCARE PRACTITIONER NOW"
type textarea "x"
click at [1155, 434] on textarea "Description x ​" at bounding box center [1194, 451] width 389 height 65
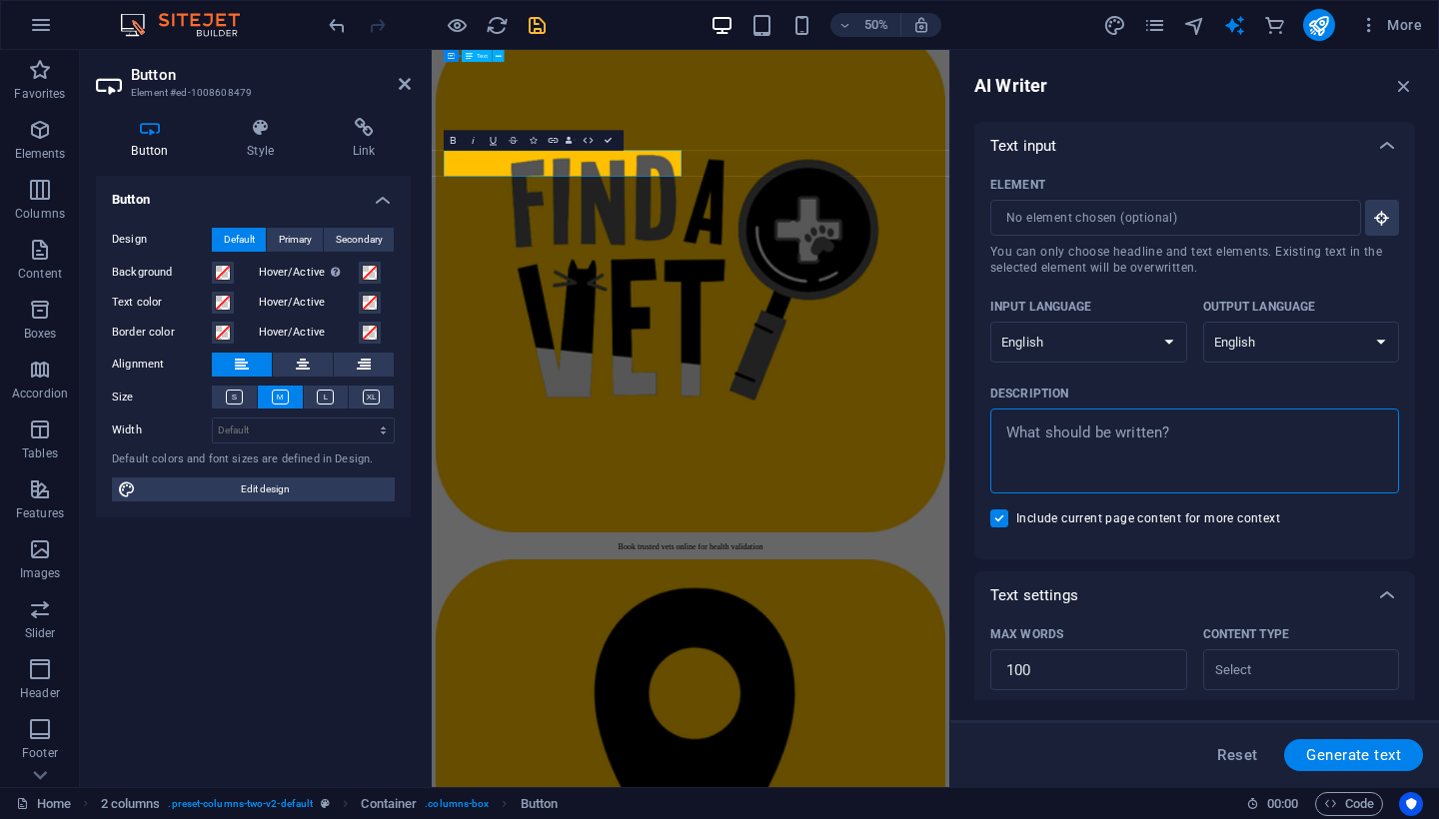
type textarea "JOIN AS A ANIMAL HEALTHCARE PRACTITIONER NOW"
type textarea "x"
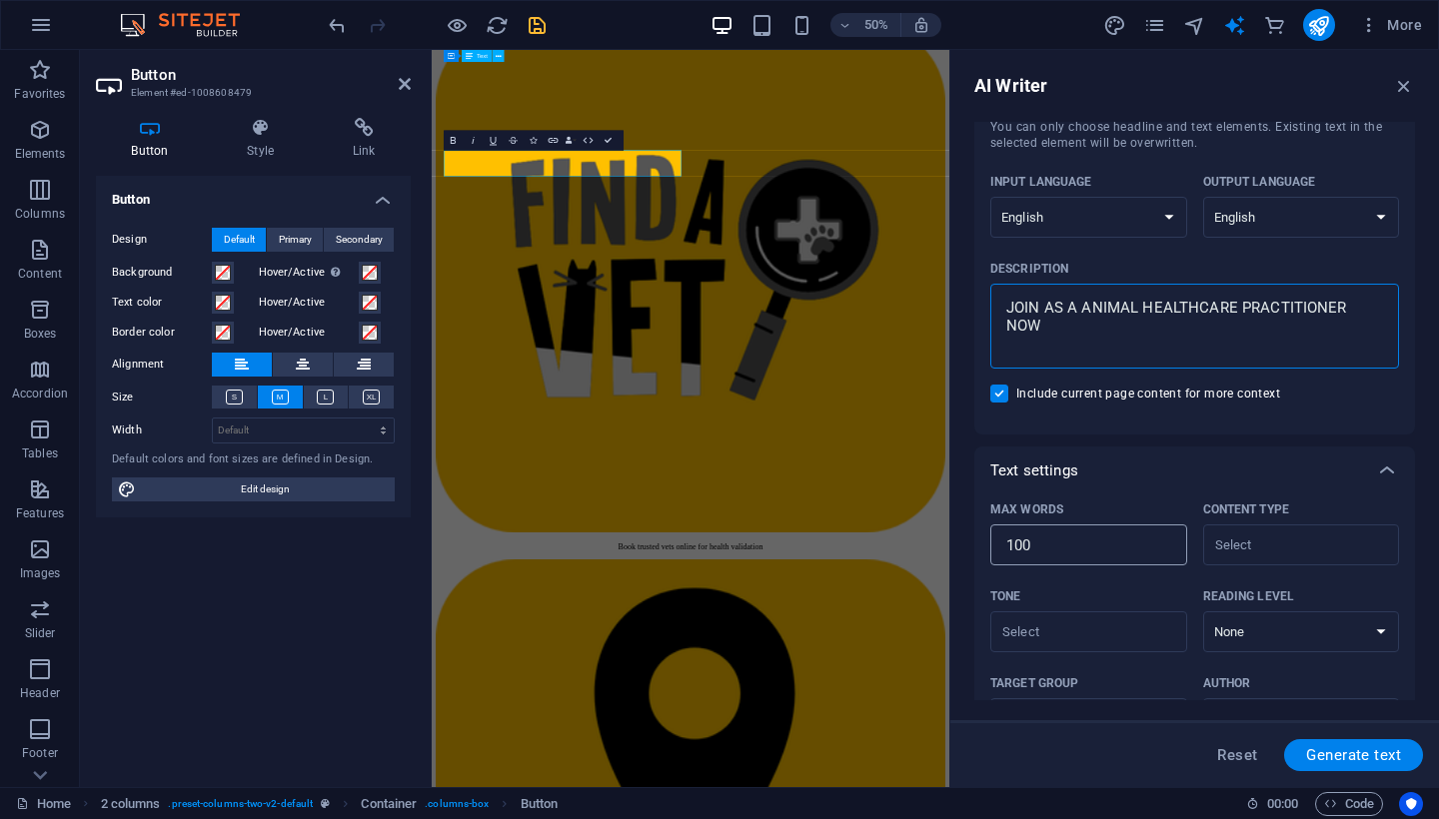
scroll to position [132, 0]
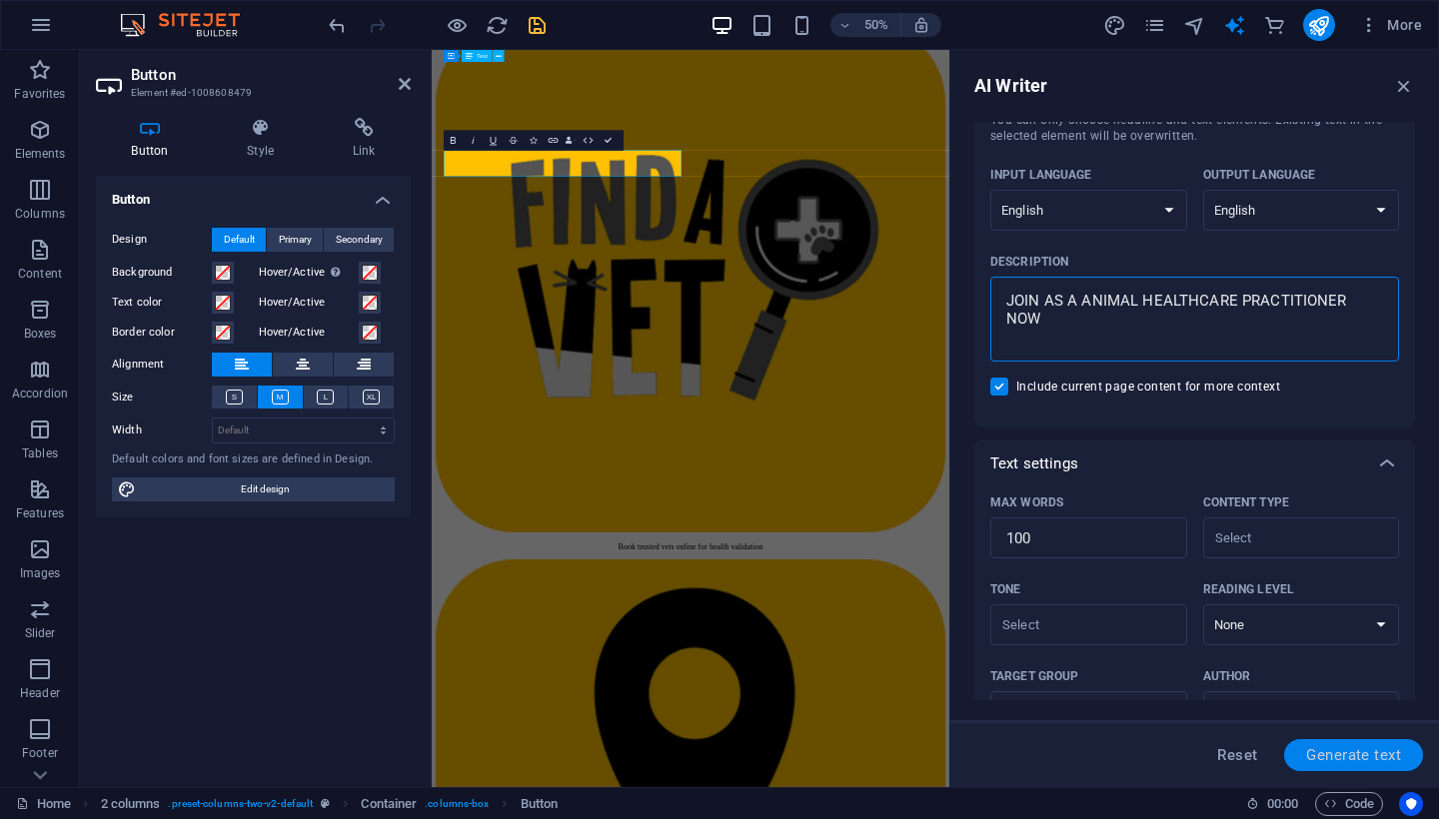
type textarea "JOIN AS A ANIMAL HEALTHCARE PRACTITIONER NOW"
click at [1366, 748] on span "Generate text" at bounding box center [1353, 755] width 95 height 16
type textarea "x"
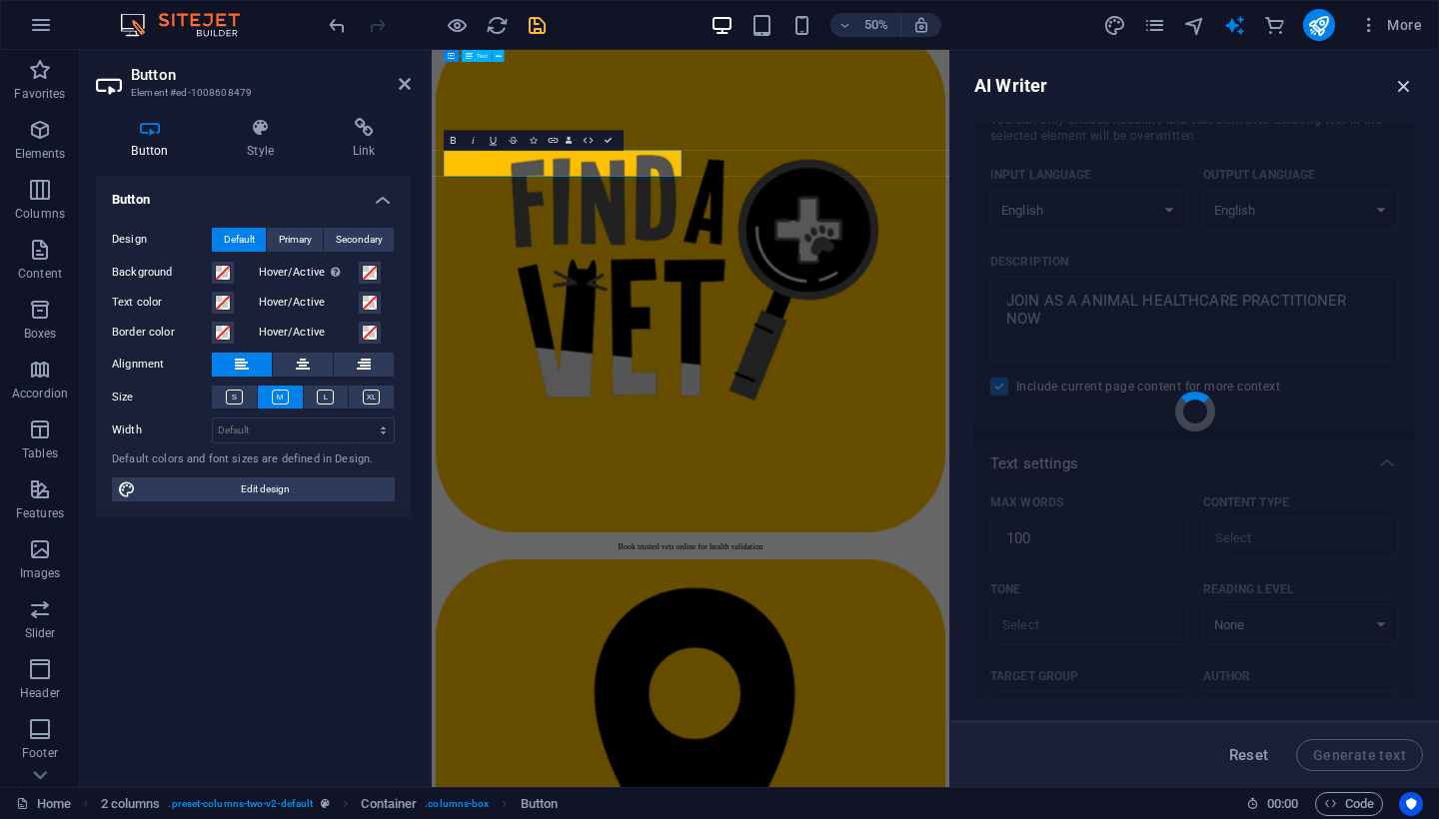
type textarea "x"
type textarea "Become a vital part of our community as an Animal Healthcare Practitioner. Join…"
type textarea "x"
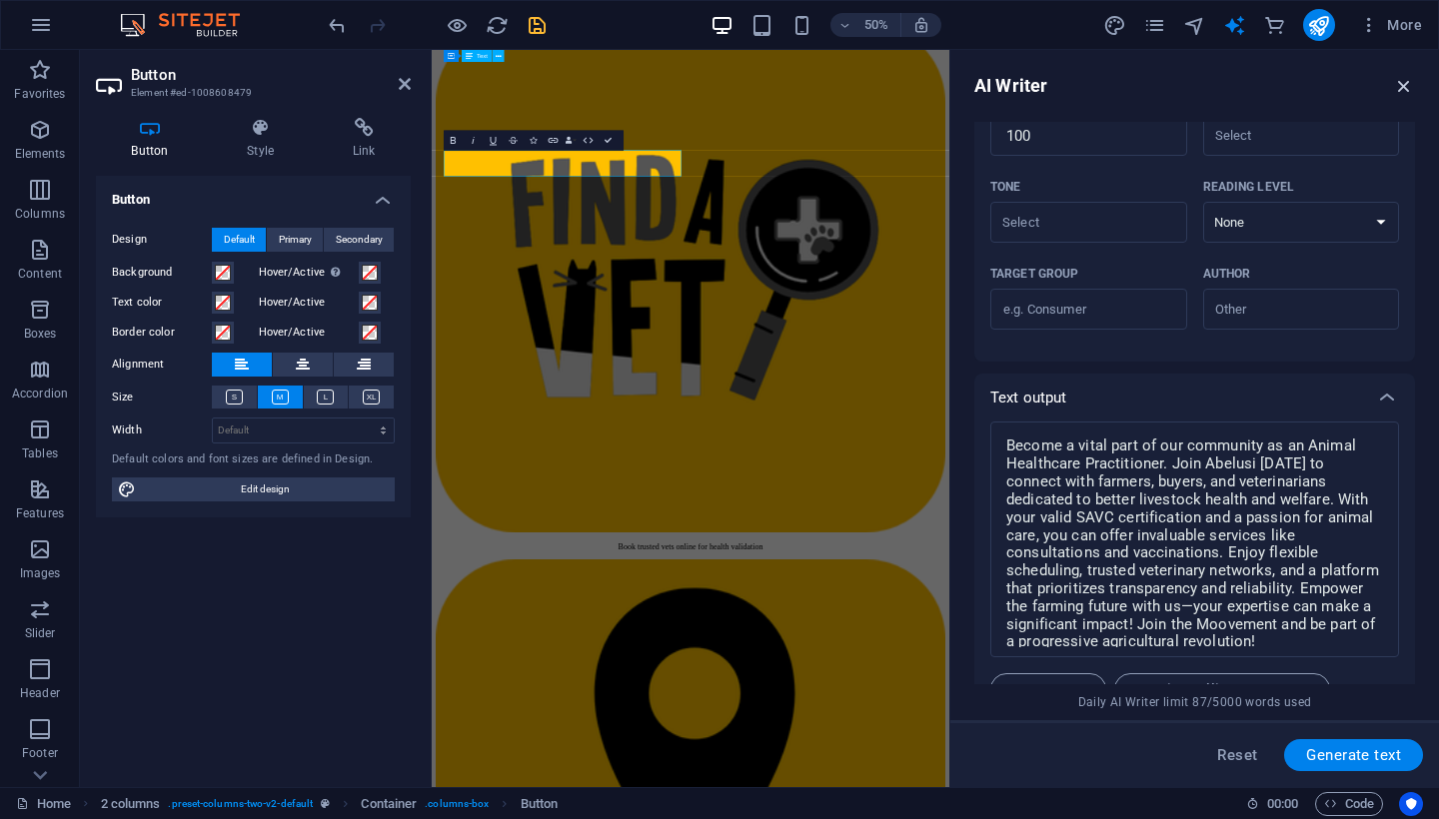
scroll to position [659, 0]
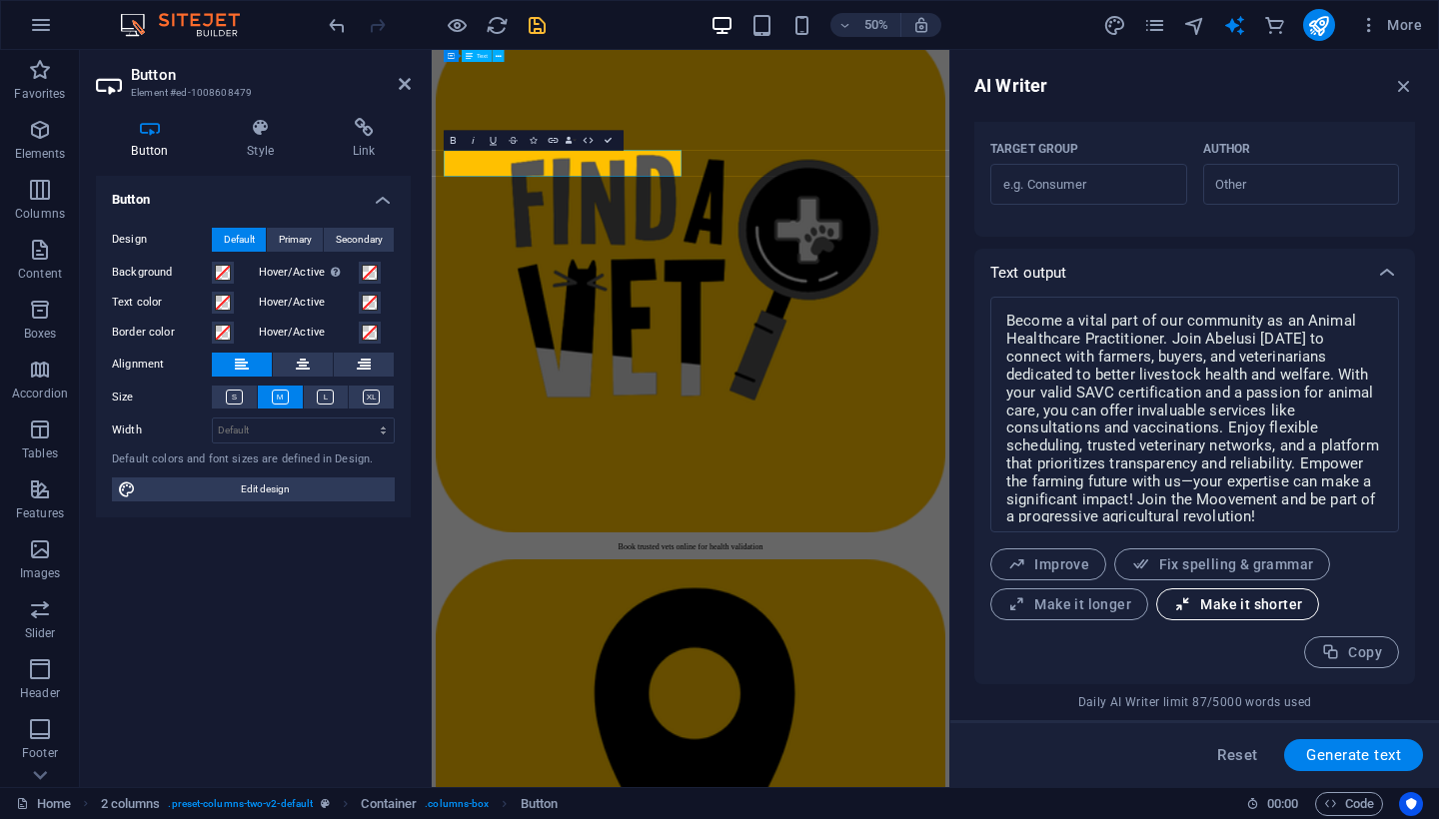
click at [1274, 611] on span "Make it shorter" at bounding box center [1237, 604] width 129 height 19
type textarea "x"
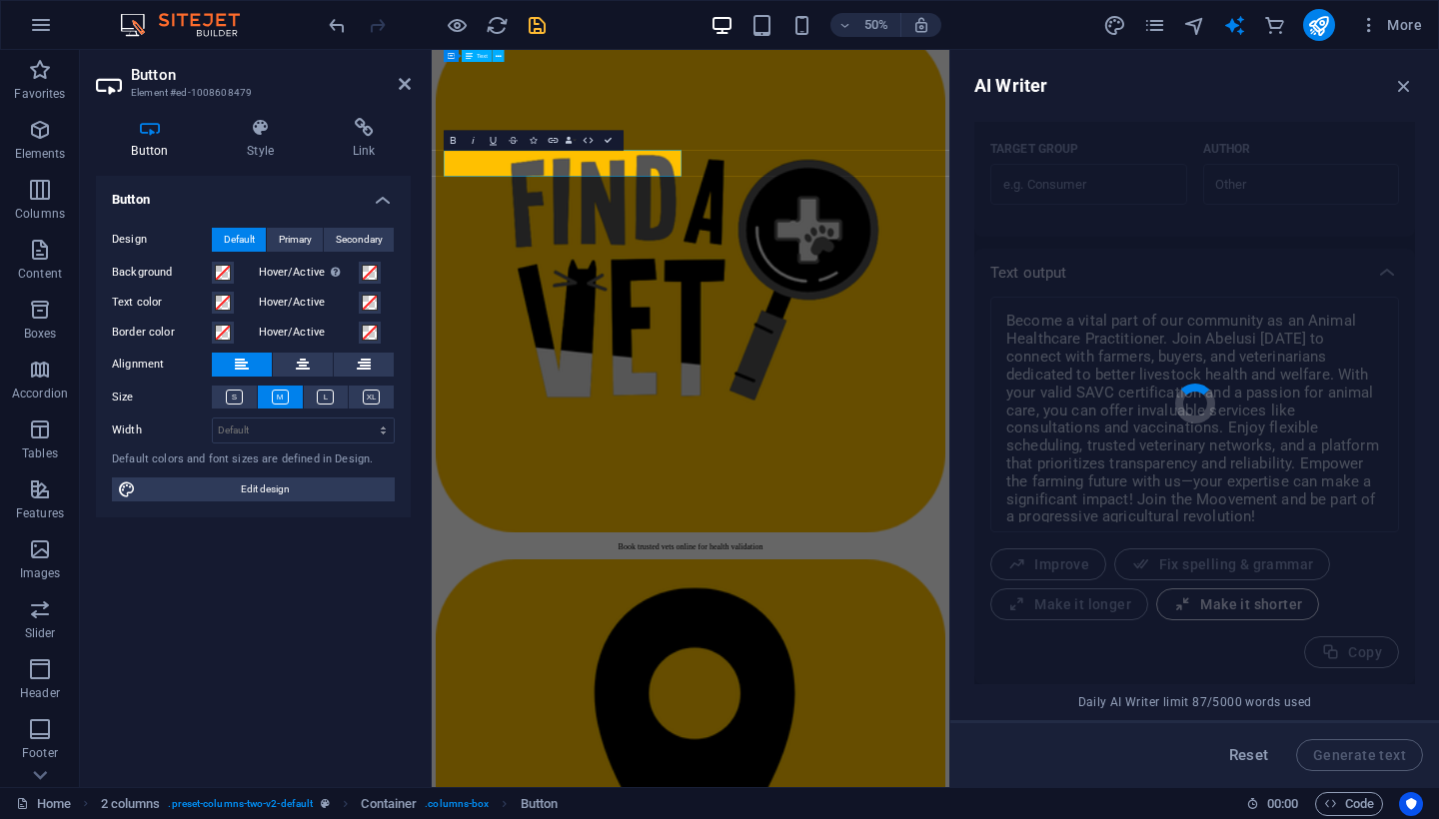
type textarea "x"
type textarea "[PERSON_NAME] as an Animal Healthcare Practitioner and connect with farmers, bu…"
type textarea "x"
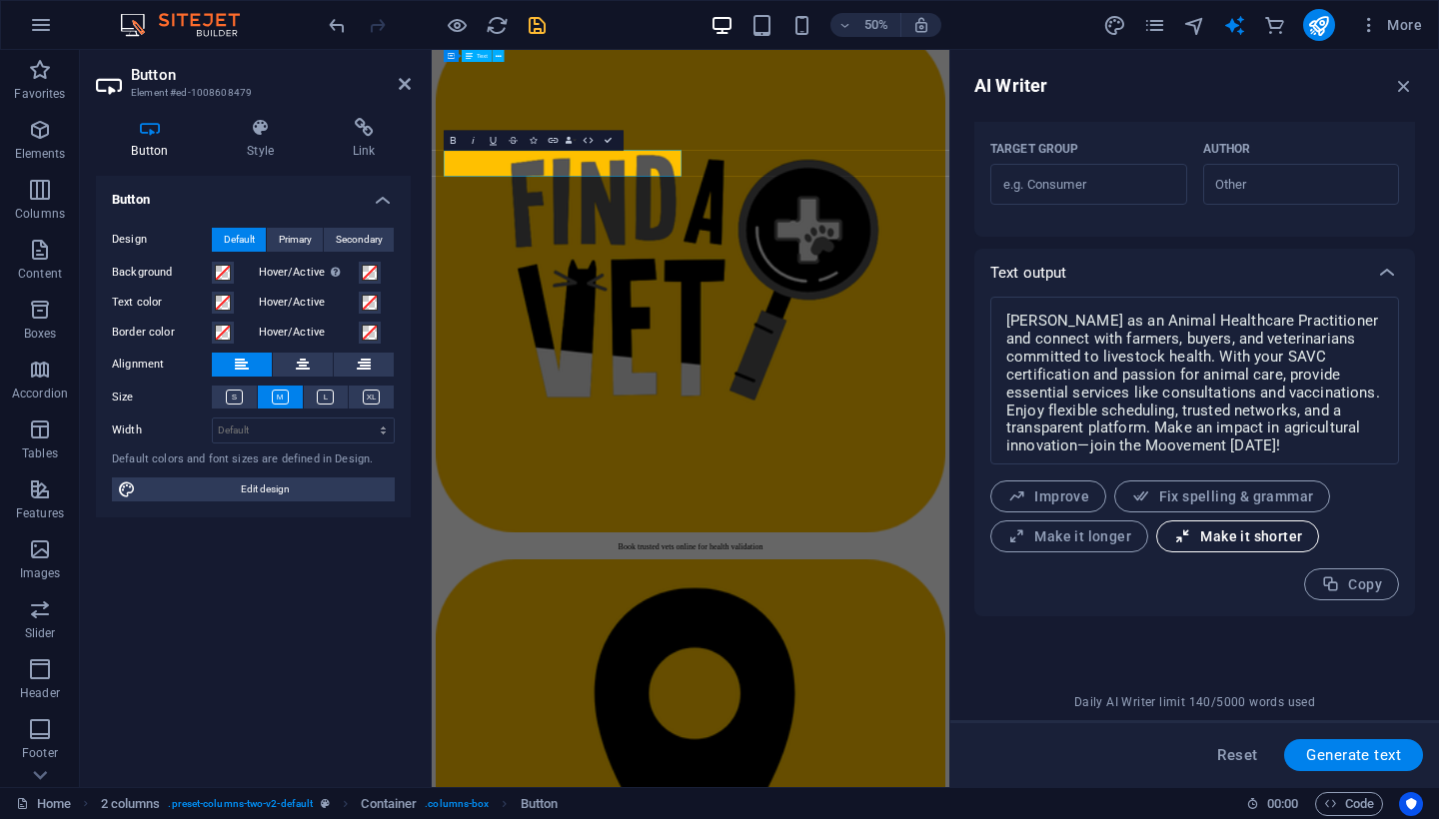
click at [1247, 547] on button "Make it shorter" at bounding box center [1237, 536] width 163 height 32
type textarea "x"
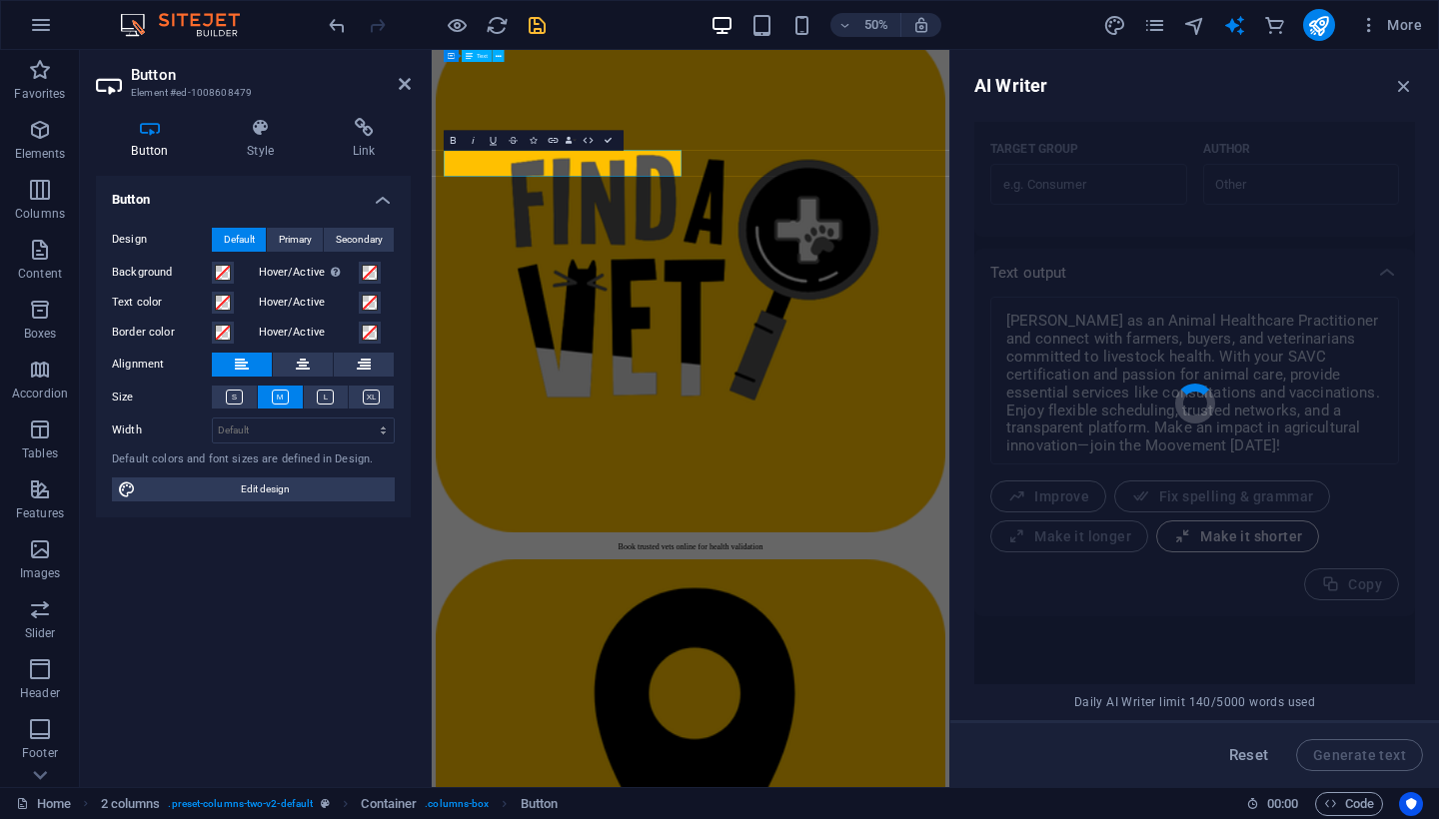
type textarea "x"
type textarea "[PERSON_NAME] as an Animal Healthcare Practitioner to connect with farmers, buy…"
type textarea "x"
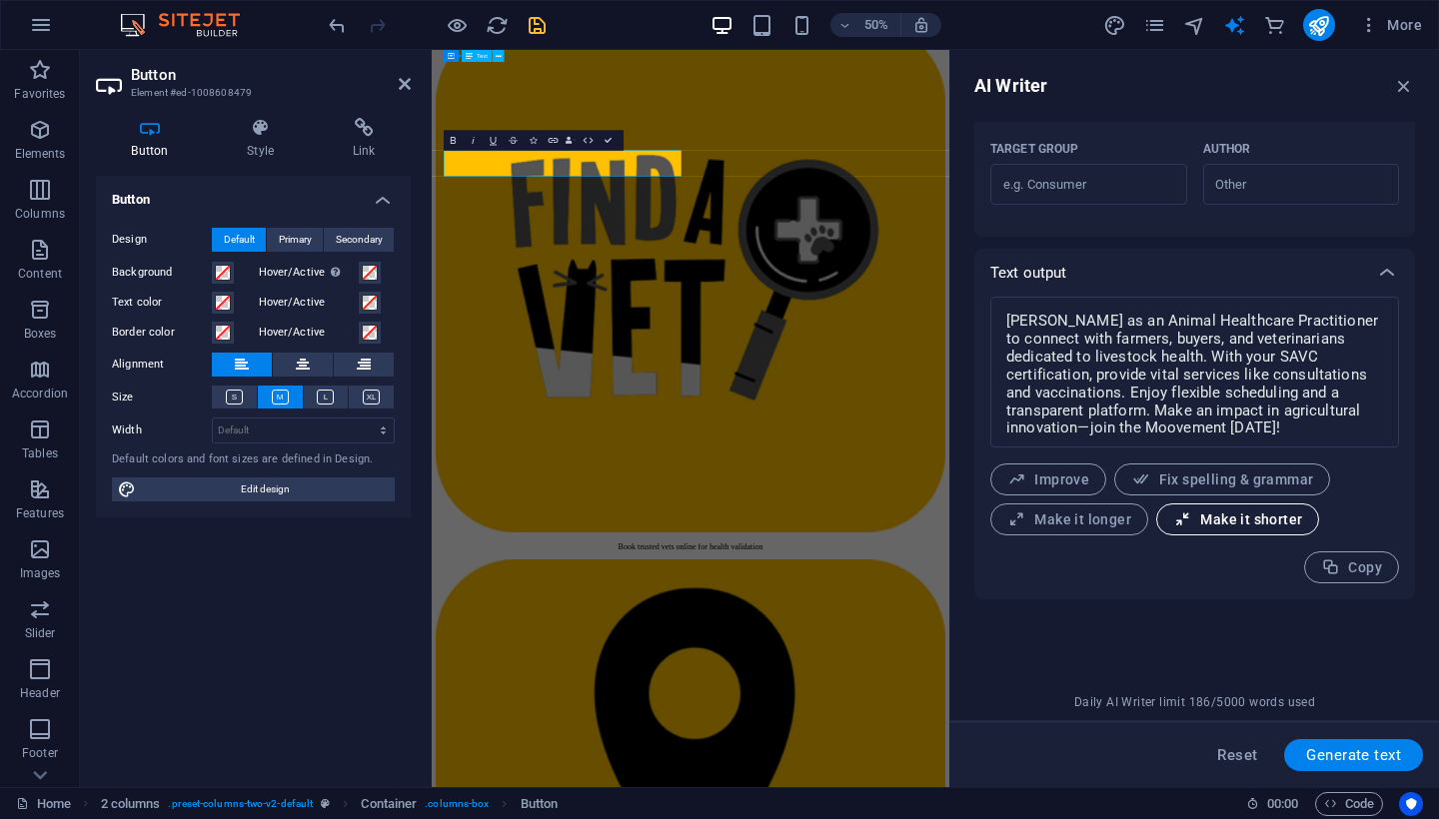
click at [1235, 527] on span "Make it shorter" at bounding box center [1237, 519] width 129 height 19
type textarea "x"
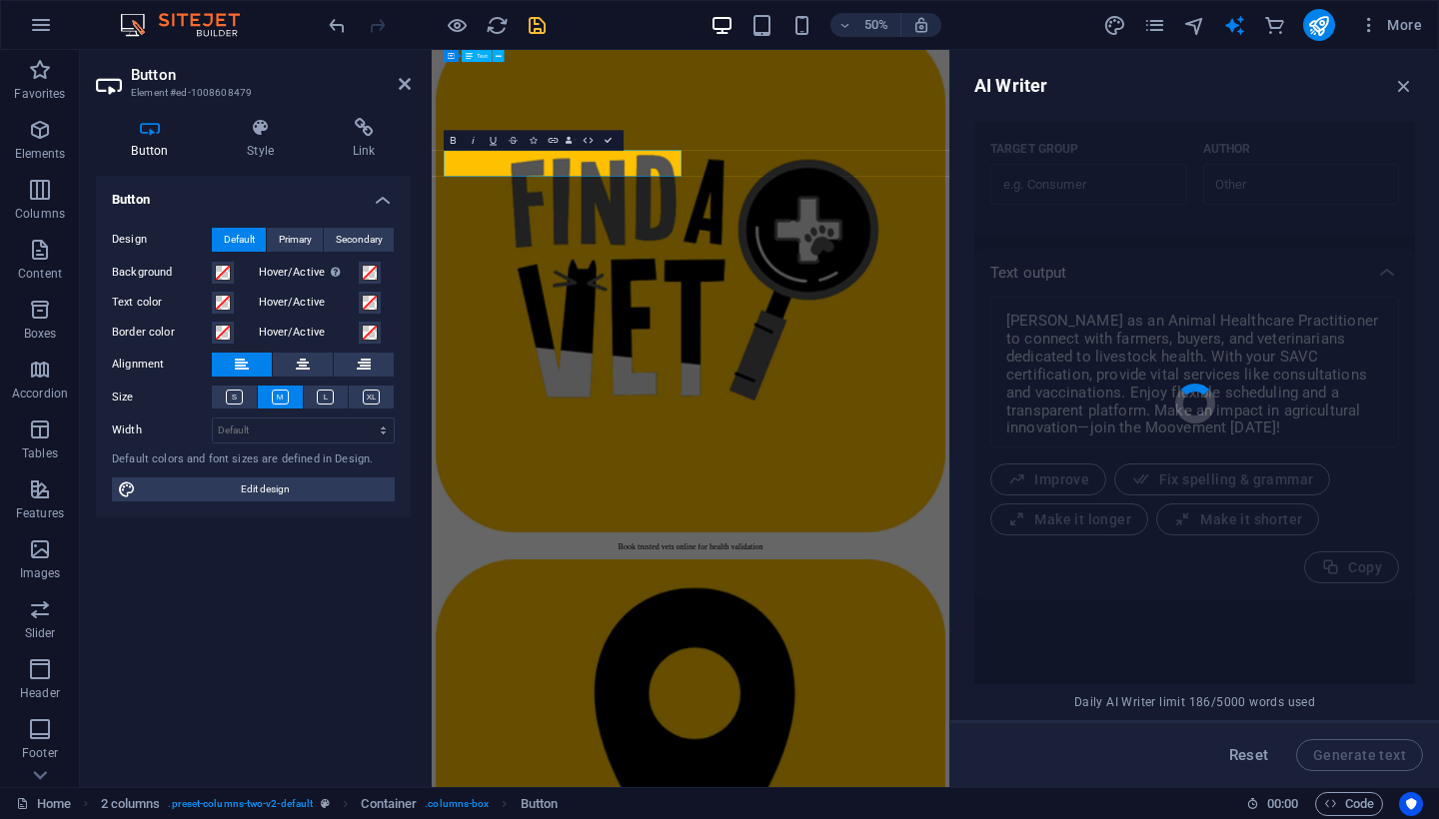
type textarea "x"
type textarea "[PERSON_NAME] as an Animal Healthcare Practitioner and connect with farmers, bu…"
type textarea "x"
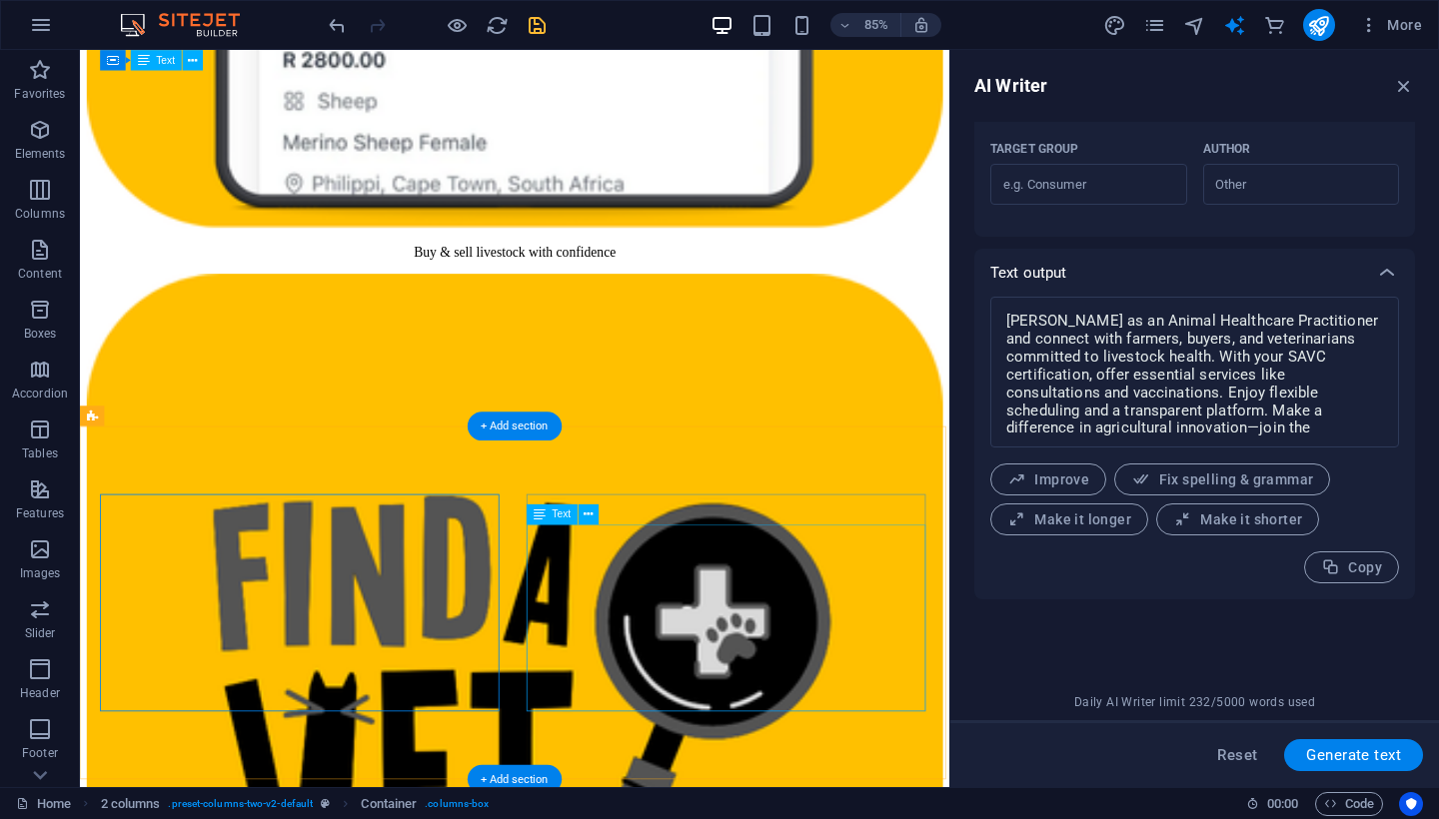
scroll to position [3250, 0]
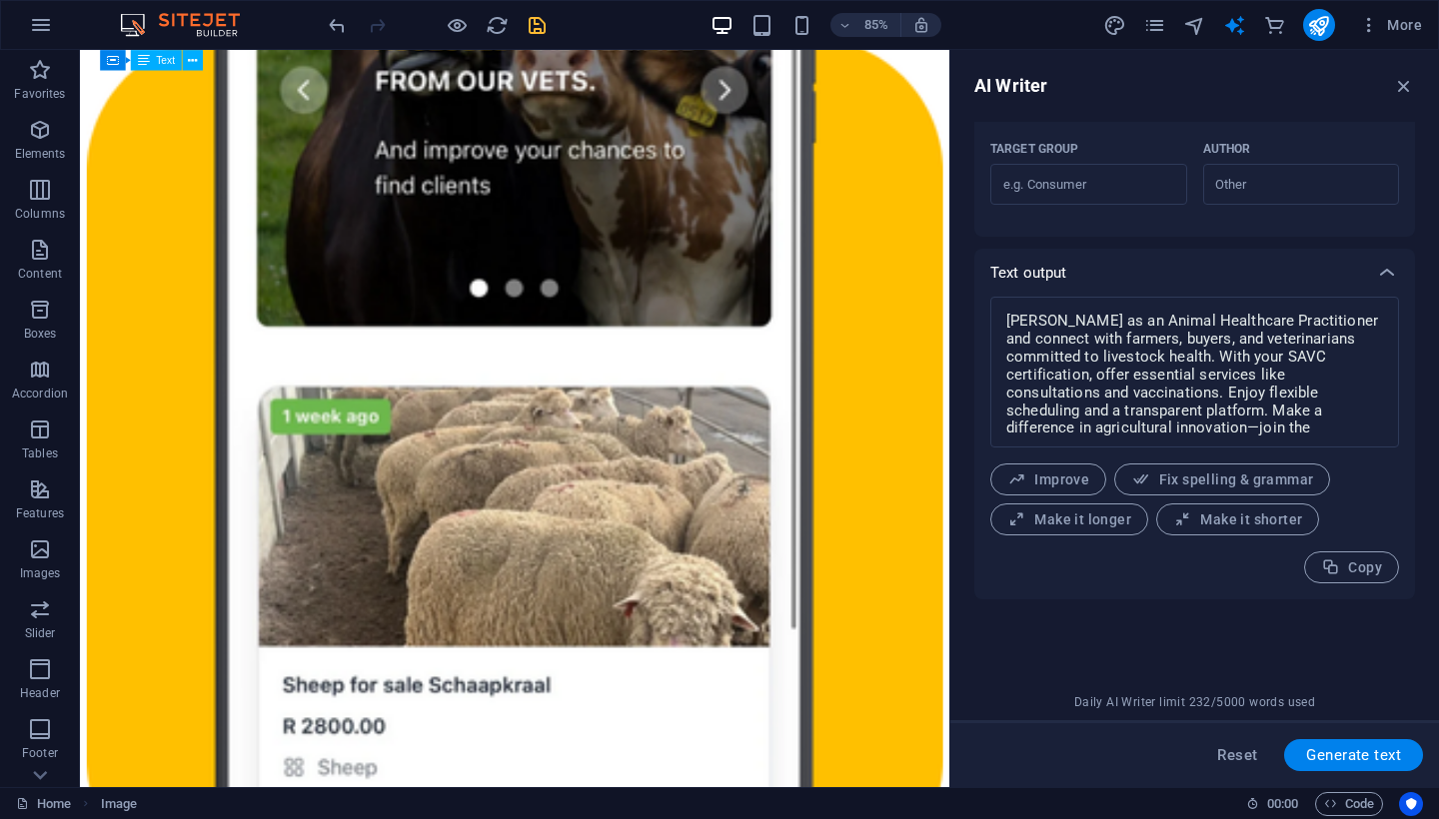
scroll to position [2793, 0]
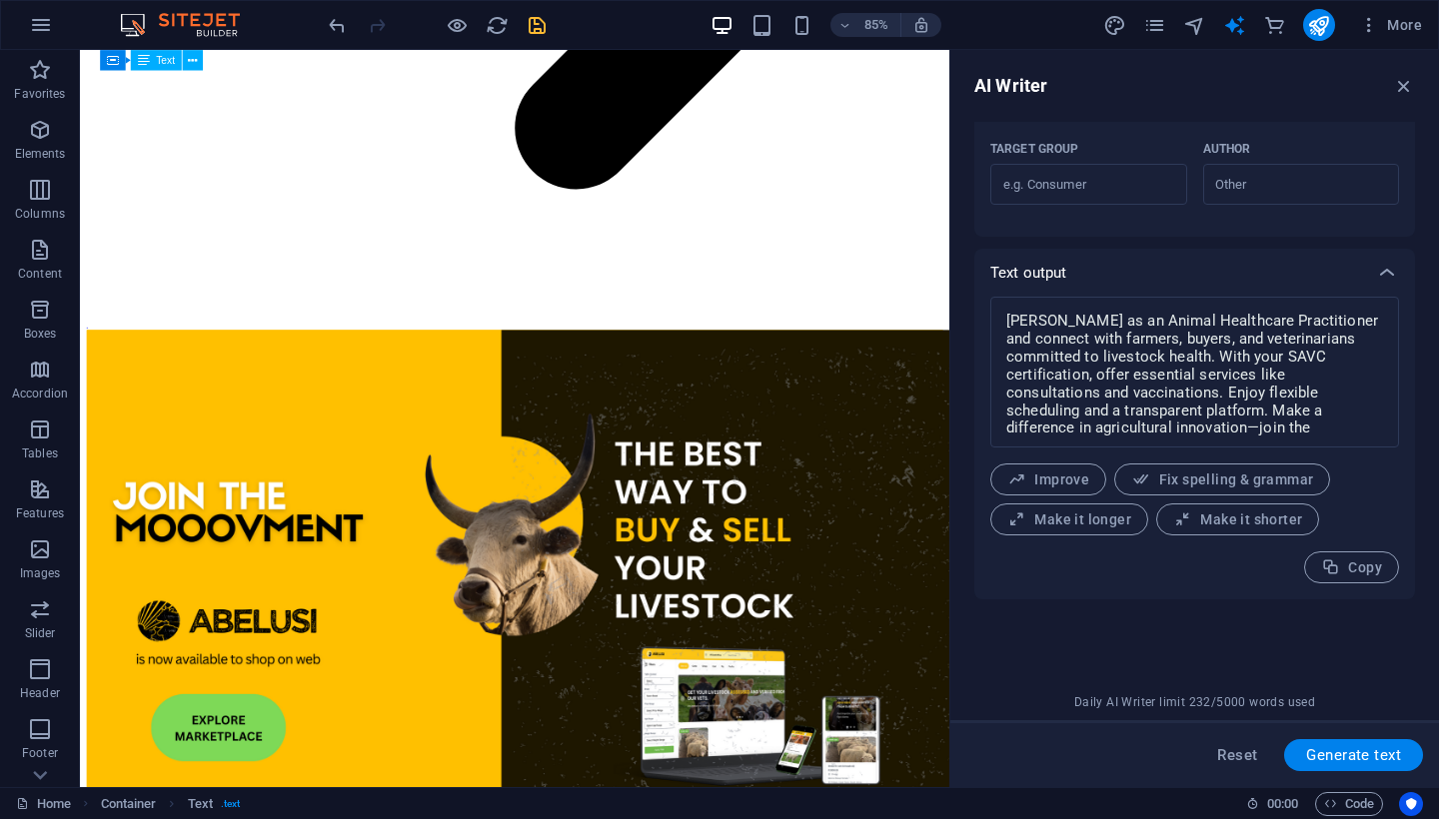
scroll to position [0, 0]
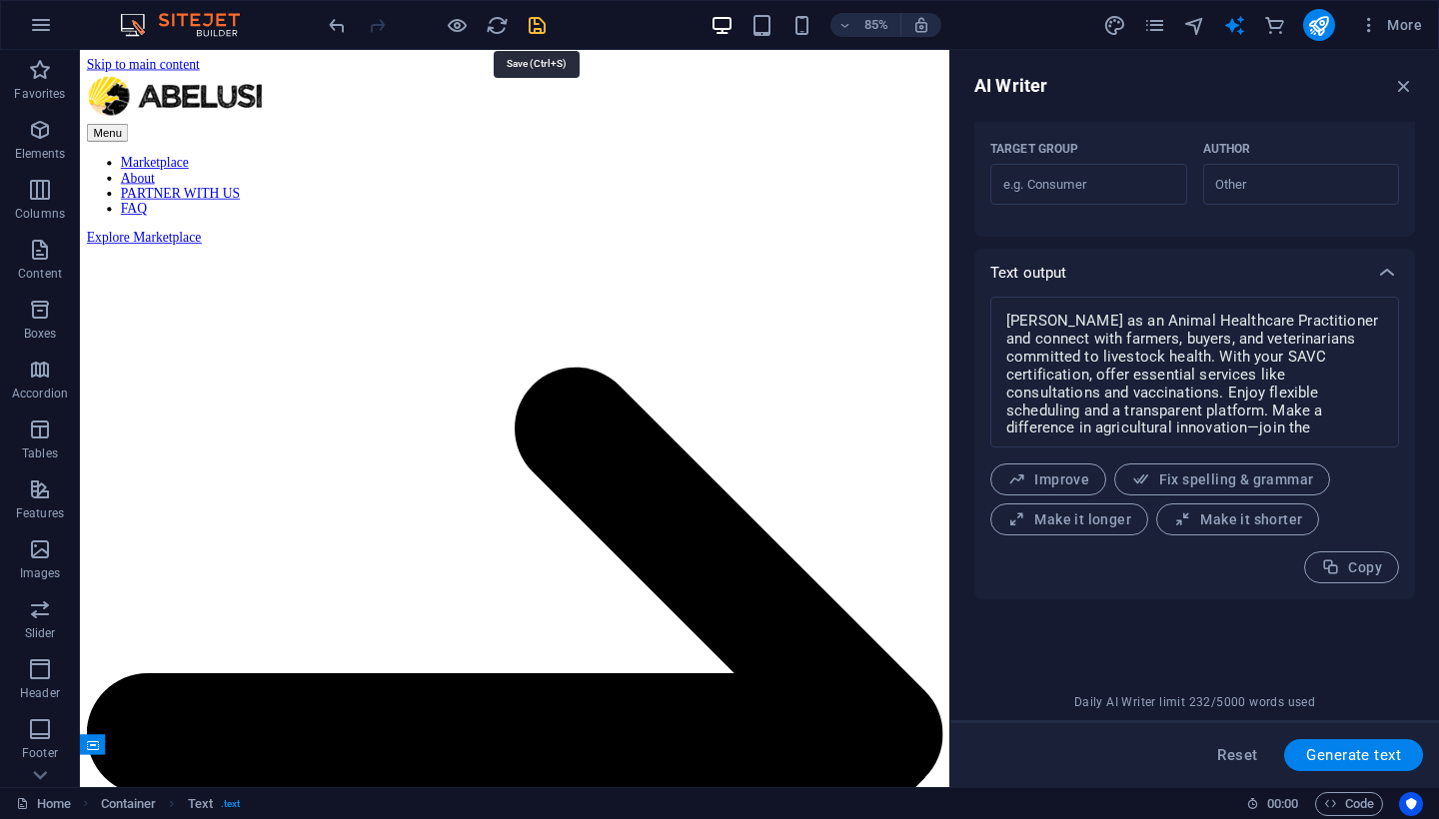
click at [530, 15] on icon "save" at bounding box center [536, 25] width 23 height 23
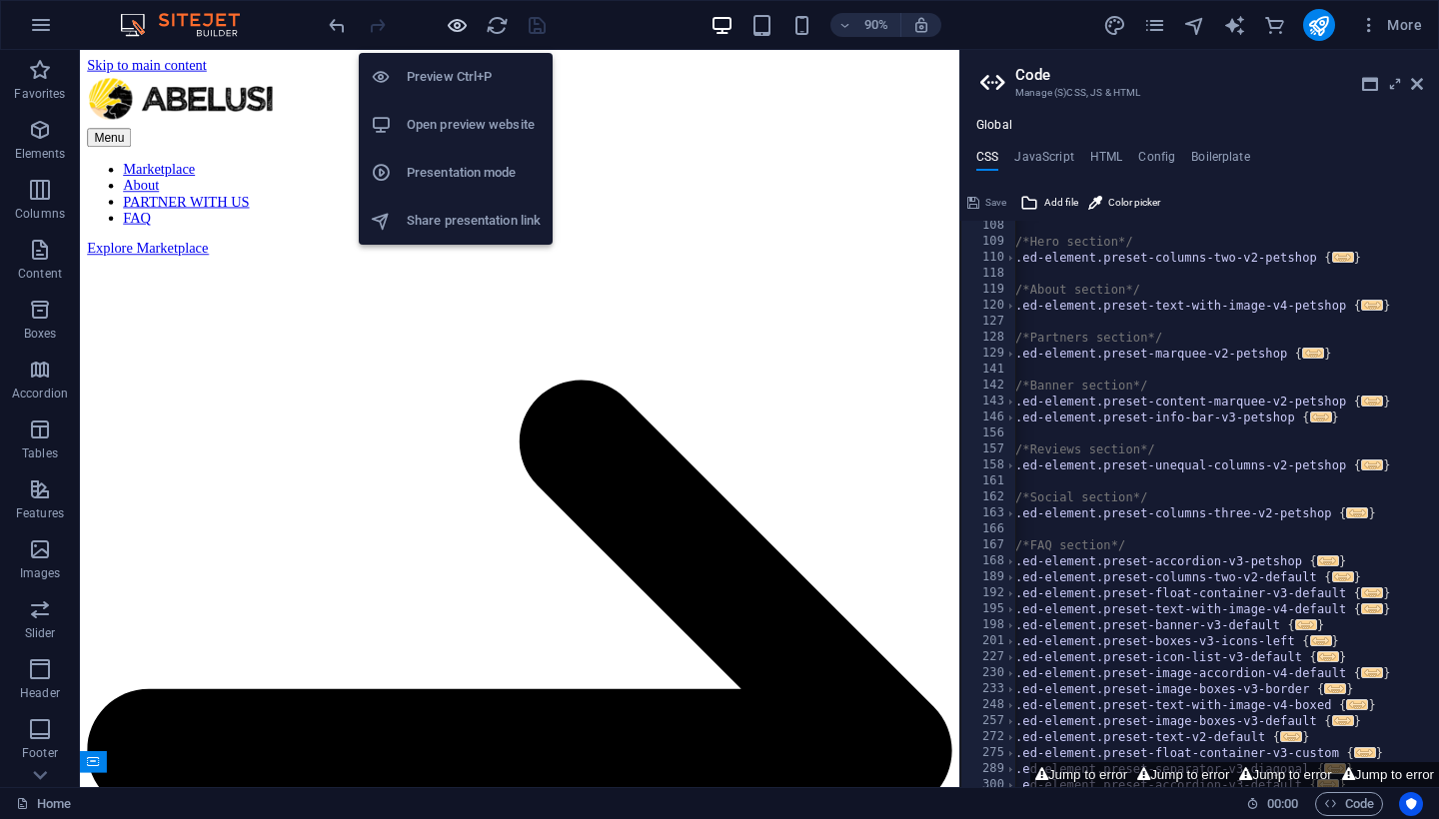
click at [454, 24] on icon "button" at bounding box center [457, 25] width 23 height 23
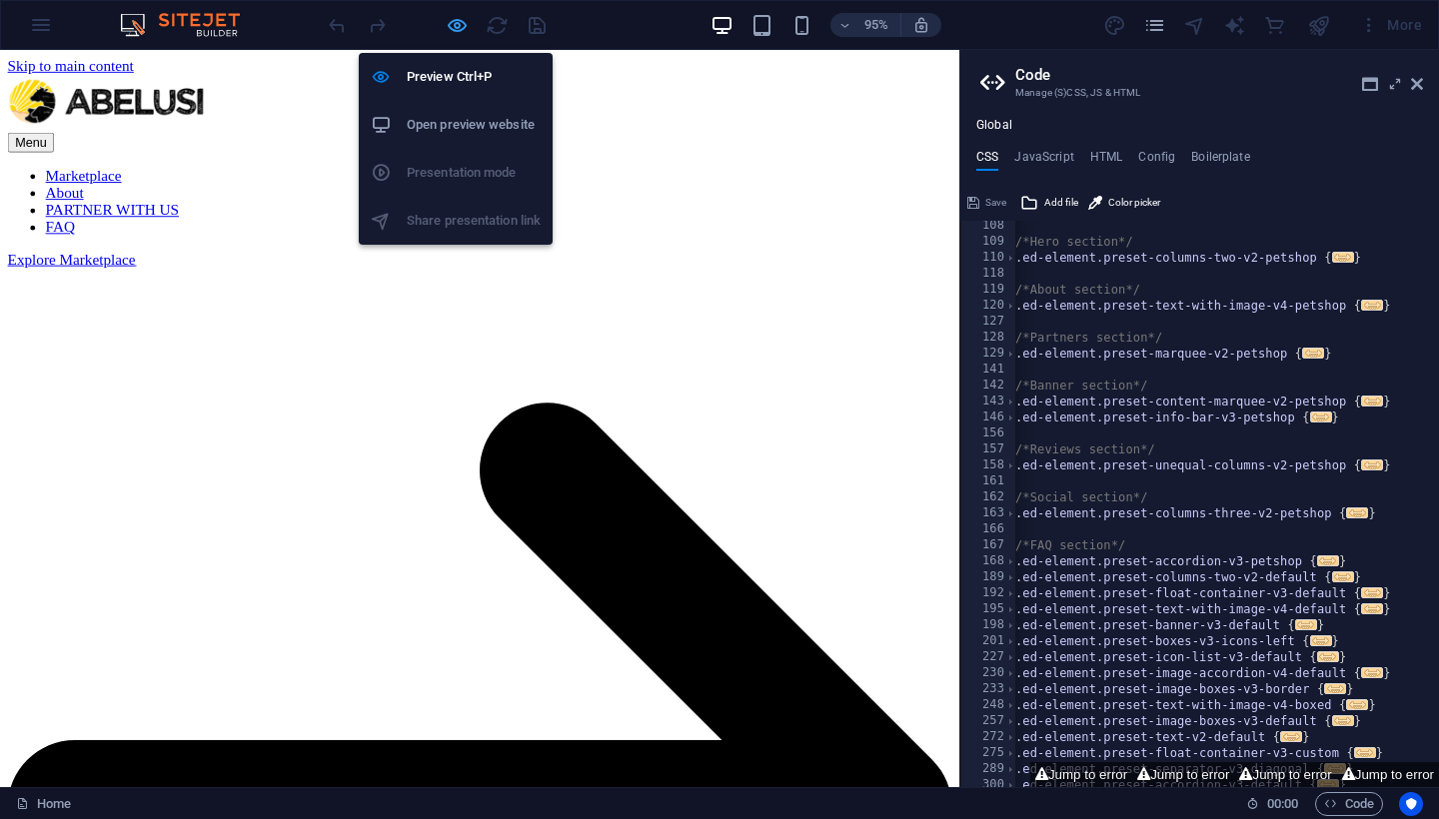
click at [465, 25] on icon "button" at bounding box center [457, 25] width 23 height 23
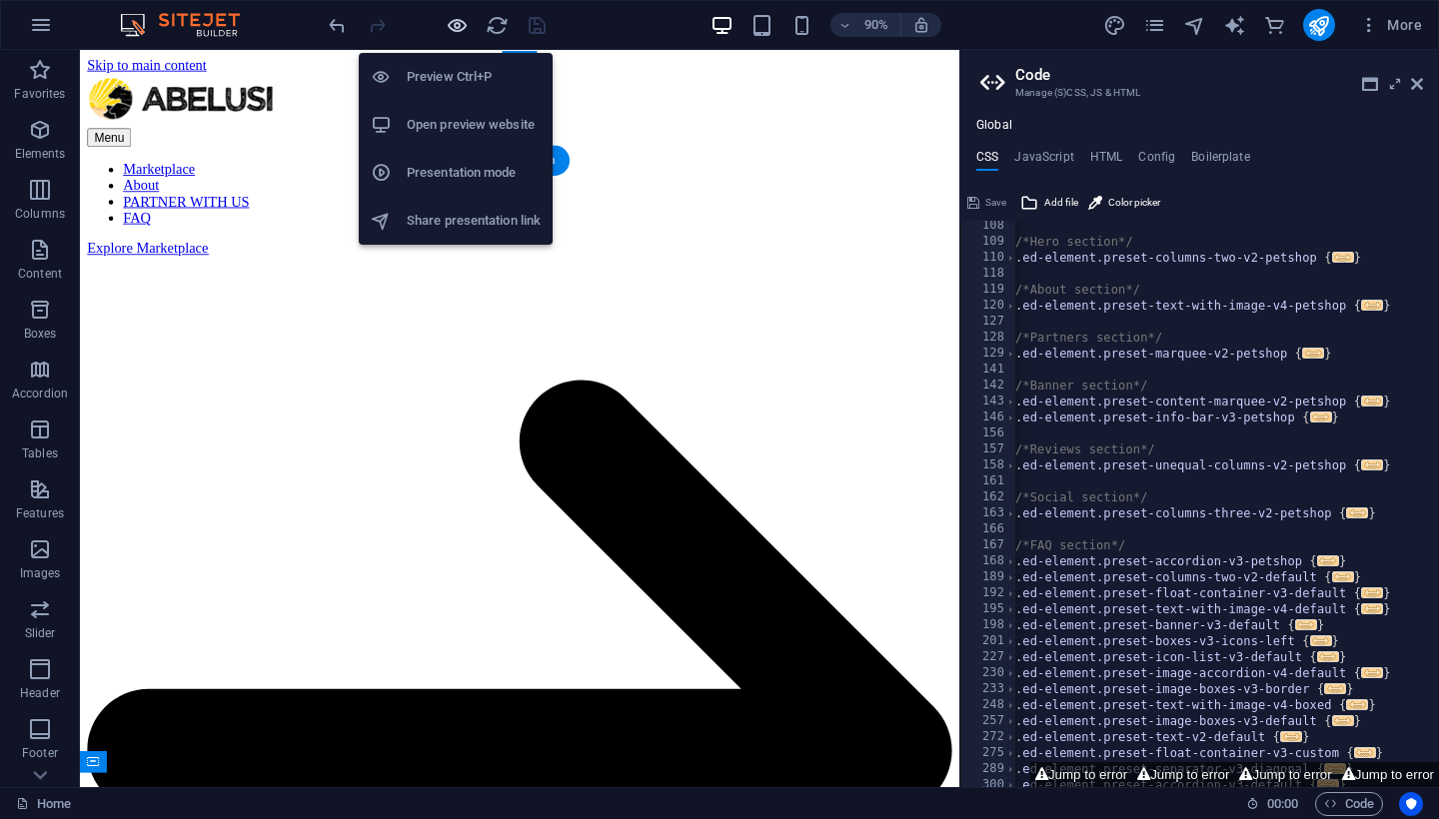
click at [454, 30] on icon "button" at bounding box center [457, 25] width 23 height 23
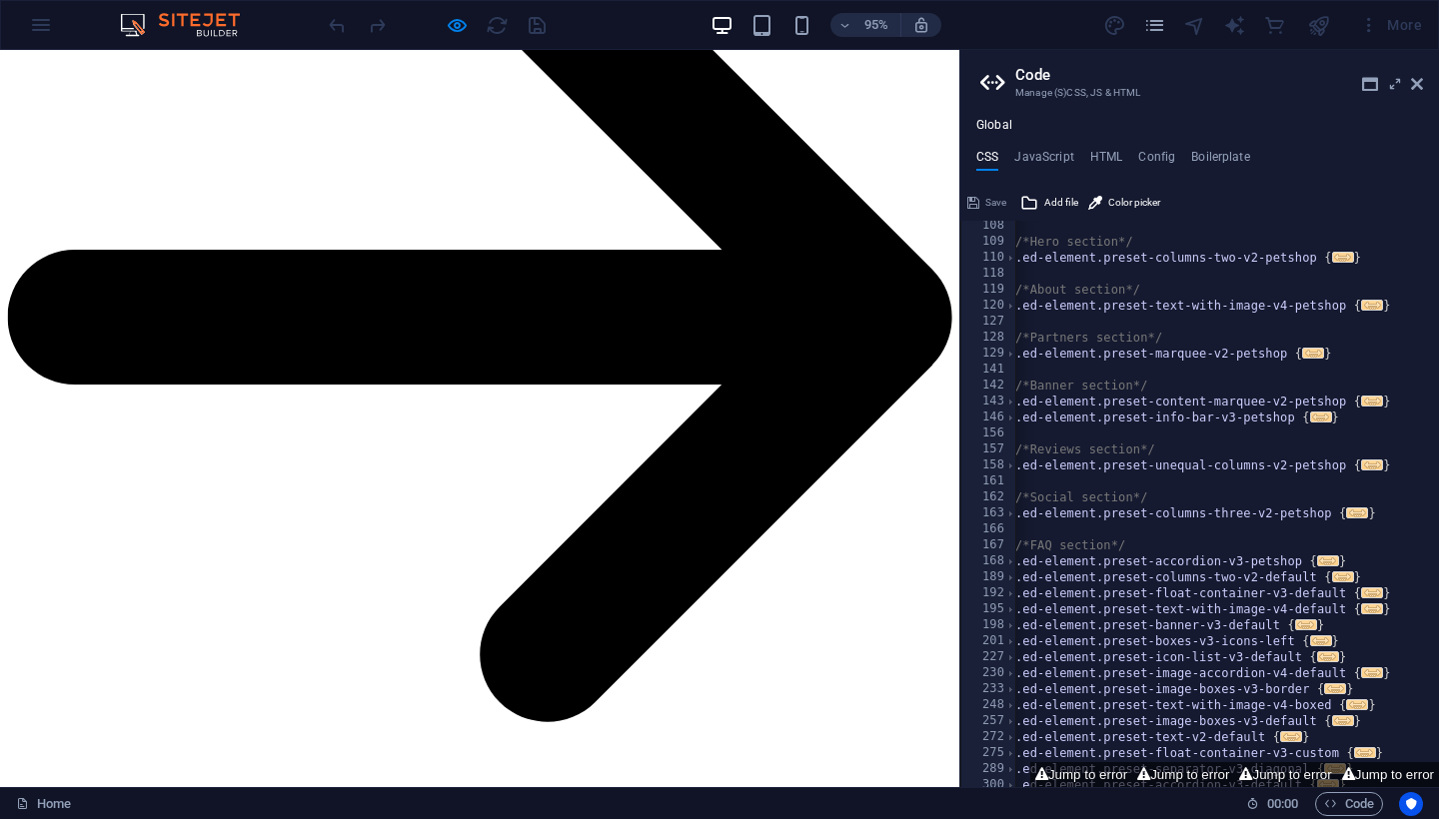
scroll to position [514, 0]
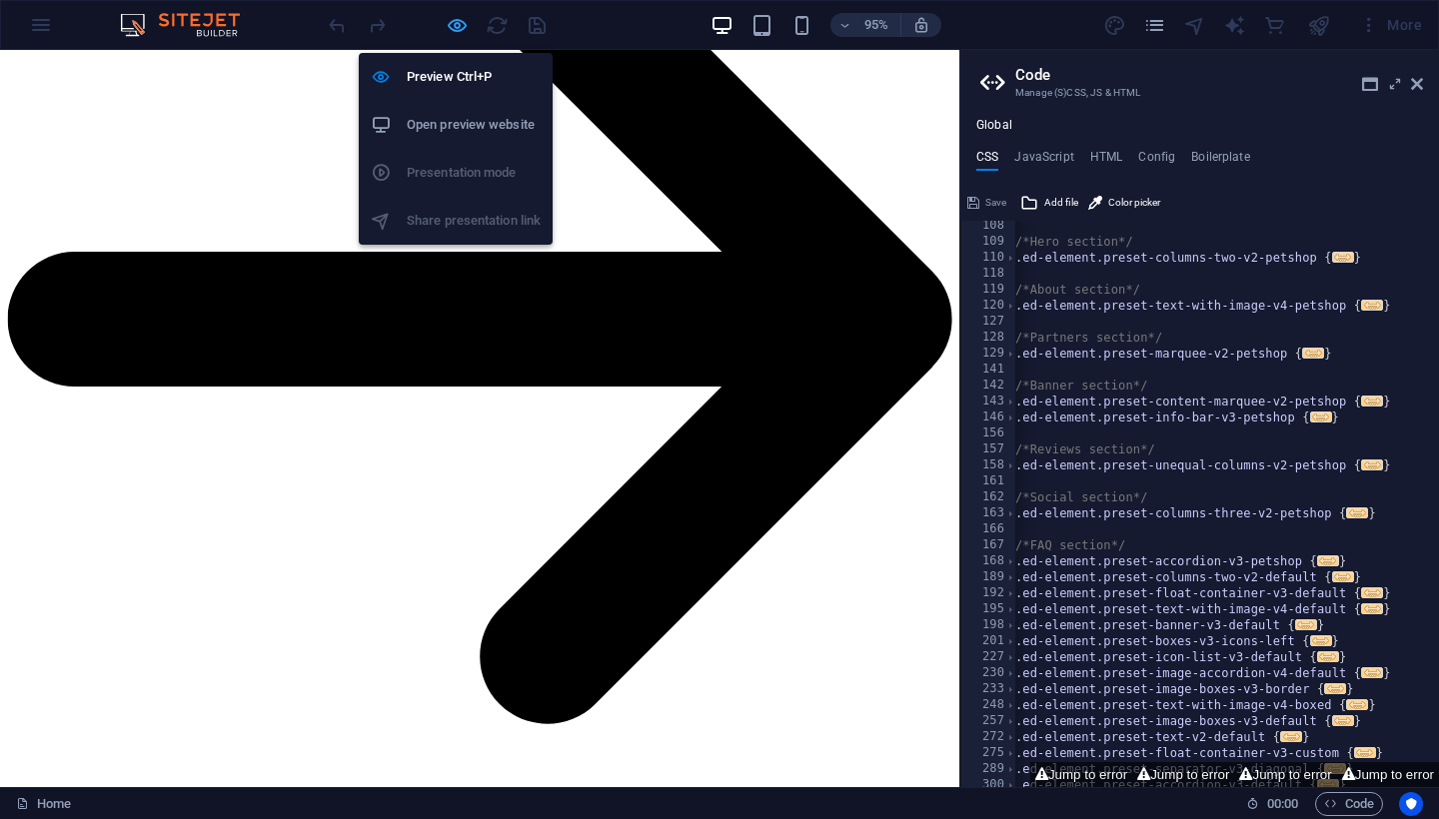
click at [454, 30] on icon "button" at bounding box center [457, 25] width 23 height 23
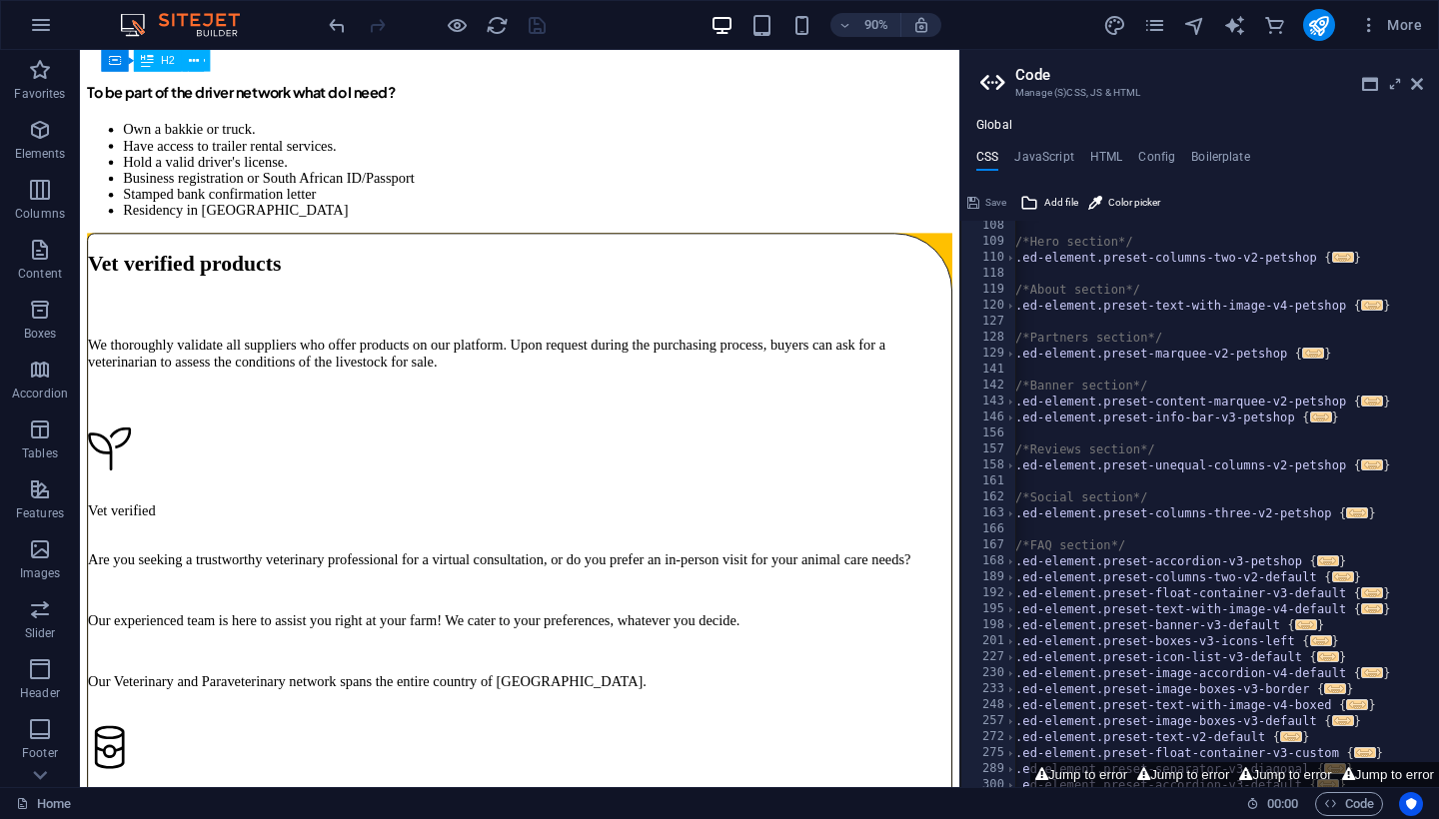
scroll to position [7298, 0]
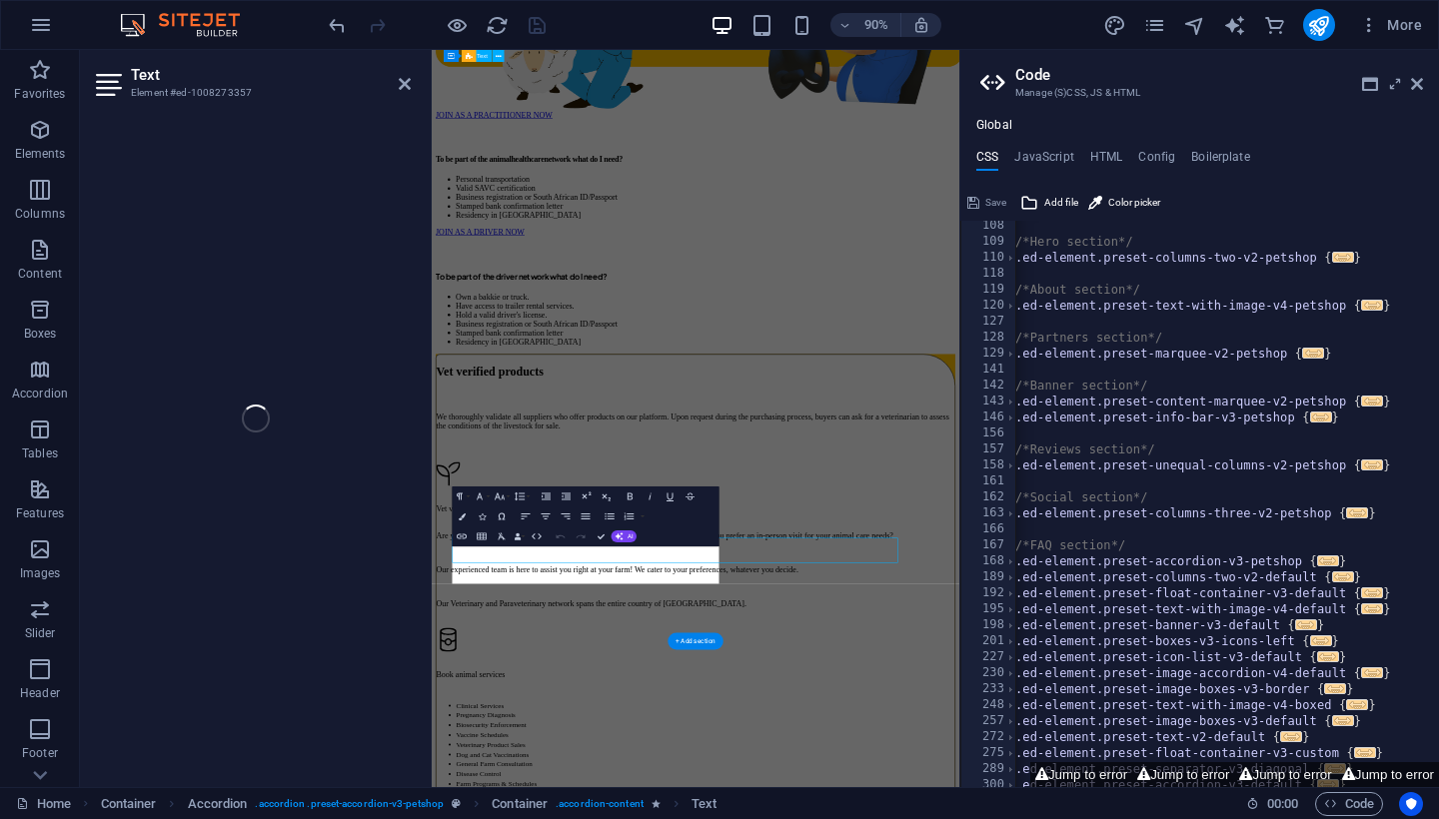
scroll to position [6601, 0]
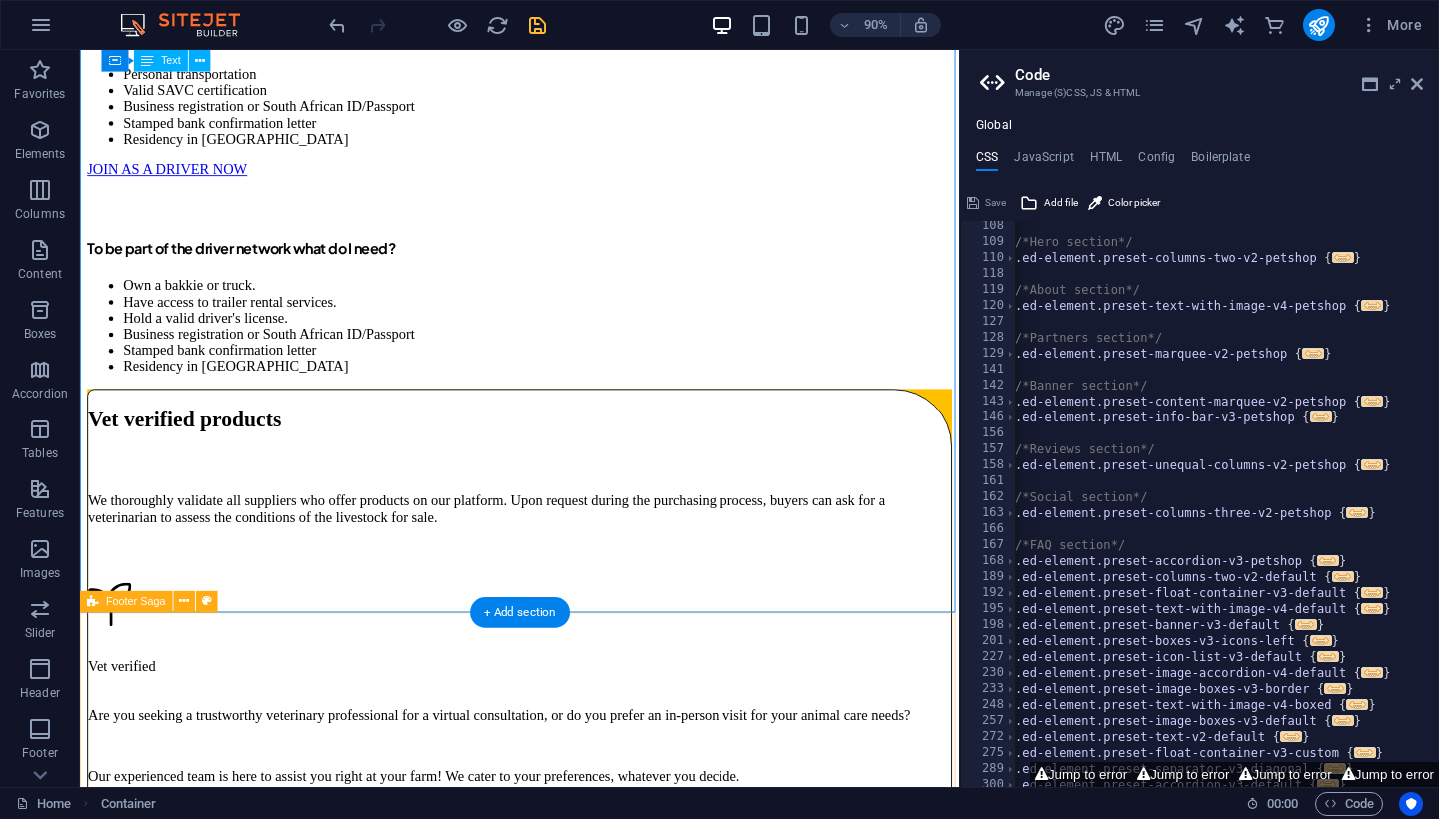
scroll to position [7192, 0]
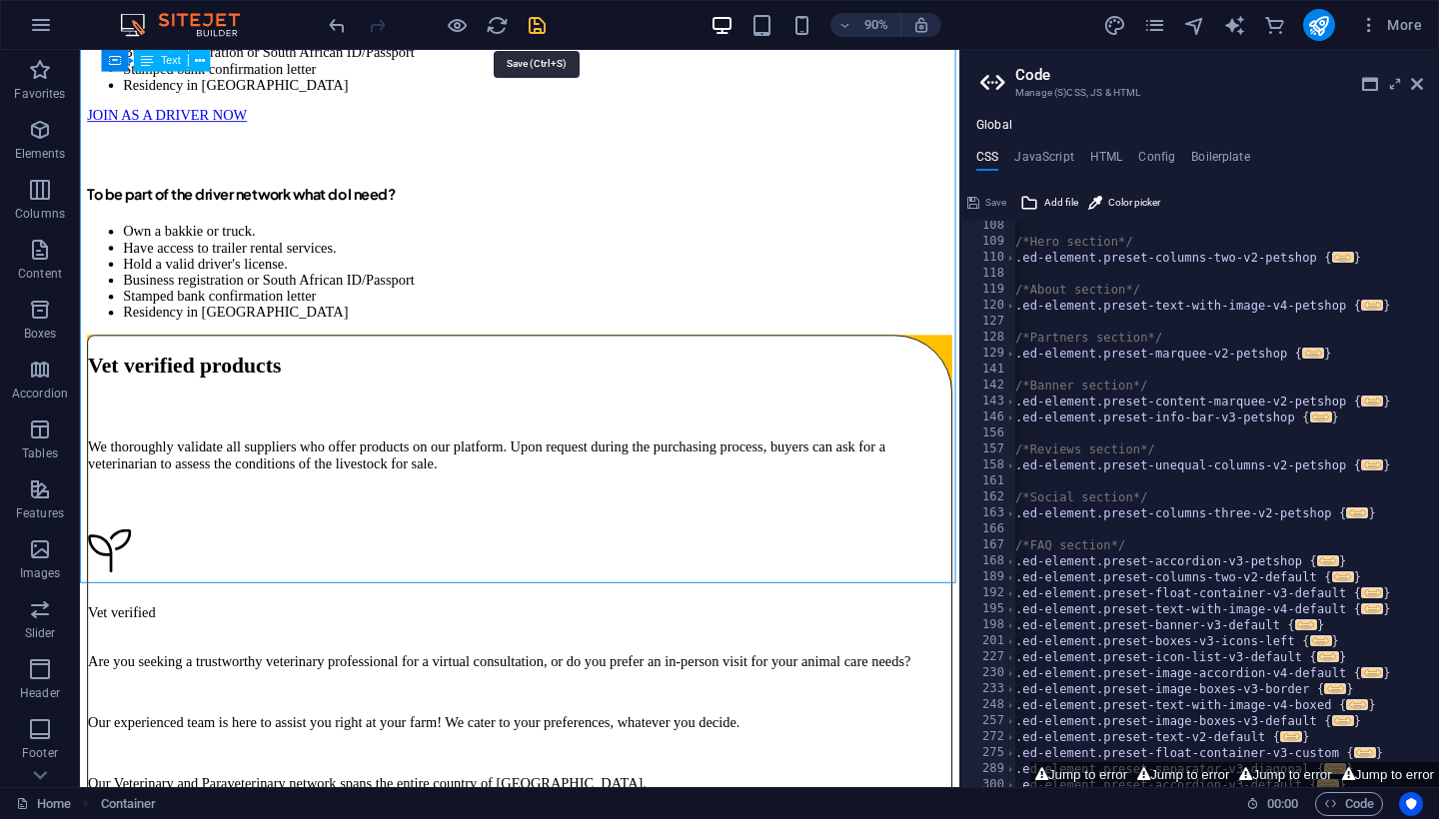
click at [530, 25] on icon "save" at bounding box center [536, 25] width 23 height 23
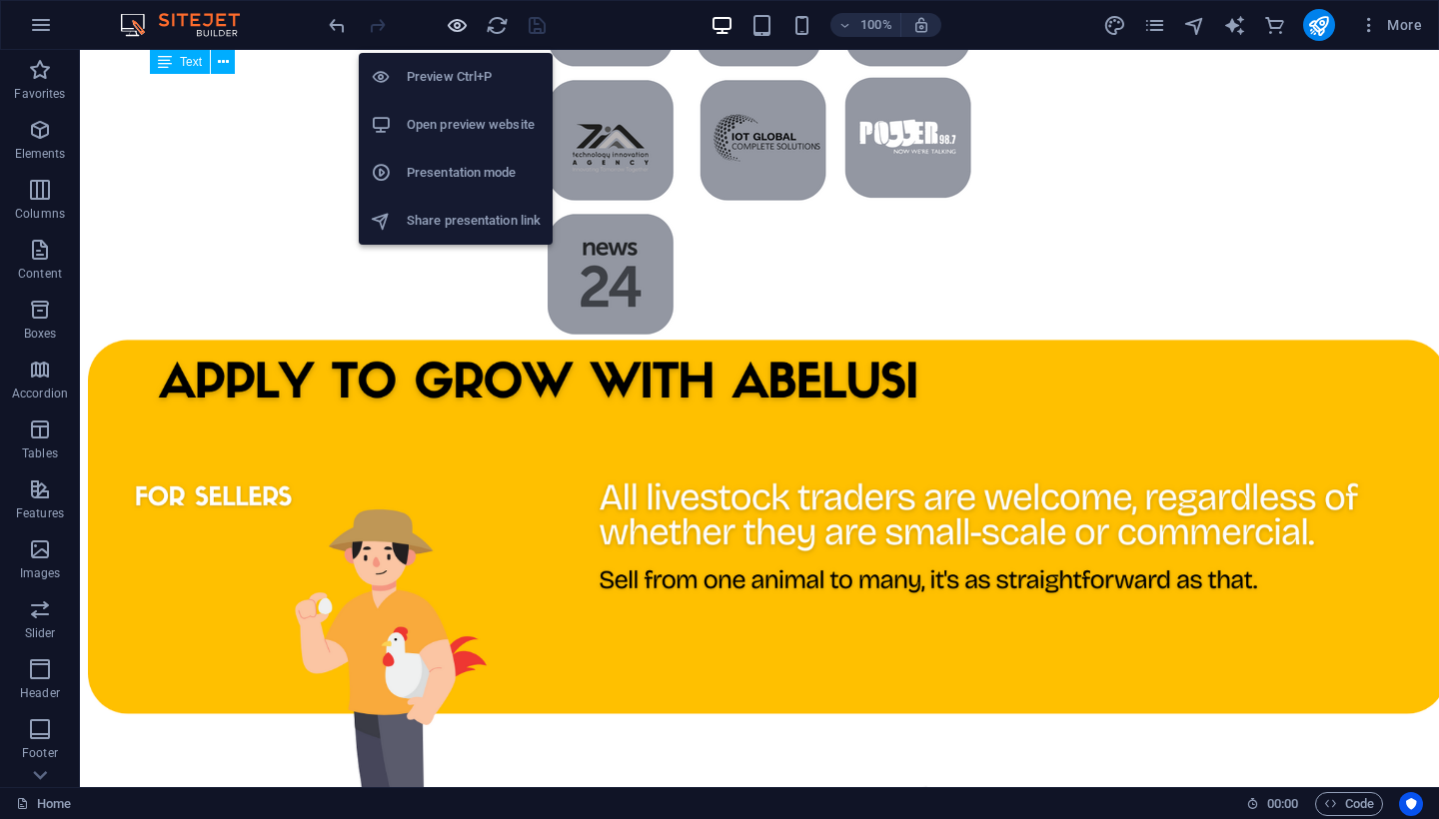
scroll to position [7090, 0]
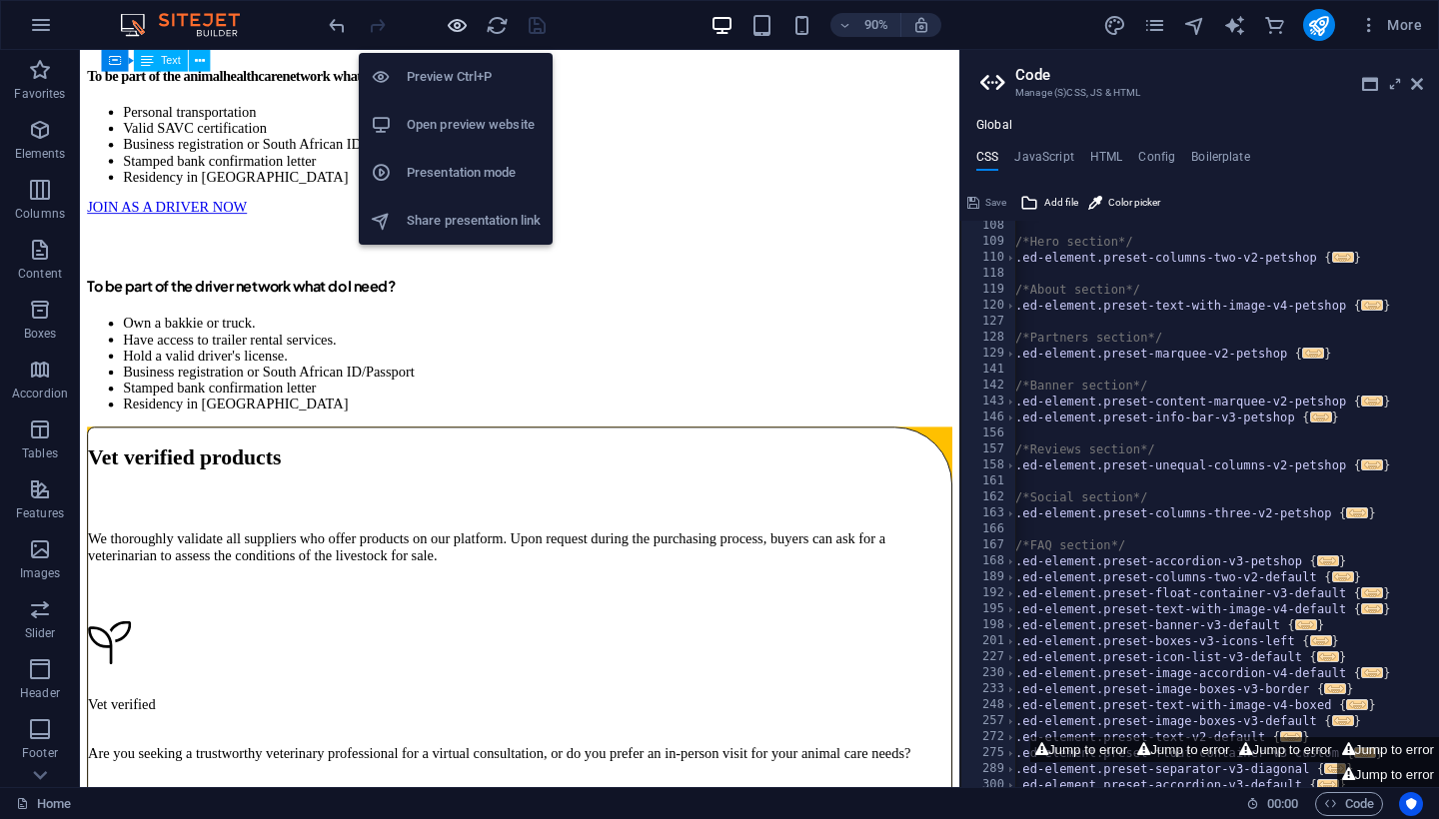
click at [458, 26] on icon "button" at bounding box center [457, 25] width 23 height 23
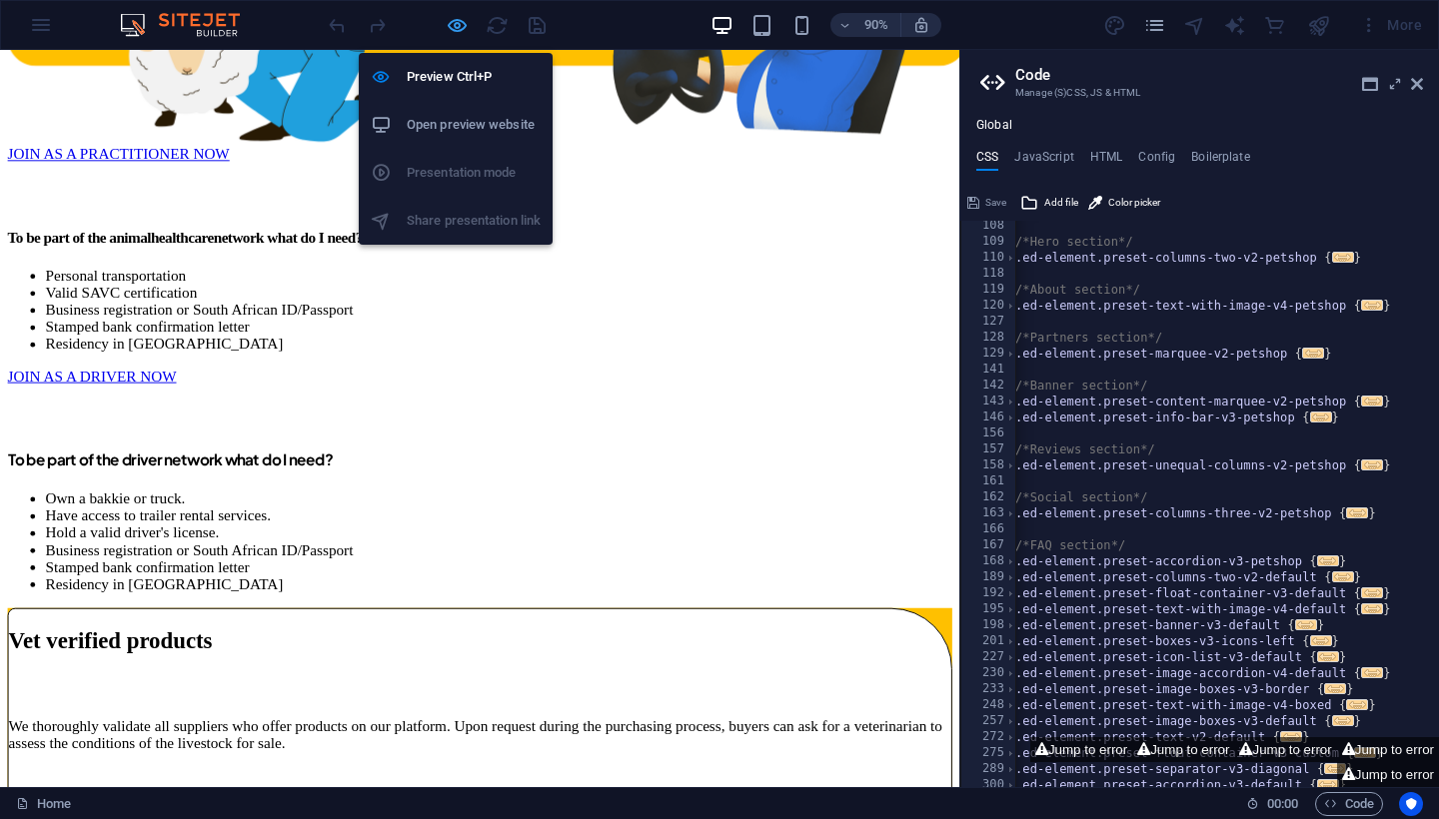
scroll to position [6377, 0]
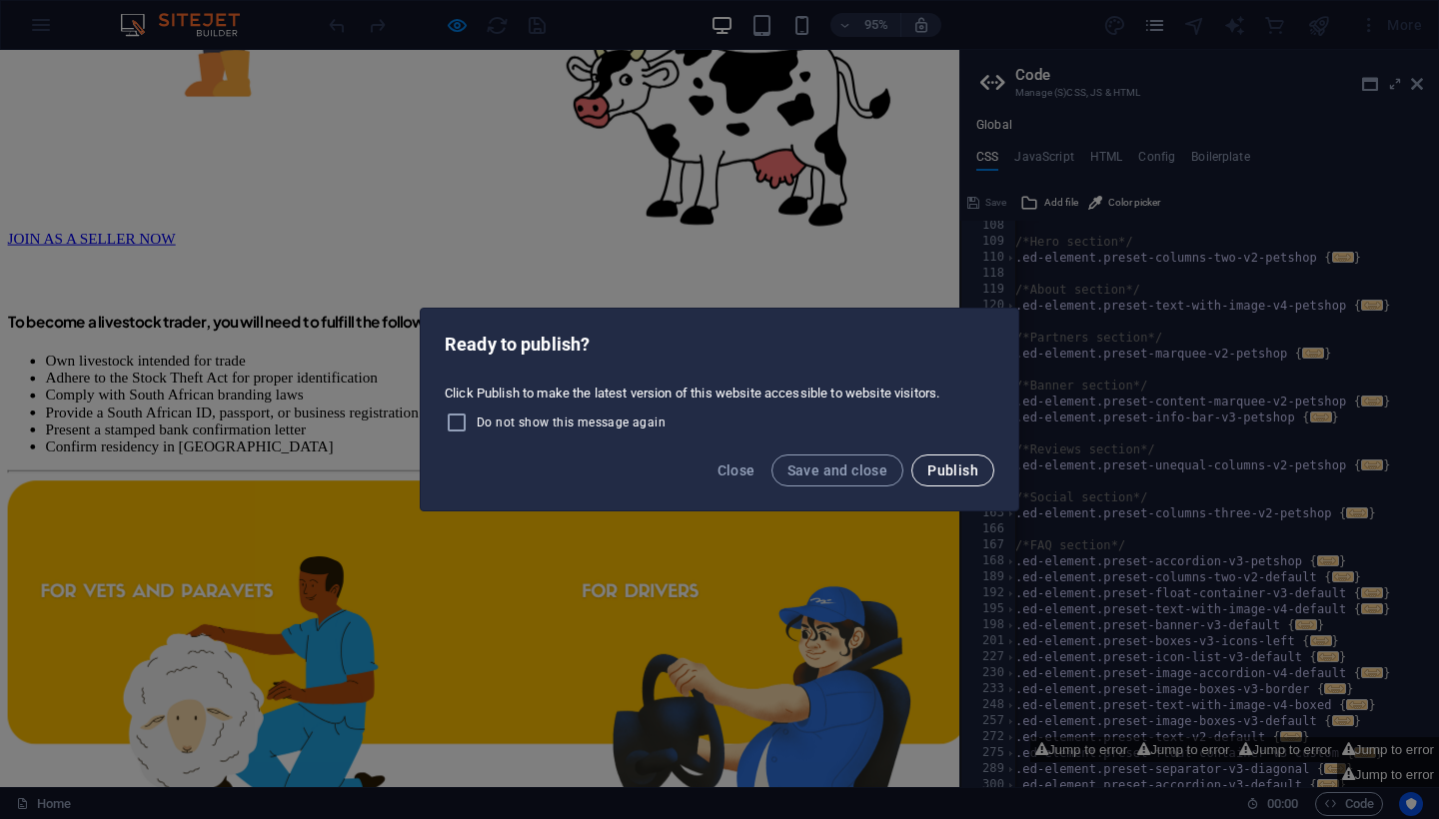
click at [934, 464] on span "Publish" at bounding box center [952, 471] width 51 height 16
